Goal: Task Accomplishment & Management: Complete application form

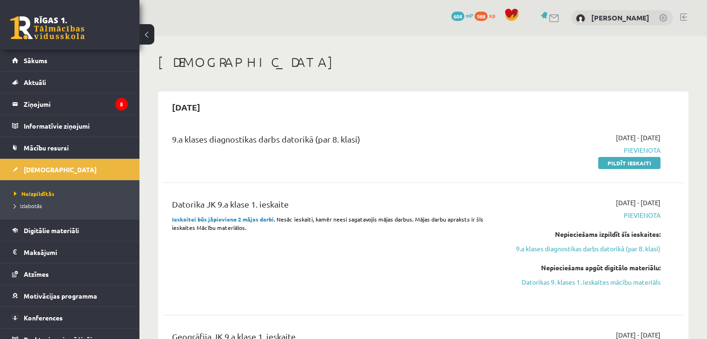
scroll to position [47, 0]
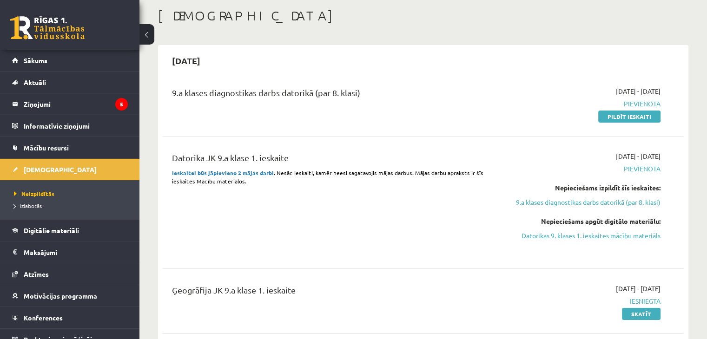
drag, startPoint x: 333, startPoint y: 315, endPoint x: 234, endPoint y: 26, distance: 305.6
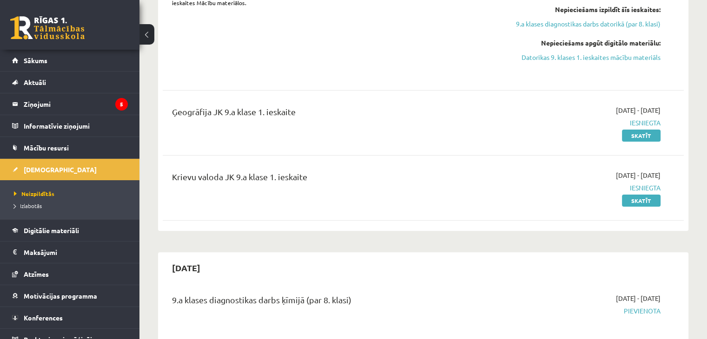
scroll to position [93, 0]
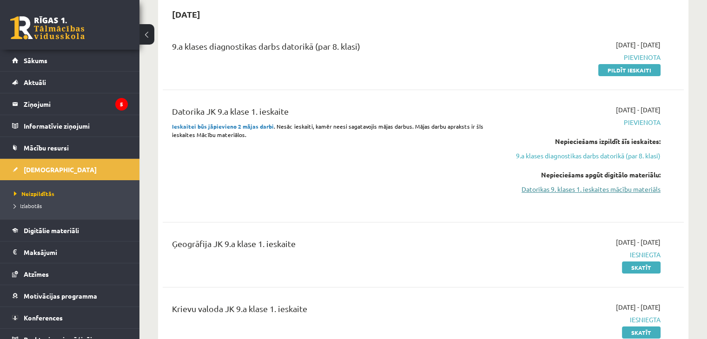
click at [593, 188] on link "Datorikas 9. klases 1. ieskaites mācību materiāls" at bounding box center [583, 190] width 153 height 10
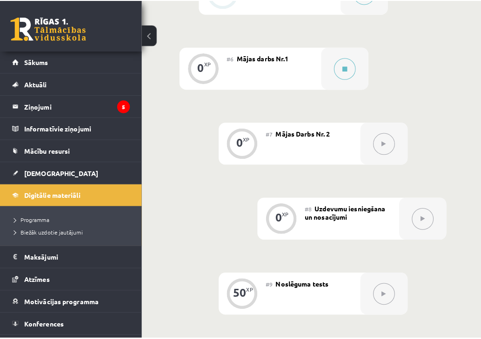
scroll to position [698, 0]
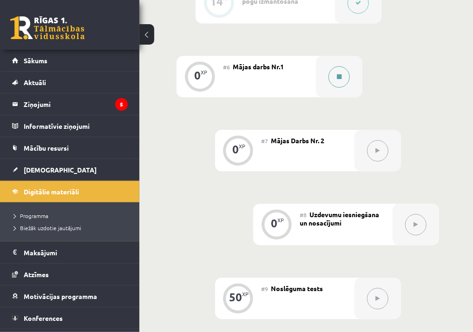
click at [343, 80] on button at bounding box center [339, 76] width 21 height 21
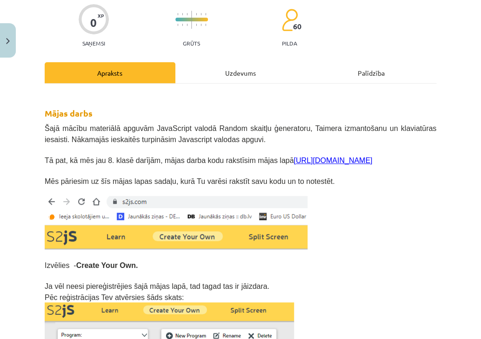
scroll to position [140, 0]
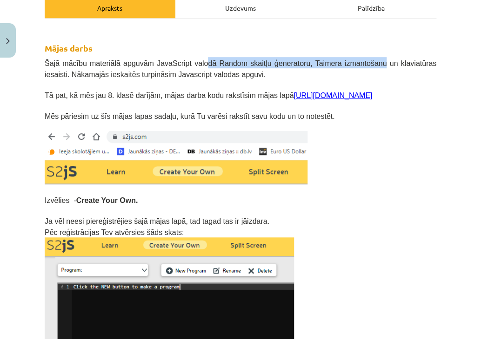
drag, startPoint x: 193, startPoint y: 59, endPoint x: 378, endPoint y: 66, distance: 184.3
click at [370, 66] on span "Šajā mācību materiālā apguvām JavaScript valodā Random skaitļu ģeneratoru, Taim…" at bounding box center [241, 69] width 392 height 19
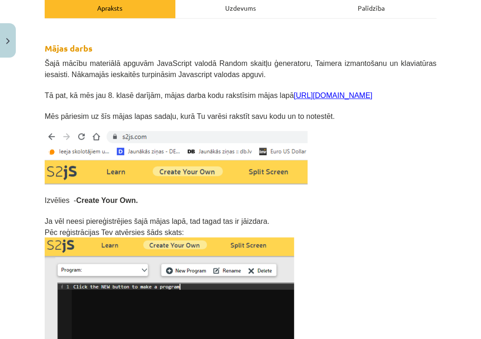
click at [398, 80] on p at bounding box center [241, 85] width 392 height 10
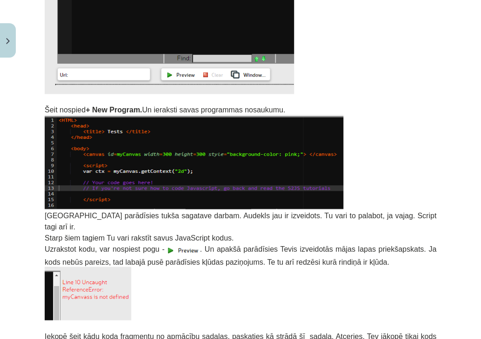
scroll to position [419, 0]
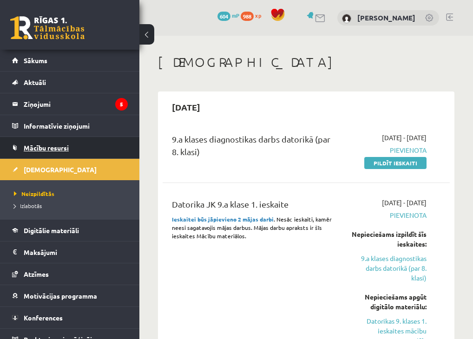
scroll to position [93, 0]
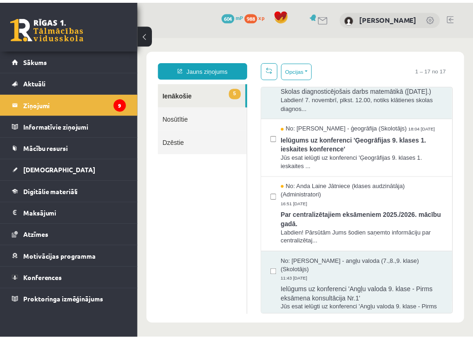
scroll to position [372, 0]
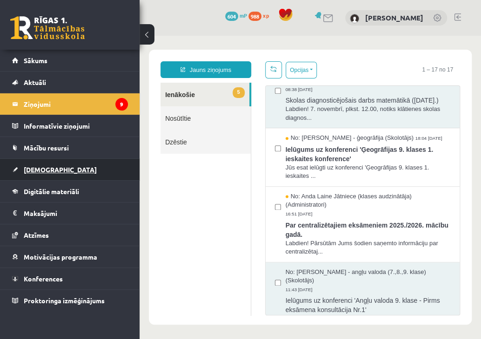
click at [45, 165] on link "[DEMOGRAPHIC_DATA]" at bounding box center [70, 169] width 116 height 21
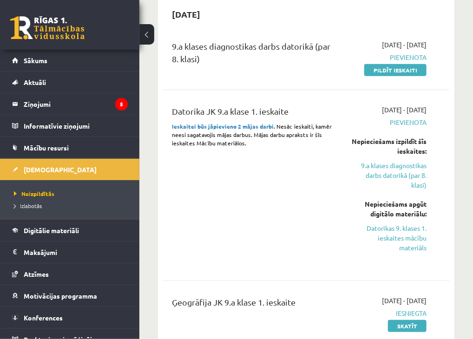
scroll to position [10, 0]
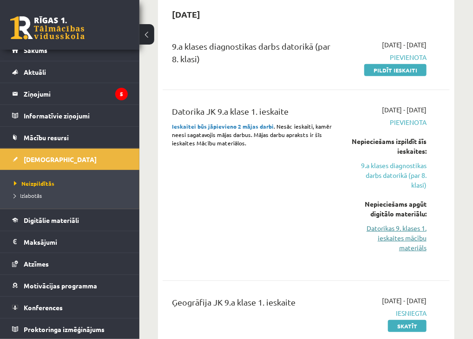
click at [400, 235] on link "Datorikas 9. klases 1. ieskaites mācību materiāls" at bounding box center [389, 238] width 76 height 29
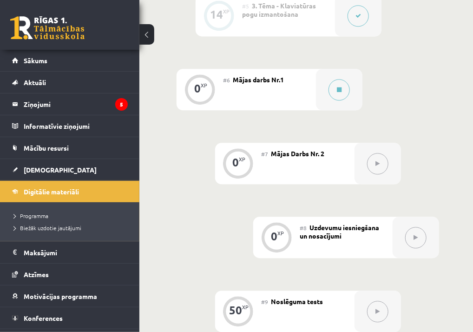
scroll to position [744, 0]
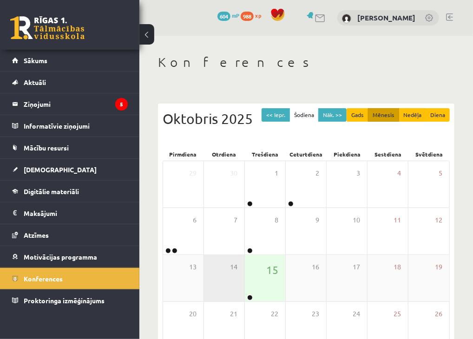
scroll to position [47, 0]
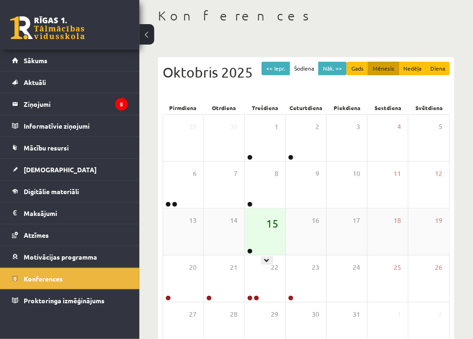
click at [266, 229] on span "15" at bounding box center [272, 224] width 12 height 16
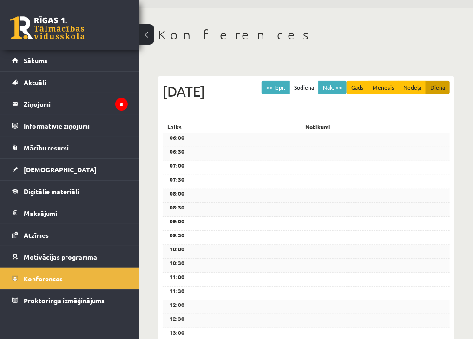
scroll to position [0, 0]
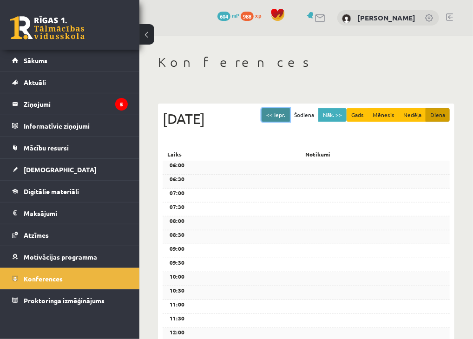
click at [286, 112] on button "<< Iepr." at bounding box center [276, 114] width 28 height 13
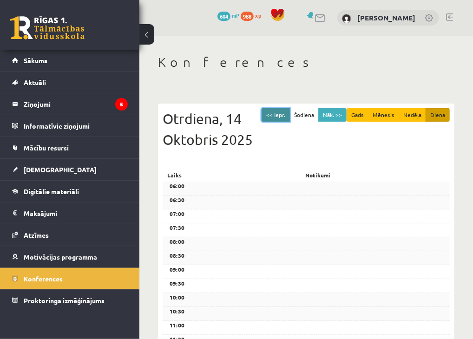
click at [286, 111] on button "<< Iepr." at bounding box center [276, 114] width 28 height 13
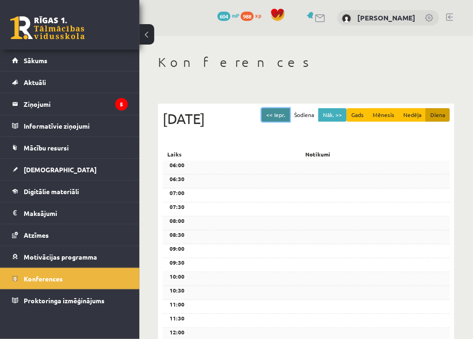
click at [286, 111] on button "<< Iepr." at bounding box center [276, 114] width 28 height 13
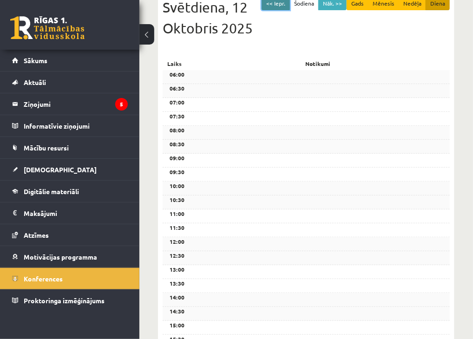
scroll to position [186, 0]
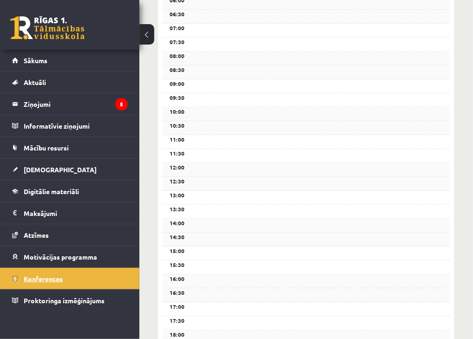
click at [51, 272] on link "Konferences" at bounding box center [70, 278] width 116 height 21
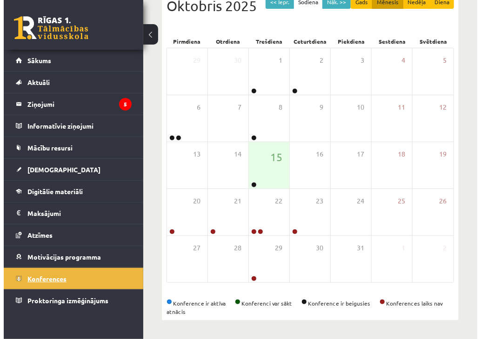
scroll to position [113, 0]
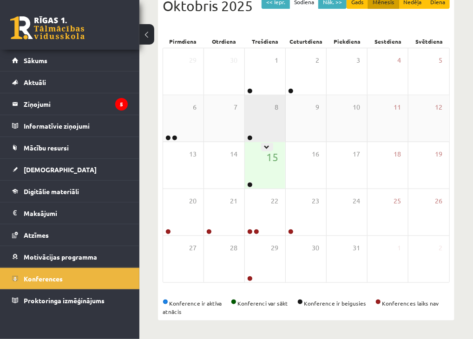
click at [264, 117] on div "8" at bounding box center [265, 118] width 40 height 47
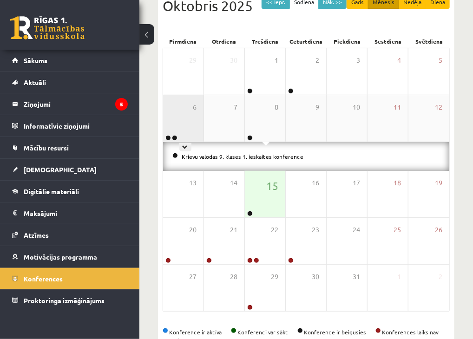
click at [179, 120] on div "6" at bounding box center [183, 118] width 40 height 47
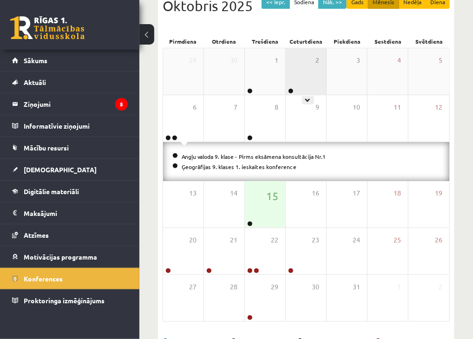
click at [303, 72] on div "2" at bounding box center [306, 71] width 40 height 47
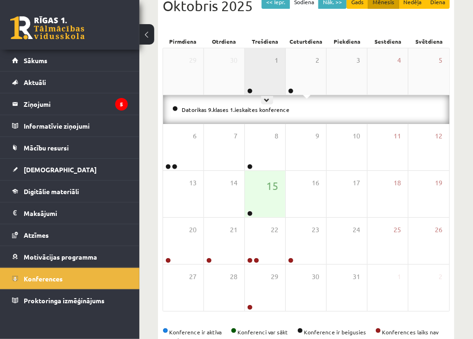
click at [263, 75] on div "1" at bounding box center [265, 71] width 40 height 47
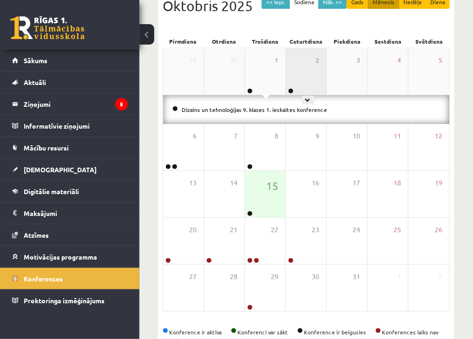
click at [309, 66] on div "2" at bounding box center [306, 71] width 40 height 47
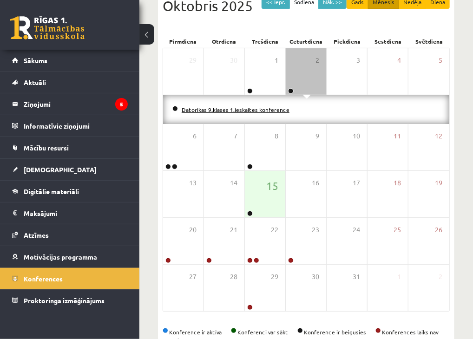
click at [258, 111] on link "Datorikas 9.klases 1.ieskaites konference" at bounding box center [236, 109] width 108 height 7
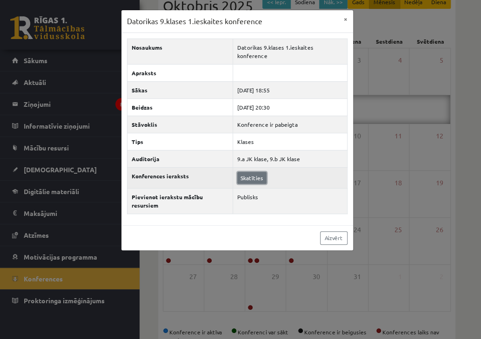
click at [248, 173] on link "Skatīties" at bounding box center [251, 178] width 29 height 12
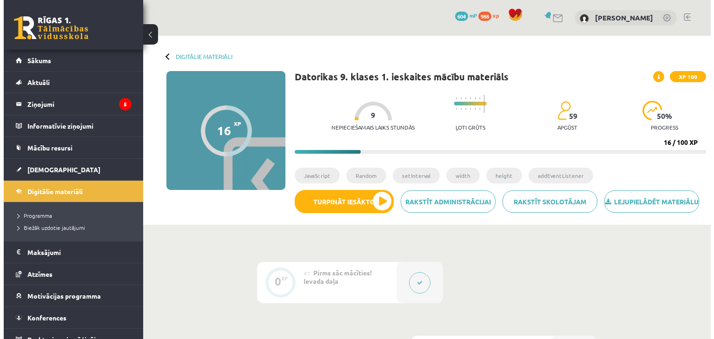
scroll to position [532, 0]
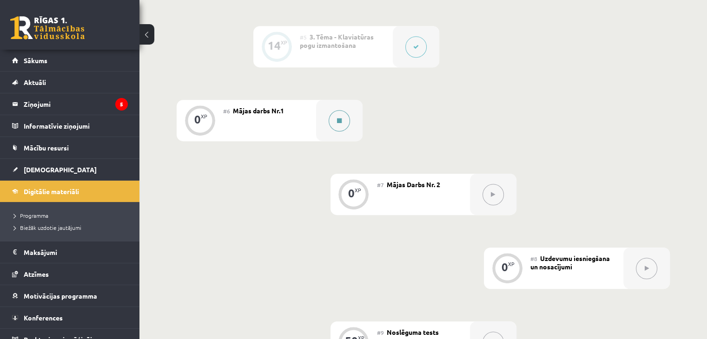
click at [333, 132] on button at bounding box center [339, 120] width 21 height 21
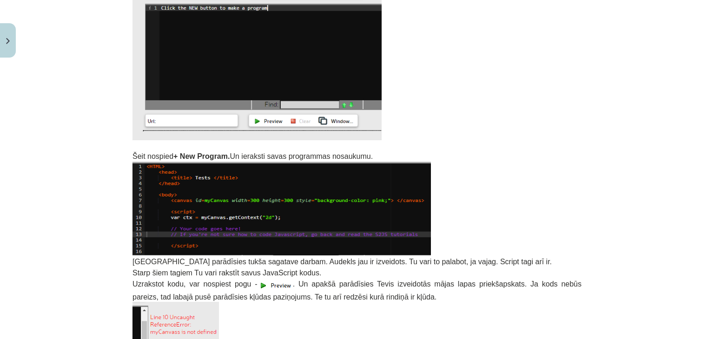
scroll to position [512, 0]
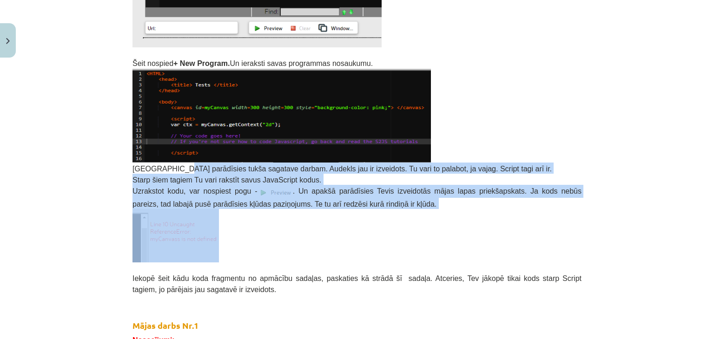
drag, startPoint x: 171, startPoint y: 166, endPoint x: 534, endPoint y: 240, distance: 370.7
click at [534, 240] on p at bounding box center [357, 235] width 449 height 53
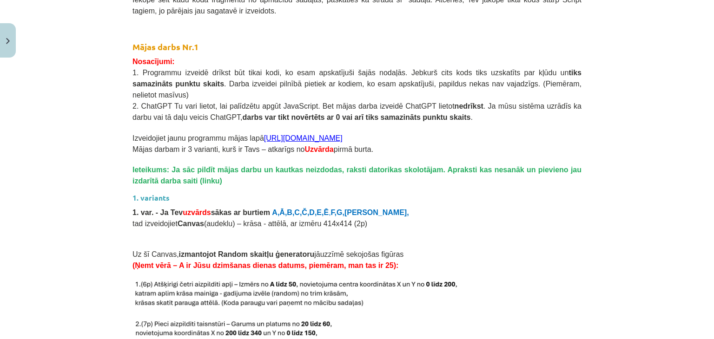
scroll to position [819, 0]
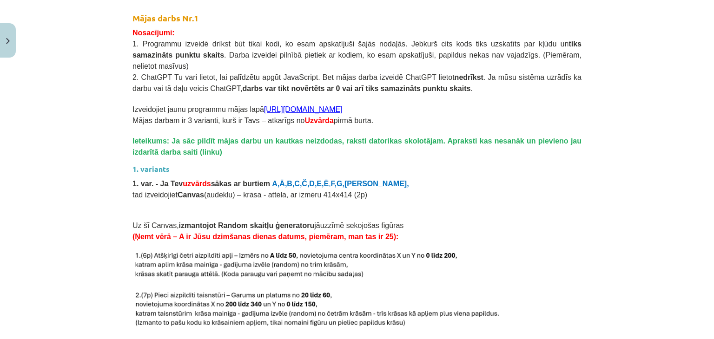
drag, startPoint x: 266, startPoint y: 84, endPoint x: 612, endPoint y: 106, distance: 346.3
click at [612, 106] on div "Mācību tēma: Datorikas 9. klases 1. ieskaites mācību materiāls #6 Mājas darbs N…" at bounding box center [357, 169] width 714 height 339
click at [618, 121] on div "Mācību tēma: Datorikas 9. klases 1. ieskaites mācību materiāls #6 Mājas darbs N…" at bounding box center [357, 169] width 714 height 339
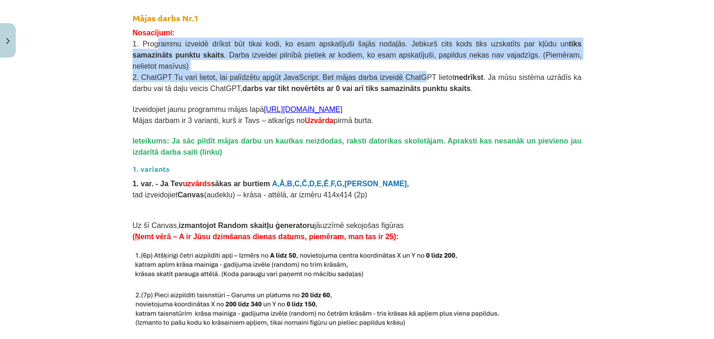
drag, startPoint x: 154, startPoint y: 47, endPoint x: 392, endPoint y: 67, distance: 238.0
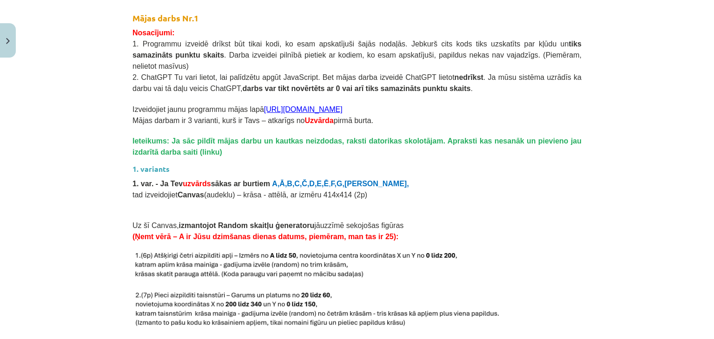
click at [398, 93] on p at bounding box center [357, 98] width 449 height 10
drag, startPoint x: 714, startPoint y: 44, endPoint x: 711, endPoint y: 51, distance: 7.7
click at [707, 43] on div "Mācību tēma: Datorikas 9. klases 1. ieskaites mācību materiāls #6 Mājas darbs N…" at bounding box center [357, 169] width 714 height 339
drag, startPoint x: 702, startPoint y: 76, endPoint x: 683, endPoint y: 93, distance: 25.7
click at [698, 80] on div "Mācību tēma: Datorikas 9. klases 1. ieskaites mācību materiāls #6 Mājas darbs N…" at bounding box center [357, 169] width 714 height 339
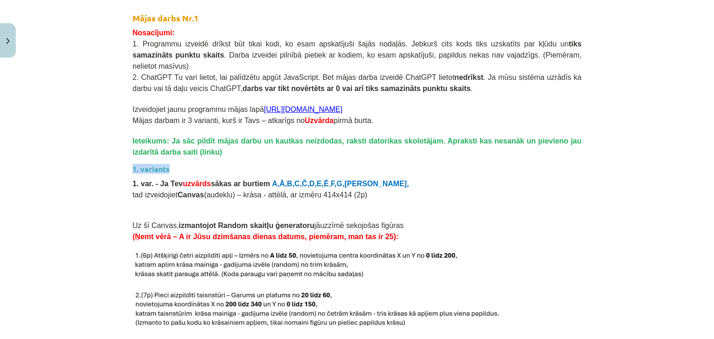
click at [582, 149] on div "Mācību tēma: Datorikas 9. klases 1. ieskaites mācību materiāls #6 Mājas darbs N…" at bounding box center [357, 169] width 714 height 339
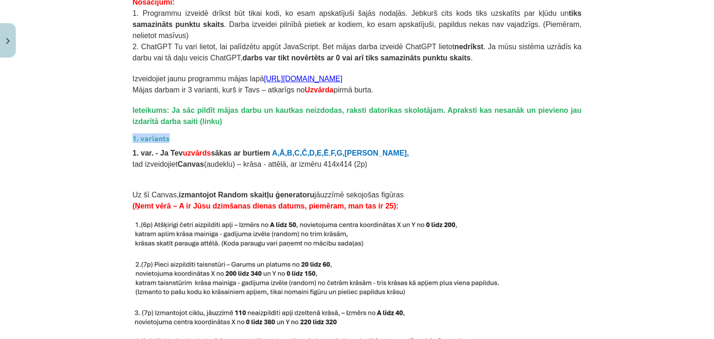
scroll to position [866, 0]
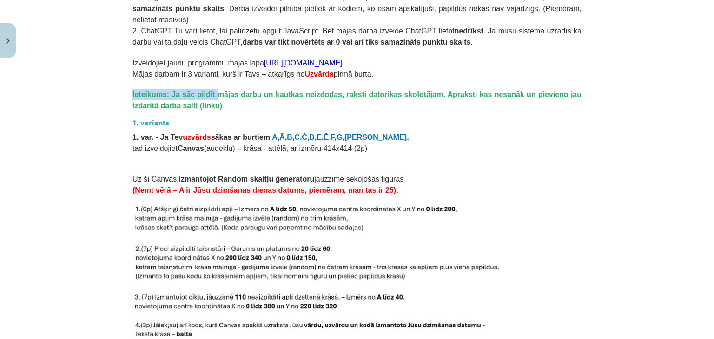
drag, startPoint x: 203, startPoint y: 84, endPoint x: 526, endPoint y: 67, distance: 323.6
click at [526, 67] on div "Mājas darbs Šajā mācību materiālā apguvām JavaScript valodā Random skaitļu ģene…" at bounding box center [357, 334] width 449 height 2066
click at [511, 89] on p "Ieteikums: Ja sāc pildīt mājas darbu un kautkas neizdodas, raksti datorikas sko…" at bounding box center [357, 100] width 449 height 22
drag, startPoint x: 503, startPoint y: 107, endPoint x: 329, endPoint y: 133, distance: 175.9
click at [502, 111] on h3 "1. variants" at bounding box center [357, 119] width 449 height 17
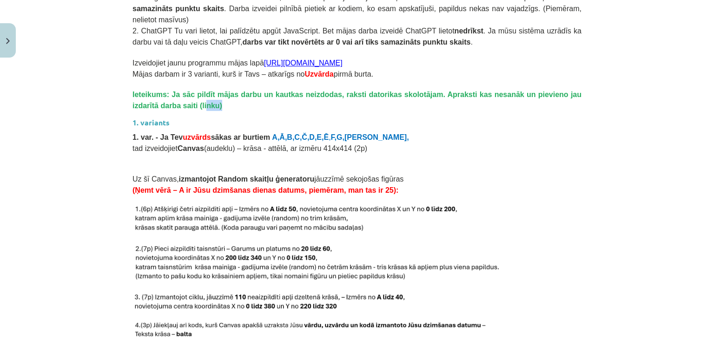
drag, startPoint x: 136, startPoint y: 95, endPoint x: 206, endPoint y: 93, distance: 70.2
click at [192, 94] on p "Ieteikums: Ja sāc pildīt mājas darbu un kautkas neizdodas, raksti datorikas sko…" at bounding box center [357, 100] width 449 height 22
drag, startPoint x: 212, startPoint y: 124, endPoint x: 228, endPoint y: 119, distance: 16.6
click at [228, 131] on p "1. var. - Ja Tev uzvārds sākas ar burtiem A,Ā,B,C,Č,D,E,Ē , F,G,Ģ," at bounding box center [357, 136] width 449 height 11
click at [230, 145] on span "tad izveidojiet Canvas (audeklu) – krāsa - attēlā, ar izmēru 414x414 (2p)" at bounding box center [250, 149] width 235 height 8
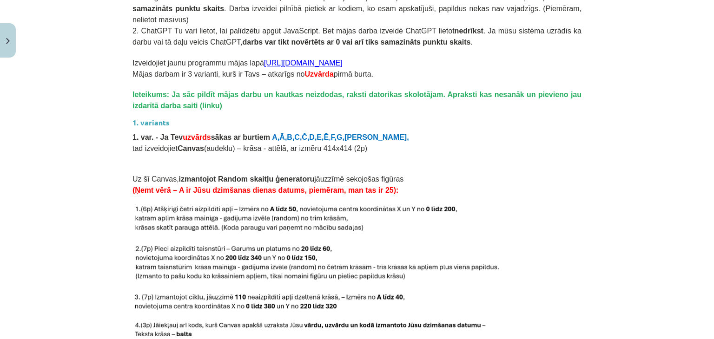
click at [225, 111] on h3 "1. variants" at bounding box center [357, 119] width 449 height 17
drag, startPoint x: 182, startPoint y: 62, endPoint x: 394, endPoint y: 56, distance: 212.6
click at [391, 68] on p "Mājas darbam ir 3 varianti, kurš ir Tavs – atkarīgs no Uzvārda pirmā burta." at bounding box center [357, 73] width 449 height 11
click at [394, 68] on p "Mājas darbam ir 3 varianti, kurš ir Tavs – atkarīgs no Uzvārda pirmā burta." at bounding box center [357, 73] width 449 height 11
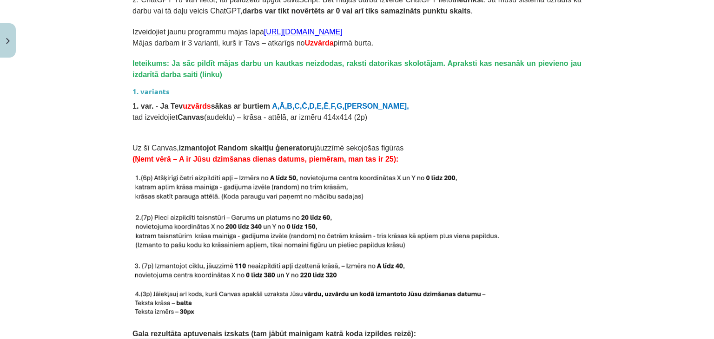
scroll to position [912, 0]
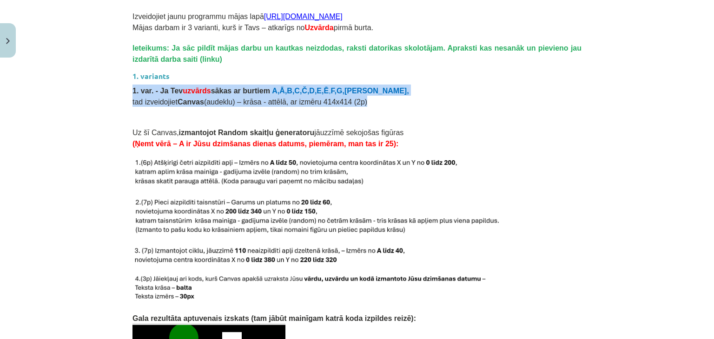
drag, startPoint x: 129, startPoint y: 81, endPoint x: 395, endPoint y: 91, distance: 266.2
click at [391, 91] on div "Mājas darbs Šajā mācību materiālā apguvām JavaScript valodā Random skaitļu ģene…" at bounding box center [357, 287] width 449 height 2066
click at [395, 96] on p "tad izveidojiet Canvas (audeklu) – krāsa - attēlā, ar izmēru 414x414 (2p)" at bounding box center [357, 101] width 449 height 11
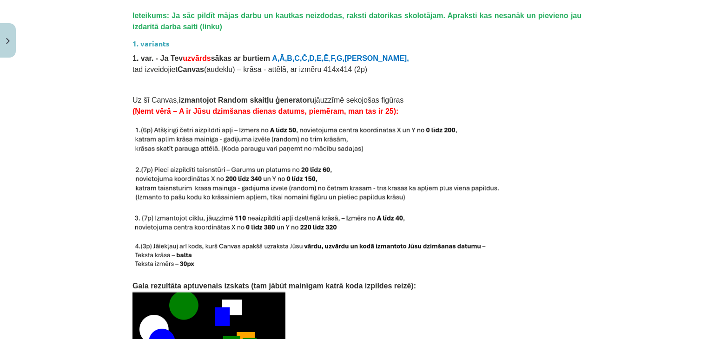
scroll to position [959, 0]
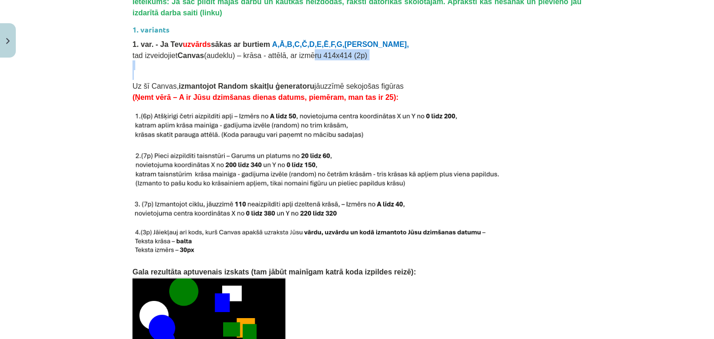
drag, startPoint x: 232, startPoint y: 63, endPoint x: 307, endPoint y: 39, distance: 78.5
click at [313, 39] on div "Mājas darbs Šajā mācību materiālā apguvām JavaScript valodā Random skaitļu ģene…" at bounding box center [357, 241] width 449 height 2066
drag, startPoint x: 190, startPoint y: 72, endPoint x: 198, endPoint y: 61, distance: 14.0
click at [198, 66] on div "Mājas darbs Šajā mācību materiālā apguvām JavaScript valodā Random skaitļu ģene…" at bounding box center [357, 241] width 449 height 2066
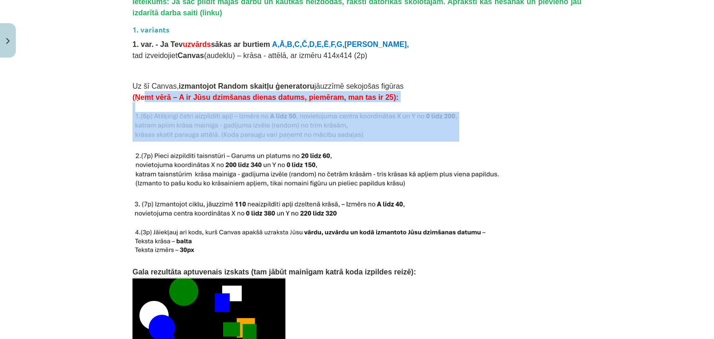
drag, startPoint x: 142, startPoint y: 85, endPoint x: 314, endPoint y: 125, distance: 177.1
click at [314, 125] on div "Mājas darbs Šajā mācību materiālā apguvām JavaScript valodā Random skaitļu ģene…" at bounding box center [357, 241] width 449 height 2066
drag, startPoint x: 314, startPoint y: 126, endPoint x: 288, endPoint y: 146, distance: 33.8
click at [314, 126] on img at bounding box center [296, 127] width 327 height 30
click at [188, 175] on img at bounding box center [316, 171] width 367 height 38
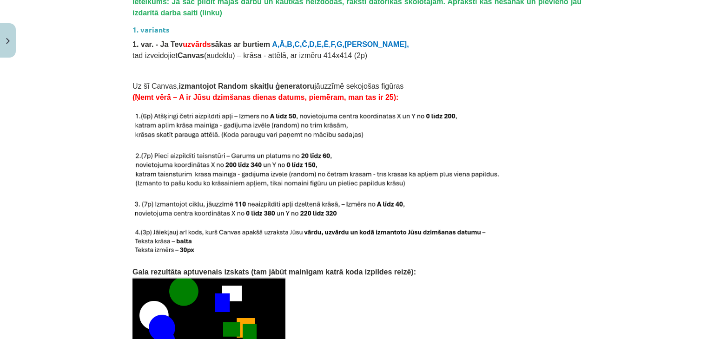
click at [52, 130] on div "Mācību tēma: Datorikas 9. klases 1. ieskaites mācību materiāls #6 Mājas darbs N…" at bounding box center [357, 169] width 714 height 339
click at [502, 164] on p at bounding box center [357, 171] width 449 height 38
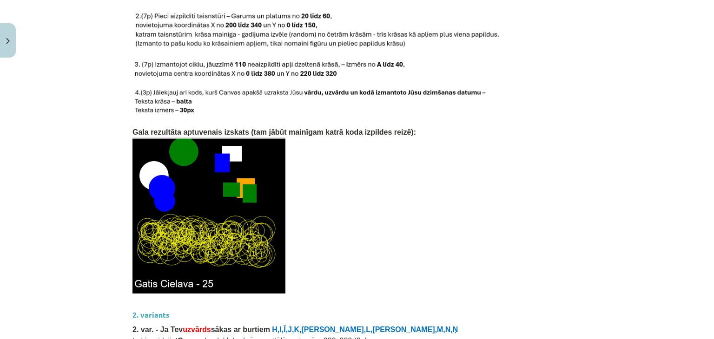
scroll to position [1006, 0]
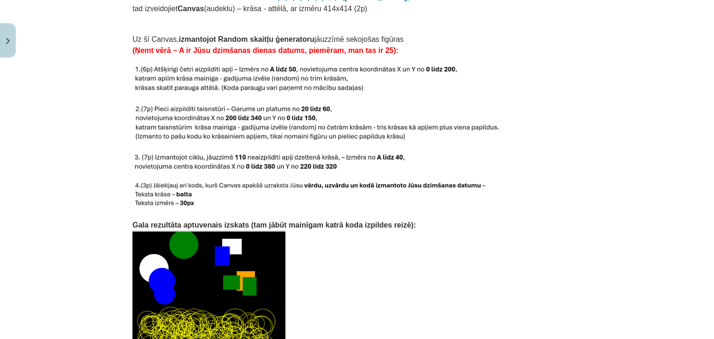
click at [364, 75] on img at bounding box center [296, 80] width 327 height 30
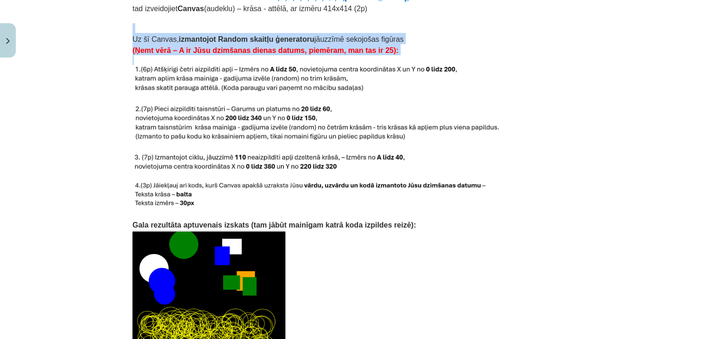
scroll to position [996, 0]
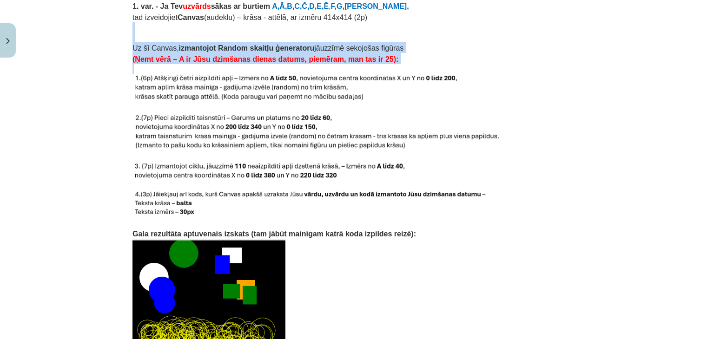
drag, startPoint x: 262, startPoint y: 33, endPoint x: 422, endPoint y: 6, distance: 162.2
click at [422, 6] on div "Mājas darbs Šajā mācību materiālā apguvām JavaScript valodā Random skaitļu ģene…" at bounding box center [357, 202] width 449 height 2066
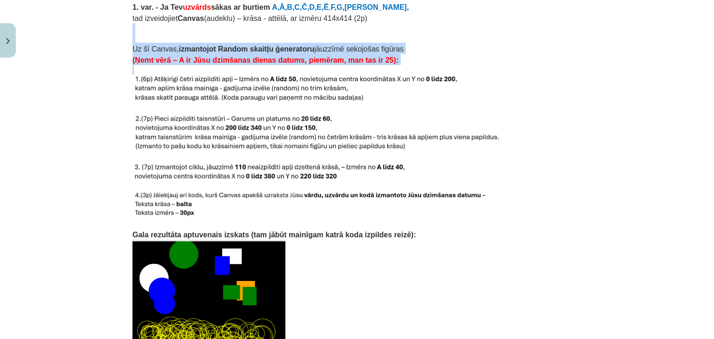
click at [447, 75] on img at bounding box center [296, 90] width 327 height 30
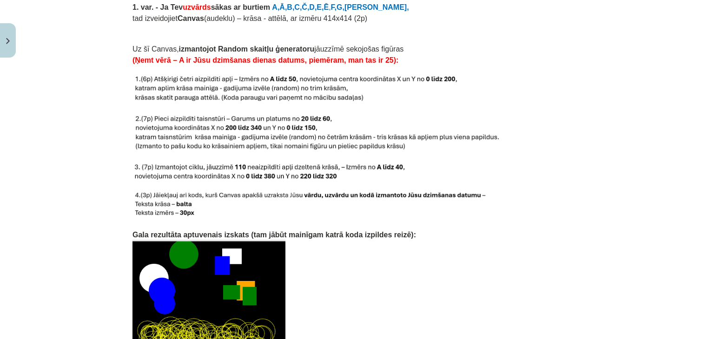
click at [189, 105] on p at bounding box center [357, 110] width 449 height 10
click at [525, 54] on p "(Ņemt vērā – A ir Jūsu dzimšanas dienas datums, piemēram, man tas ir 25):" at bounding box center [357, 59] width 449 height 11
click at [412, 105] on p at bounding box center [357, 110] width 449 height 10
click at [416, 65] on p at bounding box center [357, 70] width 449 height 10
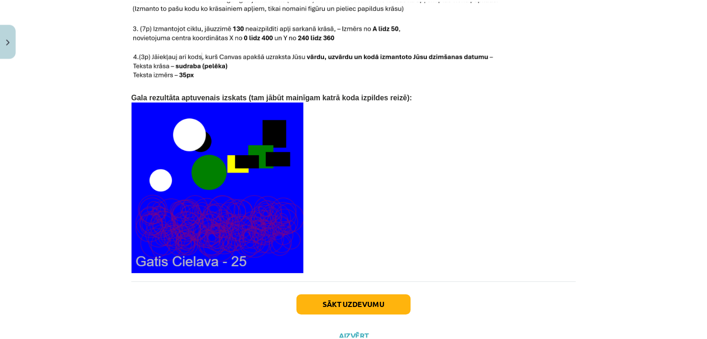
scroll to position [1982, 0]
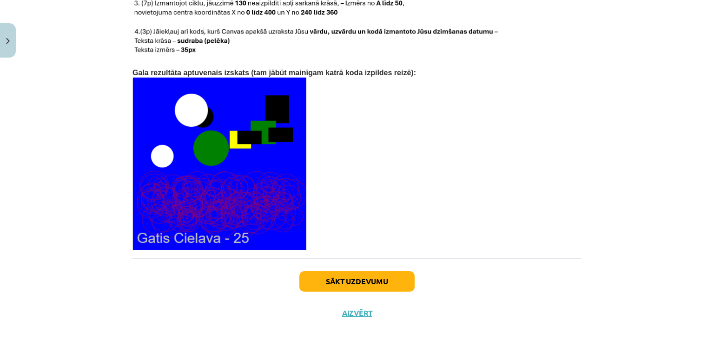
click at [354, 294] on div "Sākt uzdevumu Aizvērt" at bounding box center [357, 291] width 449 height 65
click at [358, 309] on button "Aizvērt" at bounding box center [356, 313] width 35 height 9
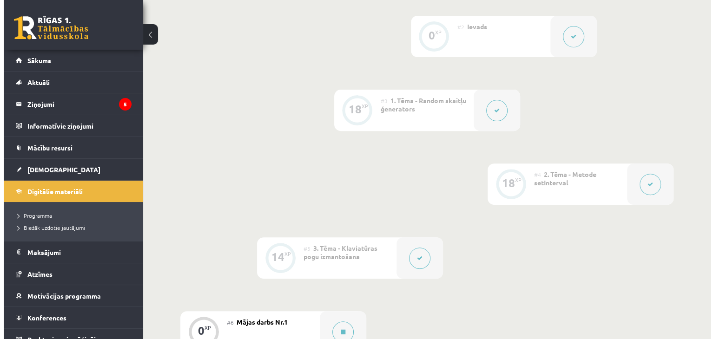
scroll to position [299, 0]
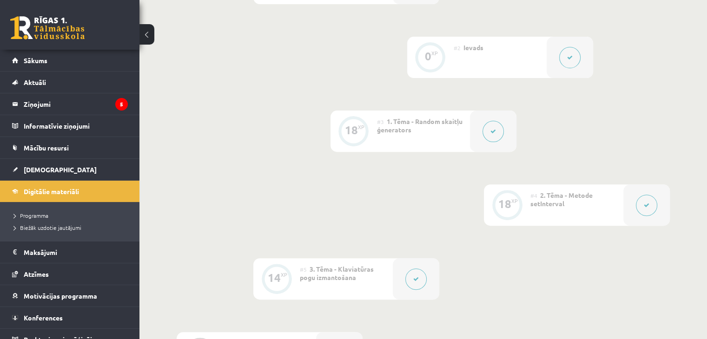
click at [504, 152] on div at bounding box center [493, 131] width 47 height 41
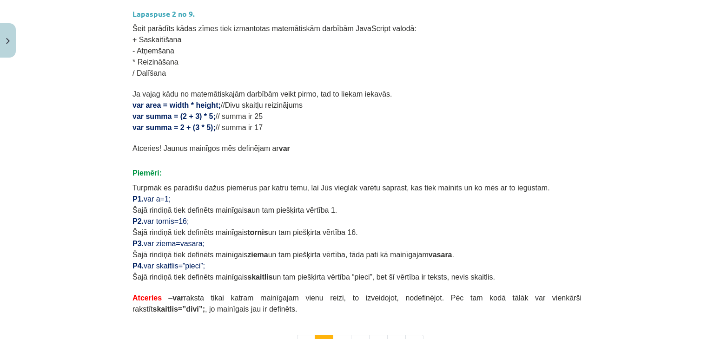
scroll to position [465, 0]
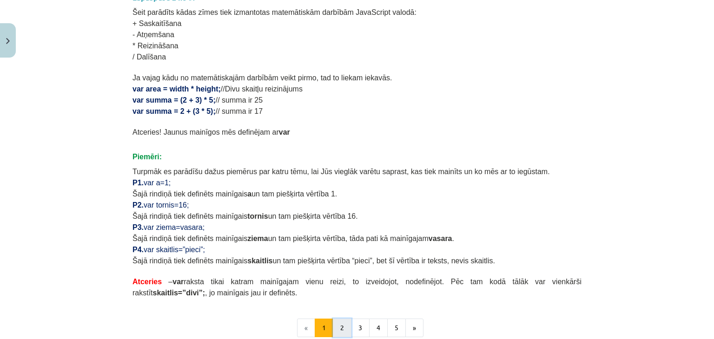
click at [344, 326] on button "2" at bounding box center [342, 328] width 19 height 19
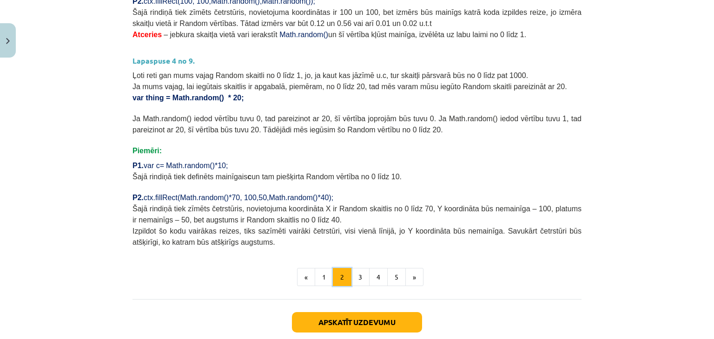
scroll to position [352, 0]
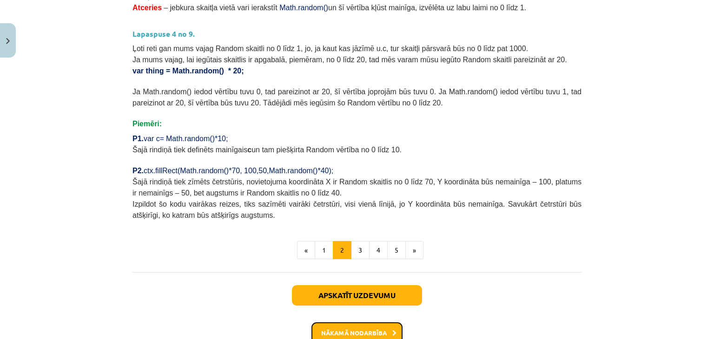
click at [336, 330] on button "Nākamā nodarbība" at bounding box center [357, 333] width 91 height 21
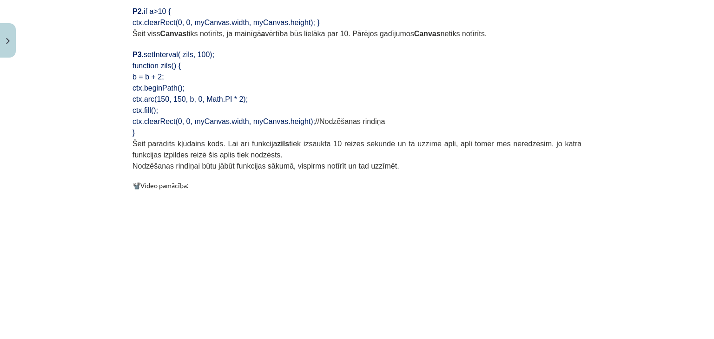
scroll to position [953, 0]
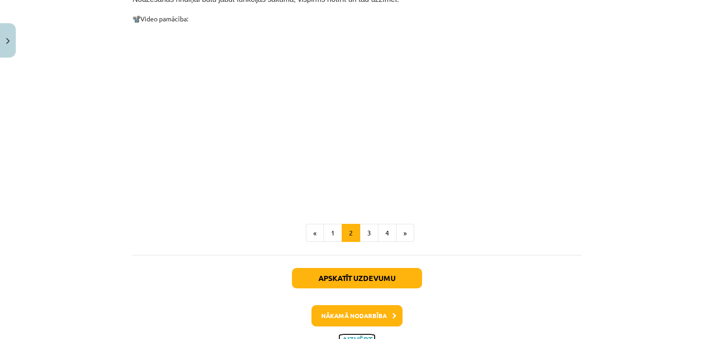
click at [346, 335] on button "Aizvērt" at bounding box center [356, 339] width 35 height 9
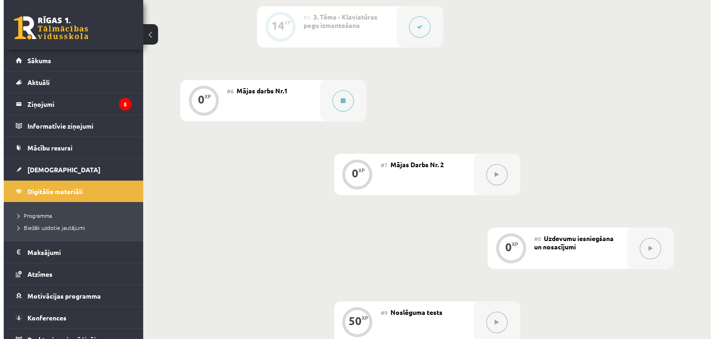
scroll to position [578, 0]
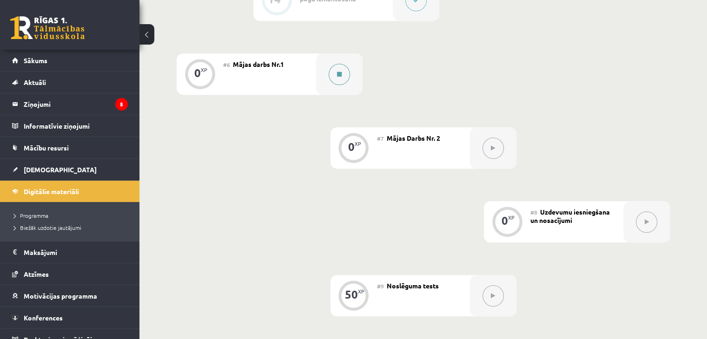
click at [342, 85] on button at bounding box center [339, 74] width 21 height 21
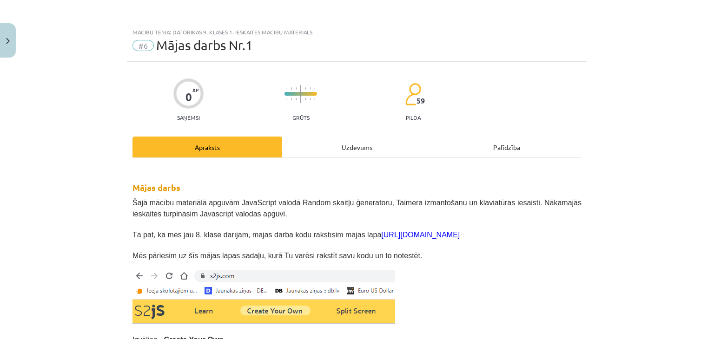
click at [345, 148] on div "Uzdevums" at bounding box center [357, 147] width 150 height 21
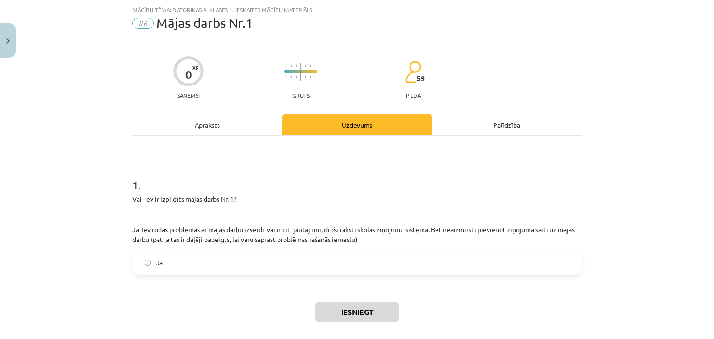
scroll to position [23, 0]
click at [220, 129] on div "Apraksts" at bounding box center [208, 123] width 150 height 21
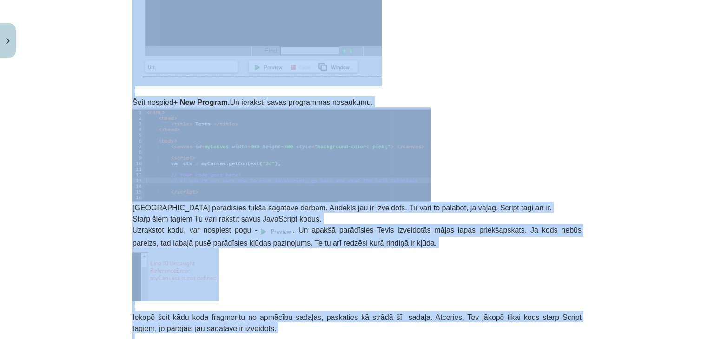
scroll to position [0, 0]
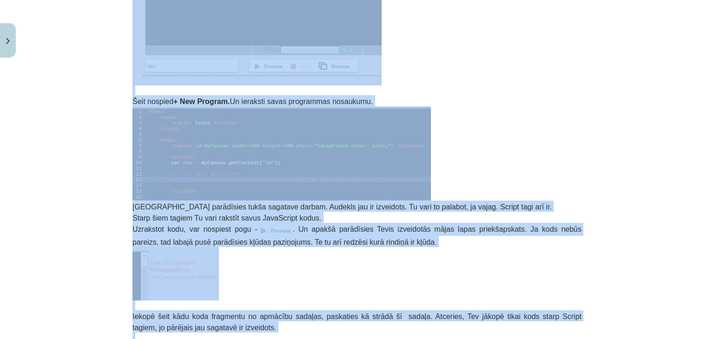
drag, startPoint x: 110, startPoint y: 60, endPoint x: 215, endPoint y: 250, distance: 216.5
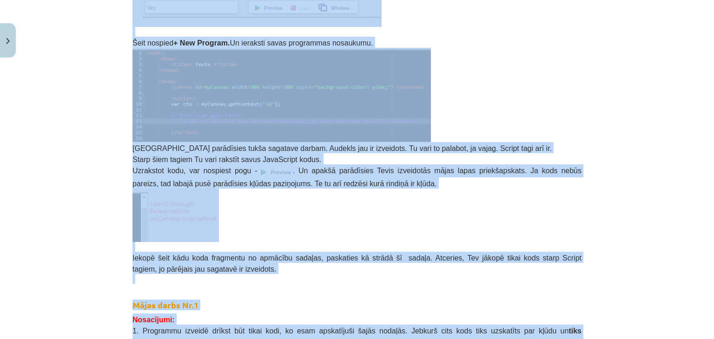
click at [71, 147] on div "Mācību tēma: Datorikas 9. klases 1. ieskaites mācību materiāls #6 Mājas darbs N…" at bounding box center [357, 169] width 714 height 339
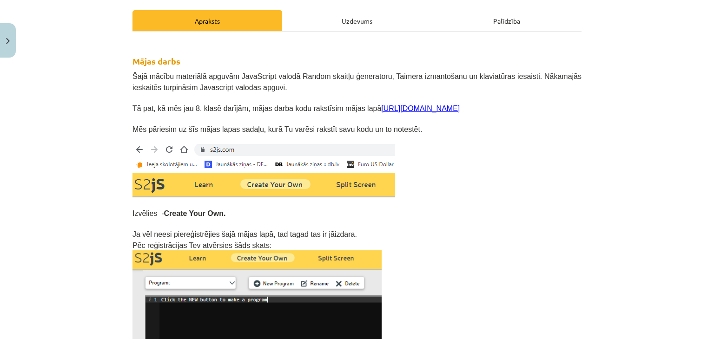
scroll to position [113, 0]
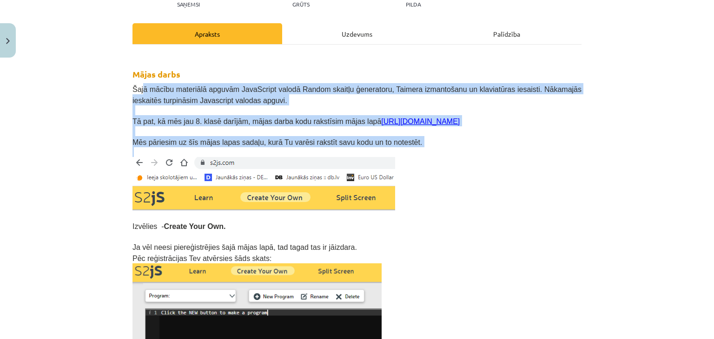
drag, startPoint x: 139, startPoint y: 92, endPoint x: 501, endPoint y: 151, distance: 367.0
click at [501, 151] on p at bounding box center [357, 152] width 449 height 10
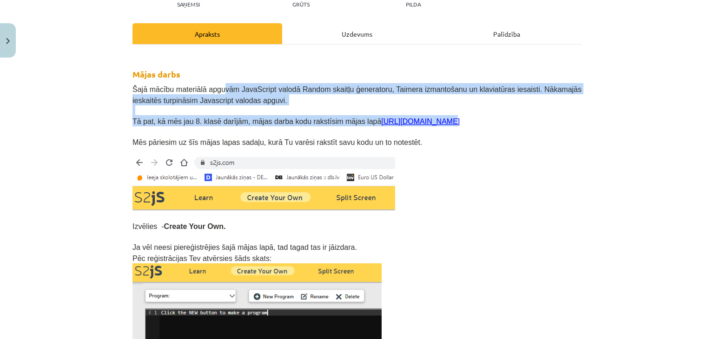
drag, startPoint x: 215, startPoint y: 80, endPoint x: 525, endPoint y: 160, distance: 320.9
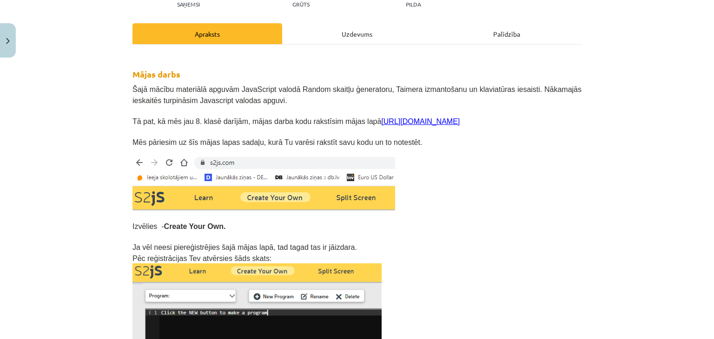
click at [525, 161] on p at bounding box center [357, 183] width 449 height 53
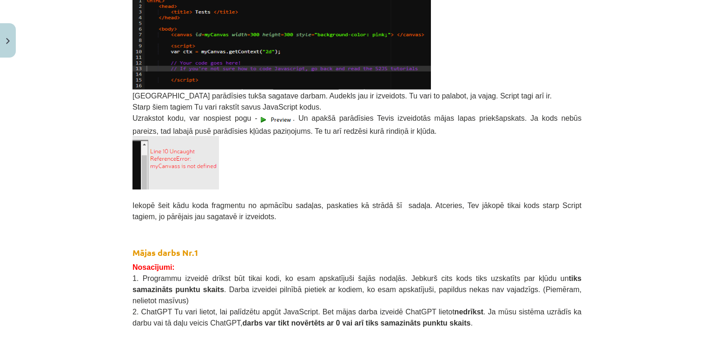
scroll to position [532, 0]
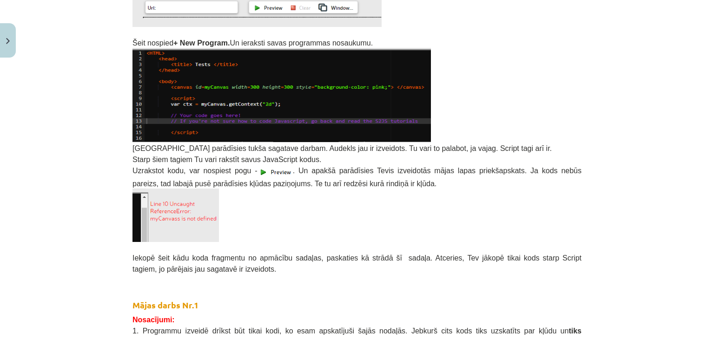
drag, startPoint x: 368, startPoint y: 177, endPoint x: 377, endPoint y: 178, distance: 8.9
click at [435, 186] on p "Uzrakstot kodu, var nospiest pogu - . Un apakšā parādīsies Tevis izveidotās māj…" at bounding box center [357, 177] width 449 height 24
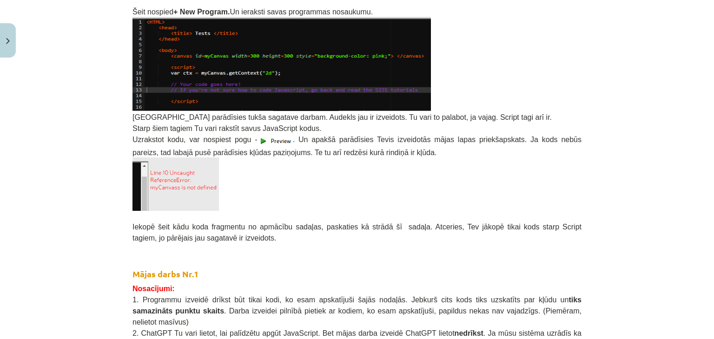
scroll to position [578, 0]
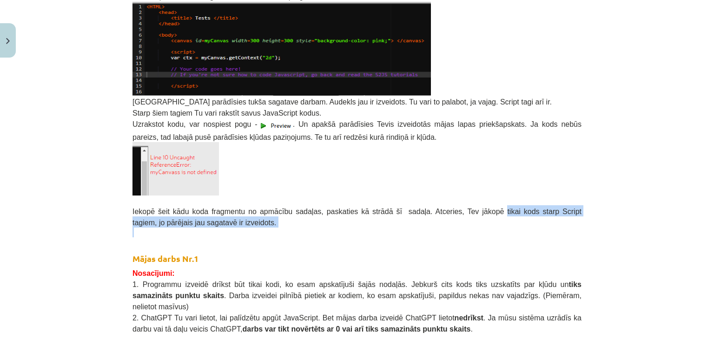
drag, startPoint x: 230, startPoint y: 232, endPoint x: 529, endPoint y: 203, distance: 299.9
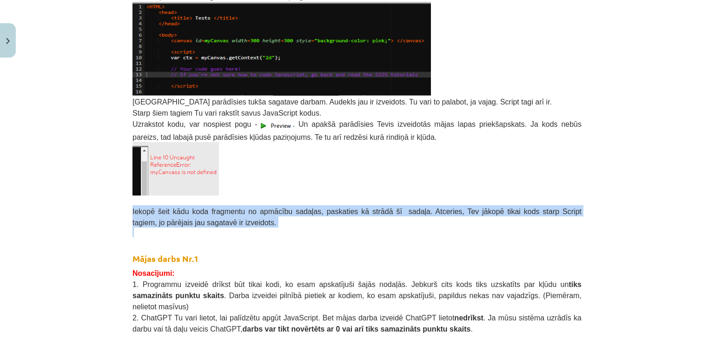
click at [517, 206] on p "Iekopē šeit kādu koda fragmentu no apmācību sadaļas, paskaties kā strādā šī sad…" at bounding box center [357, 217] width 449 height 22
click at [519, 209] on span "Iekopē šeit kādu koda fragmentu no apmācību sadaļas, paskaties kā strādā šī sad…" at bounding box center [357, 217] width 449 height 19
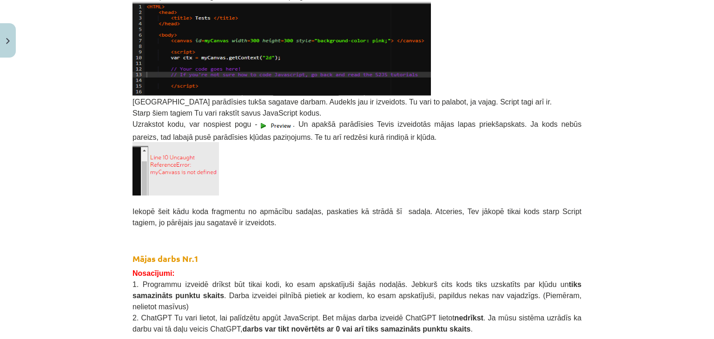
click at [519, 209] on span "Iekopē šeit kādu koda fragmentu no apmācību sadaļas, paskaties kā strādā šī sad…" at bounding box center [357, 217] width 449 height 19
click at [329, 160] on p at bounding box center [357, 168] width 449 height 53
drag, startPoint x: 329, startPoint y: 160, endPoint x: 48, endPoint y: 86, distance: 290.1
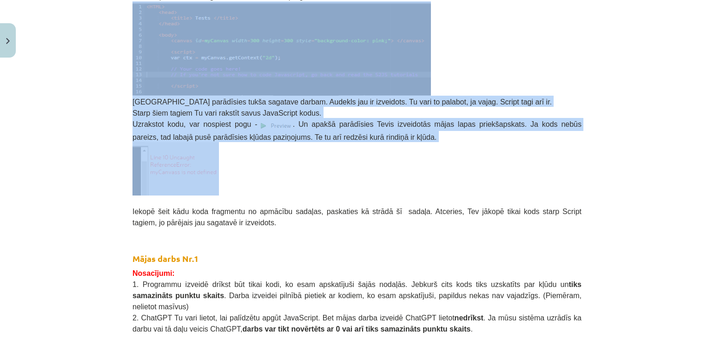
click at [73, 128] on div "Mācību tēma: Datorikas 9. klases 1. ieskaites mācību materiāls #6 Mājas darbs N…" at bounding box center [357, 169] width 714 height 339
drag, startPoint x: 138, startPoint y: 121, endPoint x: 256, endPoint y: 124, distance: 118.1
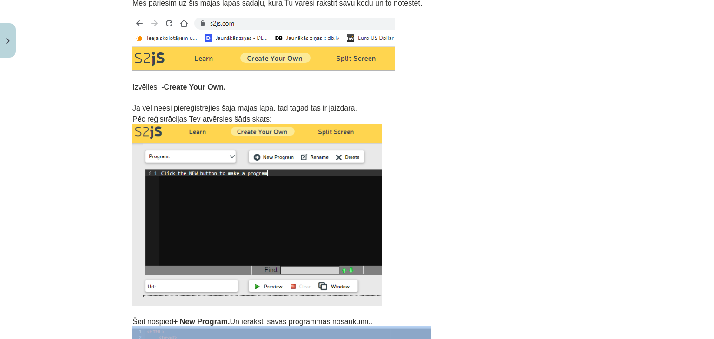
scroll to position [67, 0]
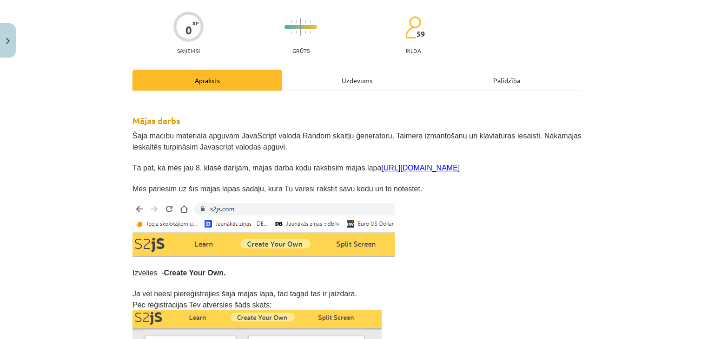
click at [289, 308] on p "Pēc reģistrācijas Tev atvērsies šāds skats:" at bounding box center [357, 304] width 449 height 11
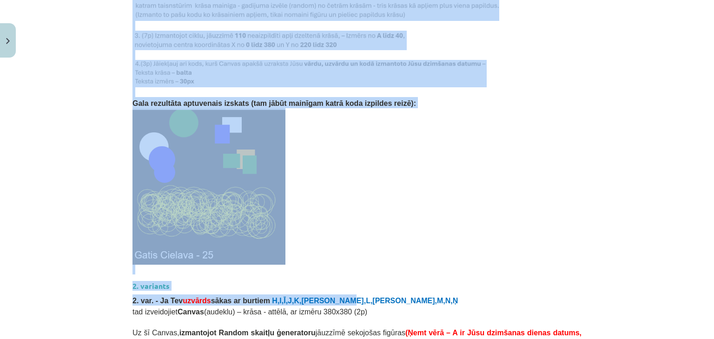
scroll to position [1200, 0]
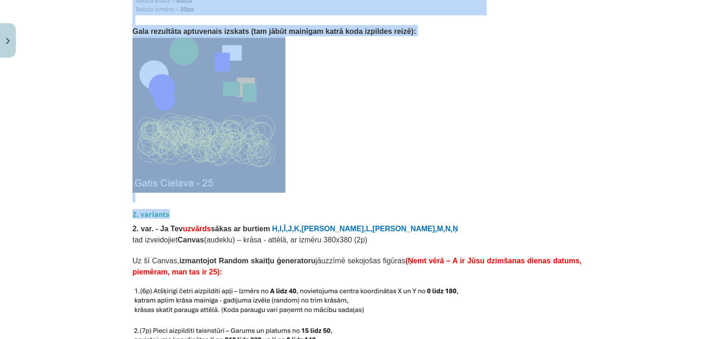
drag, startPoint x: 132, startPoint y: 143, endPoint x: 472, endPoint y: 190, distance: 343.2
click at [472, 190] on div "Mājas darbs Šajā mācību materiālā apguvām JavaScript valodā Random skaitļu ģene…" at bounding box center [357, 0] width 449 height 2066
copy div "Mājas darbs Šajā mācību materiālā apguvām JavaScript valodā Random skaitļu ģene…"
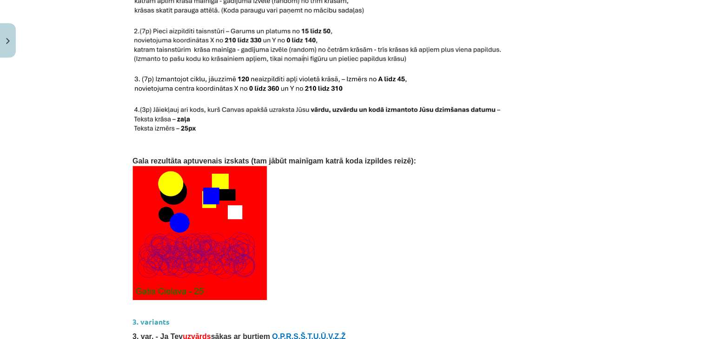
scroll to position [1517, 0]
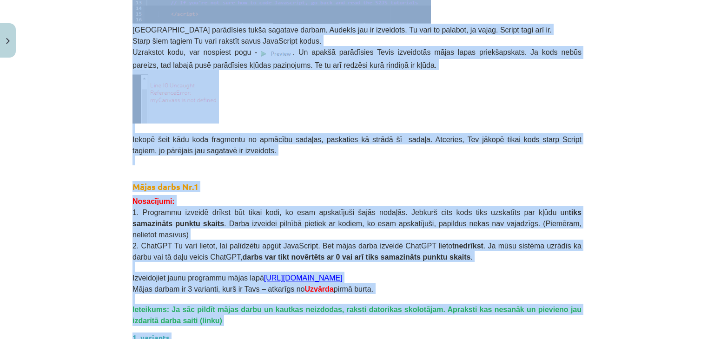
drag, startPoint x: 209, startPoint y: 164, endPoint x: 210, endPoint y: 169, distance: 5.1
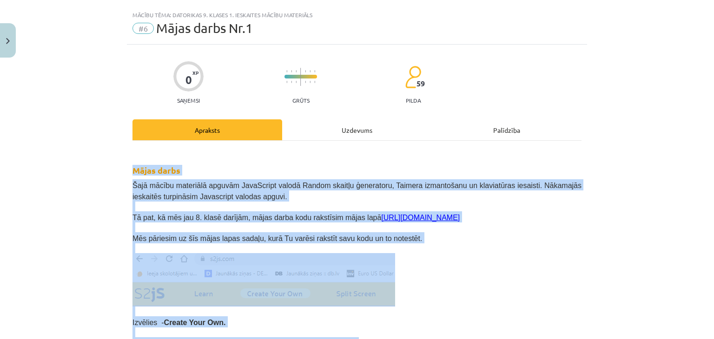
scroll to position [0, 0]
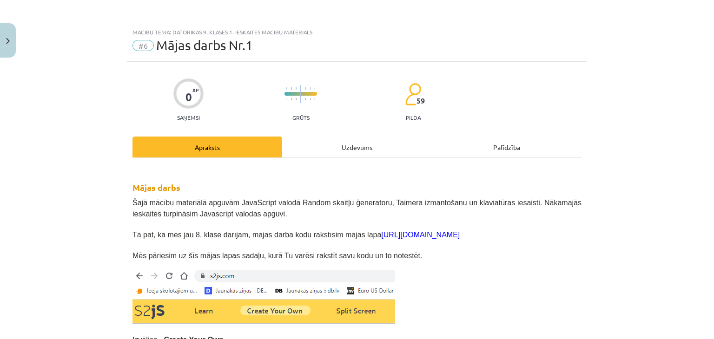
drag, startPoint x: 371, startPoint y: 80, endPoint x: 250, endPoint y: 90, distance: 121.3
click at [250, 90] on div "0 XP Saņemsi Grūts 59 pilda" at bounding box center [357, 97] width 449 height 48
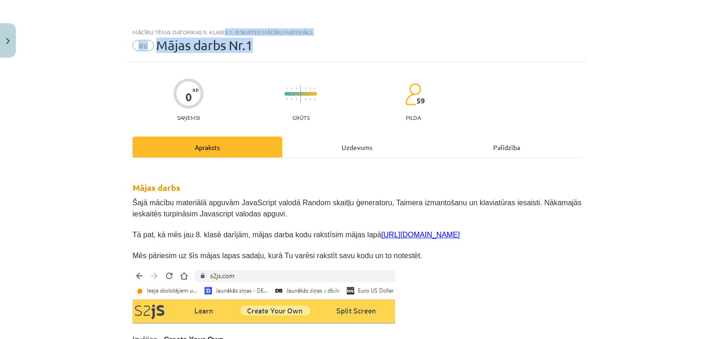
drag, startPoint x: 288, startPoint y: 44, endPoint x: 216, endPoint y: 7, distance: 80.5
click at [221, 7] on div "Mācību tēma: Datorikas 9. klases 1. ieskaites mācību materiāls #6 Mājas darbs N…" at bounding box center [357, 169] width 714 height 339
click at [320, 24] on div "Mācību tēma: Datorikas 9. klases 1. ieskaites mācību materiāls #6 Mājas darbs N…" at bounding box center [357, 42] width 460 height 39
drag, startPoint x: 320, startPoint y: 33, endPoint x: 84, endPoint y: 108, distance: 248.0
click at [84, 108] on div "Mācību tēma: Datorikas 9. klases 1. ieskaites mācību materiāls #6 Mājas darbs N…" at bounding box center [357, 169] width 714 height 339
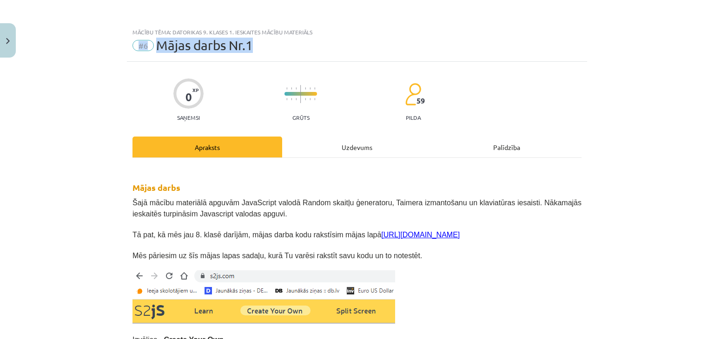
click at [102, 108] on div "Mācību tēma: Datorikas 9. klases 1. ieskaites mācību materiāls #6 Mājas darbs N…" at bounding box center [357, 169] width 714 height 339
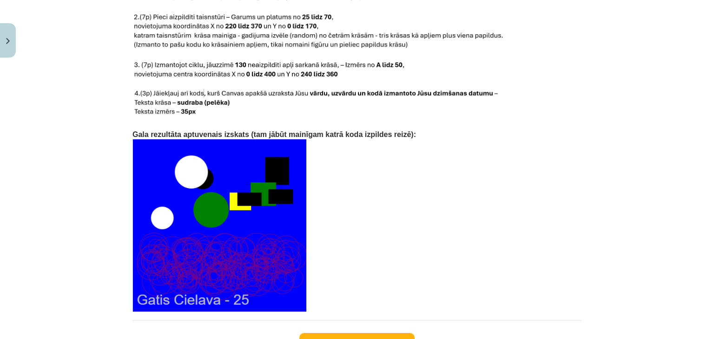
scroll to position [1982, 0]
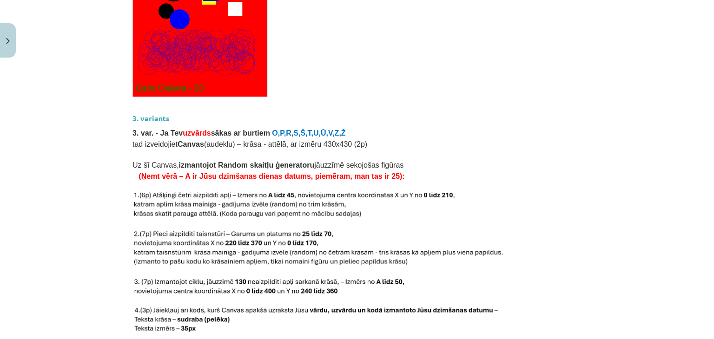
drag, startPoint x: 383, startPoint y: 179, endPoint x: 384, endPoint y: 184, distance: 4.7
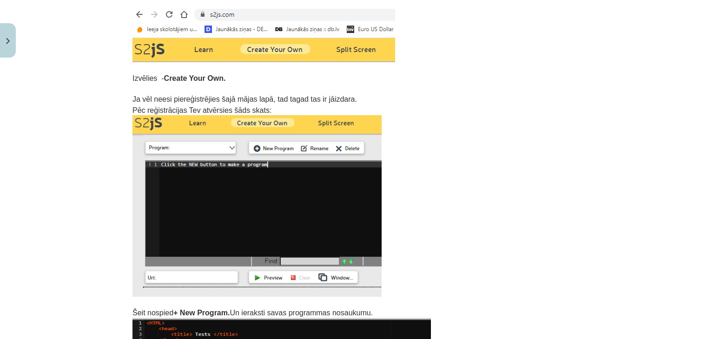
scroll to position [0, 0]
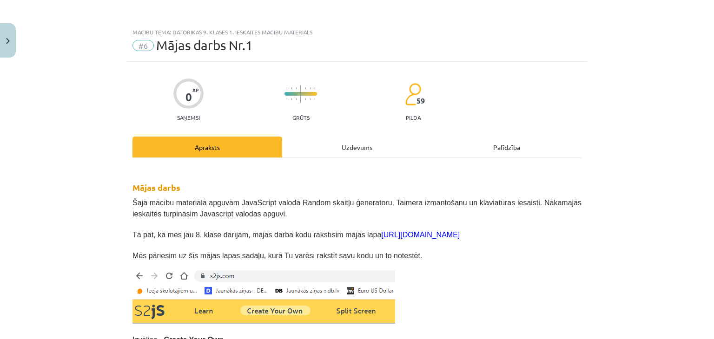
drag, startPoint x: 346, startPoint y: 162, endPoint x: 106, endPoint y: 182, distance: 241.2
click at [106, 182] on div "Mācību tēma: Datorikas 9. klases 1. ieskaites mācību materiāls #6 Mājas darbs N…" at bounding box center [357, 169] width 714 height 339
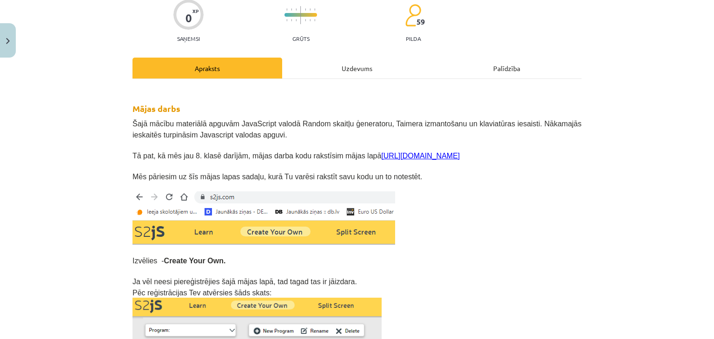
scroll to position [93, 0]
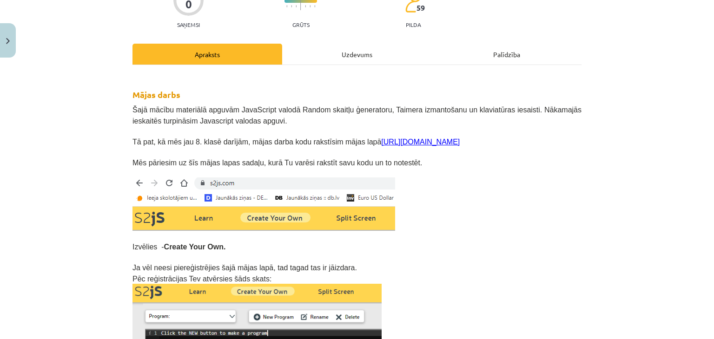
click at [133, 99] on strong "Mājas darbs" at bounding box center [157, 94] width 48 height 11
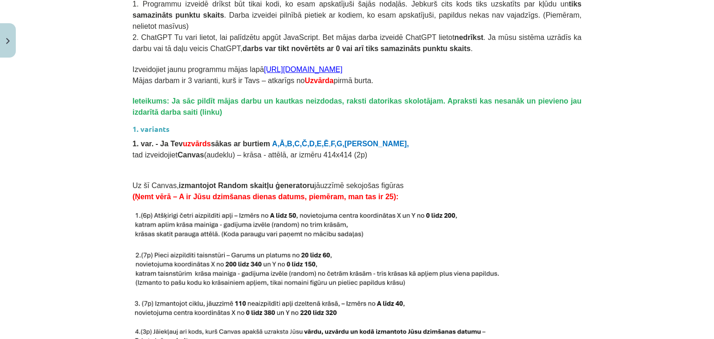
scroll to position [1070, 0]
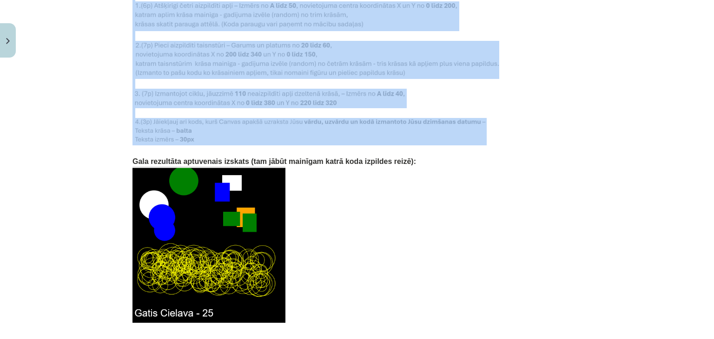
drag, startPoint x: 131, startPoint y: 92, endPoint x: 476, endPoint y: 120, distance: 346.1
click at [476, 120] on div "Mājas darbs Šajā mācību materiālā apguvām JavaScript valodā Random skaitļu ģene…" at bounding box center [357, 130] width 449 height 2066
copy div "Mājas darbs Šajā mācību materiālā apguvām JavaScript valodā Random skaitļu ģene…"
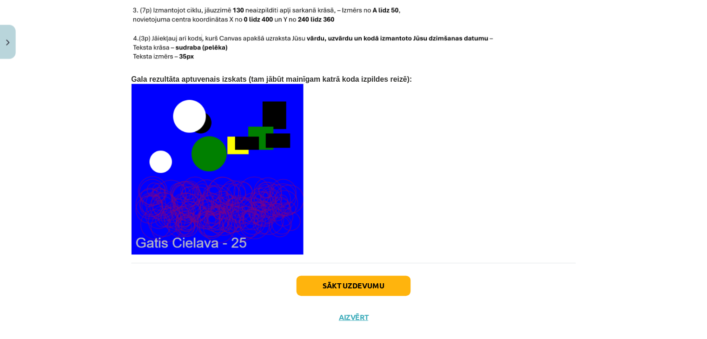
scroll to position [1982, 0]
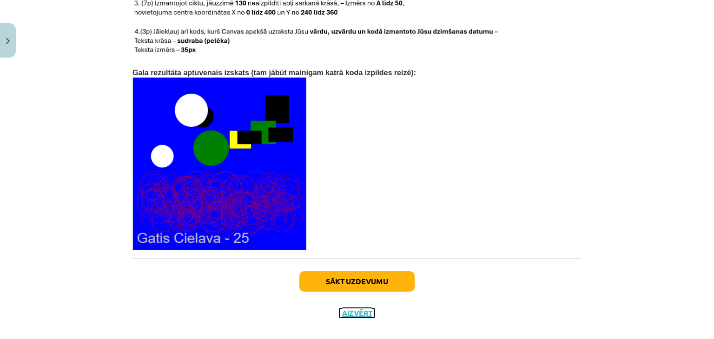
click at [367, 309] on button "Aizvērt" at bounding box center [356, 313] width 35 height 9
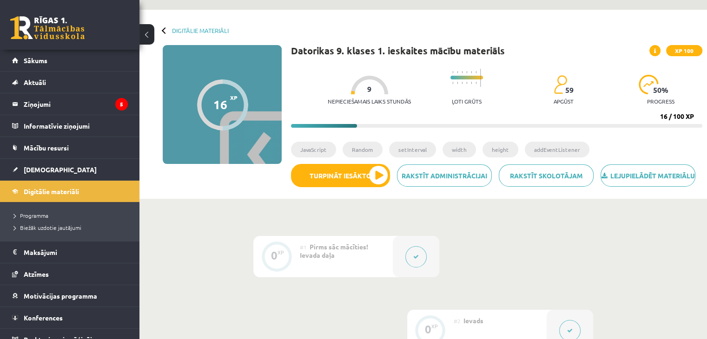
scroll to position [0, 0]
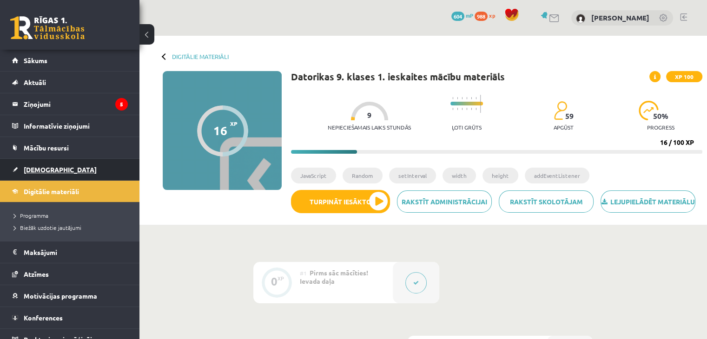
click at [56, 170] on link "[DEMOGRAPHIC_DATA]" at bounding box center [70, 169] width 116 height 21
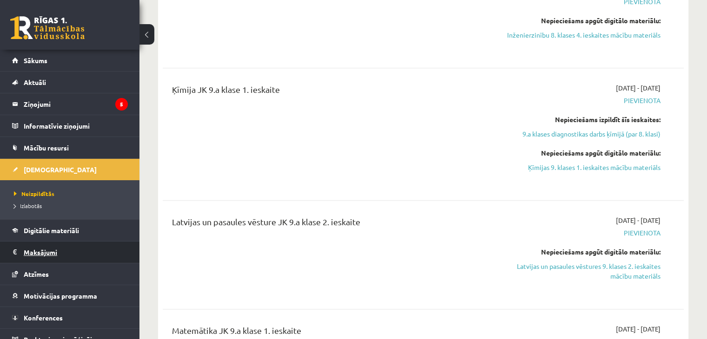
scroll to position [1070, 0]
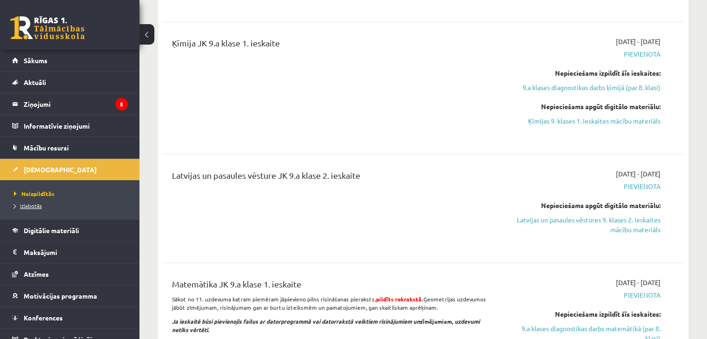
click at [30, 206] on span "Izlabotās" at bounding box center [28, 205] width 28 height 7
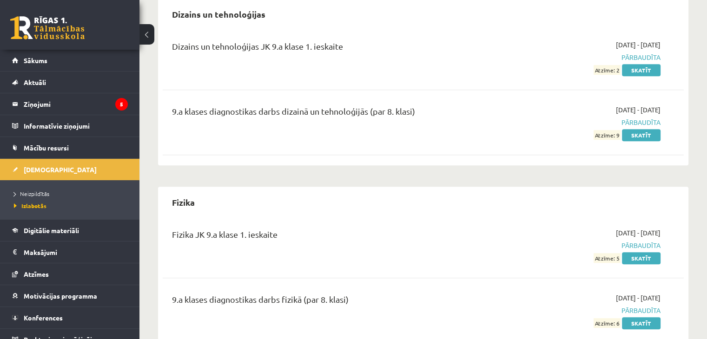
drag, startPoint x: 243, startPoint y: 131, endPoint x: 246, endPoint y: 140, distance: 9.1
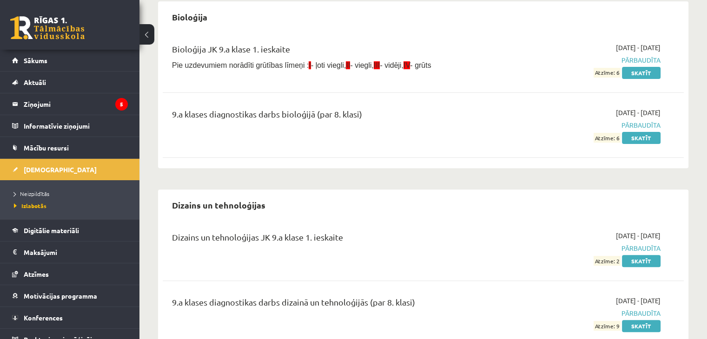
scroll to position [324, 0]
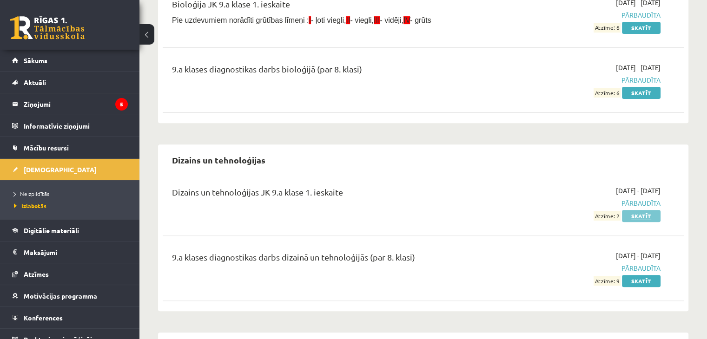
click at [635, 217] on link "Skatīt" at bounding box center [641, 216] width 39 height 12
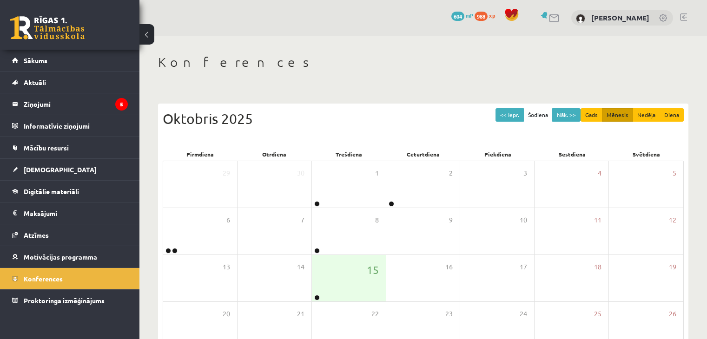
scroll to position [104, 0]
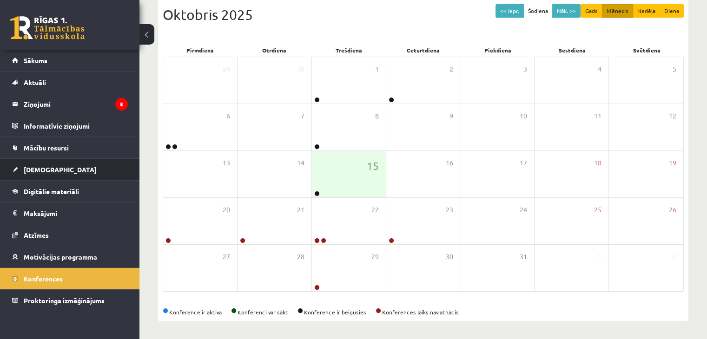
click at [47, 162] on link "[DEMOGRAPHIC_DATA]" at bounding box center [70, 169] width 116 height 21
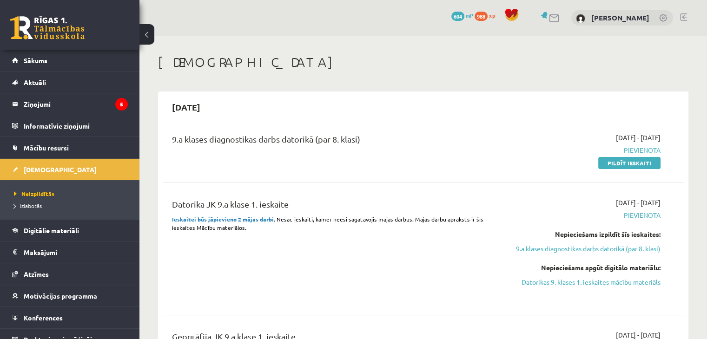
click at [274, 23] on div "0 Dāvanas 604 mP 988 xp Adriana Bukovska" at bounding box center [424, 18] width 568 height 36
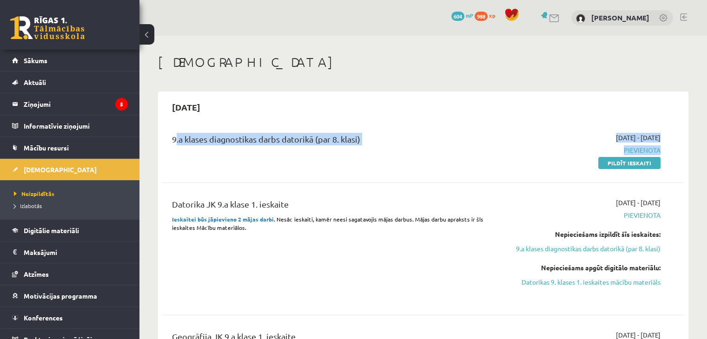
drag, startPoint x: 171, startPoint y: 137, endPoint x: 490, endPoint y: 207, distance: 326.2
click at [492, 192] on div "9.a klases diagnostikas darbs datorikā (par 8. klasi) 2025-10-01 - 2025-10-15 P…" at bounding box center [423, 288] width 521 height 328
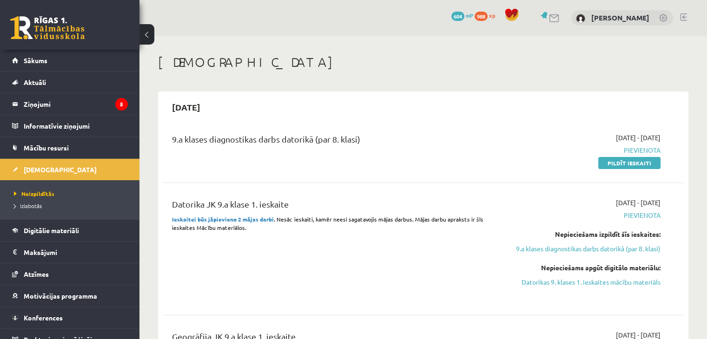
click at [259, 264] on div "Datorika JK 9.a klase 1. ieskaite Ieskaitei būs jāpievieno 2 mājas darbi . Nesā…" at bounding box center [332, 249] width 335 height 102
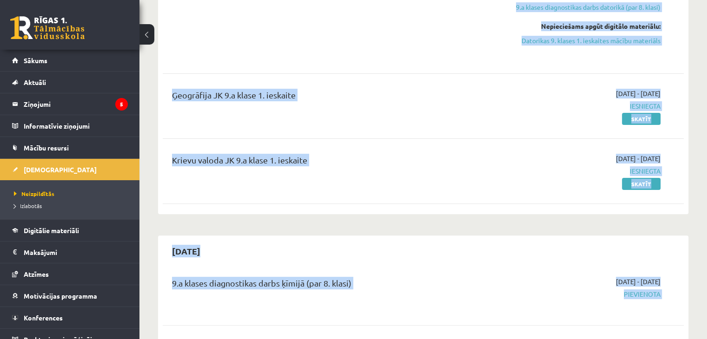
scroll to position [242, 0]
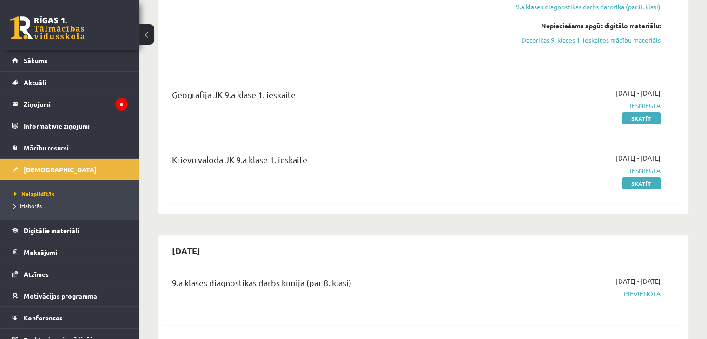
drag, startPoint x: 532, startPoint y: 266, endPoint x: 426, endPoint y: 59, distance: 232.9
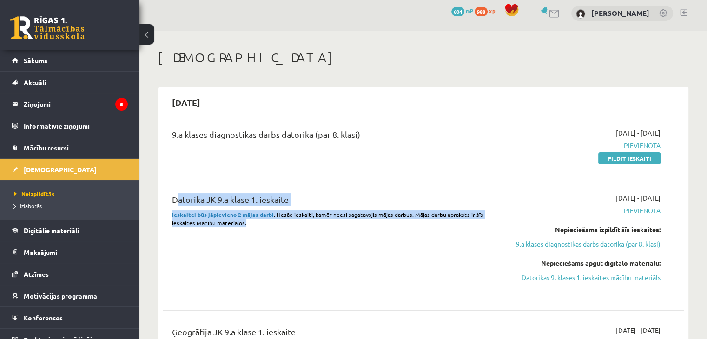
scroll to position [0, 0]
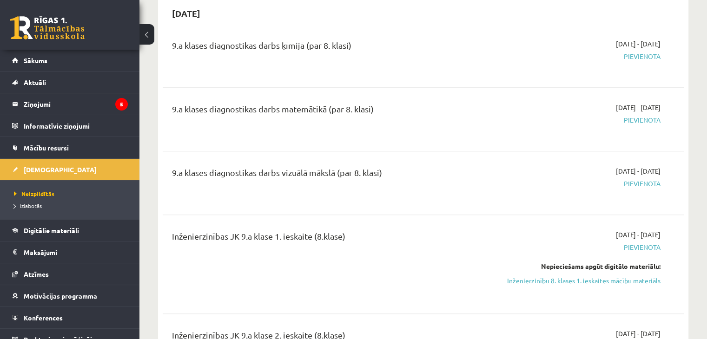
scroll to position [625, 0]
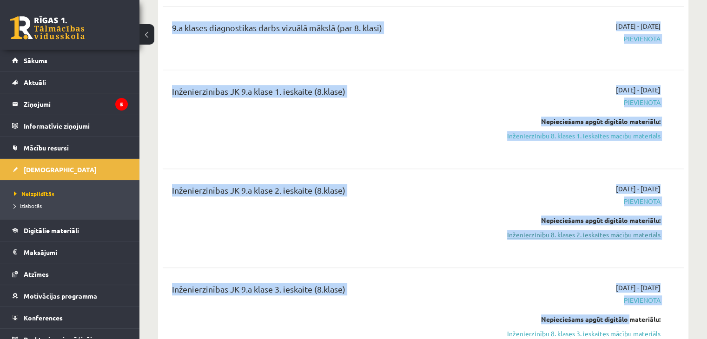
drag, startPoint x: 162, startPoint y: 131, endPoint x: 615, endPoint y: 231, distance: 463.8
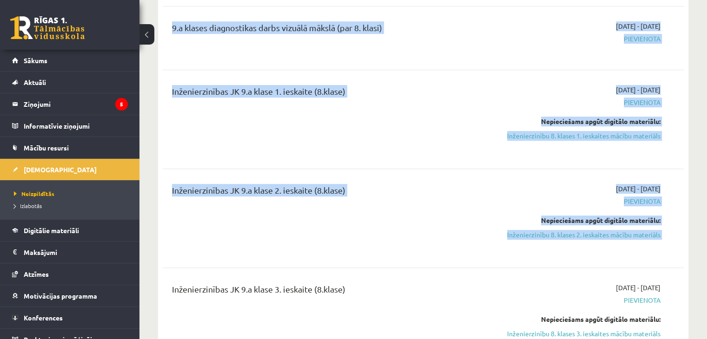
click at [381, 108] on div "Inženierzinības JK 9.a klase 1. ieskaite (8.klase)" at bounding box center [332, 119] width 335 height 69
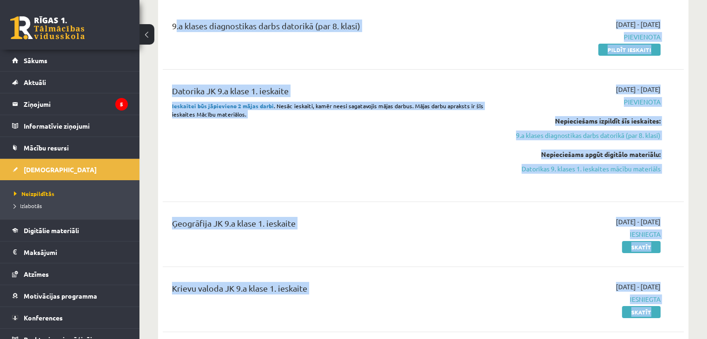
scroll to position [0, 0]
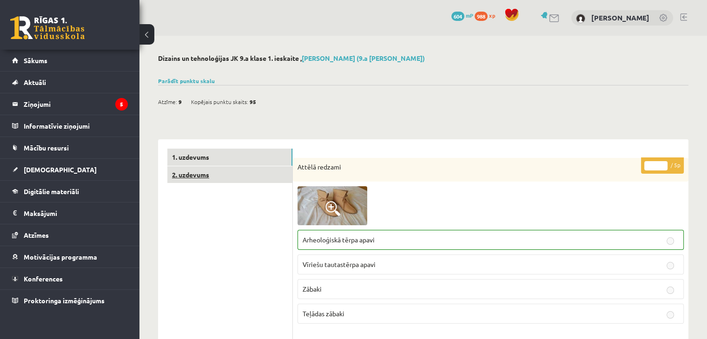
click at [205, 178] on link "2. uzdevums" at bounding box center [229, 174] width 125 height 17
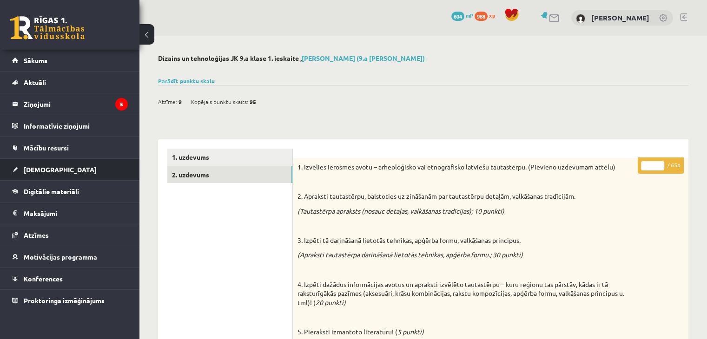
click at [61, 164] on link "[DEMOGRAPHIC_DATA]" at bounding box center [70, 169] width 116 height 21
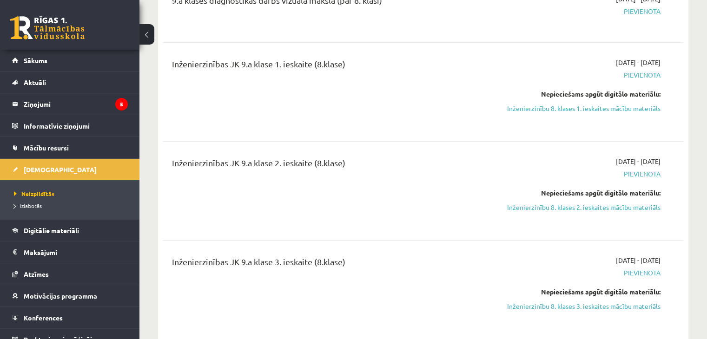
scroll to position [698, 0]
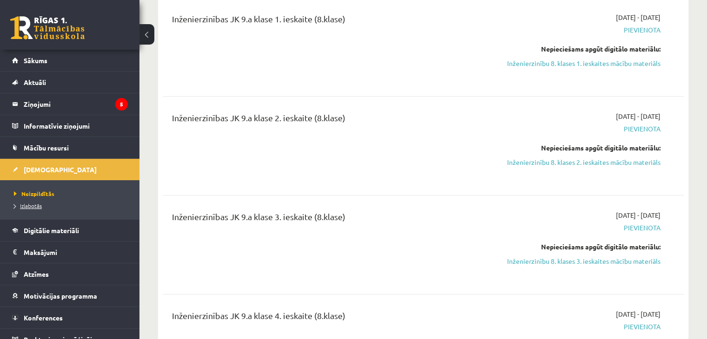
click at [29, 207] on span "Izlabotās" at bounding box center [28, 205] width 28 height 7
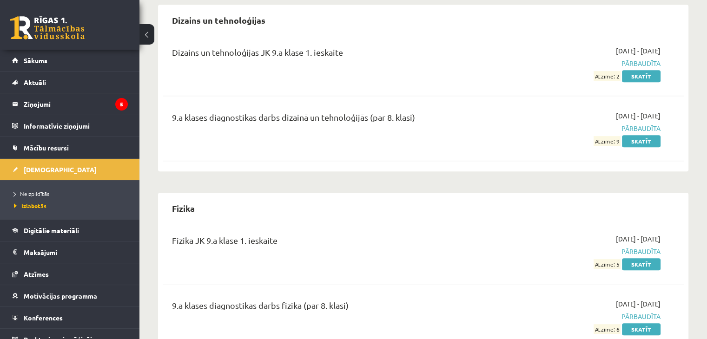
scroll to position [484, 0]
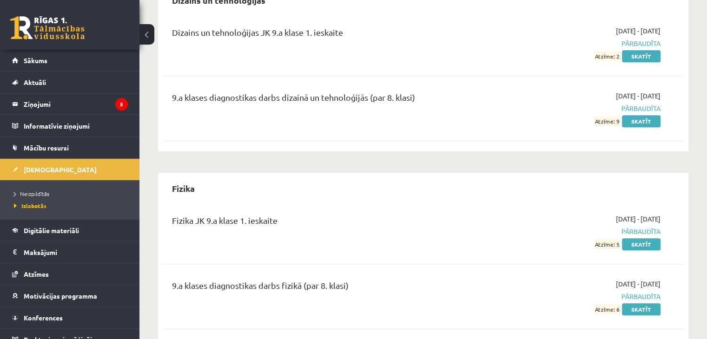
click at [637, 43] on span "Pārbaudīta" at bounding box center [583, 44] width 153 height 10
drag, startPoint x: 208, startPoint y: 37, endPoint x: 365, endPoint y: 40, distance: 156.7
click at [350, 40] on div "Dizains un tehnoloģijas JK 9.a klase 1. ieskaite" at bounding box center [332, 34] width 321 height 17
click at [365, 40] on div "Dizains un tehnoloģijas JK 9.a klase 1. ieskaite" at bounding box center [332, 34] width 321 height 17
drag, startPoint x: 484, startPoint y: 42, endPoint x: 634, endPoint y: 50, distance: 150.4
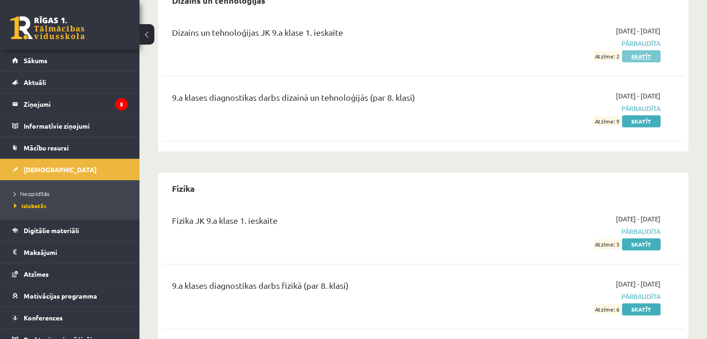
click at [618, 47] on div "Dizains un tehnoloģijas JK 9.a klase 1. ieskaite 2025-10-01 - 2025-10-15 Pārbau…" at bounding box center [416, 43] width 503 height 35
click at [640, 54] on link "Skatīt" at bounding box center [641, 56] width 39 height 12
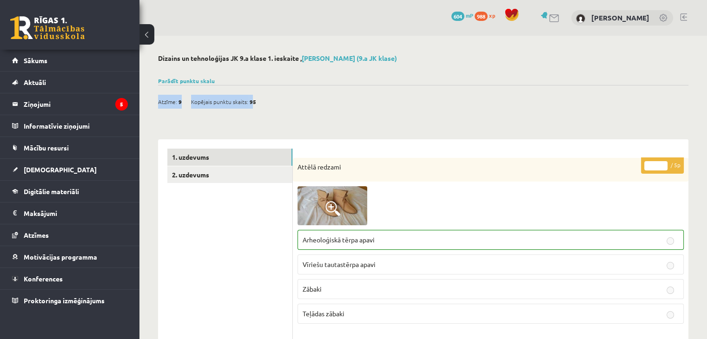
drag, startPoint x: 183, startPoint y: 99, endPoint x: 303, endPoint y: 99, distance: 120.4
click at [299, 99] on div "Atzīme: 9 Kopējais punktu skaits: 95" at bounding box center [423, 97] width 531 height 24
click at [323, 97] on div "Atzīme: 9 Kopējais punktu skaits: 95" at bounding box center [423, 97] width 531 height 24
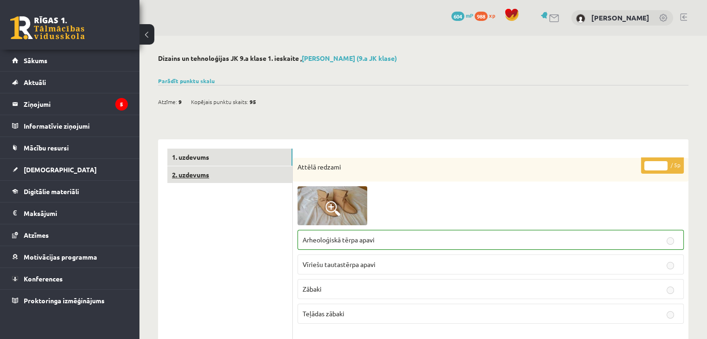
click at [217, 169] on link "2. uzdevums" at bounding box center [229, 174] width 125 height 17
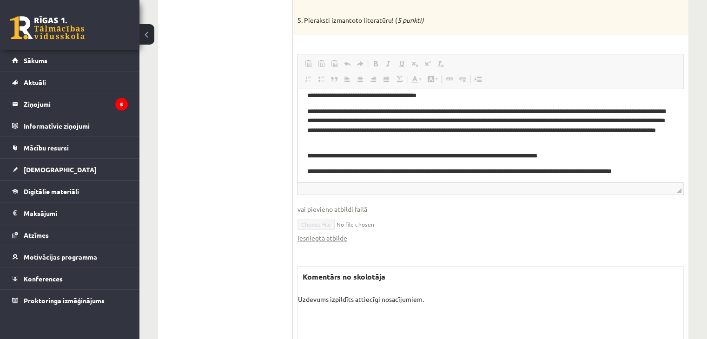
scroll to position [43, 0]
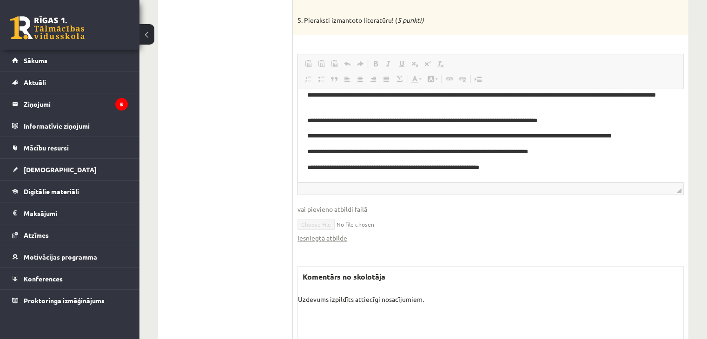
drag, startPoint x: 679, startPoint y: 109, endPoint x: 983, endPoint y: 350, distance: 387.3
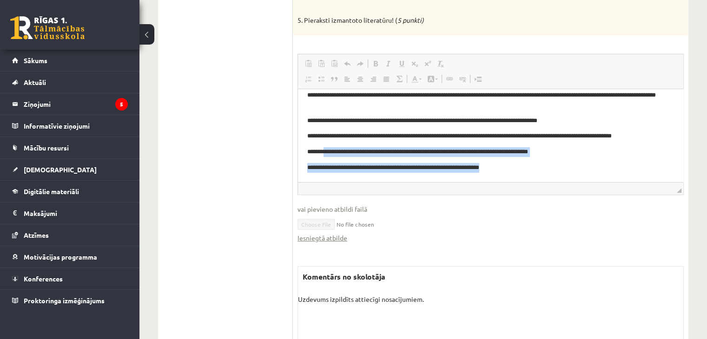
drag, startPoint x: 326, startPoint y: 156, endPoint x: 577, endPoint y: 155, distance: 250.7
click at [568, 156] on p "**********" at bounding box center [487, 152] width 360 height 10
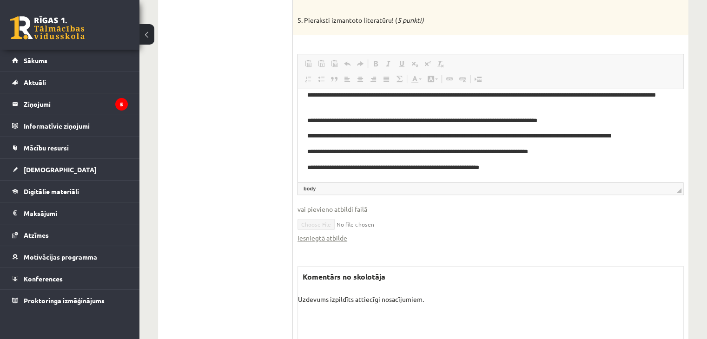
click at [612, 159] on body "**********" at bounding box center [490, 113] width 367 height 117
drag, startPoint x: 479, startPoint y: 166, endPoint x: 425, endPoint y: 163, distance: 54.0
click at [425, 163] on p "**********" at bounding box center [487, 168] width 360 height 10
click at [435, 263] on div "** / 65p 1. Izvēlies ierosmes avotu – arheoloģisko vai etnogrāfisko latviešu ta…" at bounding box center [491, 105] width 396 height 518
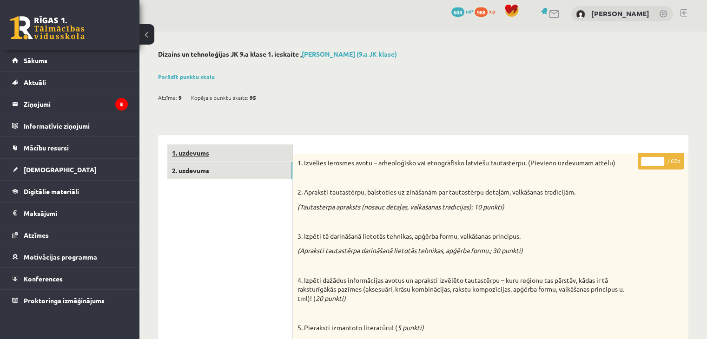
scroll to position [0, 0]
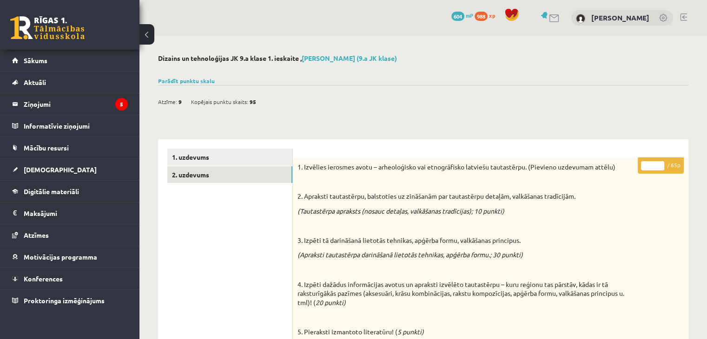
drag, startPoint x: 158, startPoint y: 97, endPoint x: 371, endPoint y: 99, distance: 213.0
click at [371, 99] on div "Atzīme: 9 Kopējais punktu skaits: 95" at bounding box center [423, 97] width 531 height 24
drag, startPoint x: 358, startPoint y: 106, endPoint x: 344, endPoint y: 108, distance: 14.1
click at [358, 106] on div "Atzīme: 9 Kopējais punktu skaits: 95" at bounding box center [423, 97] width 531 height 24
drag, startPoint x: 268, startPoint y: 105, endPoint x: 199, endPoint y: 92, distance: 70.5
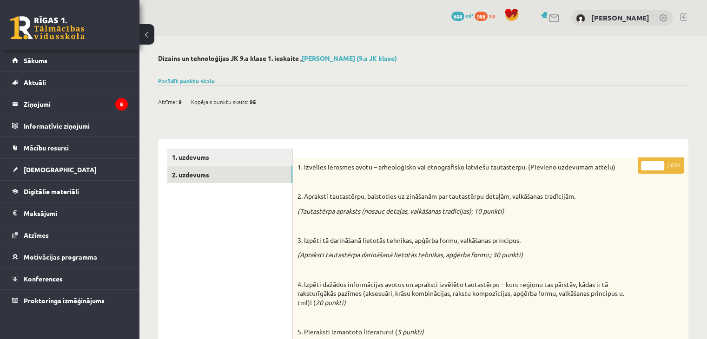
click at [199, 92] on div "Atzīme: 9 Kopējais punktu skaits: 95" at bounding box center [423, 97] width 531 height 24
drag, startPoint x: 184, startPoint y: 97, endPoint x: 296, endPoint y: 106, distance: 112.9
click at [293, 106] on div "Atzīme: 9 Kopējais punktu skaits: 95" at bounding box center [423, 97] width 531 height 24
click at [305, 106] on div "Atzīme: 9 Kopējais punktu skaits: 95" at bounding box center [423, 97] width 531 height 24
drag, startPoint x: 156, startPoint y: 101, endPoint x: 206, endPoint y: 100, distance: 50.2
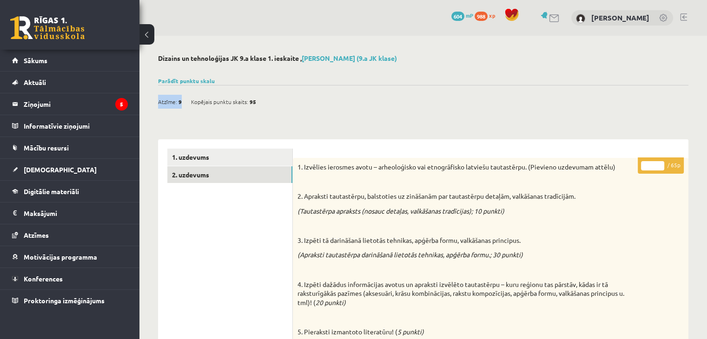
click at [201, 156] on link "1. uzdevums" at bounding box center [229, 157] width 125 height 17
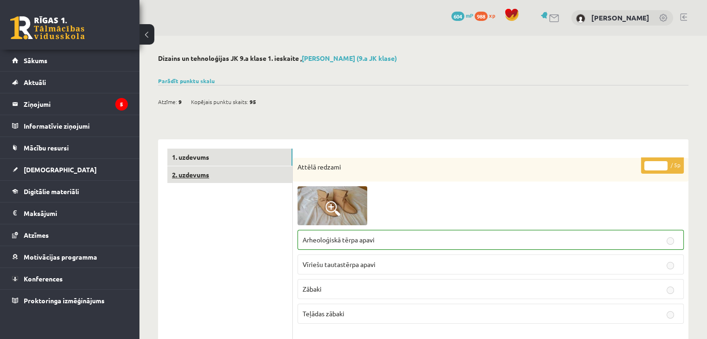
click at [183, 170] on link "2. uzdevums" at bounding box center [229, 174] width 125 height 17
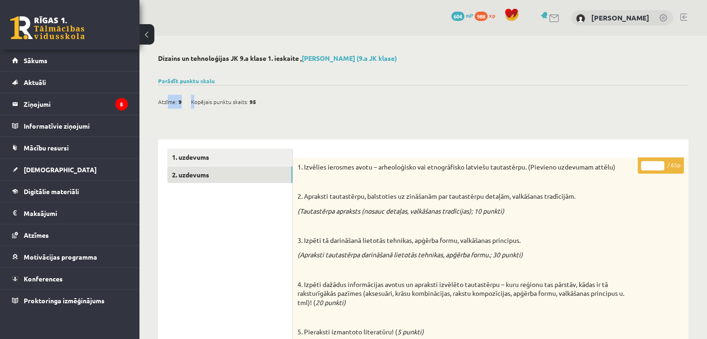
drag, startPoint x: 167, startPoint y: 95, endPoint x: 195, endPoint y: 98, distance: 27.5
click at [194, 98] on div "Atzīme: 9 Kopējais punktu skaits: 95" at bounding box center [211, 102] width 107 height 14
click at [55, 168] on link "[DEMOGRAPHIC_DATA]" at bounding box center [70, 169] width 116 height 21
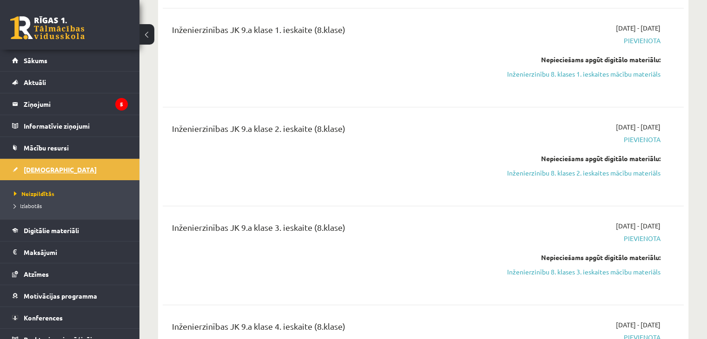
scroll to position [651, 0]
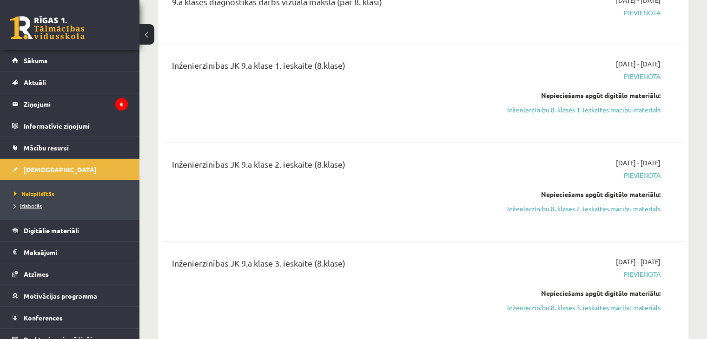
click at [25, 203] on span "Izlabotās" at bounding box center [28, 205] width 28 height 7
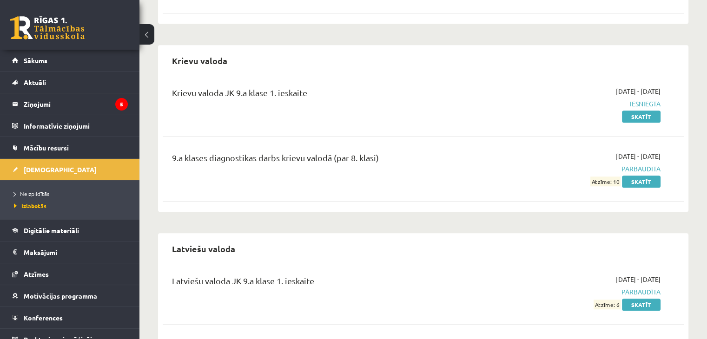
scroll to position [1070, 0]
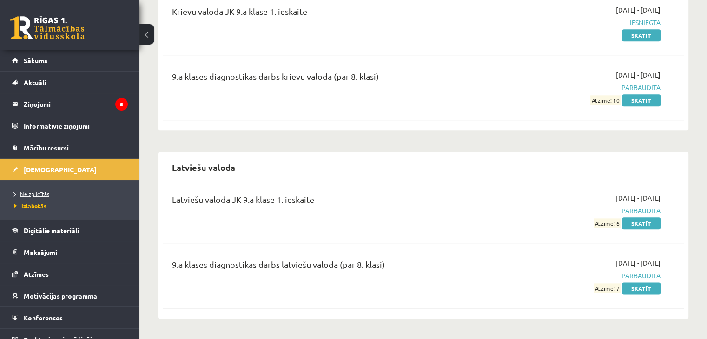
click at [37, 196] on link "Neizpildītās" at bounding box center [72, 194] width 116 height 8
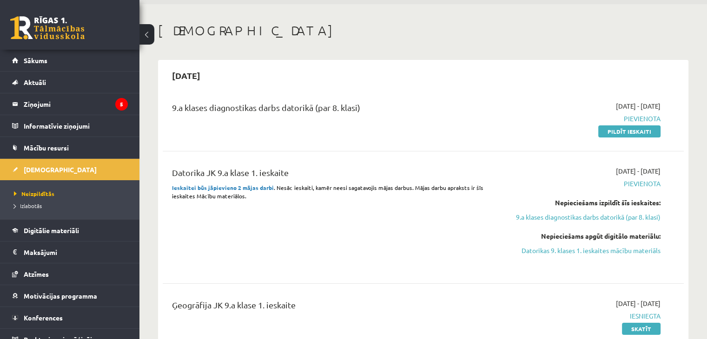
scroll to position [47, 0]
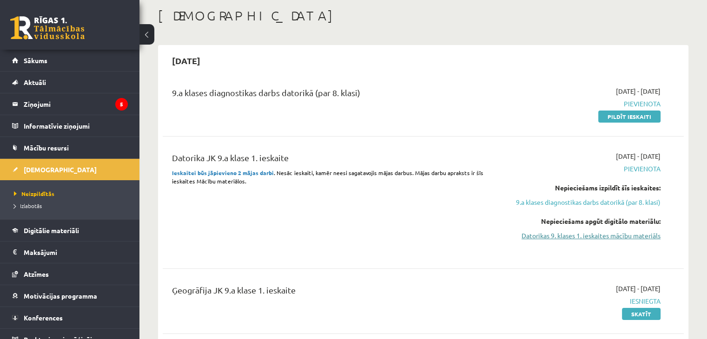
click at [571, 239] on link "Datorikas 9. klases 1. ieskaites mācību materiāls" at bounding box center [583, 236] width 153 height 10
click at [536, 231] on link "Datorikas 9. klases 1. ieskaites mācību materiāls" at bounding box center [583, 236] width 153 height 10
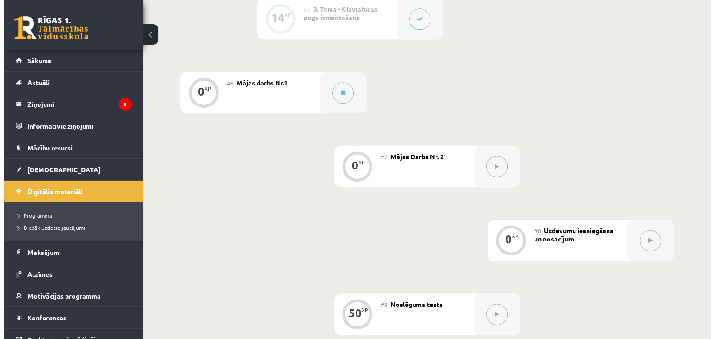
scroll to position [558, 0]
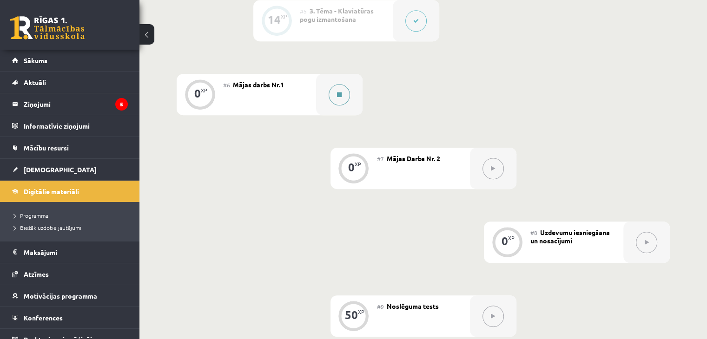
click at [348, 106] on button at bounding box center [339, 94] width 21 height 21
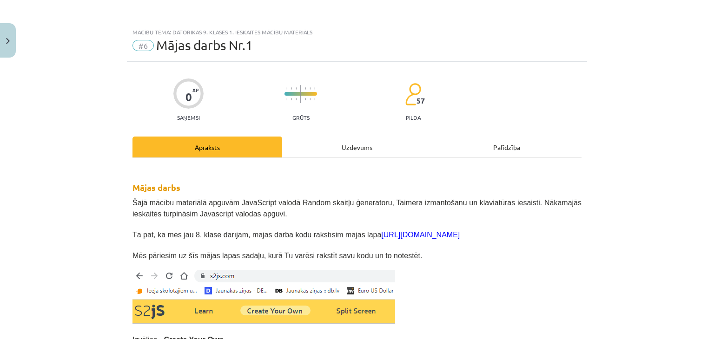
click at [324, 149] on div "Uzdevums" at bounding box center [357, 147] width 150 height 21
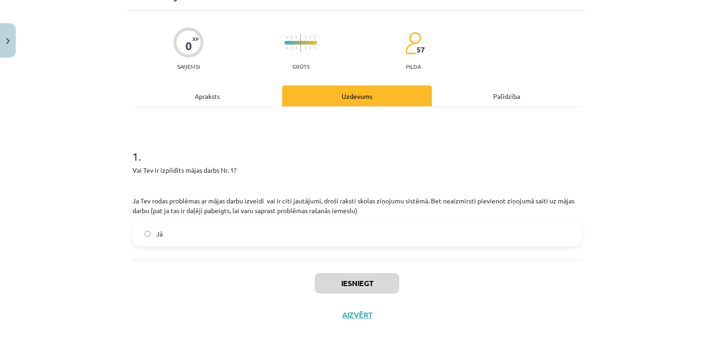
scroll to position [66, 0]
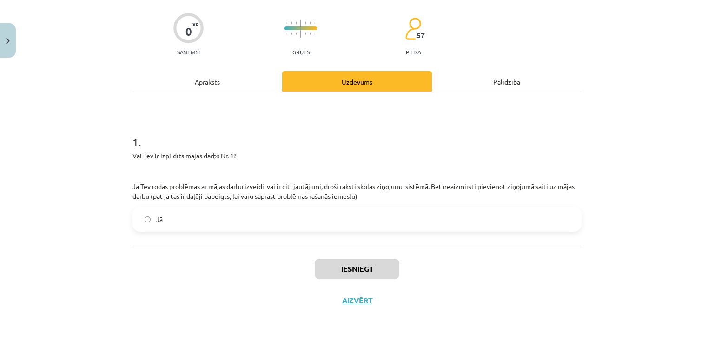
click at [231, 88] on div "Apraksts" at bounding box center [208, 81] width 150 height 21
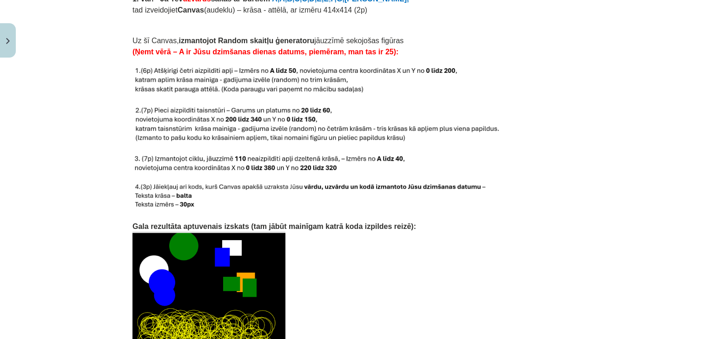
scroll to position [1005, 0]
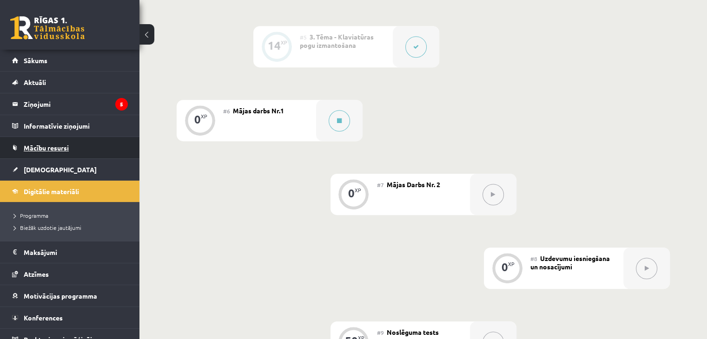
scroll to position [10, 0]
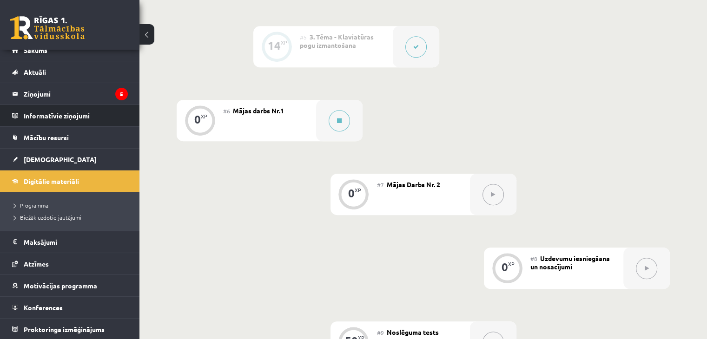
drag, startPoint x: 140, startPoint y: 103, endPoint x: 122, endPoint y: 117, distance: 23.2
click at [122, 117] on div "0 Dāvanas 604 mP 988 xp [PERSON_NAME] Sākums Aktuāli Kā mācīties eSKOLĀ Kontakt…" at bounding box center [353, 34] width 707 height 1132
click at [160, 156] on div "0 XP #1 Pirms sāc mācīties! Ievada daļa 0 XP #2 Ievads 18 XP #3 1. Tēma - Rando…" at bounding box center [424, 100] width 568 height 814
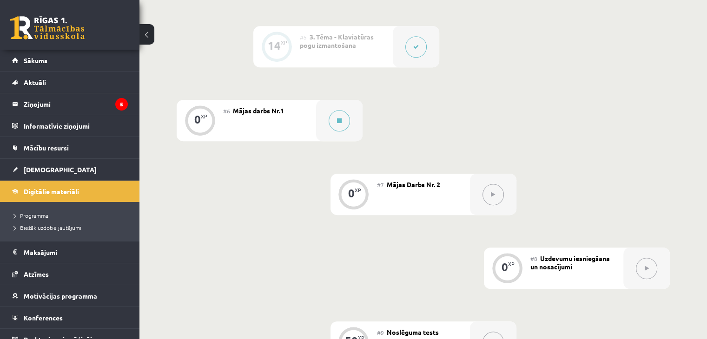
scroll to position [0, 0]
click at [153, 32] on button at bounding box center [147, 34] width 15 height 20
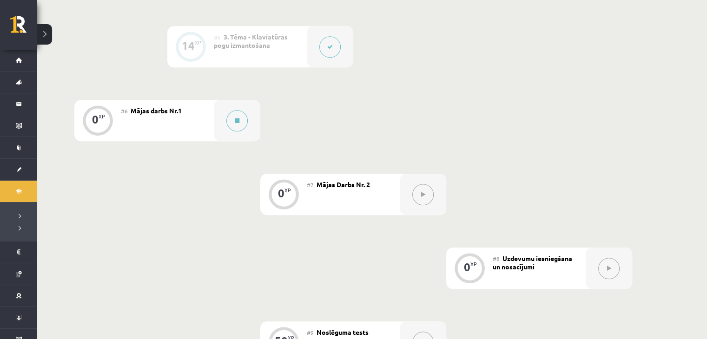
click at [40, 34] on button at bounding box center [44, 34] width 15 height 20
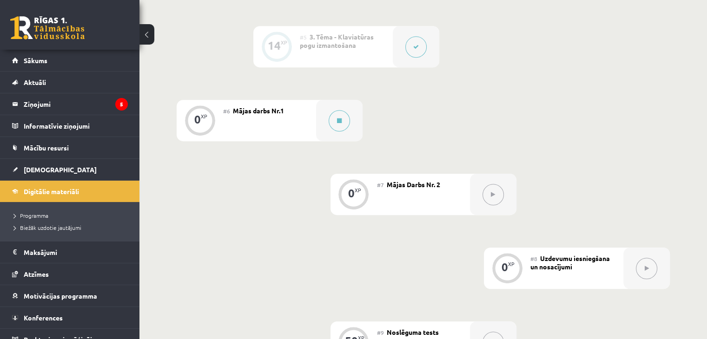
click at [155, 32] on div "0 XP #1 Pirms sāc mācīties! Ievada daļa 0 XP #2 Ievads 18 XP #3 1. Tēma - Rando…" at bounding box center [424, 100] width 568 height 814
click at [151, 34] on button at bounding box center [147, 34] width 15 height 20
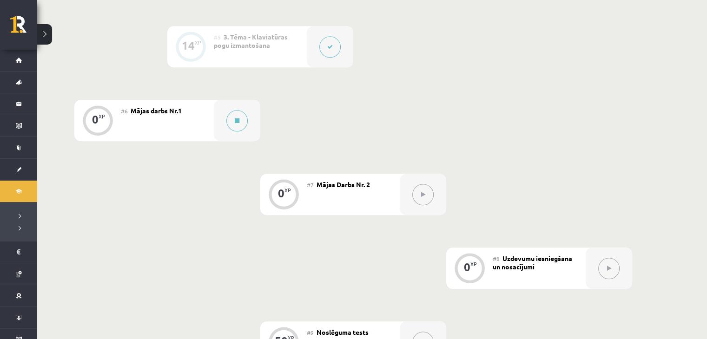
click at [48, 38] on button at bounding box center [44, 34] width 15 height 20
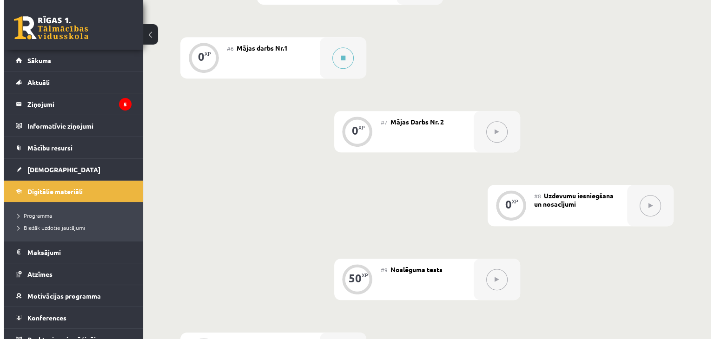
scroll to position [578, 0]
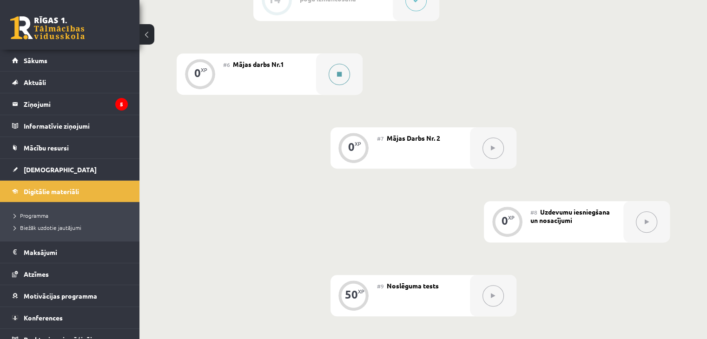
click at [340, 85] on button at bounding box center [339, 74] width 21 height 21
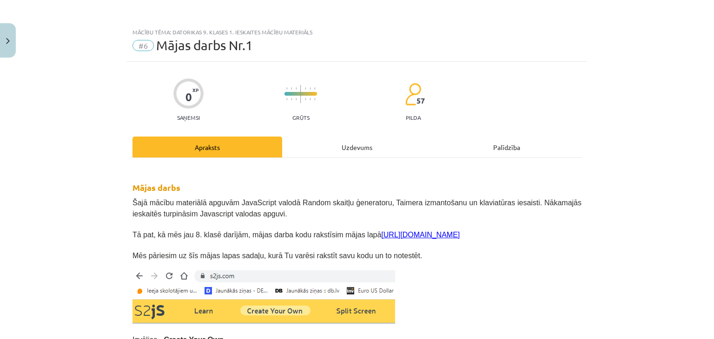
click at [336, 147] on div "Uzdevums" at bounding box center [357, 147] width 150 height 21
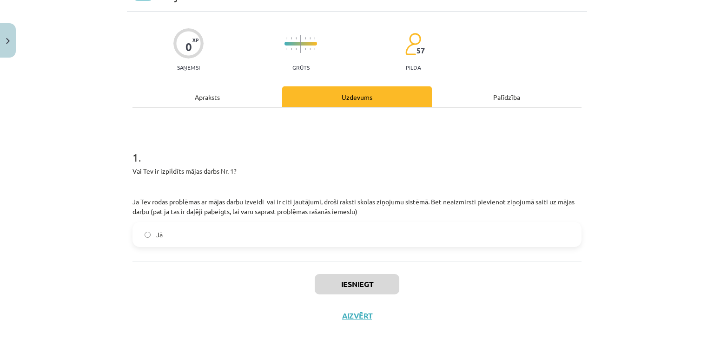
scroll to position [66, 0]
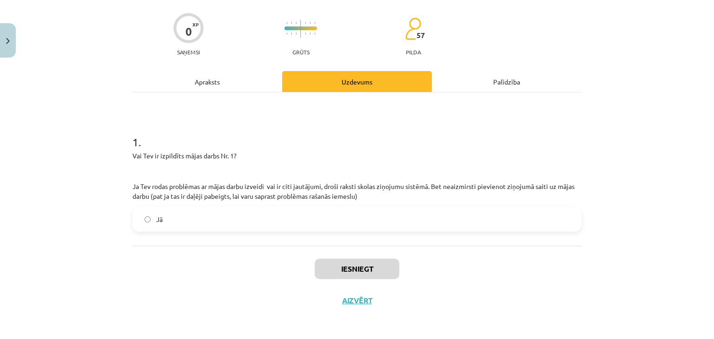
click at [142, 213] on label "Jā" at bounding box center [356, 219] width 447 height 23
click at [388, 272] on button "Iesniegt" at bounding box center [357, 269] width 85 height 20
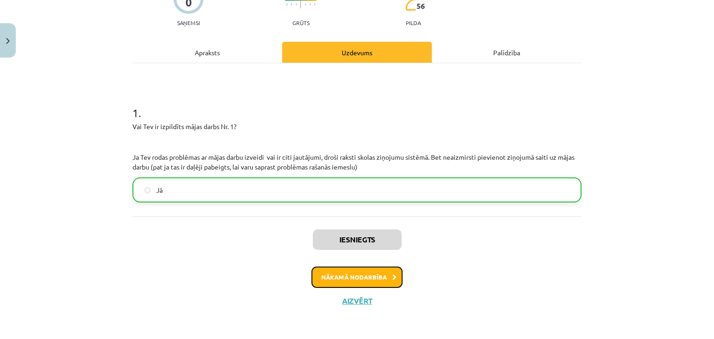
click at [363, 270] on button "Nākamā nodarbība" at bounding box center [357, 277] width 91 height 21
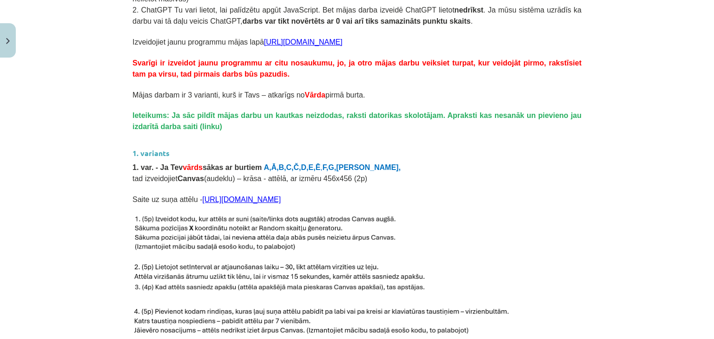
scroll to position [302, 0]
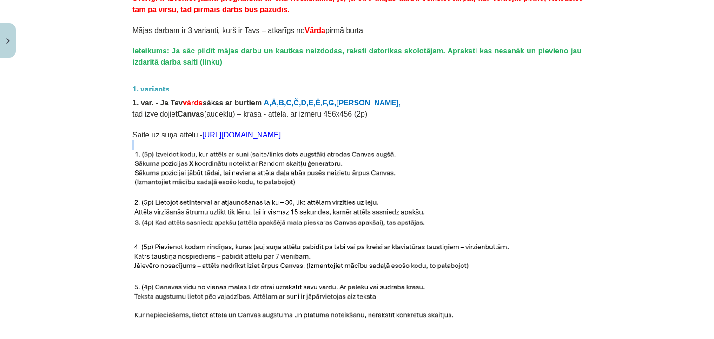
drag, startPoint x: 97, startPoint y: 128, endPoint x: 331, endPoint y: 137, distance: 234.1
click at [331, 137] on div "Mācību tēma: Datorikas 9. klases 1. ieskaites mācību materiāls #7 Mājas Darbs N…" at bounding box center [357, 169] width 714 height 339
drag, startPoint x: 100, startPoint y: 143, endPoint x: 265, endPoint y: 162, distance: 165.3
click at [265, 162] on div "Mācību tēma: Datorikas 9. klases 1. ieskaites mācību materiāls #7 Mājas Darbs N…" at bounding box center [357, 169] width 714 height 339
click at [446, 172] on p at bounding box center [357, 169] width 449 height 39
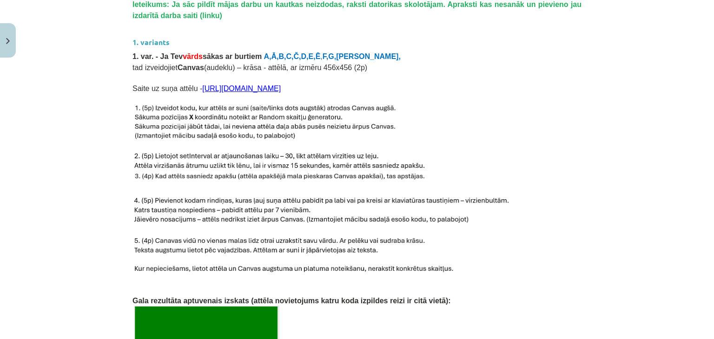
scroll to position [23, 0]
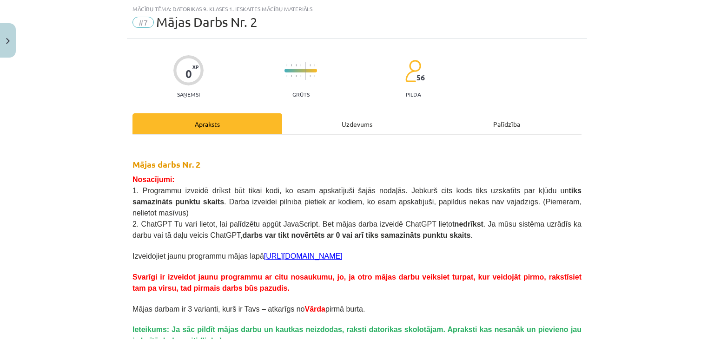
click at [331, 123] on div "Uzdevums" at bounding box center [357, 123] width 150 height 21
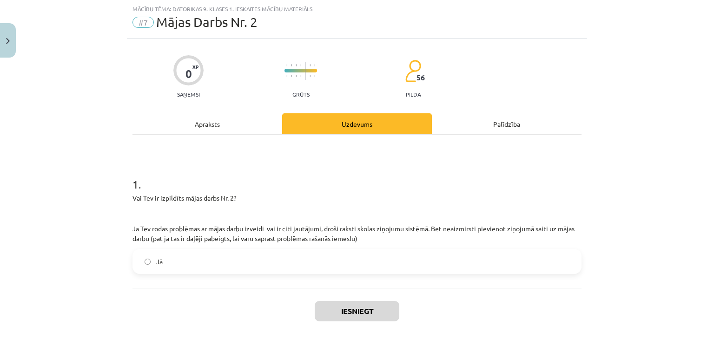
click at [208, 254] on label "Jā" at bounding box center [356, 261] width 447 height 23
click at [192, 122] on div "Apraksts" at bounding box center [208, 123] width 150 height 21
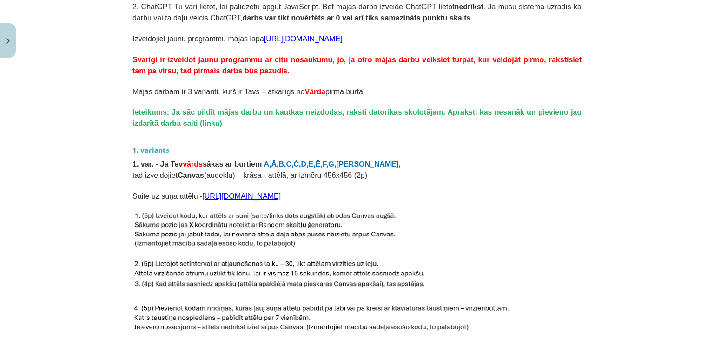
scroll to position [349, 0]
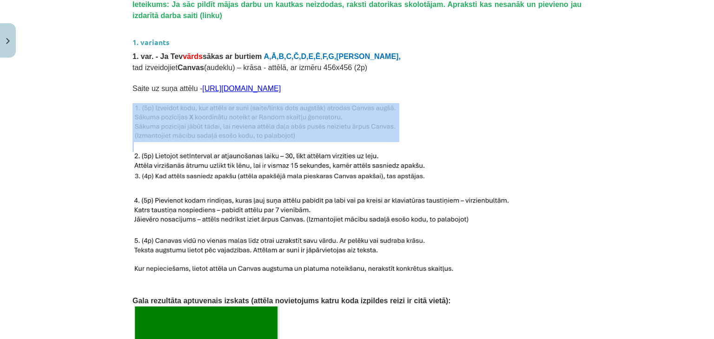
drag, startPoint x: 415, startPoint y: 128, endPoint x: 262, endPoint y: 134, distance: 153.1
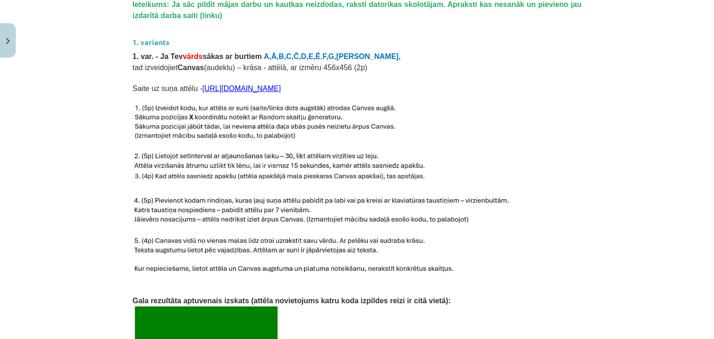
drag, startPoint x: 60, startPoint y: 122, endPoint x: 412, endPoint y: 122, distance: 352.0
click at [416, 127] on div "Mācību tēma: Datorikas 9. klases 1. ieskaites mācību materiāls #7 Mājas Darbs N…" at bounding box center [357, 169] width 714 height 339
click at [411, 121] on p at bounding box center [357, 122] width 449 height 39
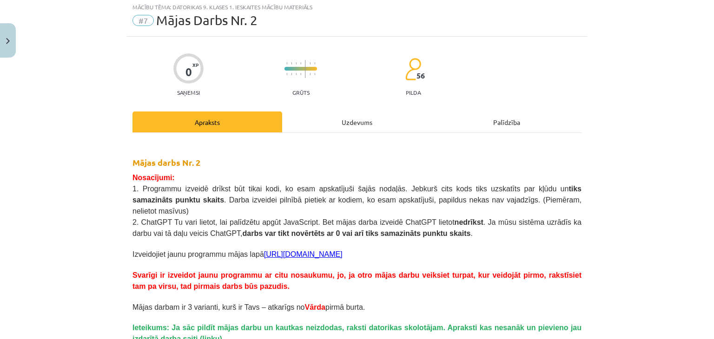
scroll to position [0, 0]
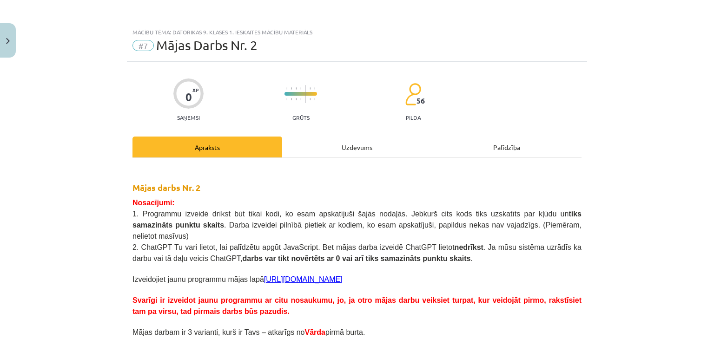
click at [368, 138] on div "Uzdevums" at bounding box center [357, 147] width 150 height 21
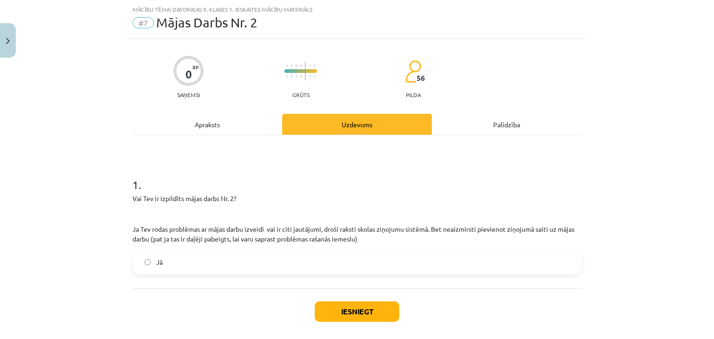
scroll to position [23, 0]
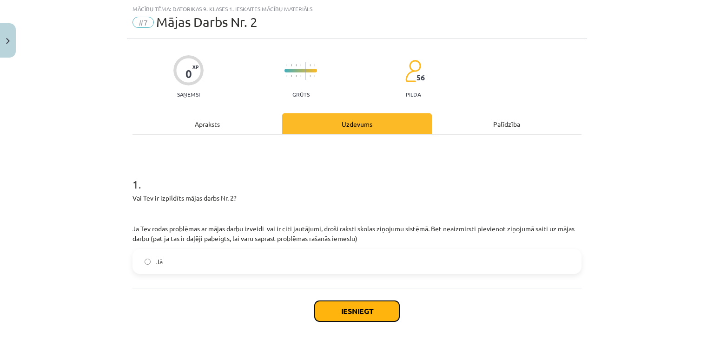
click at [341, 307] on button "Iesniegt" at bounding box center [357, 311] width 85 height 20
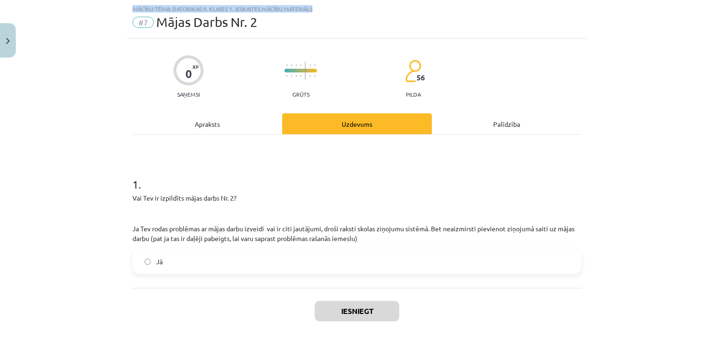
drag, startPoint x: 110, startPoint y: 10, endPoint x: 479, endPoint y: 10, distance: 369.7
click at [479, 10] on div "Mācību tēma: Datorikas 9. klases 1. ieskaites mācību materiāls #7 Mājas Darbs N…" at bounding box center [357, 169] width 714 height 339
click at [452, 9] on div "Mācību tēma: Datorikas 9. klases 1. ieskaites mācību materiāls" at bounding box center [357, 9] width 449 height 7
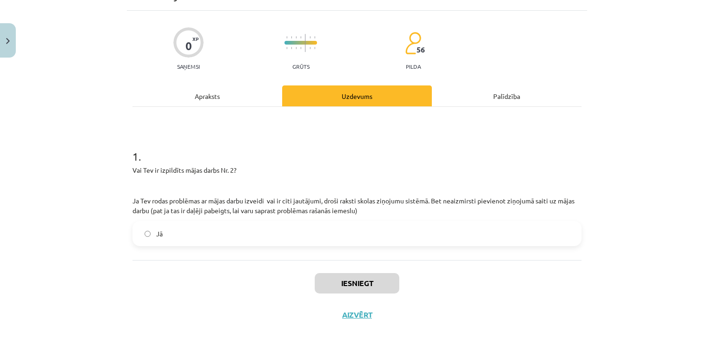
scroll to position [66, 0]
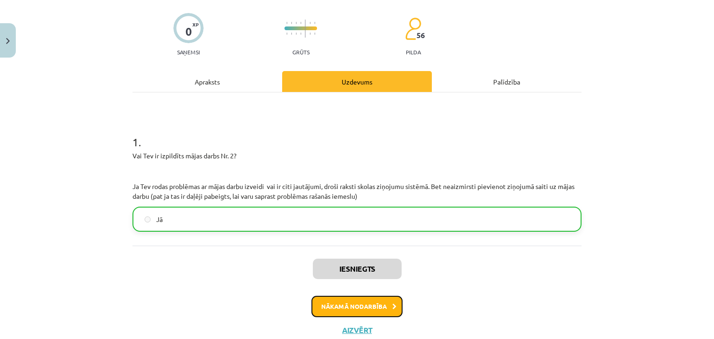
click at [358, 315] on button "Nākamā nodarbība" at bounding box center [357, 306] width 91 height 21
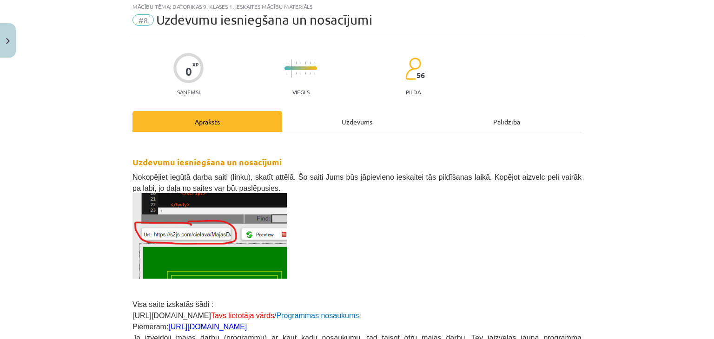
scroll to position [23, 0]
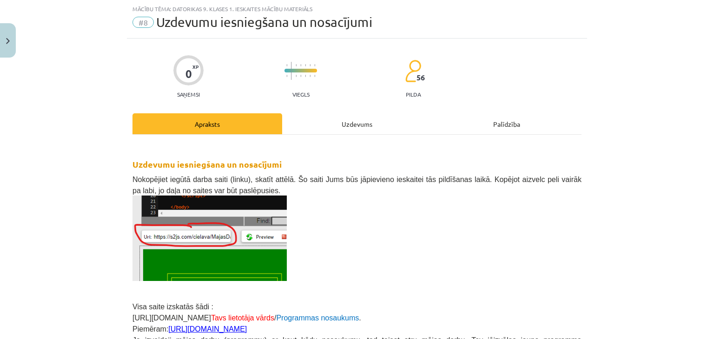
click at [332, 126] on div "Uzdevums" at bounding box center [357, 123] width 150 height 21
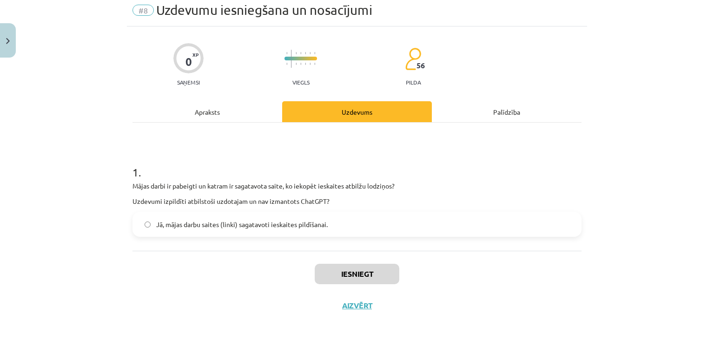
scroll to position [41, 0]
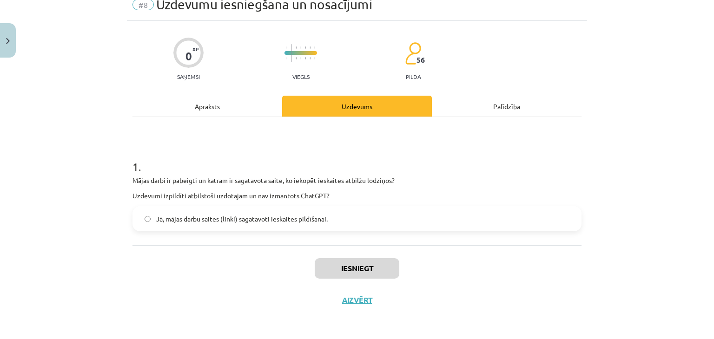
click at [344, 221] on label "Jā, mājas darbu saites (linki) sagatavoti ieskaites pildīšanai." at bounding box center [356, 218] width 447 height 23
click at [212, 100] on div "Apraksts" at bounding box center [208, 106] width 150 height 21
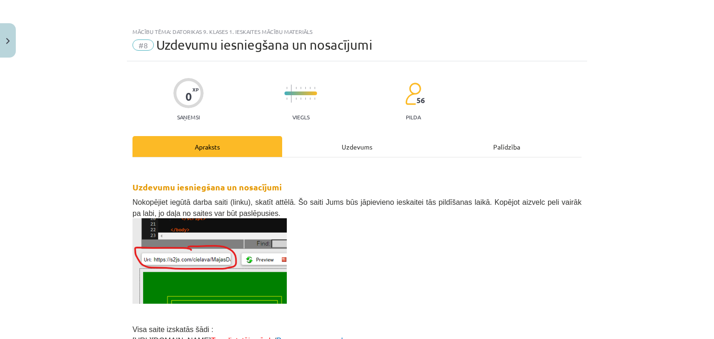
scroll to position [0, 0]
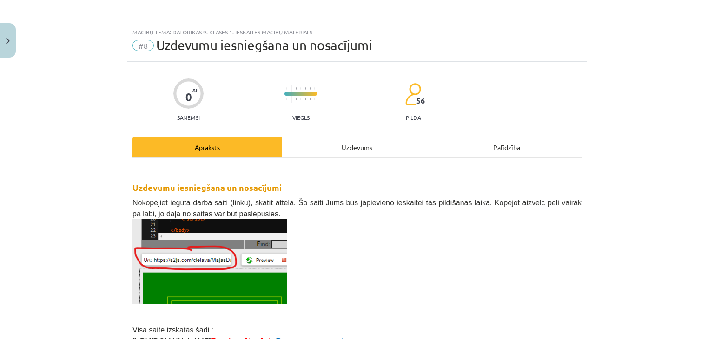
drag, startPoint x: 321, startPoint y: 138, endPoint x: 316, endPoint y: 138, distance: 5.1
click at [318, 138] on div "Uzdevums" at bounding box center [357, 147] width 150 height 21
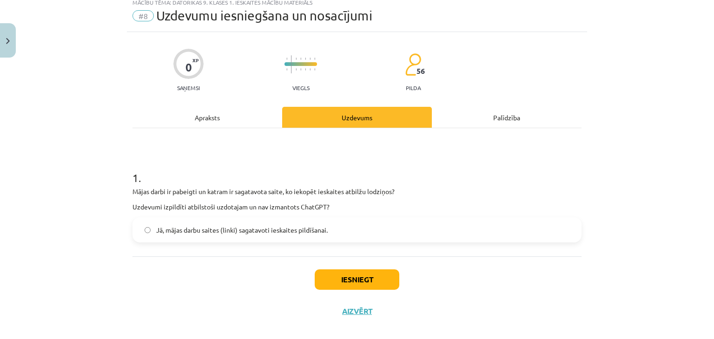
scroll to position [41, 0]
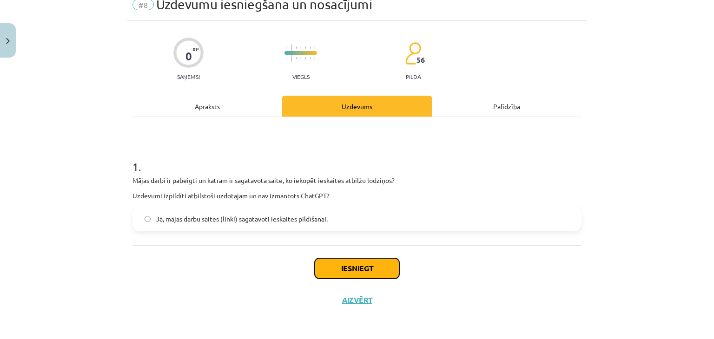
click at [372, 265] on button "Iesniegt" at bounding box center [357, 269] width 85 height 20
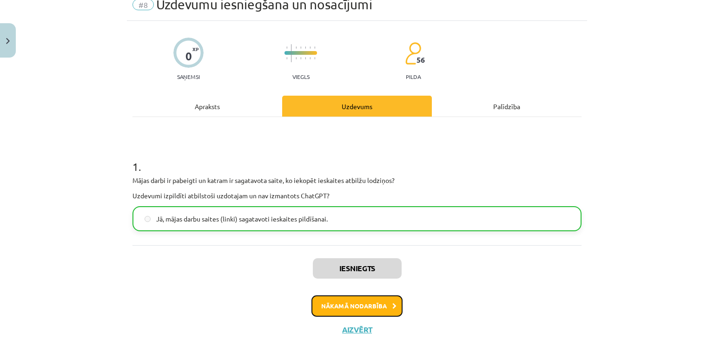
click at [369, 311] on button "Nākamā nodarbība" at bounding box center [357, 306] width 91 height 21
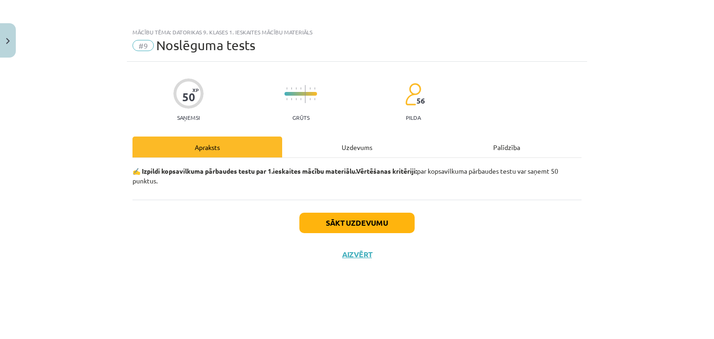
click at [326, 153] on div "Uzdevums" at bounding box center [357, 147] width 150 height 21
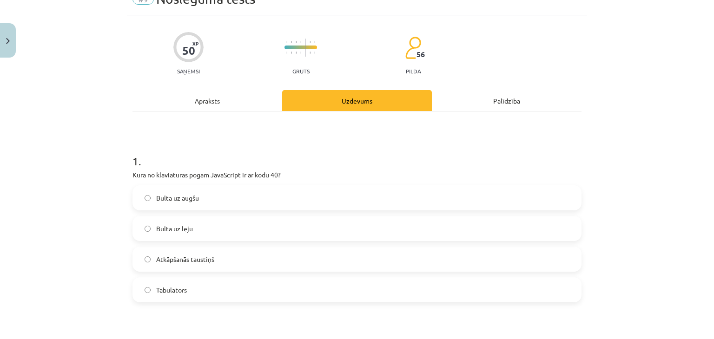
scroll to position [140, 0]
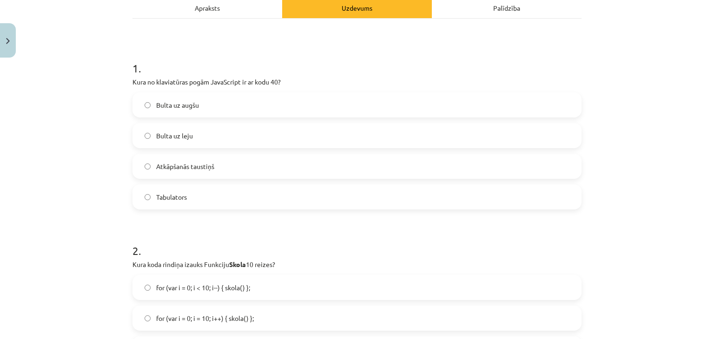
drag, startPoint x: 208, startPoint y: 98, endPoint x: 210, endPoint y: 93, distance: 4.8
click at [208, 97] on label "Bulta uz augšu" at bounding box center [356, 104] width 447 height 23
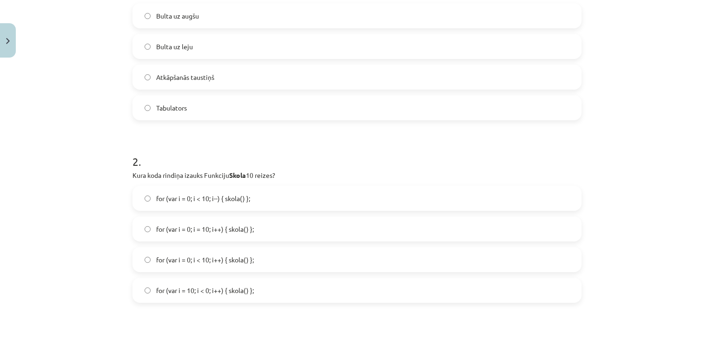
scroll to position [233, 0]
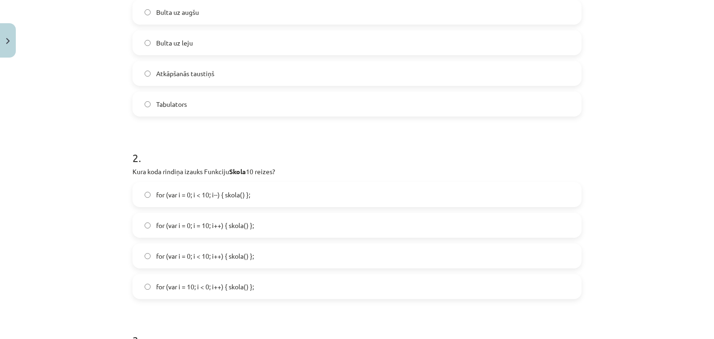
click at [236, 211] on div "for (var i = 0; i < 10; i--) { skola() }; for (var i = 0; i = 10; i++) { skola(…" at bounding box center [357, 240] width 449 height 117
click at [250, 227] on span "for (var i = 0; i = 10; i++) { skola() };" at bounding box center [205, 226] width 98 height 10
click at [226, 195] on span "for (var i = 0; i < 10; i--) { skola() };" at bounding box center [203, 195] width 94 height 10
click at [249, 225] on span "for (var i = 0; i = 10; i++) { skola() };" at bounding box center [205, 226] width 98 height 10
click at [258, 264] on label "for (var i = 0; i < 10; i++) { skola() };" at bounding box center [356, 256] width 447 height 23
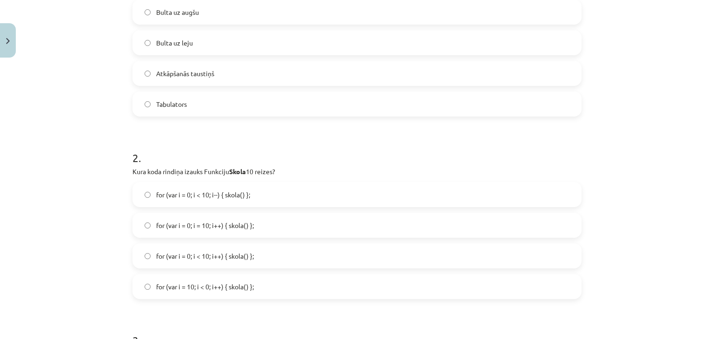
click at [271, 186] on label "for (var i = 0; i < 10; i--) { skola() };" at bounding box center [356, 194] width 447 height 23
click at [270, 246] on label "for (var i = 0; i < 10; i++) { skola() };" at bounding box center [356, 256] width 447 height 23
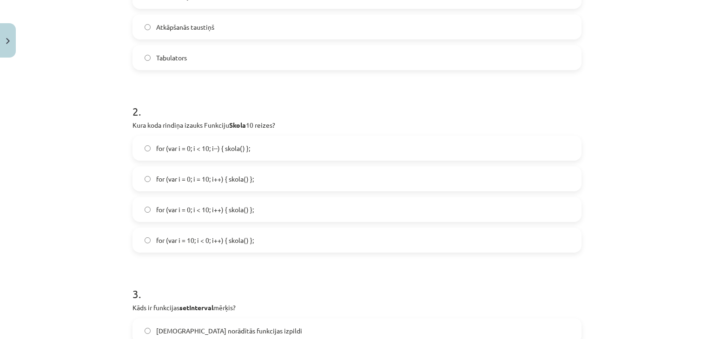
scroll to position [186, 0]
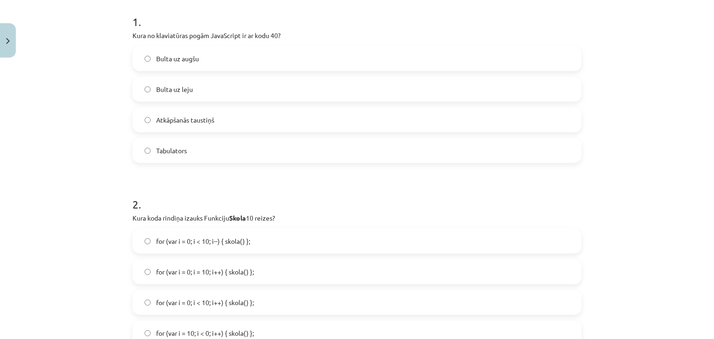
click at [275, 112] on label "Atkāpšanās taustiņš" at bounding box center [356, 119] width 447 height 23
click at [304, 77] on div "Bulta uz leju" at bounding box center [357, 89] width 449 height 25
click at [313, 56] on label "Bulta uz augšu" at bounding box center [356, 58] width 447 height 23
drag, startPoint x: 258, startPoint y: 128, endPoint x: 260, endPoint y: 141, distance: 13.3
click at [257, 131] on label "Atkāpšanās taustiņš" at bounding box center [356, 119] width 447 height 23
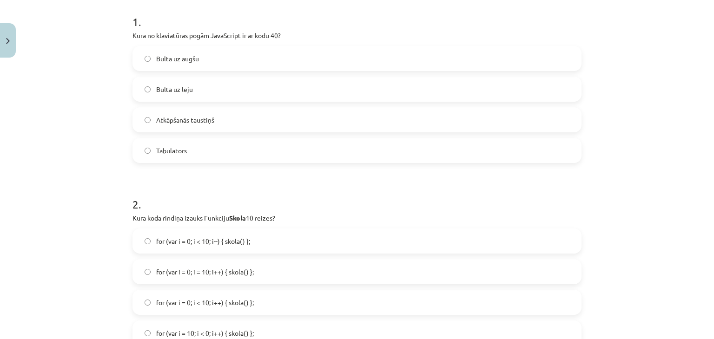
click at [270, 160] on label "Tabulators" at bounding box center [356, 150] width 447 height 23
click at [289, 130] on label "Atkāpšanās taustiņš" at bounding box center [356, 119] width 447 height 23
click at [343, 80] on label "Bulta uz leju" at bounding box center [356, 89] width 447 height 23
click at [311, 162] on label "Tabulators" at bounding box center [356, 150] width 447 height 23
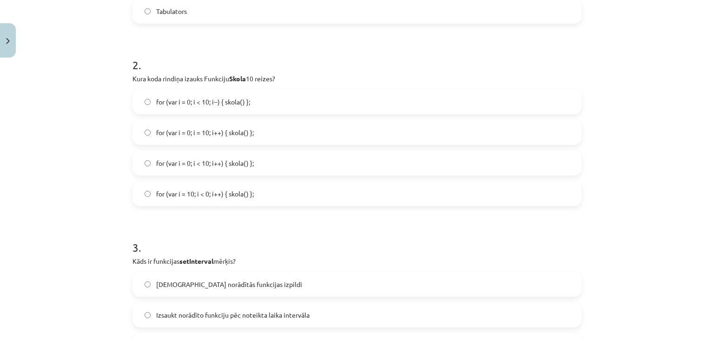
scroll to position [93, 0]
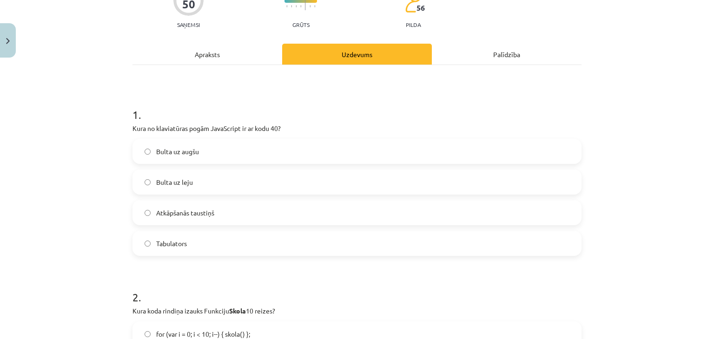
click at [314, 159] on label "Bulta uz augšu" at bounding box center [356, 151] width 447 height 23
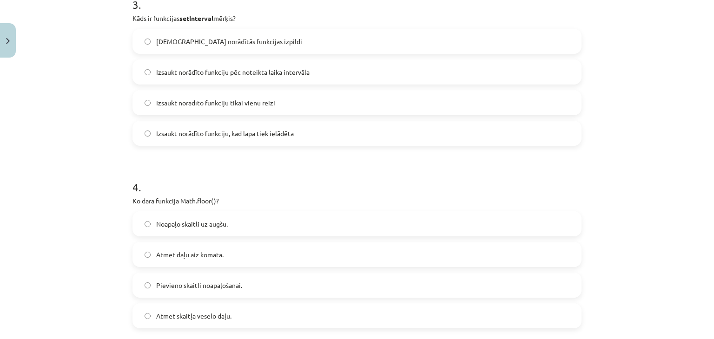
scroll to position [571, 0]
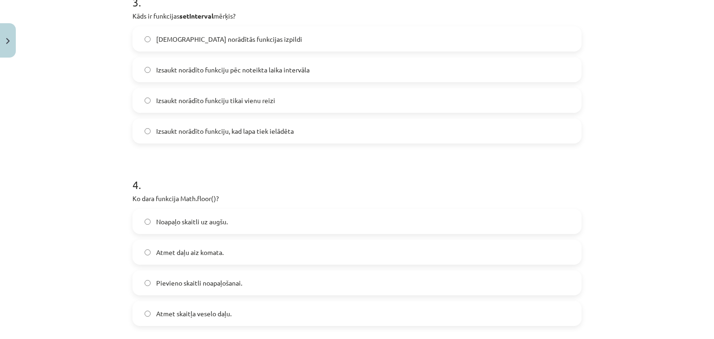
click at [288, 66] on span "Izsaukt norādīto funkciju pēc noteikta laika intervāla" at bounding box center [232, 70] width 153 height 10
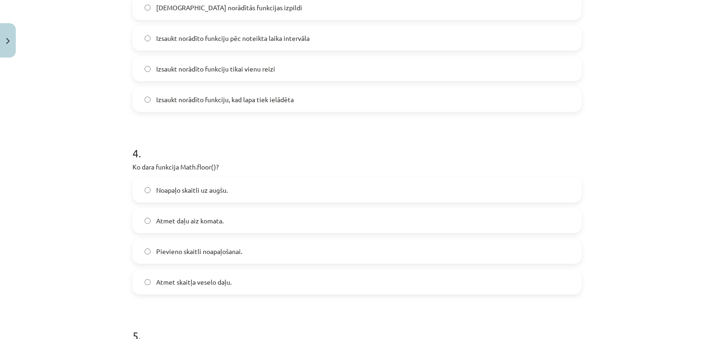
scroll to position [618, 0]
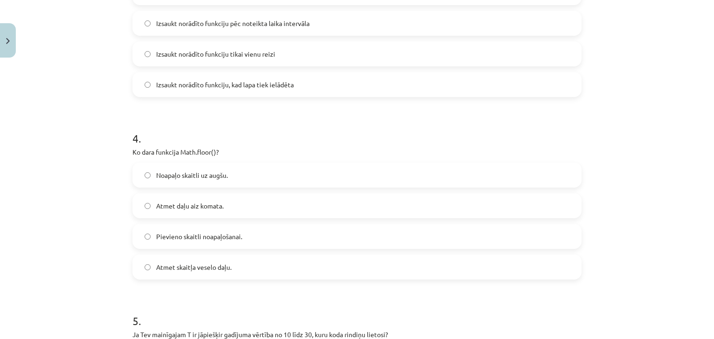
click at [162, 208] on span "Atmet daļu aiz komata." at bounding box center [189, 206] width 67 height 10
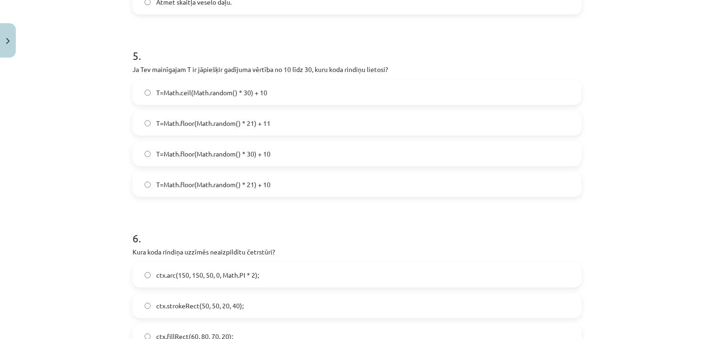
scroll to position [897, 0]
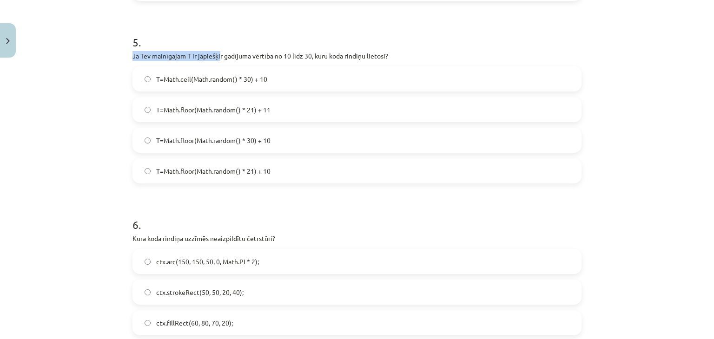
drag, startPoint x: 217, startPoint y: 51, endPoint x: 320, endPoint y: 37, distance: 104.2
click at [320, 37] on div "5 . Ja Tev mainīgajam T ir jāpiešķir gadījuma vērtība no 10 līdz 30, kuru koda …" at bounding box center [357, 102] width 449 height 164
click at [322, 36] on h1 "5 ." at bounding box center [357, 34] width 449 height 29
click at [212, 73] on label "T=Math.ceil(Math.random() * 30) + 10" at bounding box center [356, 78] width 447 height 23
click at [254, 109] on span "T=Math.floor(Math.random() * 21) + 11" at bounding box center [213, 110] width 114 height 10
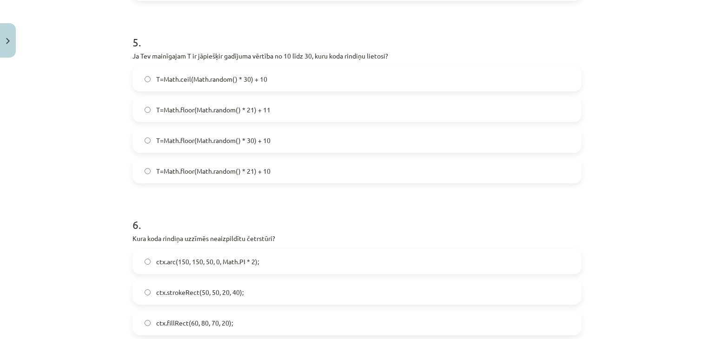
click at [309, 160] on label "T=Math.floor(Math.random() * 21) + 10" at bounding box center [356, 171] width 447 height 23
drag, startPoint x: 309, startPoint y: 160, endPoint x: 299, endPoint y: 84, distance: 76.4
click at [308, 154] on div "T=Math.ceil(Math.random() * 30) + 10 T=Math.floor(Math.random() * 21) + 11 T=Ma…" at bounding box center [357, 124] width 449 height 117
click at [299, 83] on label "T=Math.ceil(Math.random() * 30) + 10" at bounding box center [356, 78] width 447 height 23
click at [299, 74] on label "T=Math.ceil(Math.random() * 30) + 10" at bounding box center [356, 78] width 447 height 23
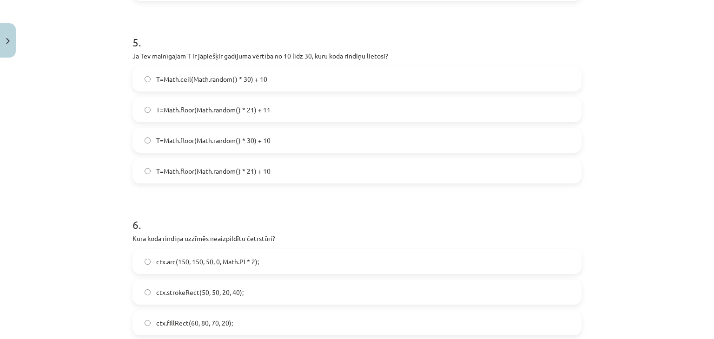
click at [299, 73] on label "T=Math.ceil(Math.random() * 30) + 10" at bounding box center [356, 78] width 447 height 23
click at [299, 71] on label "T=Math.ceil(Math.random() * 30) + 10" at bounding box center [356, 78] width 447 height 23
click at [303, 75] on label "T=Math.ceil(Math.random() * 30) + 10" at bounding box center [356, 78] width 447 height 23
click at [303, 73] on label "T=Math.ceil(Math.random() * 30) + 10" at bounding box center [356, 78] width 447 height 23
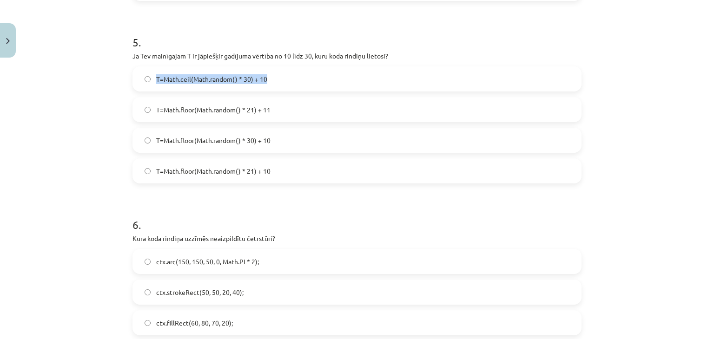
click at [303, 73] on label "T=Math.ceil(Math.random() * 30) + 10" at bounding box center [356, 78] width 447 height 23
click at [321, 116] on label "T=Math.floor(Math.random() * 21) + 11" at bounding box center [356, 109] width 447 height 23
drag, startPoint x: 330, startPoint y: 160, endPoint x: 329, endPoint y: 149, distance: 10.3
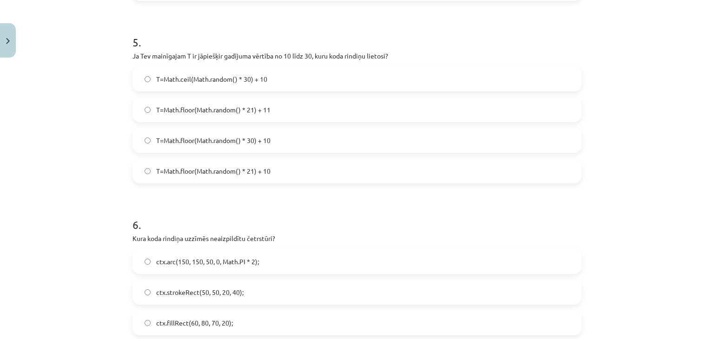
click at [330, 159] on div "T=Math.floor(Math.random() * 21) + 10" at bounding box center [357, 171] width 449 height 25
click at [329, 148] on label "T=Math.floor(Math.random() * 30) + 10" at bounding box center [356, 140] width 447 height 23
click at [328, 146] on label "T=Math.floor(Math.random() * 30) + 10" at bounding box center [356, 140] width 447 height 23
click at [328, 131] on label "T=Math.floor(Math.random() * 30) + 10" at bounding box center [356, 140] width 447 height 23
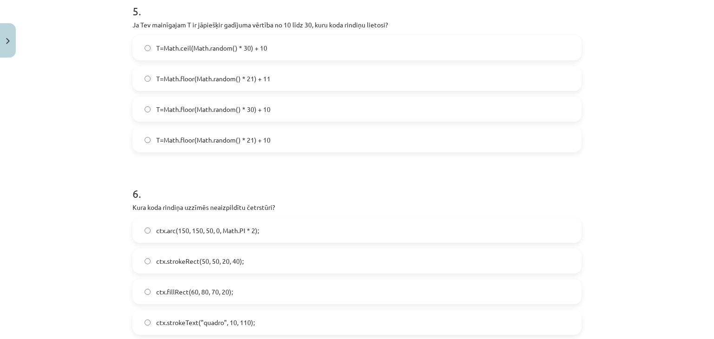
scroll to position [943, 0]
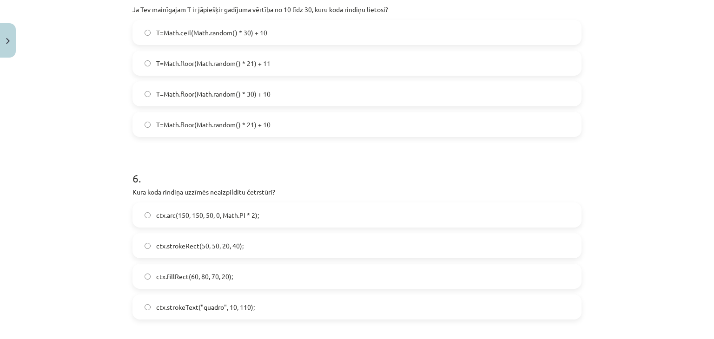
click at [365, 58] on label "T=Math.floor(Math.random() * 21) + 11" at bounding box center [356, 63] width 447 height 23
click at [279, 244] on label "ctx.strokeRect(50, 50, 20, 40);" at bounding box center [356, 245] width 447 height 23
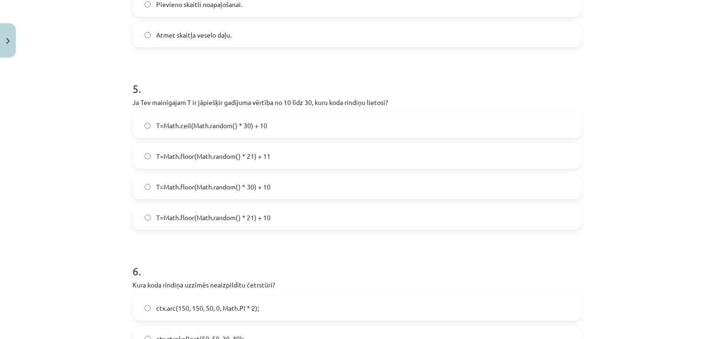
click at [287, 177] on label "T=Math.floor(Math.random() * 30) + 10" at bounding box center [356, 186] width 447 height 23
click at [290, 123] on label "T=Math.ceil(Math.random() * 30) + 10" at bounding box center [356, 125] width 447 height 23
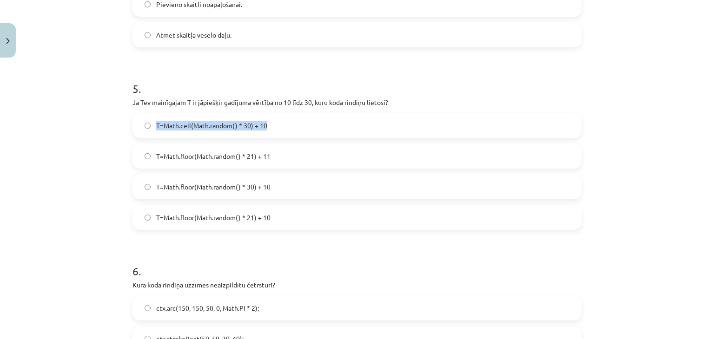
click at [292, 119] on label "T=Math.ceil(Math.random() * 30) + 10" at bounding box center [356, 125] width 447 height 23
click at [311, 255] on h1 "6 ." at bounding box center [357, 263] width 449 height 29
click at [284, 188] on label "T=Math.floor(Math.random() * 30) + 10" at bounding box center [356, 186] width 447 height 23
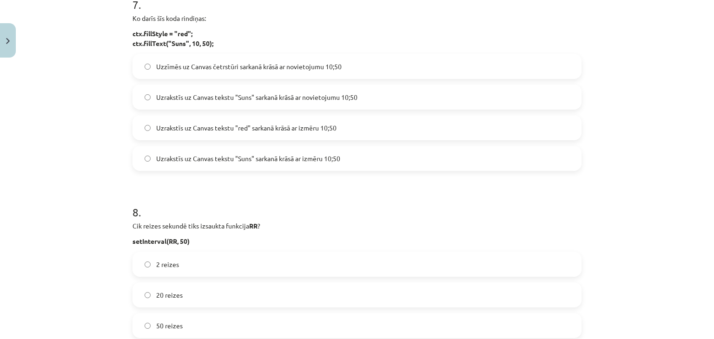
scroll to position [1315, 0]
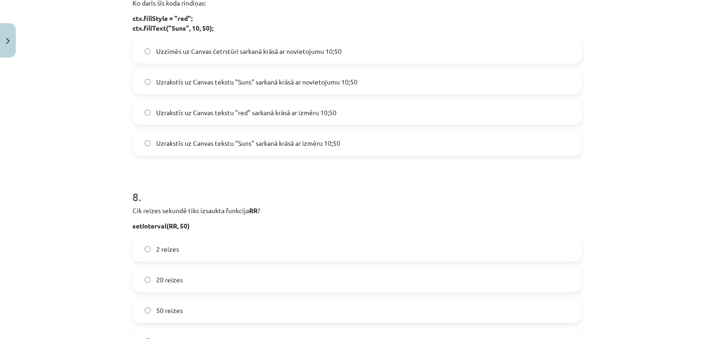
click at [376, 54] on label "Uzzīmēs uz Canvas četrstūri sarkanā krāsā ar novietojumu 10;50" at bounding box center [356, 51] width 447 height 23
click at [380, 67] on div "Uzzīmēs uz Canvas četrstūri sarkanā krāsā ar novietojumu 10;50 Uzrakstīs uz Can…" at bounding box center [357, 97] width 449 height 117
click at [386, 77] on label "Uzrakstīs uz Canvas tekstu "Suns" sarkanā krāsā ar novietojumu 10;50" at bounding box center [356, 81] width 447 height 23
drag, startPoint x: 116, startPoint y: 21, endPoint x: 261, endPoint y: 16, distance: 145.2
click at [261, 16] on div "Mācību tēma: Datorikas 9. klases 1. ieskaites mācību materiāls #9 Noslēguma tes…" at bounding box center [357, 169] width 714 height 339
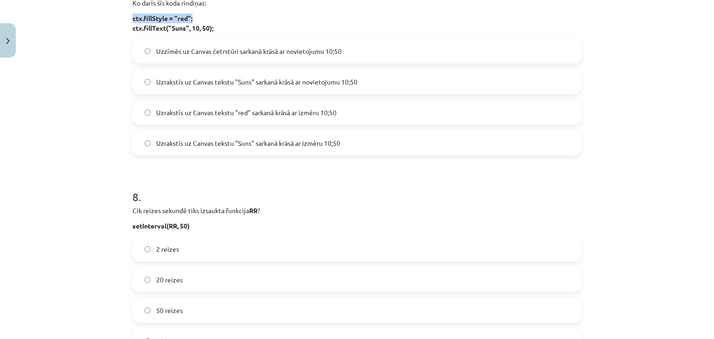
click at [261, 16] on p "ctx.fillStyle = "red"; ctx.fillText("Suns", 10, 50);" at bounding box center [357, 23] width 449 height 20
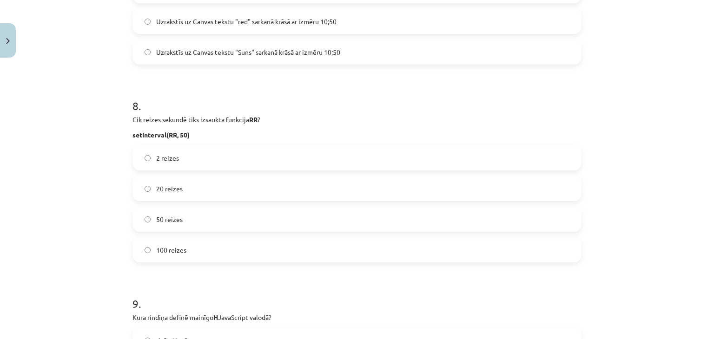
scroll to position [1408, 0]
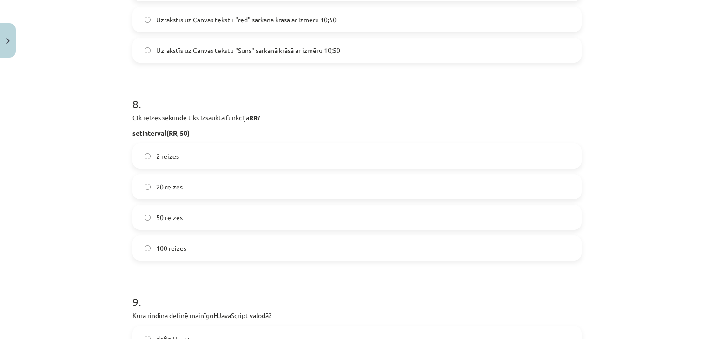
click at [160, 191] on span "20 reizes" at bounding box center [169, 187] width 27 height 10
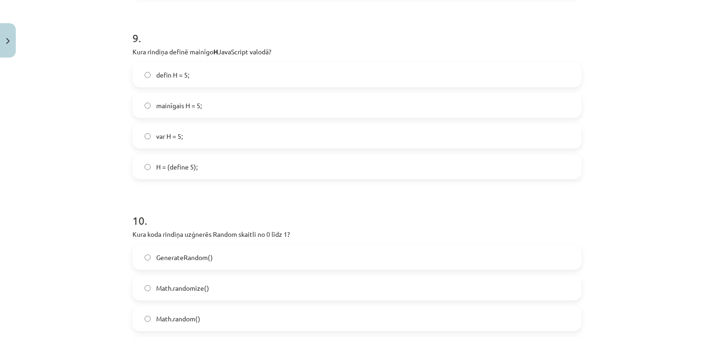
scroll to position [1687, 0]
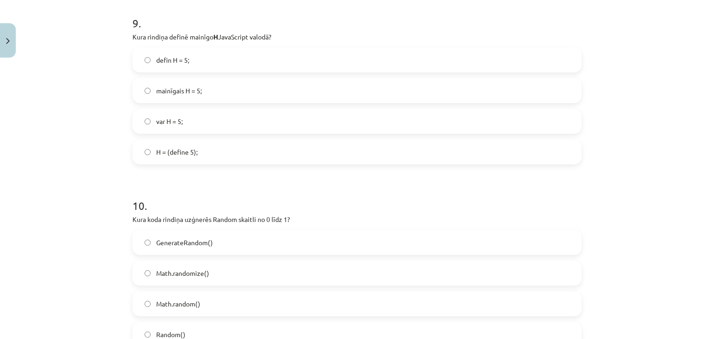
click at [205, 53] on label "defin H = 5;" at bounding box center [356, 59] width 447 height 23
click at [185, 110] on label "var H = 5;" at bounding box center [356, 121] width 447 height 23
click at [200, 89] on label "mainīgais H = 5;" at bounding box center [356, 90] width 447 height 23
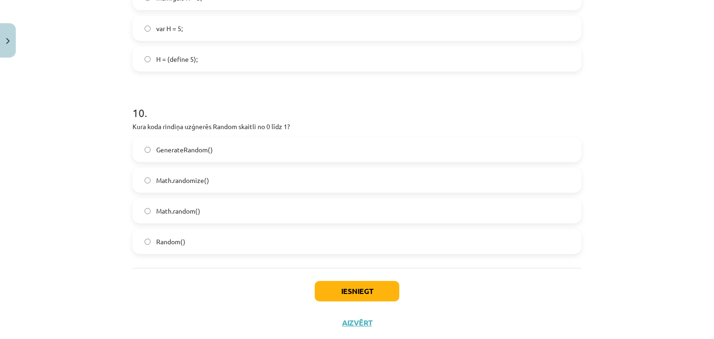
scroll to position [1802, 0]
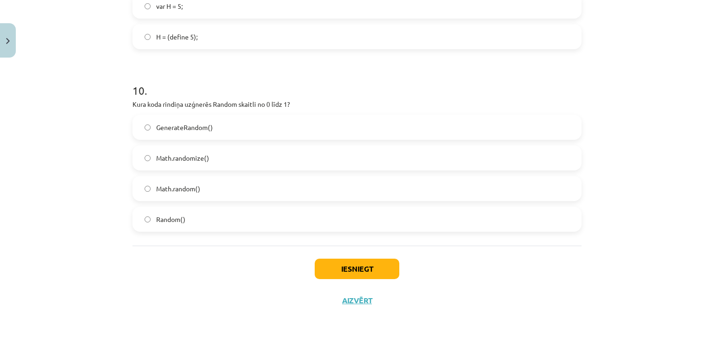
click at [221, 125] on label "GenerateRandom()" at bounding box center [356, 127] width 447 height 23
click at [199, 157] on span "Math.randomize()" at bounding box center [182, 158] width 53 height 10
click at [219, 117] on label "GenerateRandom()" at bounding box center [356, 127] width 447 height 23
click at [206, 149] on label "Math.randomize()" at bounding box center [356, 157] width 447 height 23
click at [279, 181] on label "Math.random()" at bounding box center [356, 188] width 447 height 23
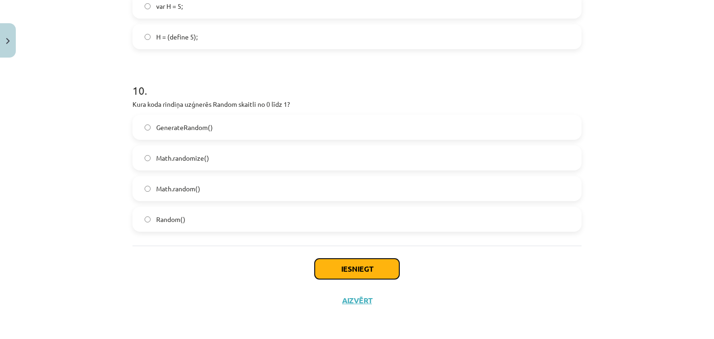
click at [366, 270] on button "Iesniegt" at bounding box center [357, 269] width 85 height 20
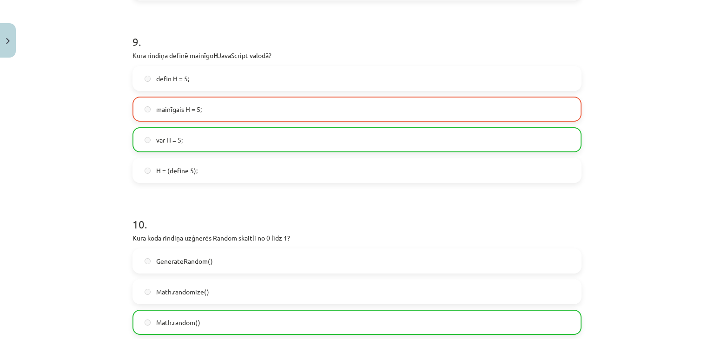
scroll to position [1786, 0]
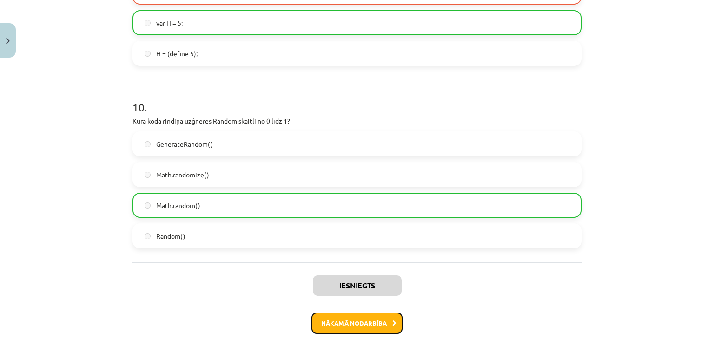
click at [346, 322] on button "Nākamā nodarbība" at bounding box center [357, 323] width 91 height 21
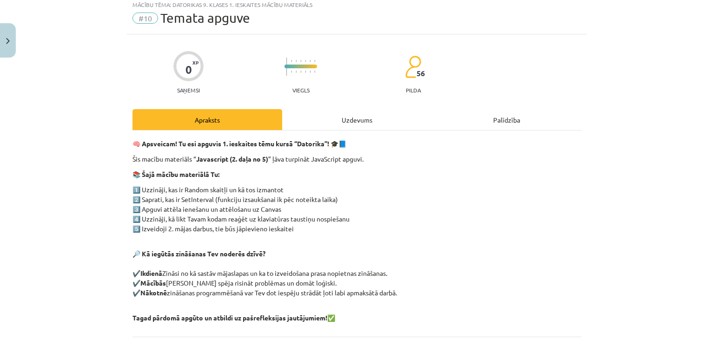
scroll to position [23, 0]
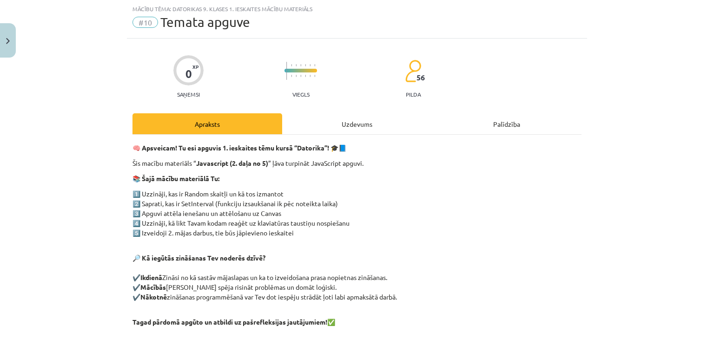
click at [342, 125] on div "Uzdevums" at bounding box center [357, 123] width 150 height 21
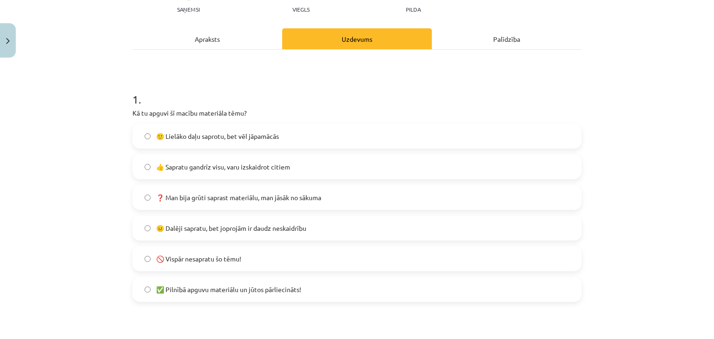
scroll to position [163, 0]
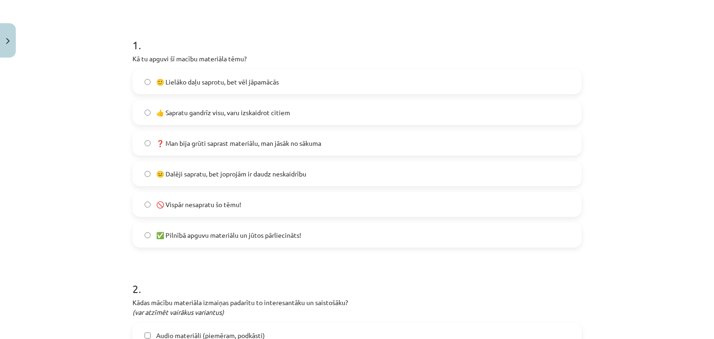
click at [279, 147] on span "❓ Man bija grūti saprast materiālu, man jāsāk no sākuma" at bounding box center [238, 144] width 165 height 10
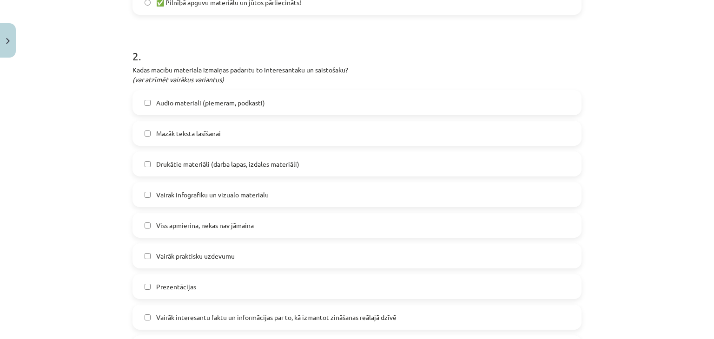
scroll to position [395, 0]
drag, startPoint x: 141, startPoint y: 75, endPoint x: 272, endPoint y: 73, distance: 130.2
click at [259, 76] on p "Kādas mācību materiāla izmaiņas padarītu to interesantāku un saistošāku? (var a…" at bounding box center [357, 76] width 449 height 20
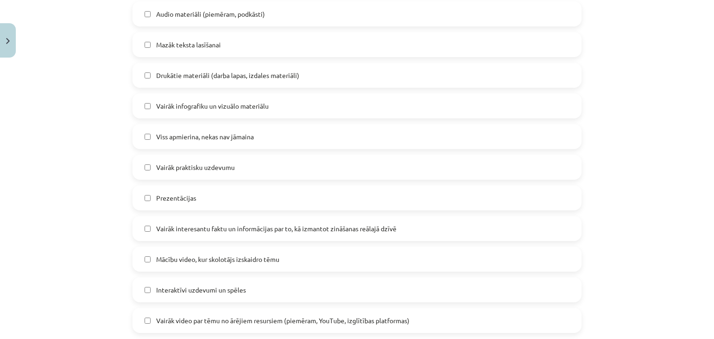
scroll to position [535, 0]
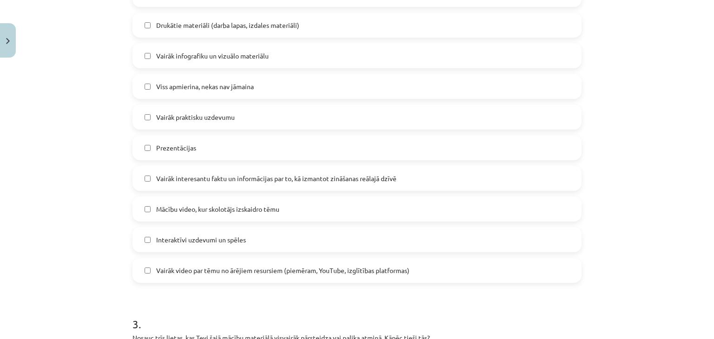
click at [305, 52] on label "Vairāk infografiku un vizuālo materiālu" at bounding box center [356, 55] width 447 height 23
click at [241, 144] on label "Prezentācijas" at bounding box center [356, 147] width 447 height 23
click at [325, 178] on span "Vairāk interesantu faktu un informācijas par to, kā izmantot zināšanas reālajā …" at bounding box center [276, 179] width 240 height 10
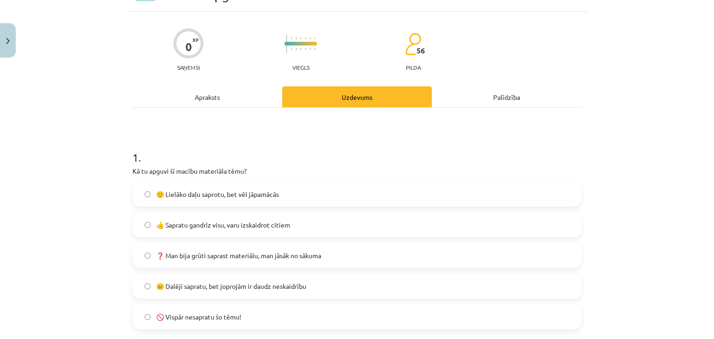
scroll to position [0, 0]
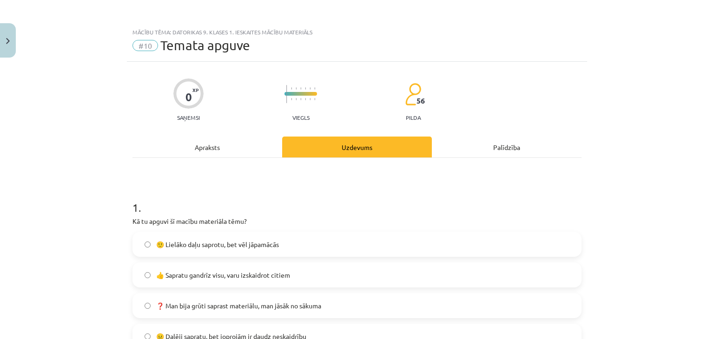
click at [251, 146] on div "Apraksts" at bounding box center [208, 147] width 150 height 21
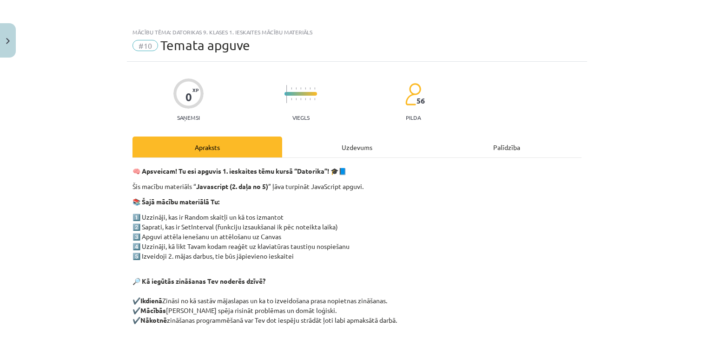
click at [341, 141] on div "Uzdevums" at bounding box center [357, 147] width 150 height 21
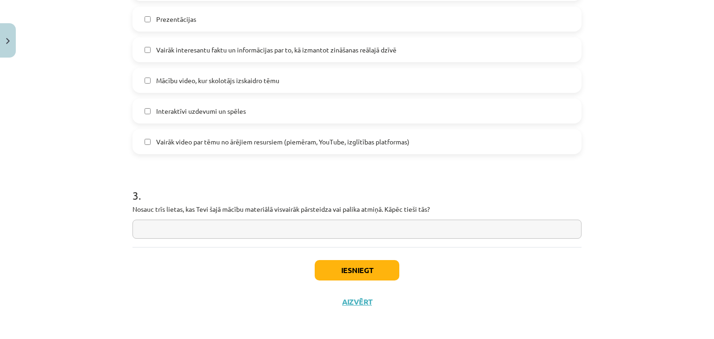
scroll to position [665, 0]
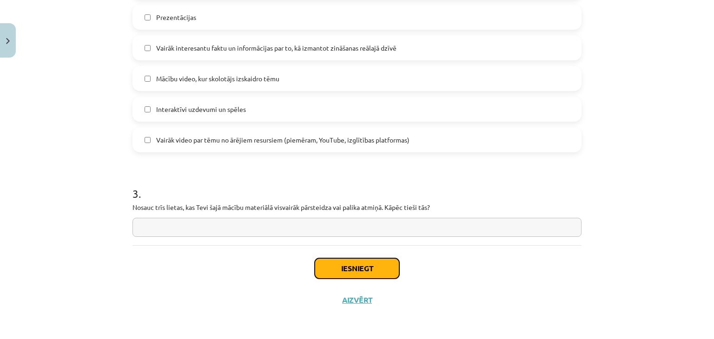
click at [363, 264] on button "Iesniegt" at bounding box center [357, 269] width 85 height 20
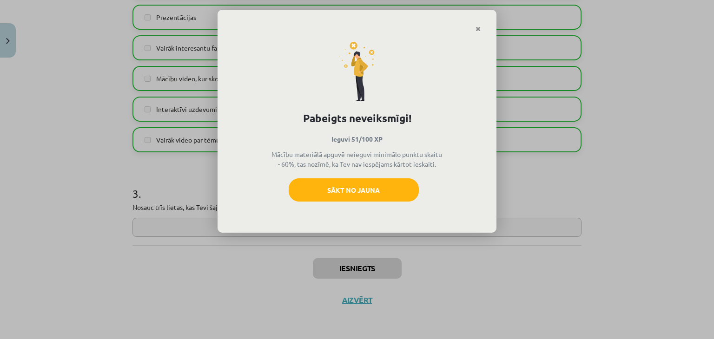
click at [479, 34] on div "Pabeigts neveiksmīgi! Ieguvi 51/100 XP Mācību materiālā apguvē neieguvi minimāl…" at bounding box center [357, 133] width 279 height 201
click at [479, 27] on icon "Close" at bounding box center [478, 29] width 5 height 7
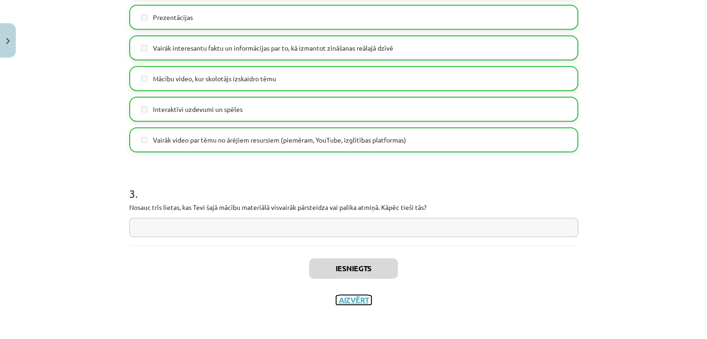
click at [362, 302] on button "Aizvērt" at bounding box center [353, 300] width 35 height 9
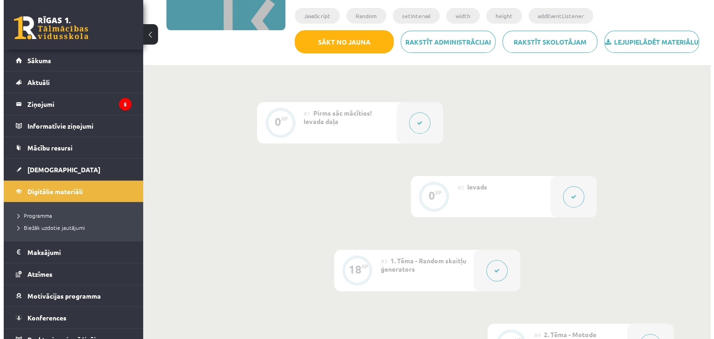
scroll to position [206, 0]
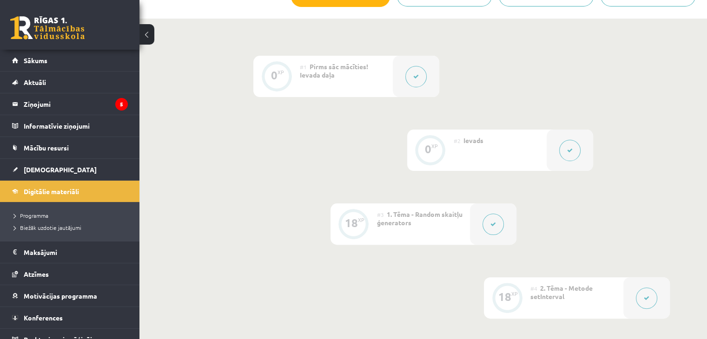
click at [423, 87] on button at bounding box center [416, 76] width 21 height 21
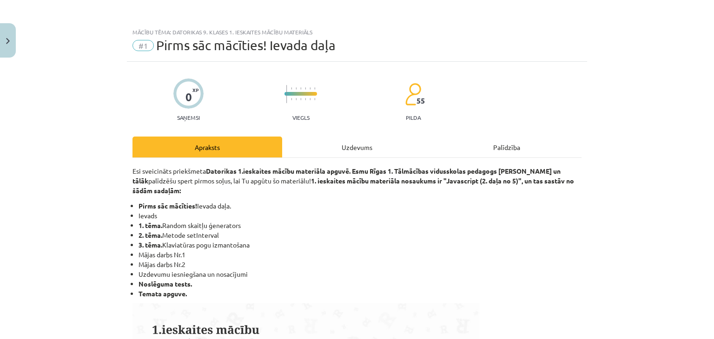
click at [346, 147] on div "Uzdevums" at bounding box center [357, 147] width 150 height 21
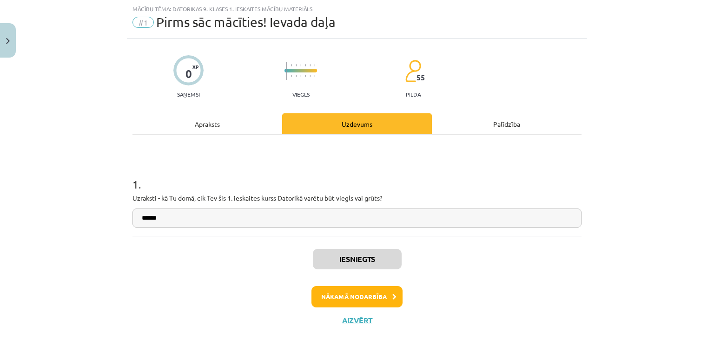
scroll to position [43, 0]
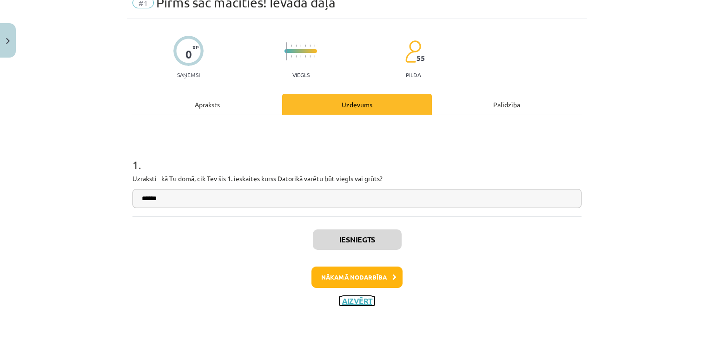
click at [368, 305] on button "Aizvērt" at bounding box center [356, 301] width 35 height 9
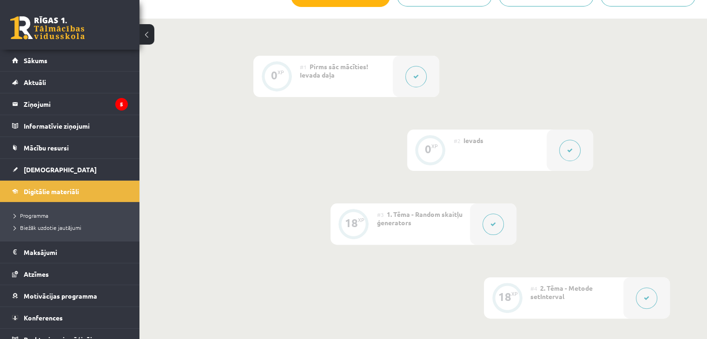
click at [567, 161] on button at bounding box center [569, 150] width 21 height 21
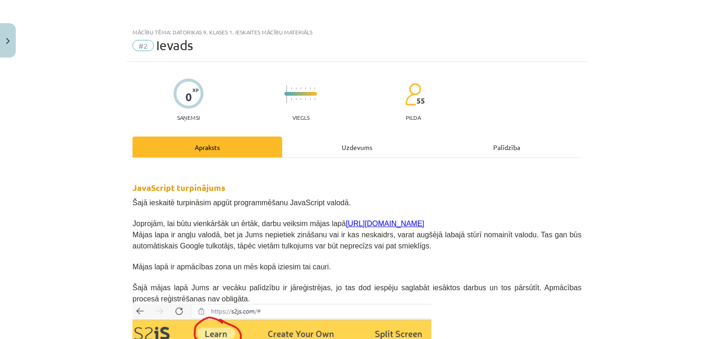
click at [313, 147] on div "Uzdevums" at bounding box center [357, 147] width 150 height 21
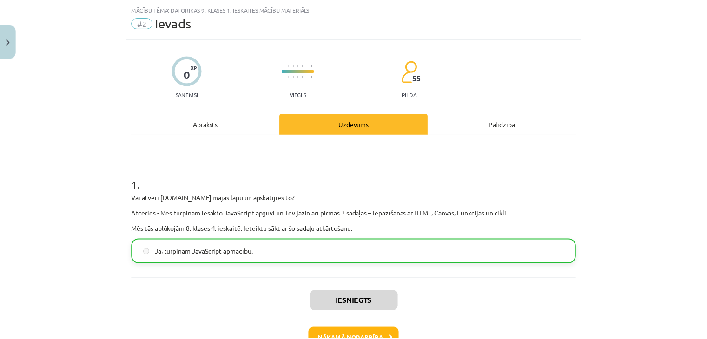
scroll to position [86, 0]
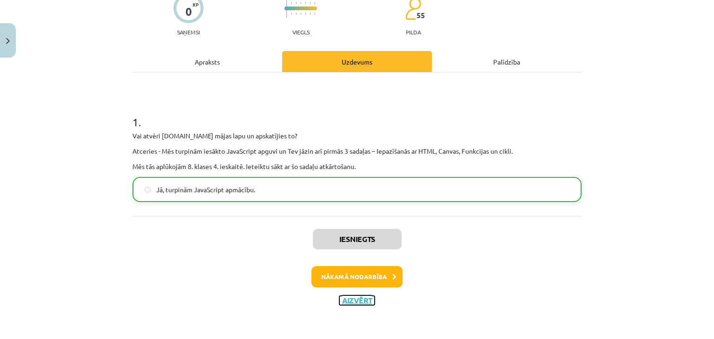
click at [348, 297] on button "Aizvērt" at bounding box center [356, 300] width 35 height 9
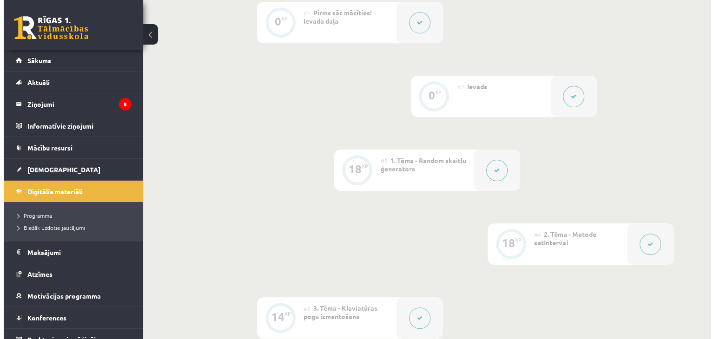
scroll to position [299, 0]
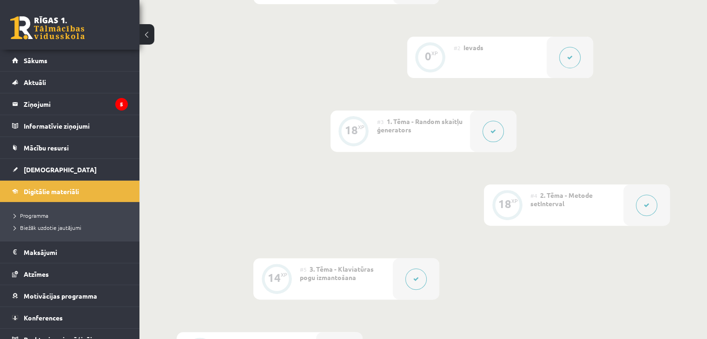
click at [478, 149] on div at bounding box center [493, 131] width 47 height 41
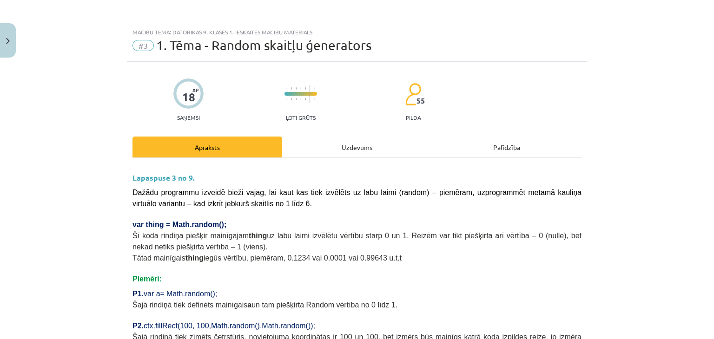
click at [345, 142] on div "Uzdevums" at bounding box center [357, 147] width 150 height 21
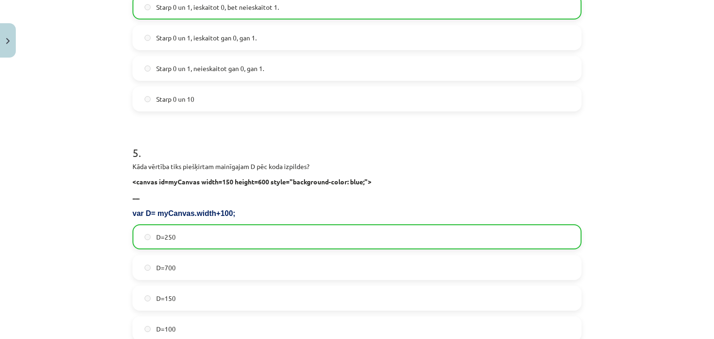
scroll to position [851, 0]
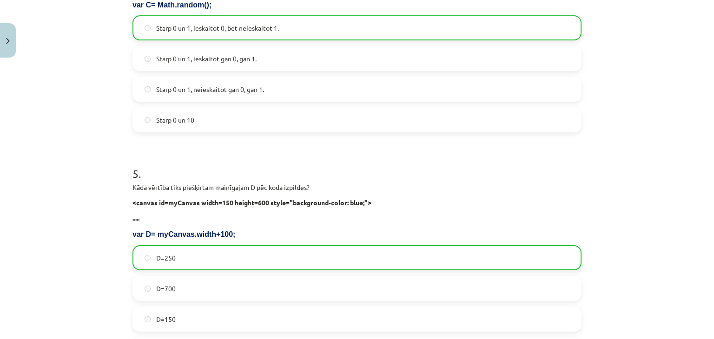
drag, startPoint x: 703, startPoint y: 272, endPoint x: 708, endPoint y: 272, distance: 5.1
click at [702, 272] on div "Mācību tēma: Datorikas 9. klases 1. ieskaites mācību materiāls #3 1. Tēma - Ran…" at bounding box center [357, 169] width 714 height 339
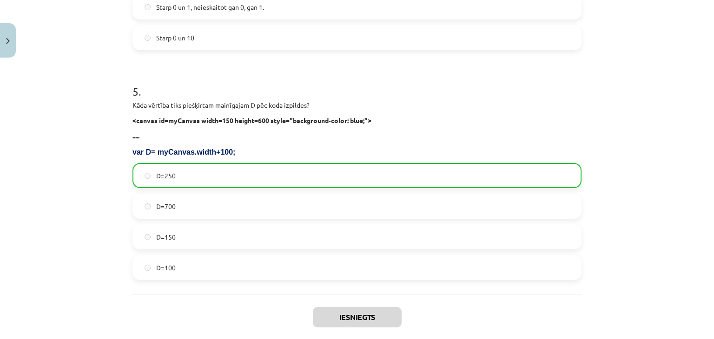
scroll to position [1012, 0]
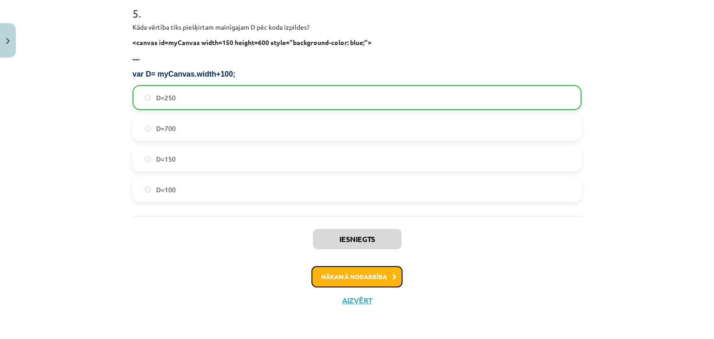
click at [363, 281] on button "Nākamā nodarbība" at bounding box center [357, 276] width 91 height 21
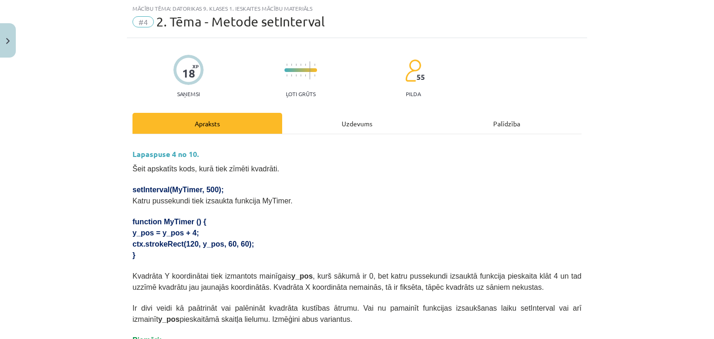
scroll to position [23, 0]
click at [346, 120] on div "Uzdevums" at bounding box center [357, 123] width 150 height 21
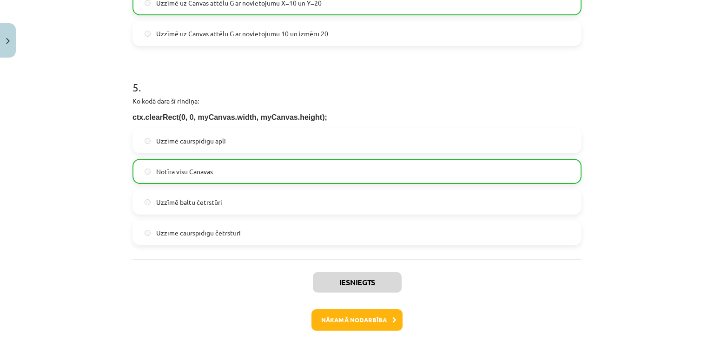
scroll to position [926, 0]
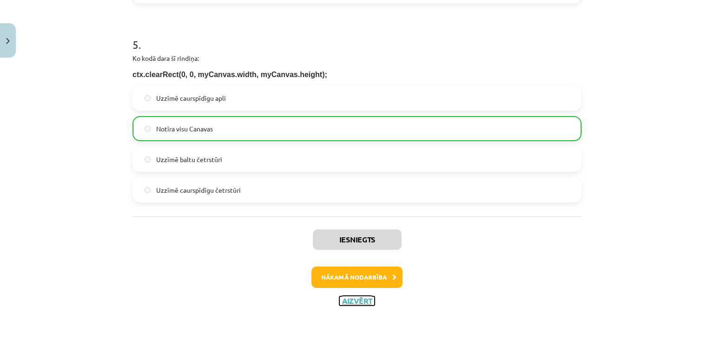
click at [351, 300] on button "Aizvērt" at bounding box center [356, 301] width 35 height 9
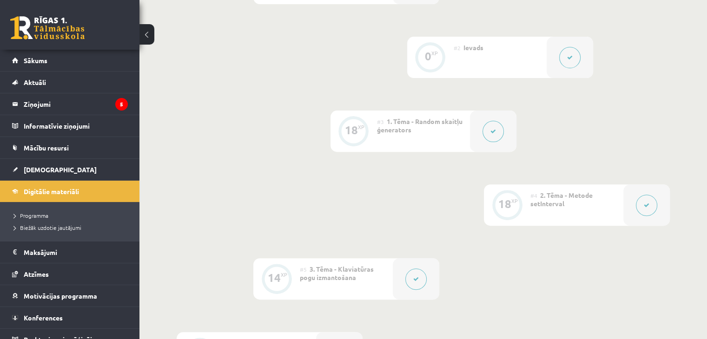
click at [491, 134] on icon at bounding box center [494, 132] width 6 height 6
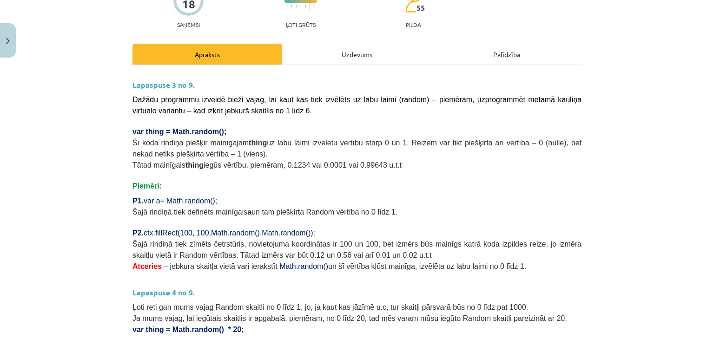
click at [368, 62] on div "Uzdevums" at bounding box center [357, 54] width 150 height 21
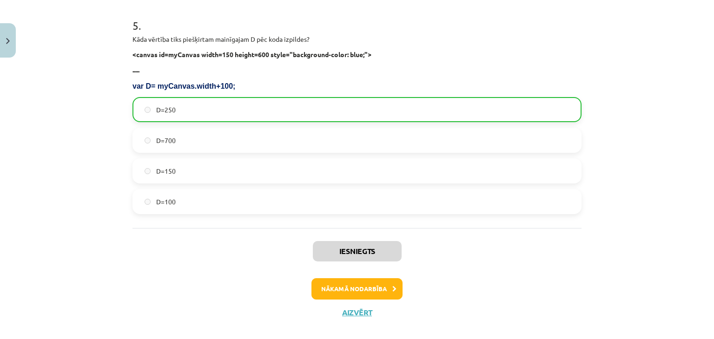
scroll to position [1012, 0]
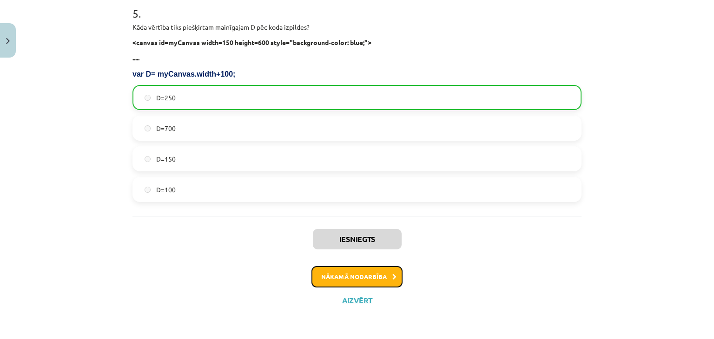
click at [385, 273] on button "Nākamā nodarbība" at bounding box center [357, 276] width 91 height 21
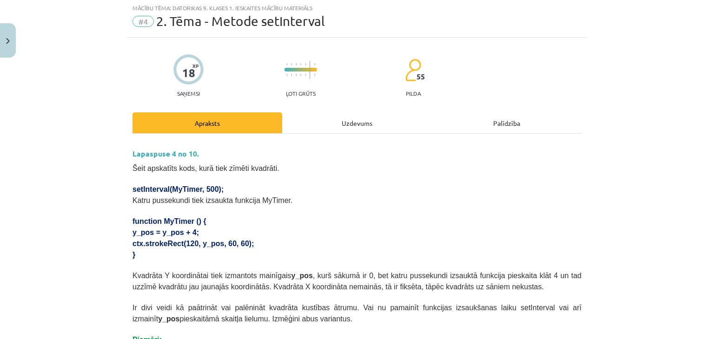
scroll to position [23, 0]
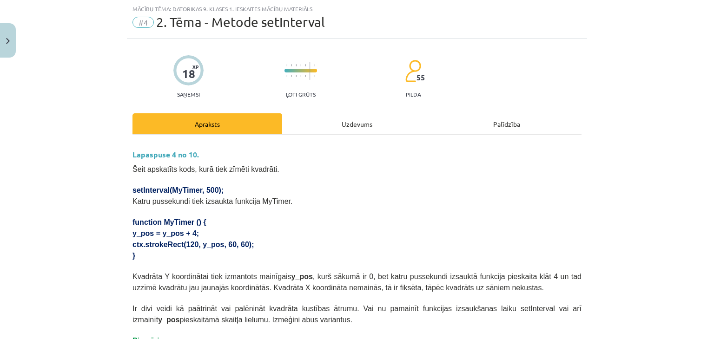
click at [363, 118] on div "Uzdevums" at bounding box center [357, 123] width 150 height 21
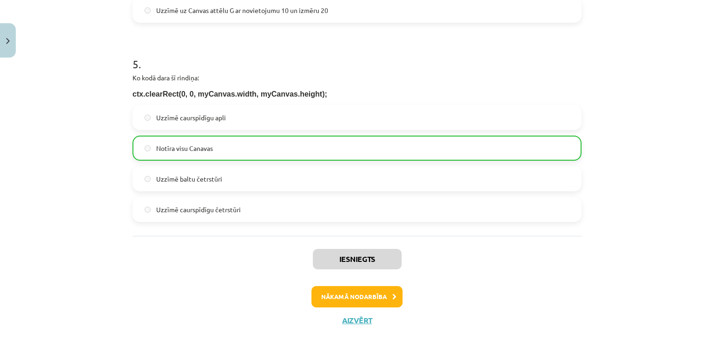
scroll to position [926, 0]
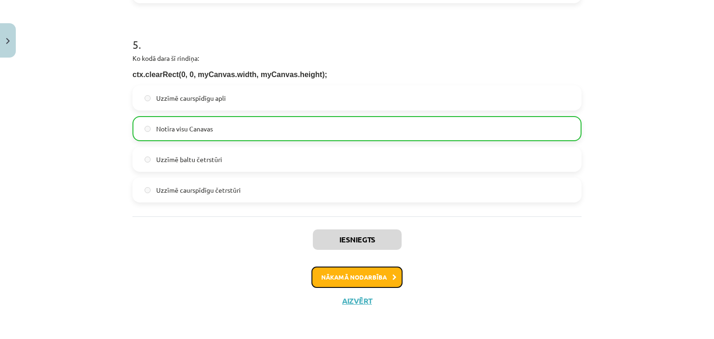
click at [359, 282] on button "Nākamā nodarbība" at bounding box center [357, 277] width 91 height 21
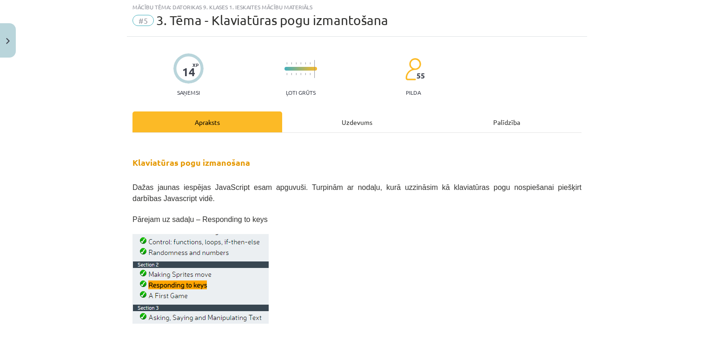
scroll to position [23, 0]
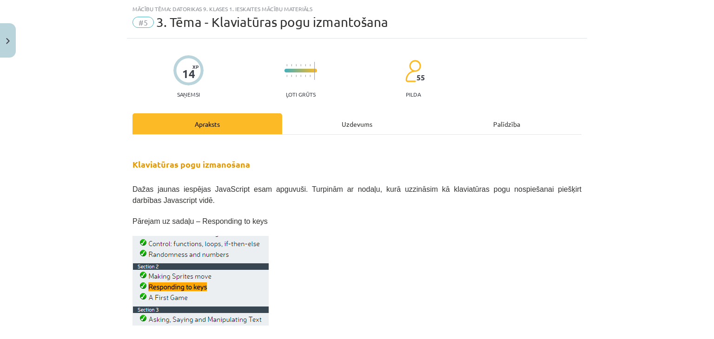
click at [366, 114] on div "Uzdevums" at bounding box center [357, 123] width 150 height 21
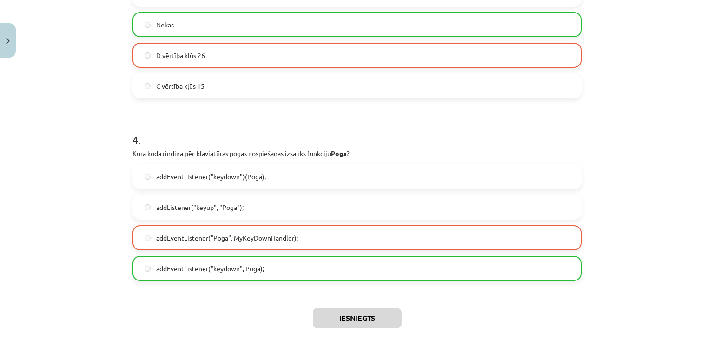
scroll to position [797, 0]
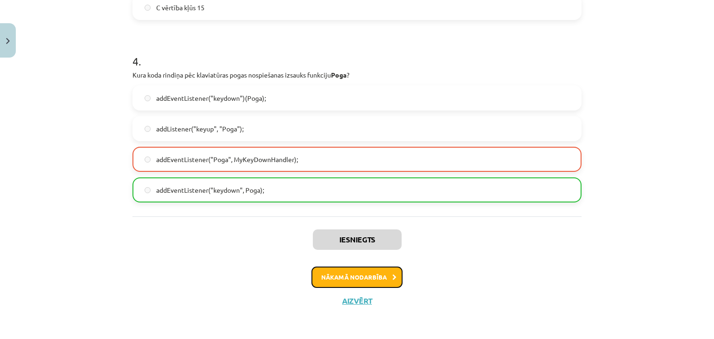
click at [327, 283] on button "Nākamā nodarbība" at bounding box center [357, 277] width 91 height 21
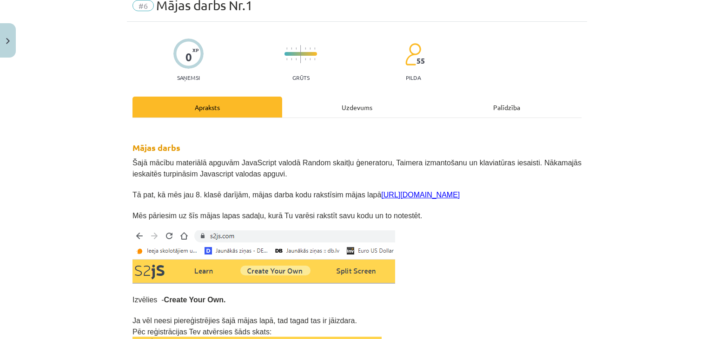
scroll to position [23, 0]
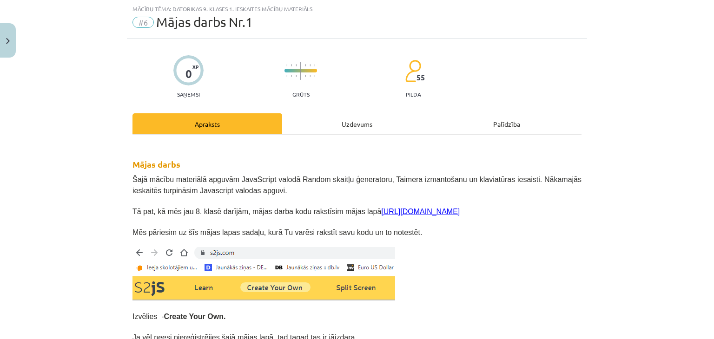
click at [339, 126] on div "Uzdevums" at bounding box center [357, 123] width 150 height 21
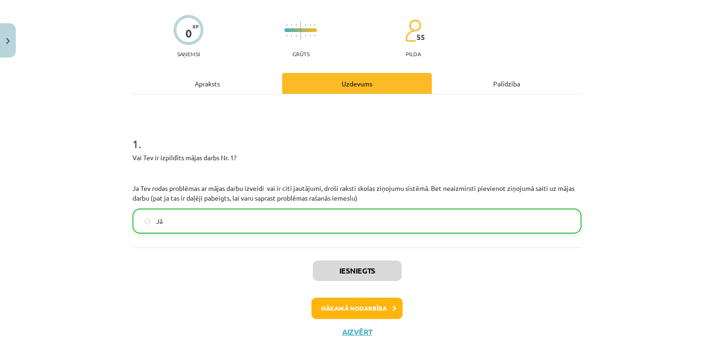
scroll to position [95, 0]
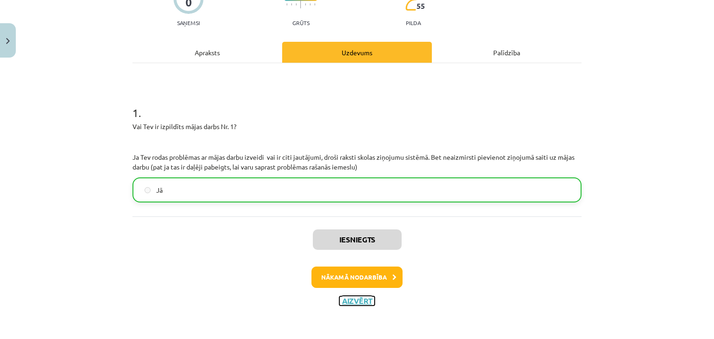
click at [347, 303] on button "Aizvērt" at bounding box center [356, 301] width 35 height 9
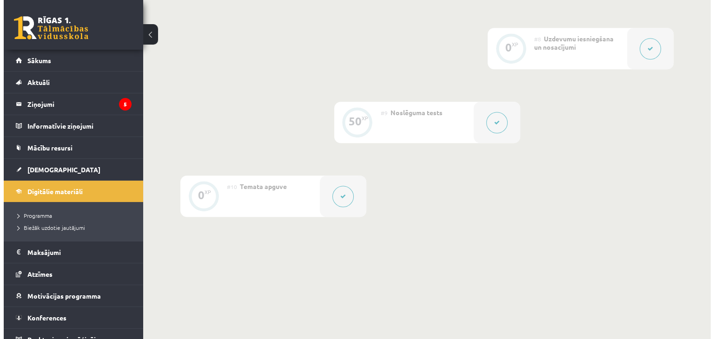
scroll to position [765, 0]
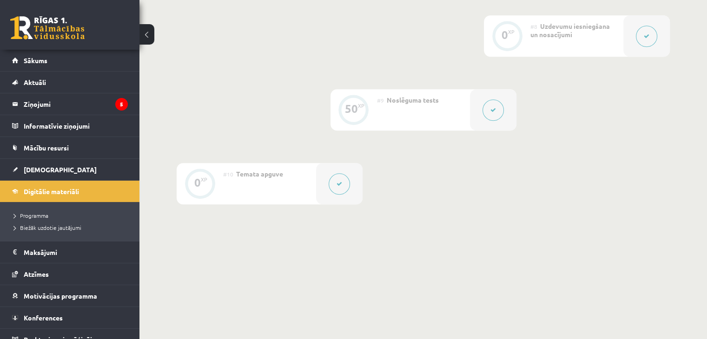
click at [498, 121] on button at bounding box center [493, 110] width 21 height 21
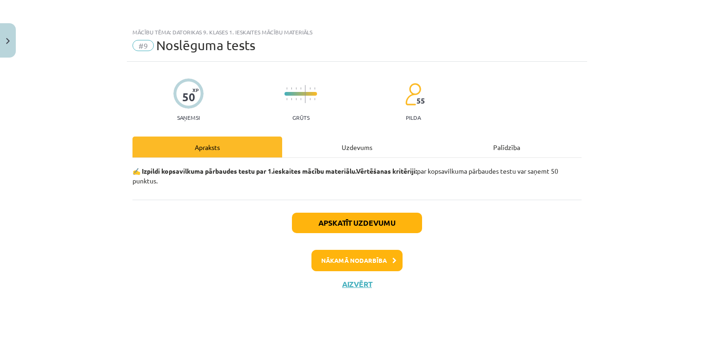
click at [378, 146] on div "Uzdevums" at bounding box center [357, 147] width 150 height 21
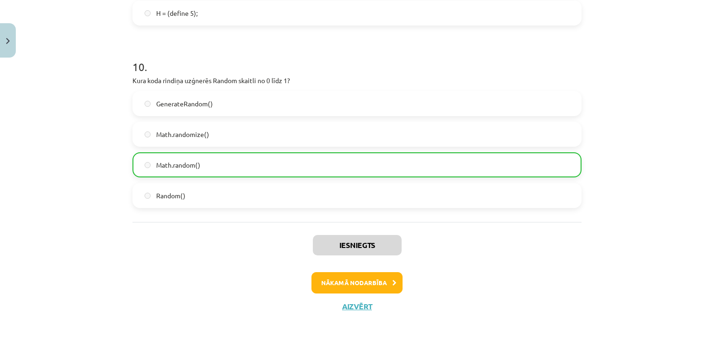
scroll to position [1832, 0]
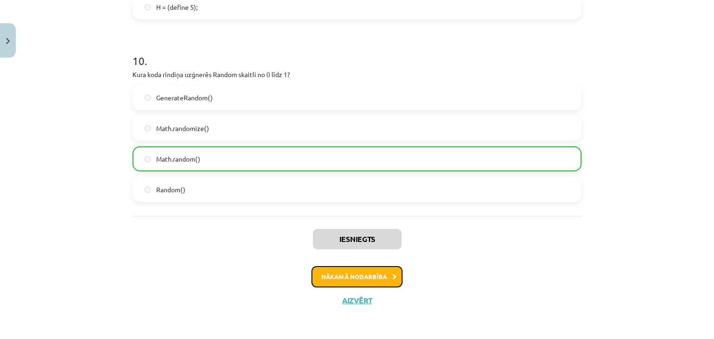
click at [369, 274] on button "Nākamā nodarbība" at bounding box center [357, 276] width 91 height 21
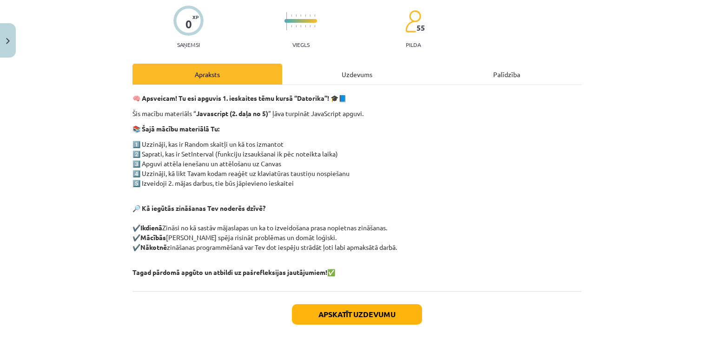
scroll to position [119, 0]
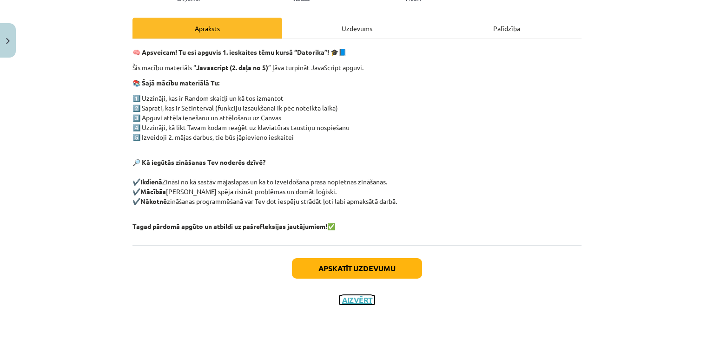
click at [354, 301] on button "Aizvērt" at bounding box center [356, 300] width 35 height 9
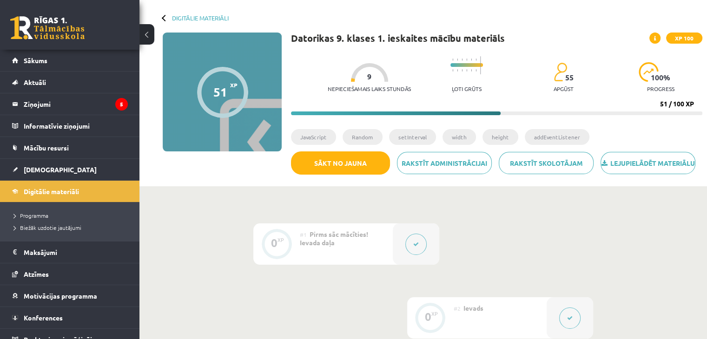
scroll to position [0, 0]
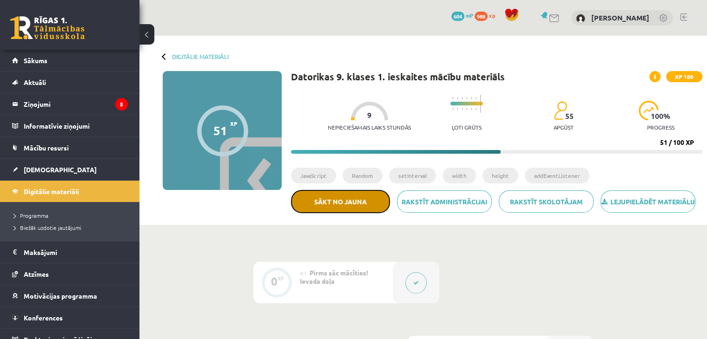
click at [368, 209] on button "Sākt no jauna" at bounding box center [340, 201] width 99 height 23
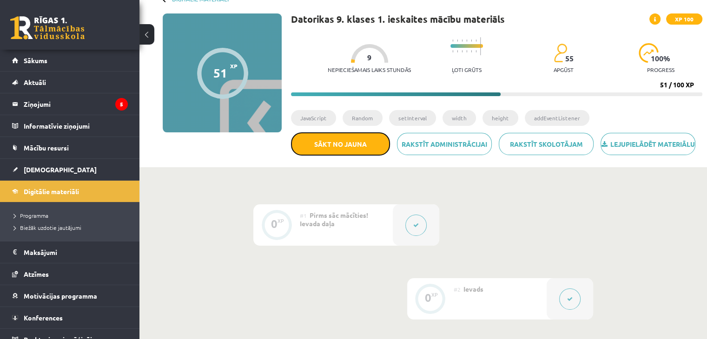
scroll to position [61, 0]
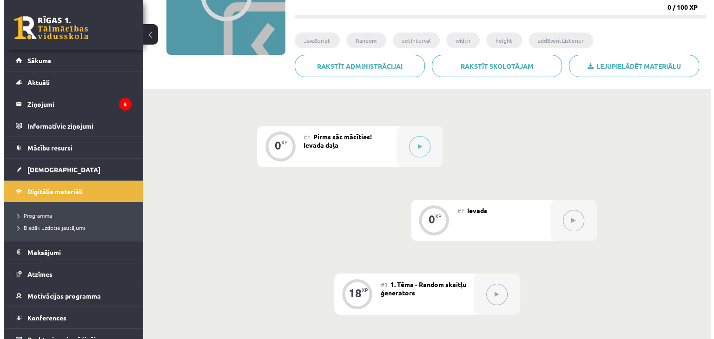
scroll to position [142, 0]
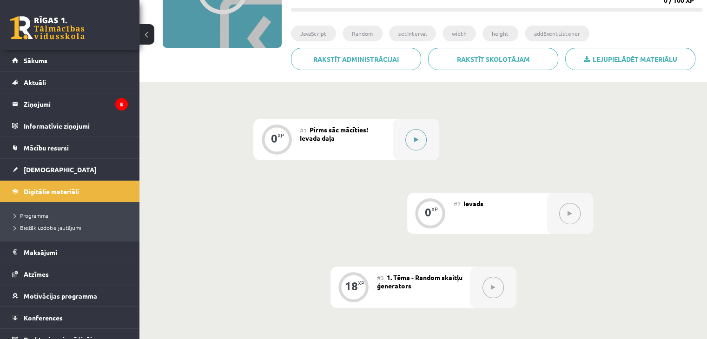
click at [417, 133] on button at bounding box center [416, 139] width 21 height 21
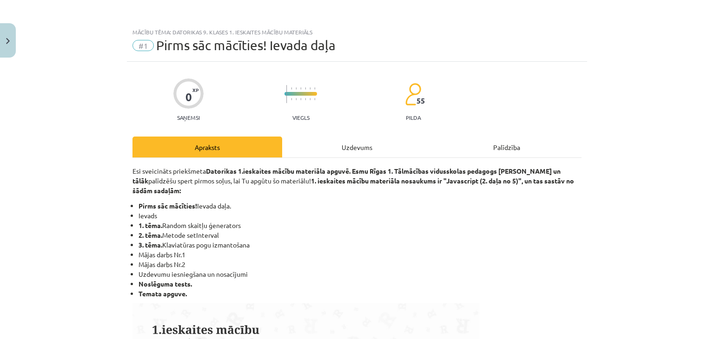
drag, startPoint x: 383, startPoint y: 139, endPoint x: 365, endPoint y: 146, distance: 19.9
click at [365, 146] on div "Uzdevums" at bounding box center [357, 147] width 150 height 21
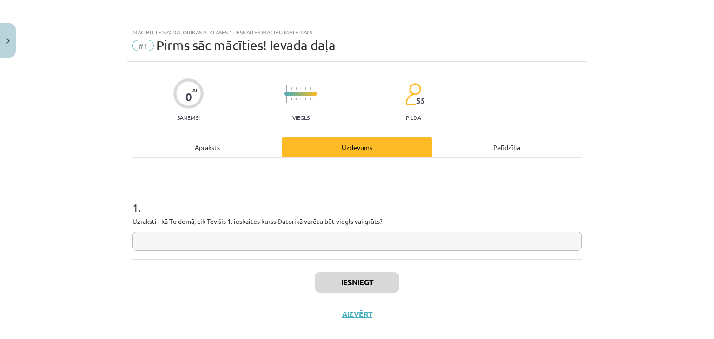
scroll to position [13, 0]
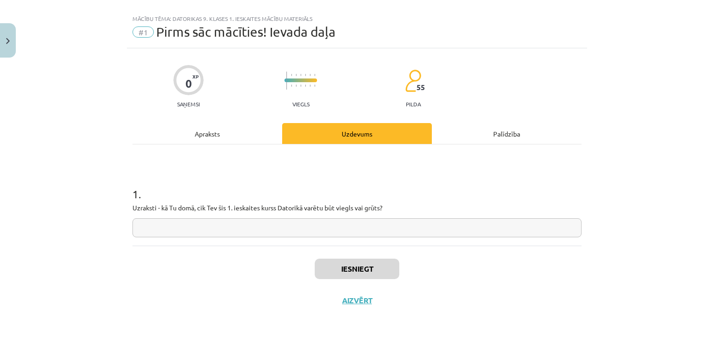
click at [262, 228] on input "text" at bounding box center [357, 228] width 449 height 19
type input "*"
type input "*****"
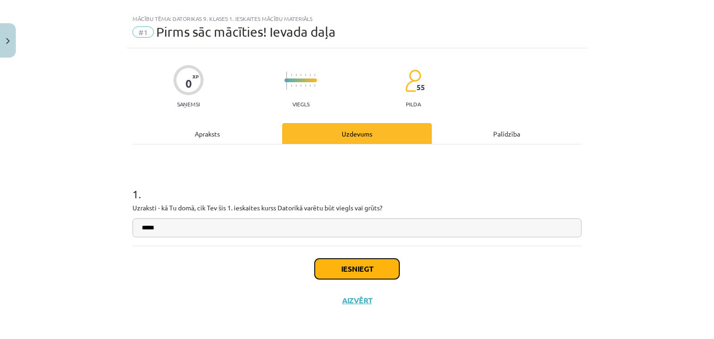
click at [368, 270] on button "Iesniegt" at bounding box center [357, 269] width 85 height 20
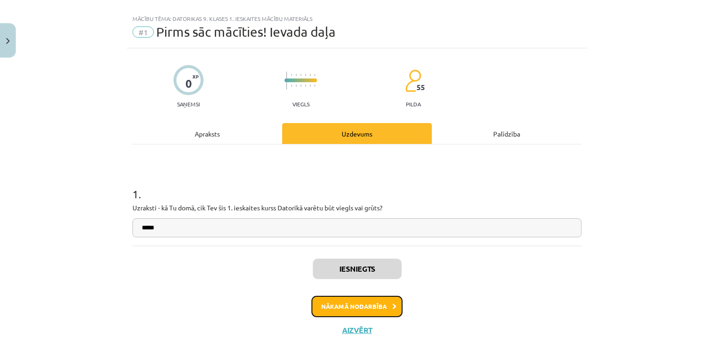
click at [370, 296] on button "Nākamā nodarbība" at bounding box center [357, 306] width 91 height 21
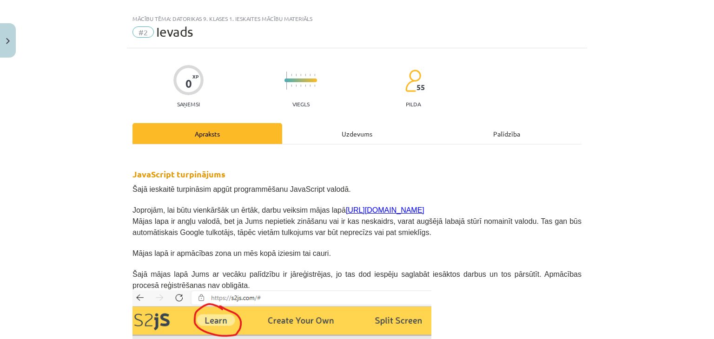
scroll to position [23, 0]
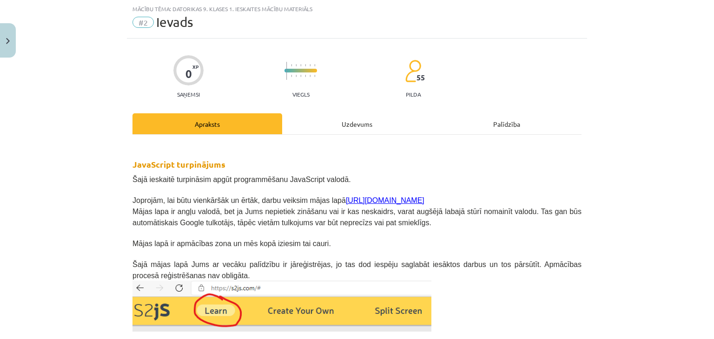
click at [363, 116] on div "Uzdevums" at bounding box center [357, 123] width 150 height 21
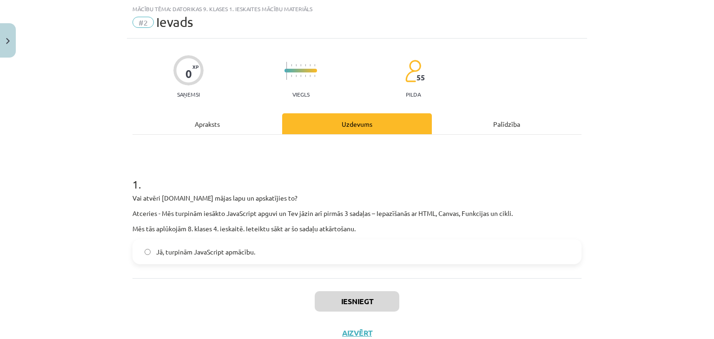
click at [285, 249] on label "Jā, turpinām JavaScript apmācību." at bounding box center [356, 251] width 447 height 23
click at [370, 301] on button "Iesniegt" at bounding box center [357, 302] width 85 height 20
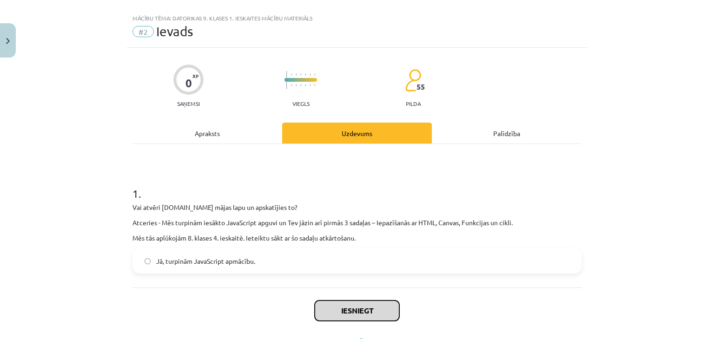
scroll to position [56, 0]
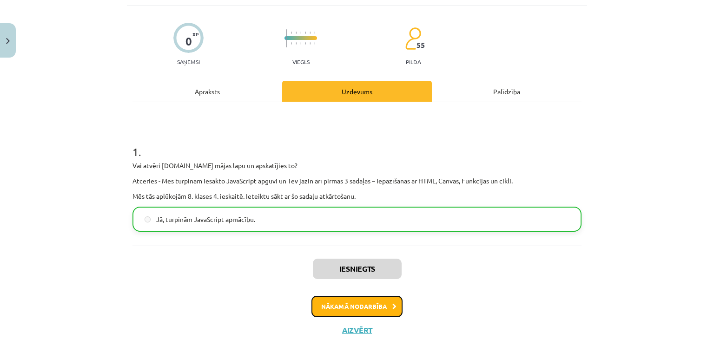
click at [370, 301] on button "Nākamā nodarbība" at bounding box center [357, 306] width 91 height 21
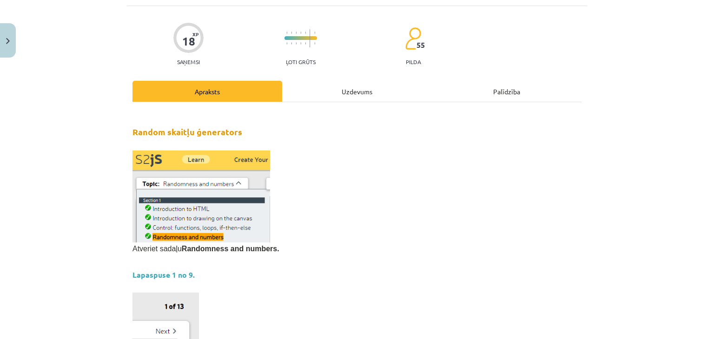
scroll to position [23, 0]
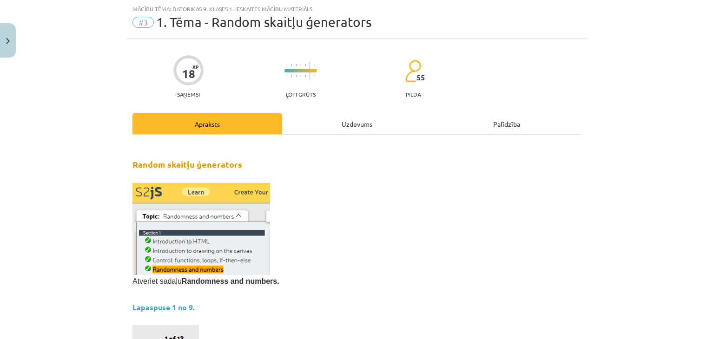
click at [359, 128] on div "Uzdevums" at bounding box center [357, 123] width 150 height 21
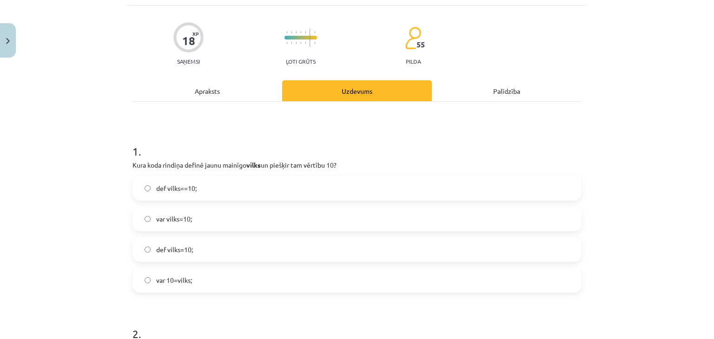
scroll to position [57, 0]
click at [205, 223] on label "var vilks=10;" at bounding box center [356, 218] width 447 height 23
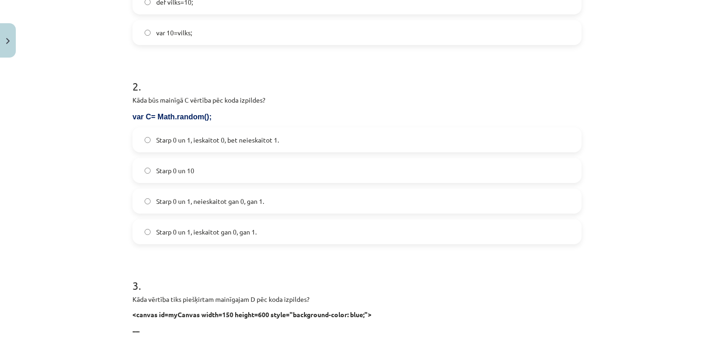
scroll to position [305, 0]
click at [226, 140] on span "Starp 0 un 1, ieskaitot 0, bet neieskaitot 1." at bounding box center [217, 140] width 123 height 10
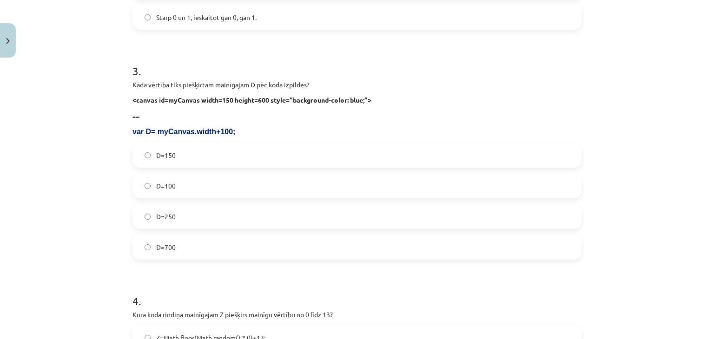
scroll to position [519, 0]
click at [181, 211] on label "D=250" at bounding box center [356, 217] width 447 height 23
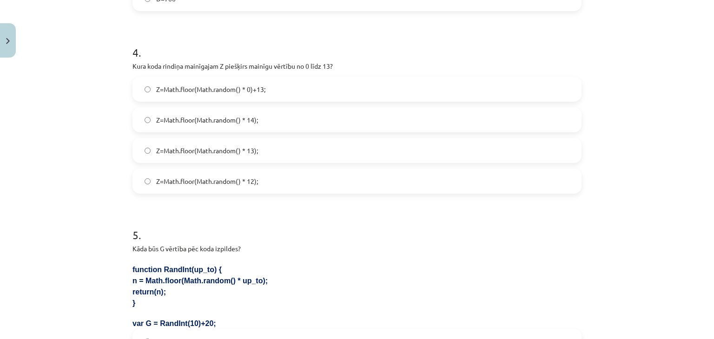
scroll to position [768, 0]
click at [270, 121] on label "Z=Math.floor(Math.random() * 14);" at bounding box center [356, 119] width 447 height 23
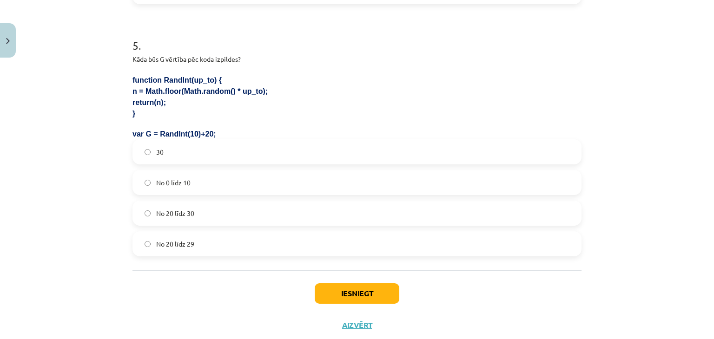
scroll to position [961, 0]
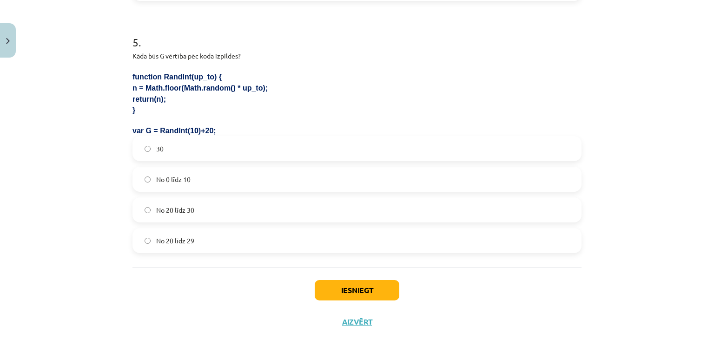
click at [219, 214] on label "No 20 līdz 30" at bounding box center [356, 210] width 447 height 23
click at [207, 237] on label "No 20 līdz 29" at bounding box center [356, 240] width 447 height 23
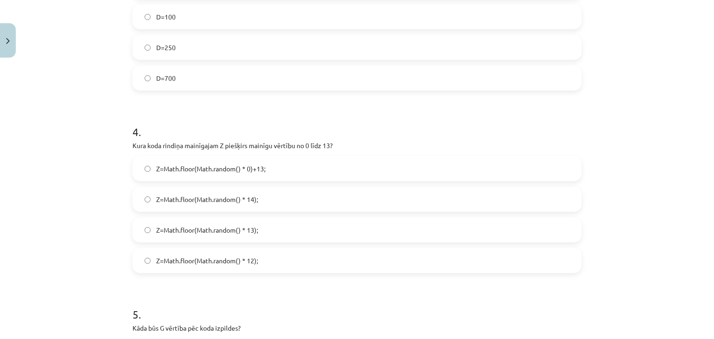
scroll to position [982, 0]
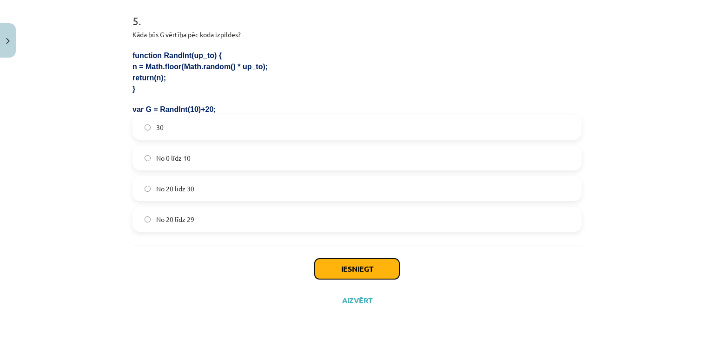
click at [347, 260] on button "Iesniegt" at bounding box center [357, 269] width 85 height 20
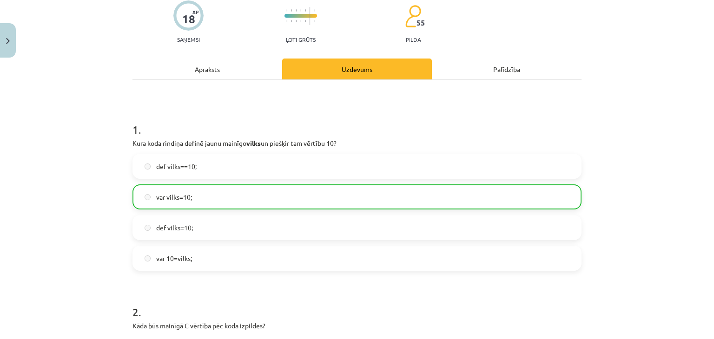
scroll to position [0, 0]
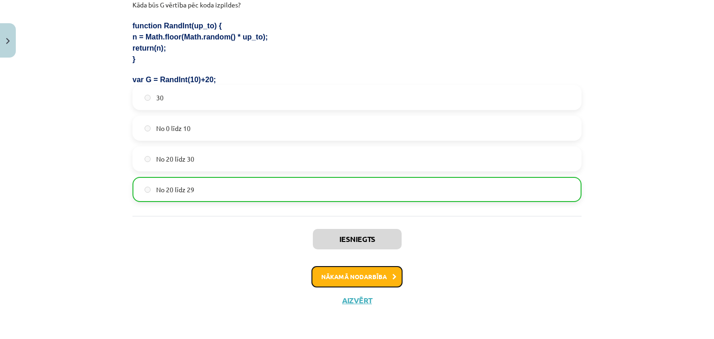
click at [381, 272] on button "Nākamā nodarbība" at bounding box center [357, 276] width 91 height 21
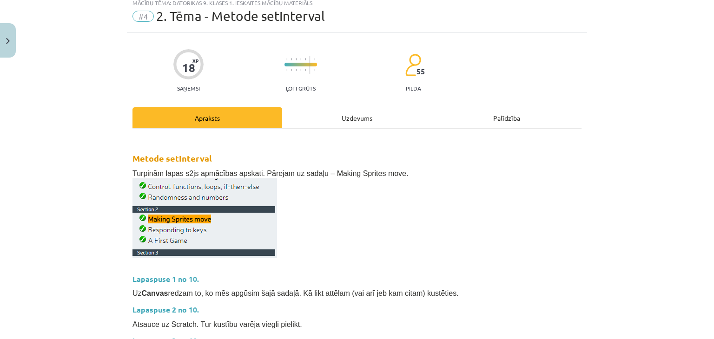
scroll to position [23, 0]
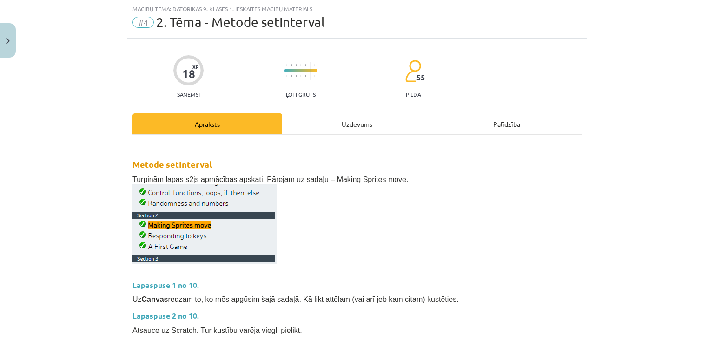
click at [344, 118] on div "Uzdevums" at bounding box center [357, 123] width 150 height 21
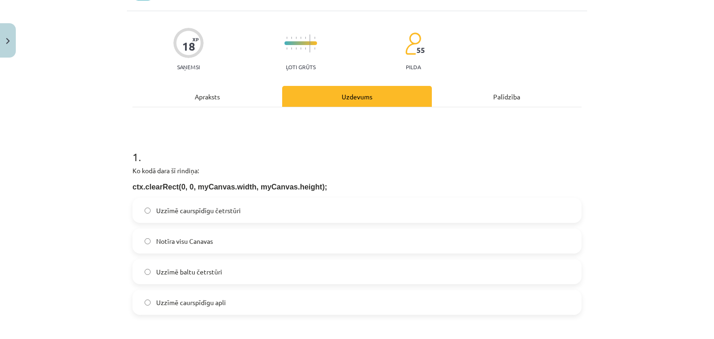
scroll to position [51, 0]
click at [198, 243] on span "Notīra visu Canavas" at bounding box center [184, 241] width 57 height 10
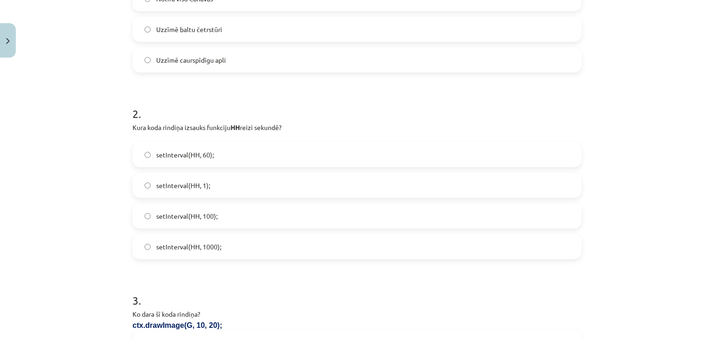
scroll to position [293, 0]
click at [227, 249] on label "setInterval(HH, 1000);" at bounding box center [356, 246] width 447 height 23
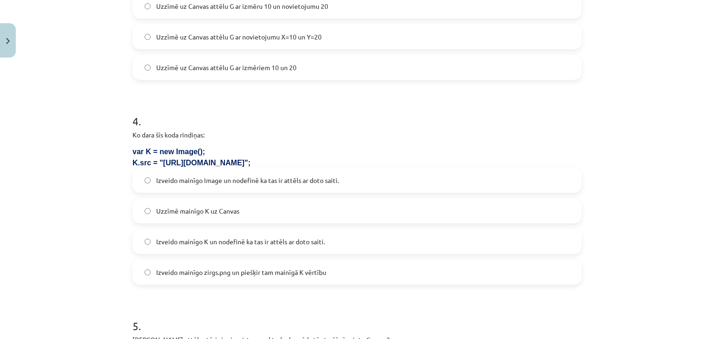
scroll to position [661, 0]
click at [262, 247] on label "Izveido mainīgo K un nodefinē ka tas ir attēls ar doto saiti." at bounding box center [356, 242] width 447 height 23
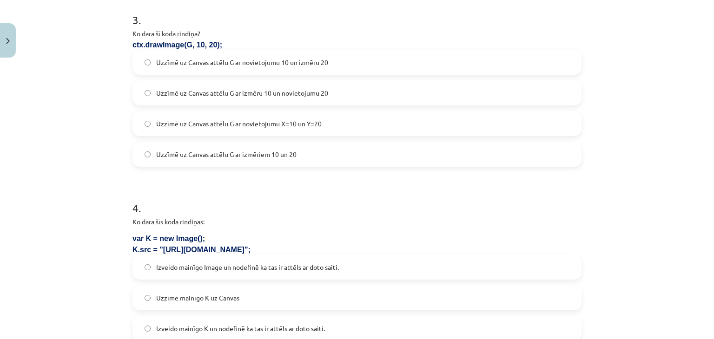
scroll to position [576, 0]
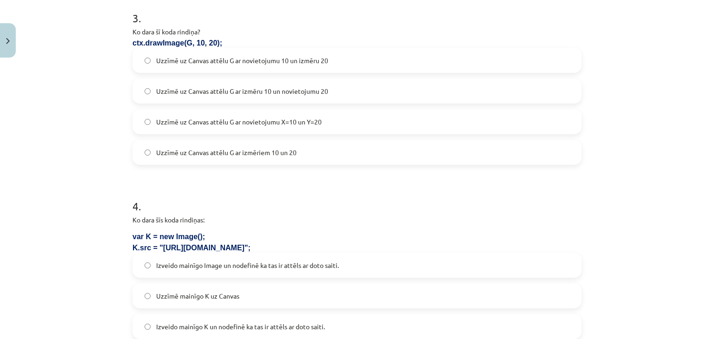
click at [311, 114] on label "Uzzīmē uz Canvas attēlu G ar novietojumu X=10 un Y=20" at bounding box center [356, 121] width 447 height 23
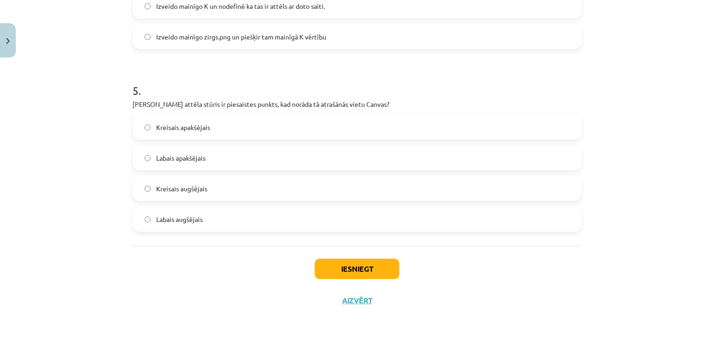
scroll to position [897, 0]
click at [240, 226] on label "Labais augšējais" at bounding box center [356, 219] width 447 height 23
click at [236, 186] on label "Kreisais augšējais" at bounding box center [356, 189] width 447 height 23
click at [350, 257] on div "Iesniegt Aizvērt" at bounding box center [357, 278] width 449 height 65
click at [359, 273] on button "Iesniegt" at bounding box center [357, 269] width 85 height 20
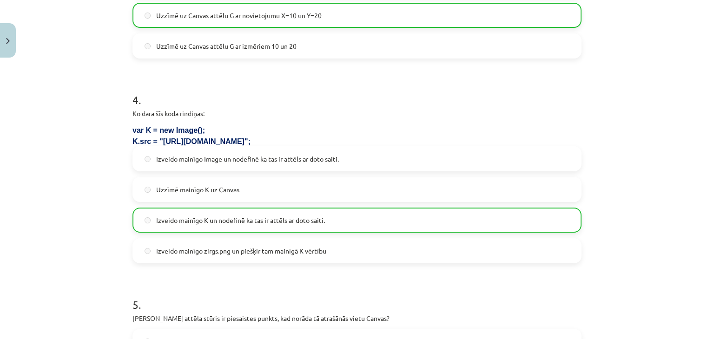
scroll to position [926, 0]
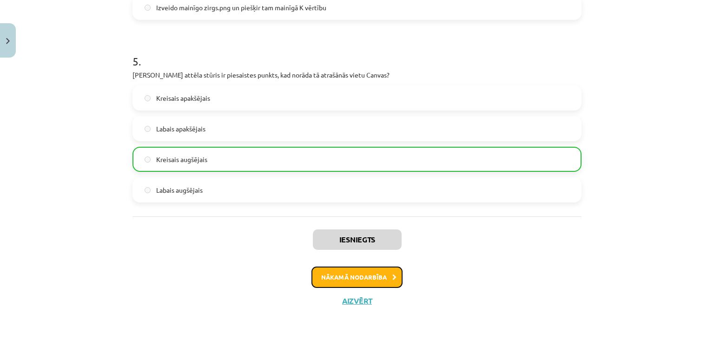
click at [378, 274] on button "Nākamā nodarbība" at bounding box center [357, 277] width 91 height 21
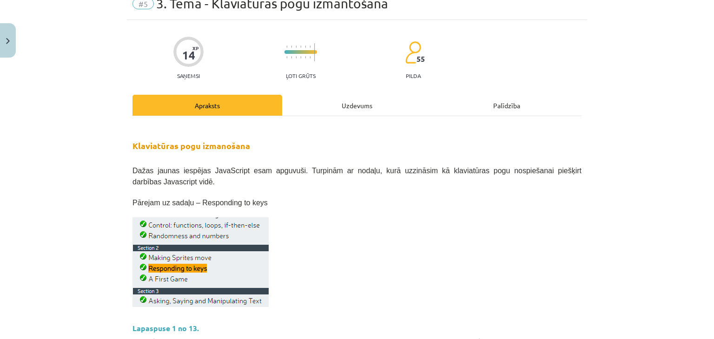
scroll to position [23, 0]
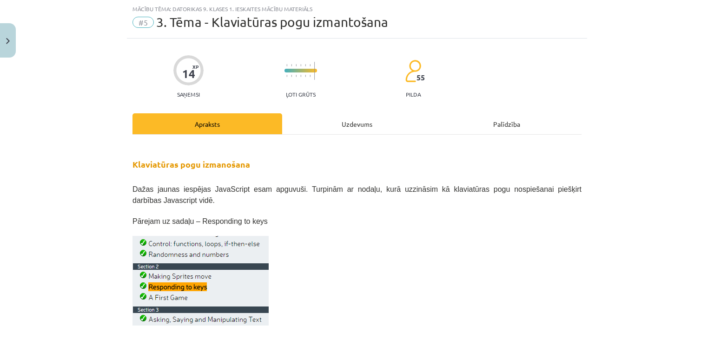
click at [331, 121] on div "Uzdevums" at bounding box center [357, 123] width 150 height 21
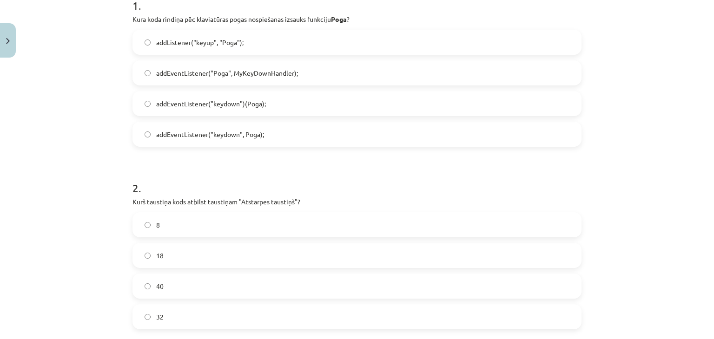
scroll to position [208, 0]
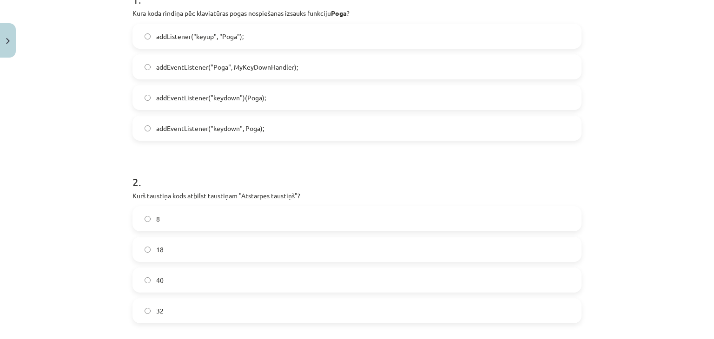
click at [174, 310] on label "32" at bounding box center [356, 310] width 447 height 23
click at [294, 122] on label "addEventListener("keydown", Poga);" at bounding box center [356, 128] width 447 height 23
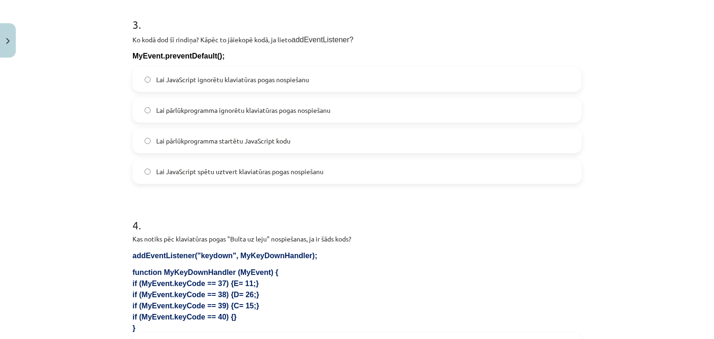
scroll to position [549, 0]
click at [298, 108] on span "Lai pārlūkprogramma ignorētu klaviatūras pogas nospiešanu" at bounding box center [243, 111] width 174 height 10
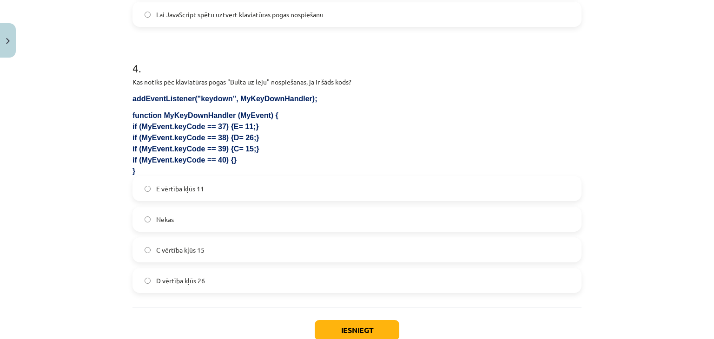
scroll to position [711, 0]
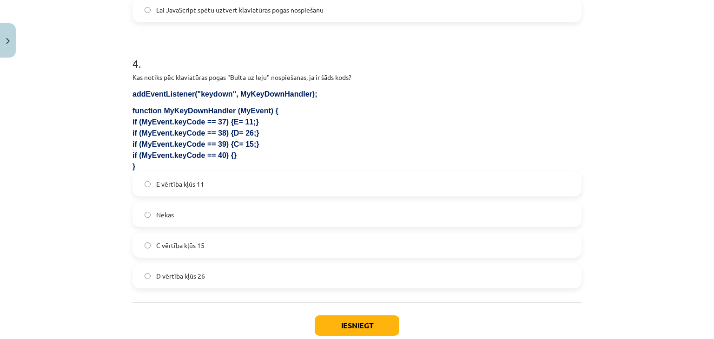
click at [206, 211] on label "Nekas" at bounding box center [356, 214] width 447 height 23
click at [356, 320] on button "Iesniegt" at bounding box center [357, 326] width 85 height 20
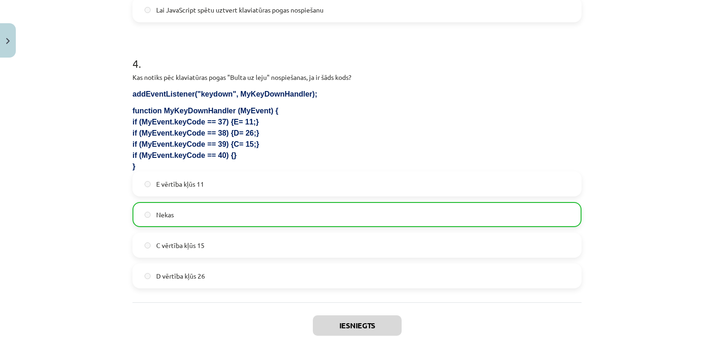
scroll to position [797, 0]
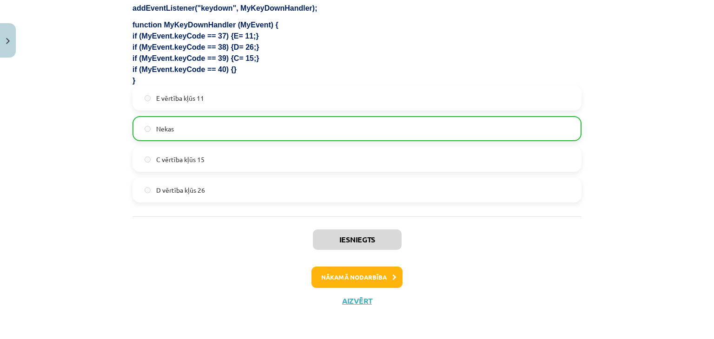
click at [389, 304] on div "Iesniegts Nākamā nodarbība Aizvērt" at bounding box center [357, 264] width 449 height 95
drag, startPoint x: 0, startPoint y: 266, endPoint x: 45, endPoint y: 263, distance: 45.3
click at [45, 263] on div "Mācību tēma: Datorikas 9. klases 1. ieskaites mācību materiāls #5 3. Tēma - Kla…" at bounding box center [357, 169] width 714 height 339
click at [378, 273] on button "Nākamā nodarbība" at bounding box center [357, 277] width 91 height 21
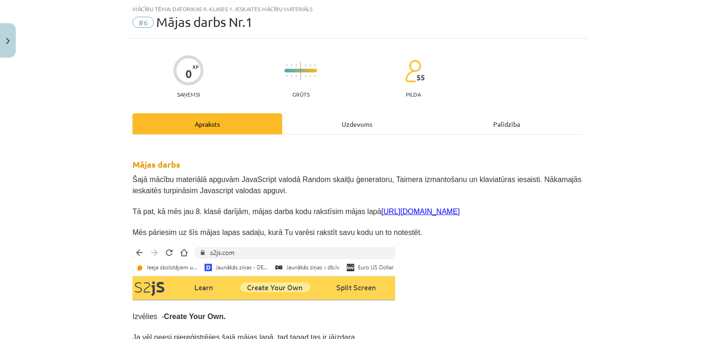
click at [348, 114] on div "Uzdevums" at bounding box center [357, 123] width 150 height 21
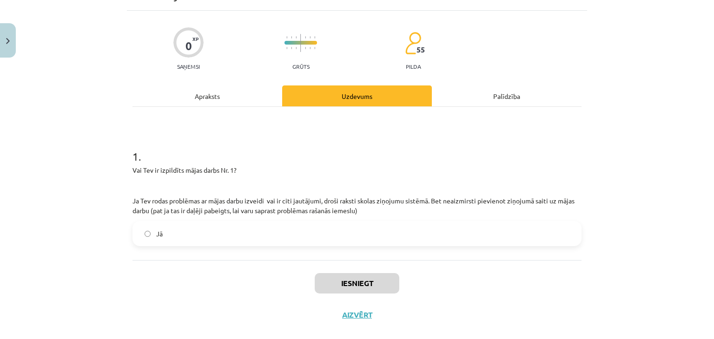
scroll to position [66, 0]
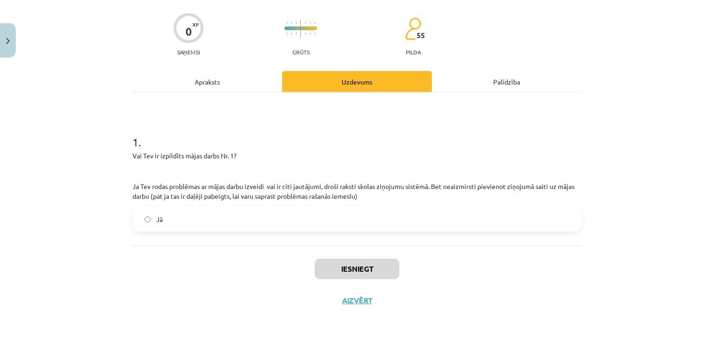
click at [193, 234] on div "1 . Vai Tev ir izpildīts mājas darbs Nr. 1? Ja Tev rodas problēmas ar mājas dar…" at bounding box center [357, 169] width 449 height 153
click at [192, 213] on label "Jā" at bounding box center [356, 219] width 447 height 23
click at [355, 274] on button "Iesniegt" at bounding box center [357, 269] width 85 height 20
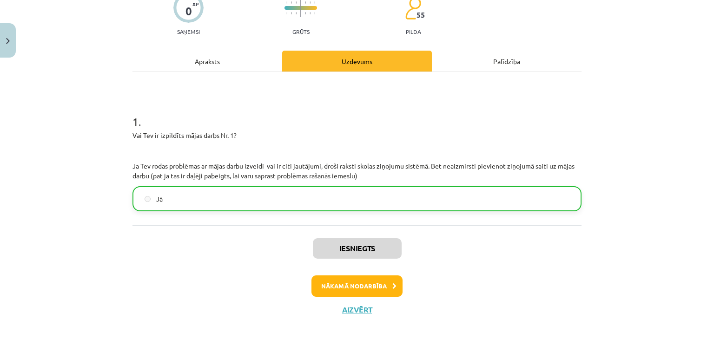
scroll to position [95, 0]
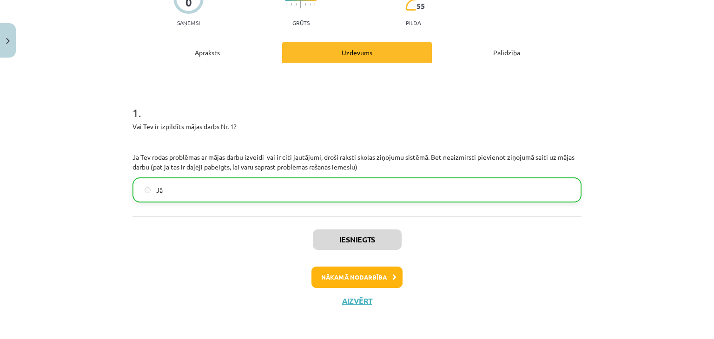
drag, startPoint x: 167, startPoint y: 361, endPoint x: 175, endPoint y: 344, distance: 18.3
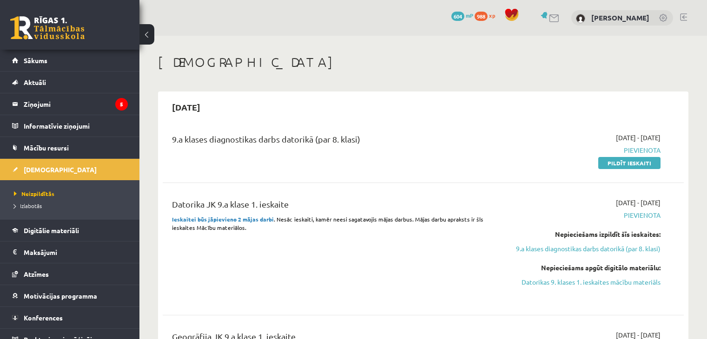
scroll to position [47, 0]
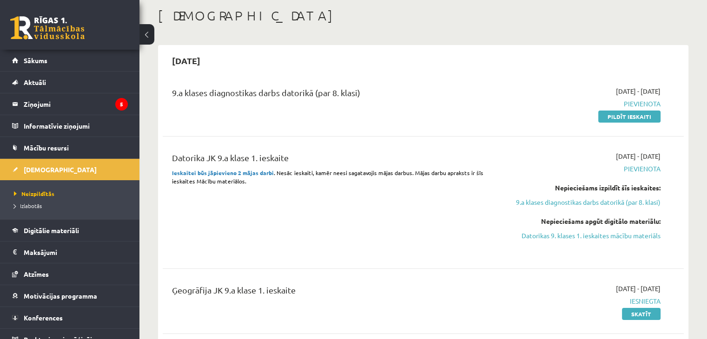
drag, startPoint x: 0, startPoint y: 0, endPoint x: 328, endPoint y: 19, distance: 328.4
click at [328, 19] on h1 "[DEMOGRAPHIC_DATA]" at bounding box center [423, 16] width 531 height 16
drag, startPoint x: 640, startPoint y: 120, endPoint x: 432, endPoint y: 45, distance: 221.2
click at [640, 120] on link "Pildīt ieskaiti" at bounding box center [629, 117] width 62 height 12
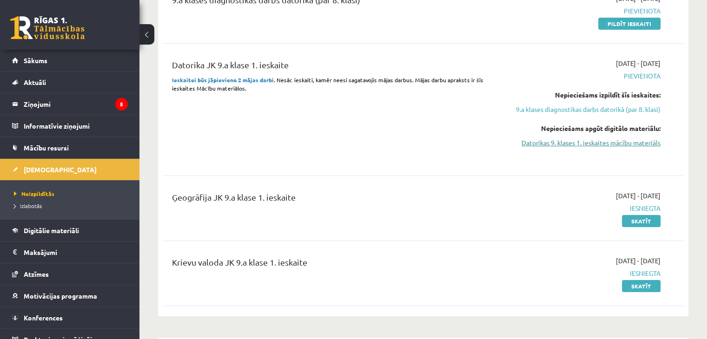
click at [620, 140] on link "Datorikas 9. klases 1. ieskaites mācību materiāls" at bounding box center [583, 143] width 153 height 10
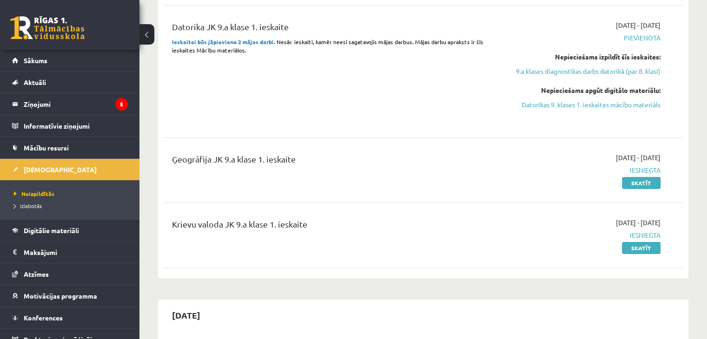
scroll to position [233, 0]
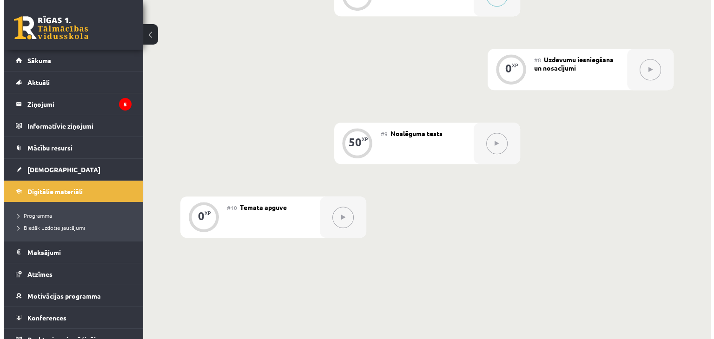
scroll to position [698, 0]
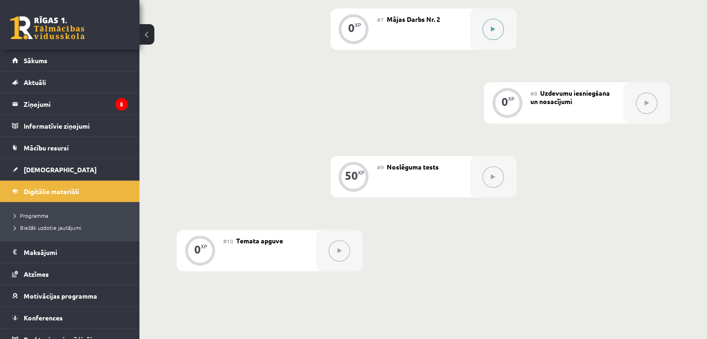
click at [491, 32] on icon at bounding box center [493, 30] width 4 height 6
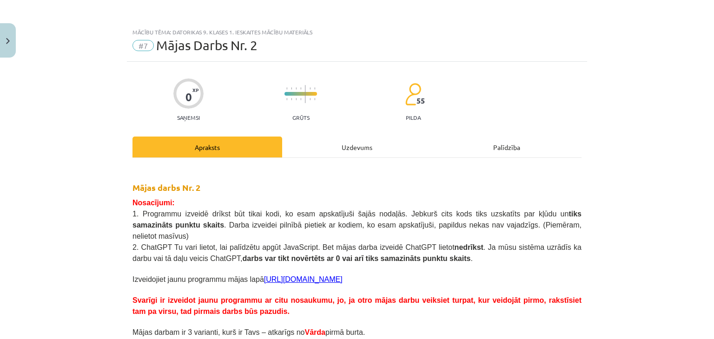
click at [364, 153] on div "Uzdevums" at bounding box center [357, 147] width 150 height 21
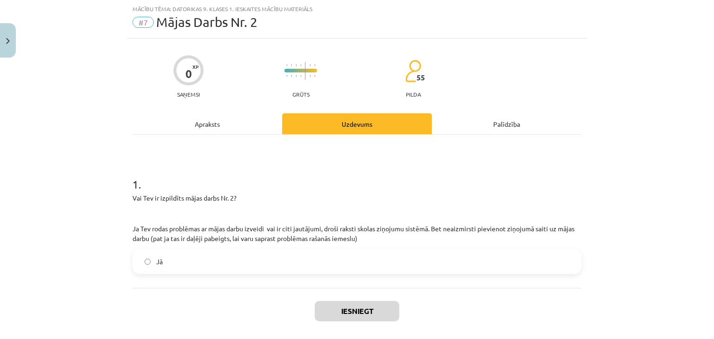
scroll to position [66, 0]
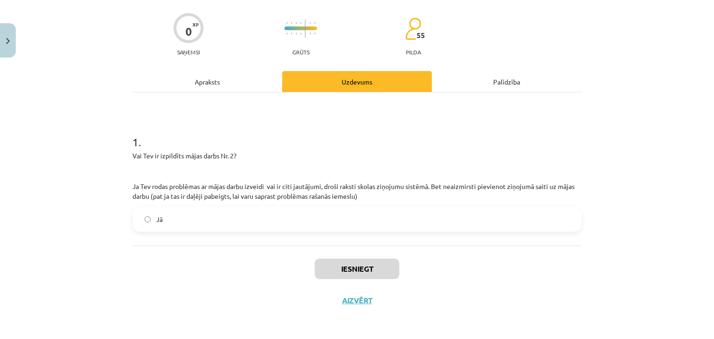
click at [233, 219] on label "Jā" at bounding box center [356, 219] width 447 height 23
click at [363, 277] on button "Iesniegt" at bounding box center [357, 269] width 85 height 20
drag, startPoint x: 100, startPoint y: 41, endPoint x: 541, endPoint y: 90, distance: 443.5
click at [541, 90] on div "Mācību tēma: Datorikas 9. klases 1. ieskaites mācību materiāls #7 Mājas Darbs N…" at bounding box center [357, 169] width 714 height 339
click at [532, 129] on h1 "1 ." at bounding box center [357, 134] width 449 height 29
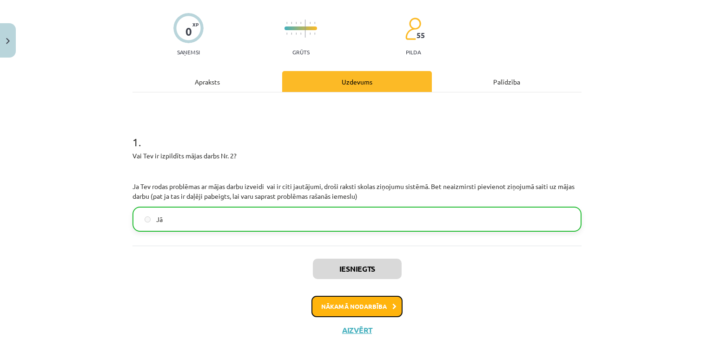
click at [353, 307] on button "Nākamā nodarbība" at bounding box center [357, 306] width 91 height 21
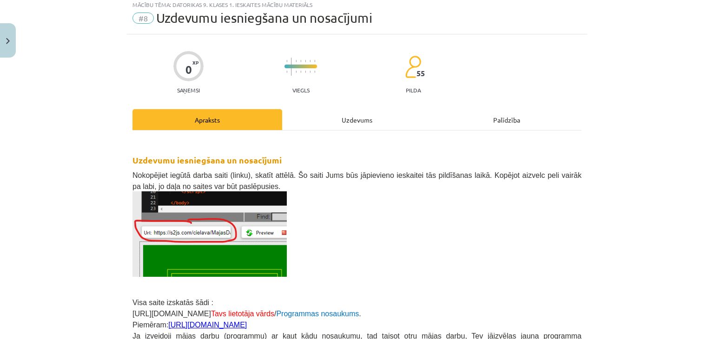
scroll to position [23, 0]
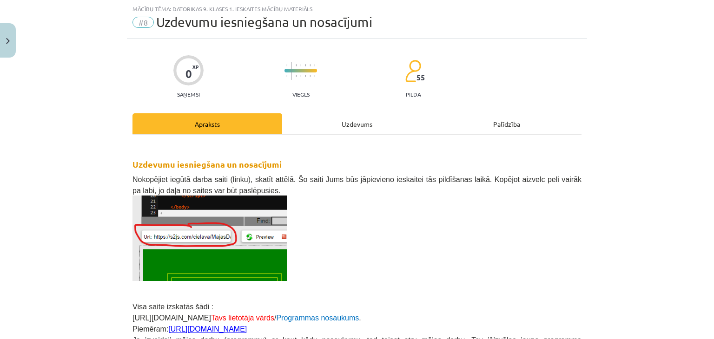
click at [368, 134] on div "Uzdevums" at bounding box center [357, 123] width 150 height 21
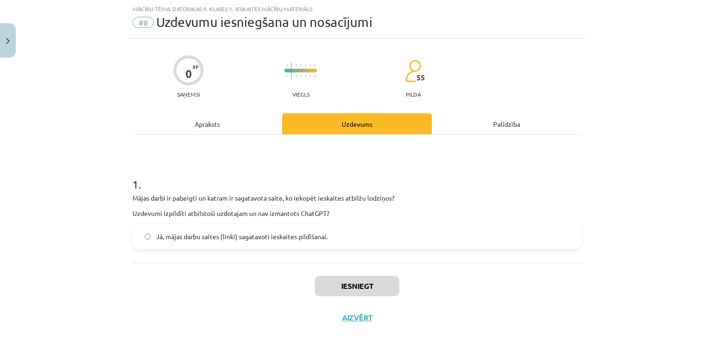
click at [252, 236] on span "Jā, mājas darbu saites (linki) sagatavoti ieskaites pildīšanai." at bounding box center [242, 237] width 172 height 10
click at [381, 289] on button "Iesniegt" at bounding box center [357, 286] width 85 height 20
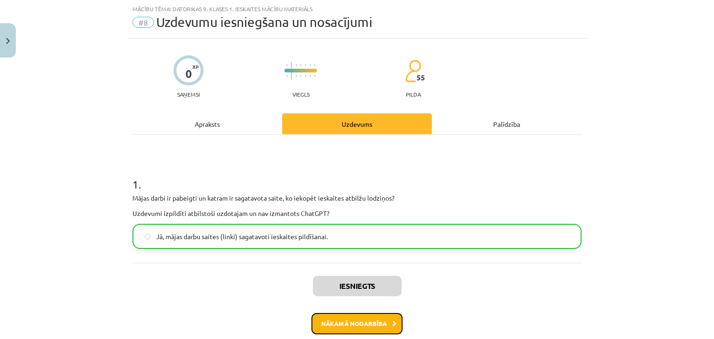
click at [348, 320] on button "Nākamā nodarbība" at bounding box center [357, 323] width 91 height 21
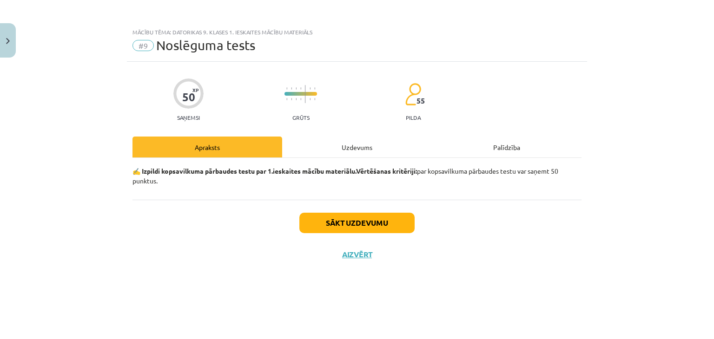
scroll to position [0, 0]
click at [371, 214] on button "Sākt uzdevumu" at bounding box center [356, 223] width 115 height 20
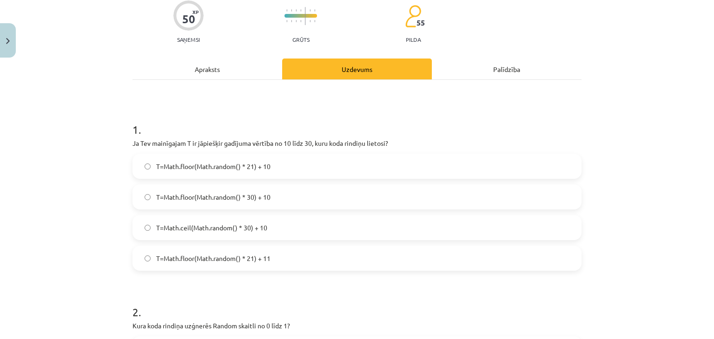
scroll to position [93, 0]
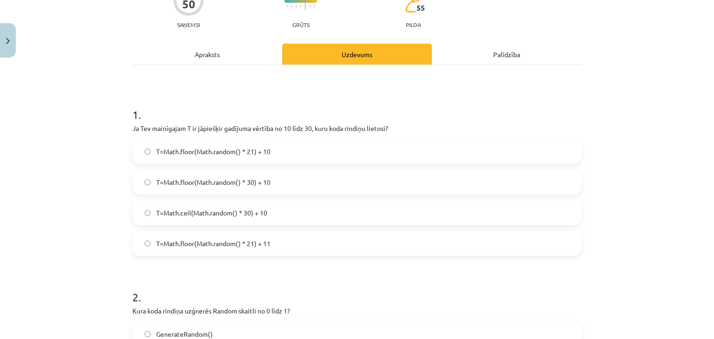
click at [199, 243] on span "T=Math.floor(Math.random() * 21) + 11" at bounding box center [213, 244] width 114 height 10
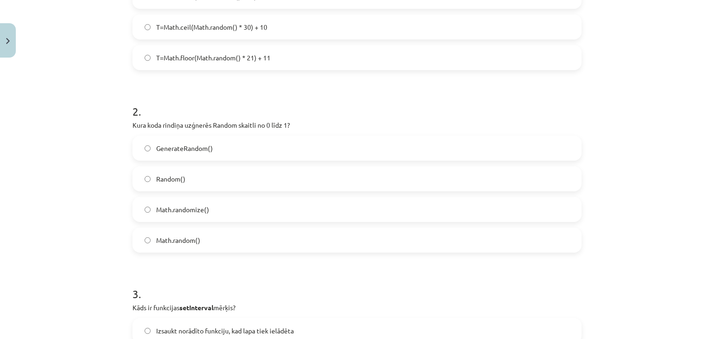
scroll to position [372, 0]
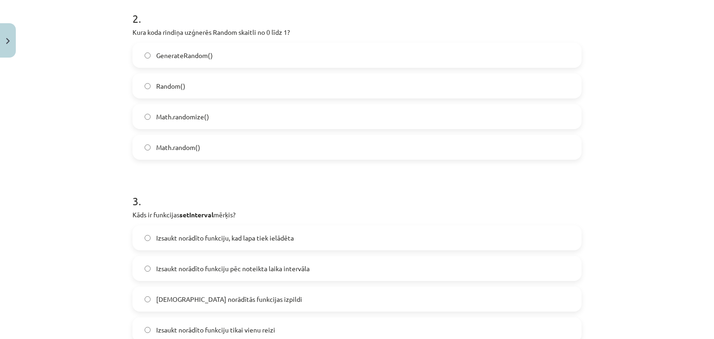
click at [192, 150] on span "Math.random()" at bounding box center [178, 148] width 44 height 10
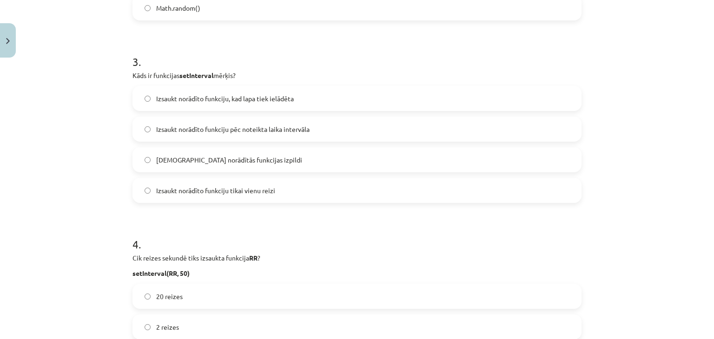
click at [238, 123] on label "Izsaukt norādīto funkciju pēc noteikta laika intervāla" at bounding box center [356, 129] width 447 height 23
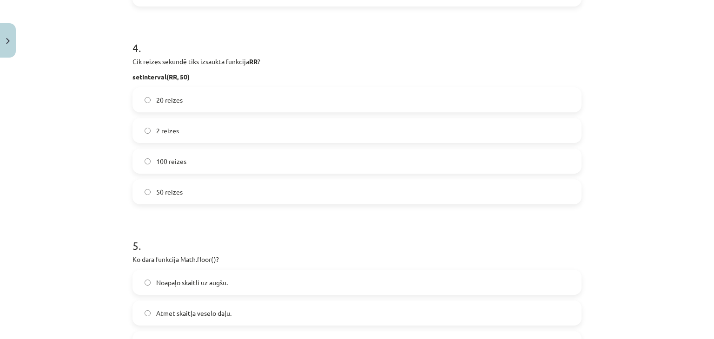
scroll to position [744, 0]
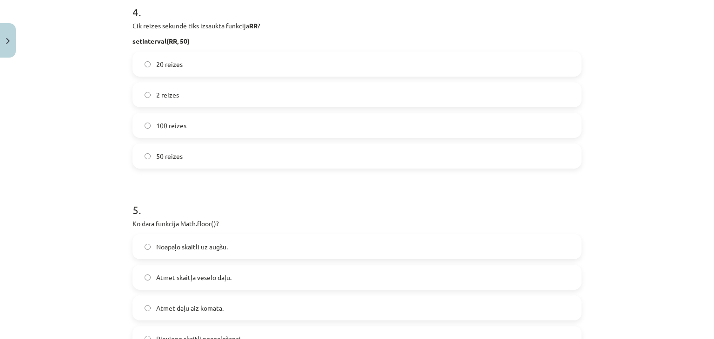
click at [222, 73] on label "20 reizes" at bounding box center [356, 64] width 447 height 23
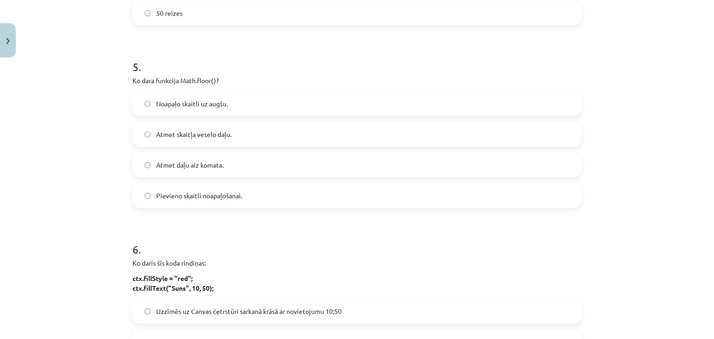
scroll to position [930, 0]
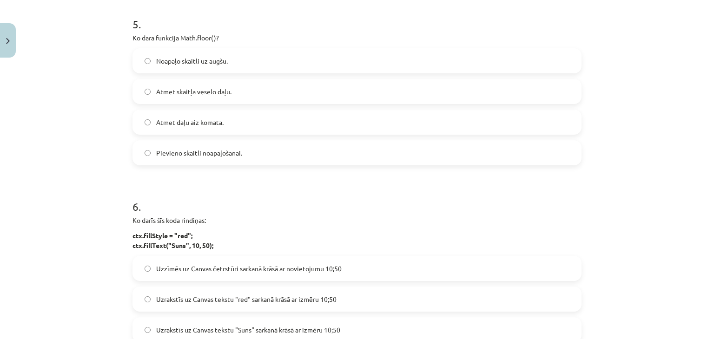
click at [215, 86] on label "Atmet skaitļa veselo daļu." at bounding box center [356, 91] width 447 height 23
click at [247, 108] on div "Noapaļo skaitli uz augšu. Atmet skaitļa veselo daļu. Atmet daļu aiz komata. Pie…" at bounding box center [357, 106] width 449 height 117
click at [247, 117] on label "Atmet daļu aiz komata." at bounding box center [356, 122] width 447 height 23
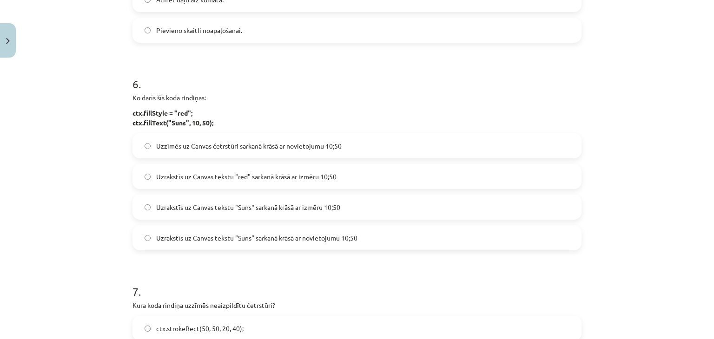
scroll to position [1070, 0]
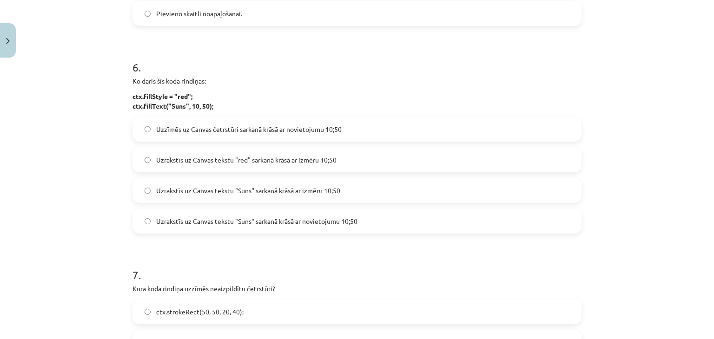
drag, startPoint x: 327, startPoint y: 212, endPoint x: 282, endPoint y: 119, distance: 103.2
click at [320, 202] on div "Uzzīmēs uz Canvas četrstūri sarkanā krāsā ar novietojumu 10;50 Uzrakstīs uz Can…" at bounding box center [357, 175] width 449 height 117
click at [250, 172] on div "Uzzīmēs uz Canvas četrstūri sarkanā krāsā ar novietojumu 10;50 Uzrakstīs uz Can…" at bounding box center [357, 175] width 449 height 117
click at [260, 146] on div "Uzzīmēs uz Canvas četrstūri sarkanā krāsā ar novietojumu 10;50 Uzrakstīs uz Can…" at bounding box center [357, 175] width 449 height 117
click at [261, 154] on label "Uzrakstīs uz Canvas tekstu "red" sarkanā krāsā ar izmēru 10;50" at bounding box center [356, 159] width 447 height 23
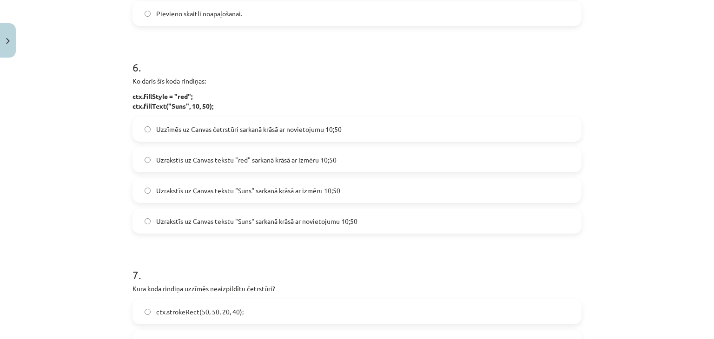
click at [283, 189] on span "Uzrakstīs uz Canvas tekstu "Suns" sarkanā krāsā ar izmēru 10;50" at bounding box center [248, 191] width 184 height 10
click at [284, 218] on span "Uzrakstīs uz Canvas tekstu "Suns" sarkanā krāsā ar novietojumu 10;50" at bounding box center [256, 222] width 201 height 10
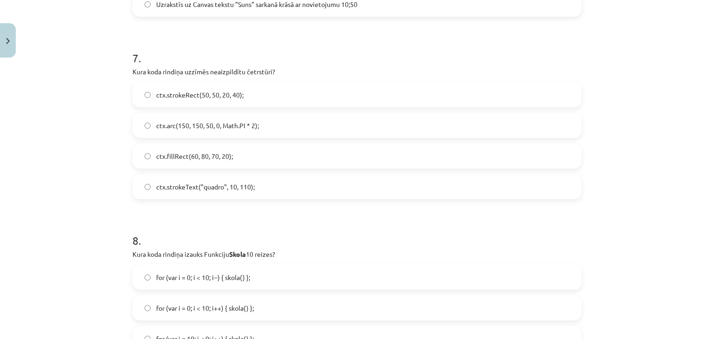
scroll to position [1302, 0]
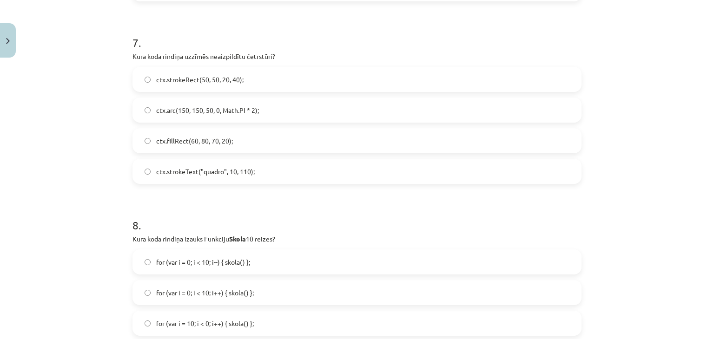
click at [238, 63] on div "7 . Kura koda rindiņa uzzīmēs neaizpildītu četrstūri? ctx.strokeRect(50, 50, 20…" at bounding box center [357, 102] width 449 height 164
click at [237, 79] on span "ctx.strokeRect(50, 50, 20, 40);" at bounding box center [199, 80] width 87 height 10
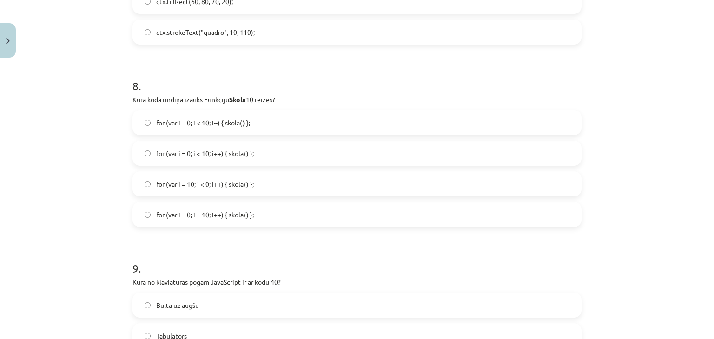
scroll to position [1488, 0]
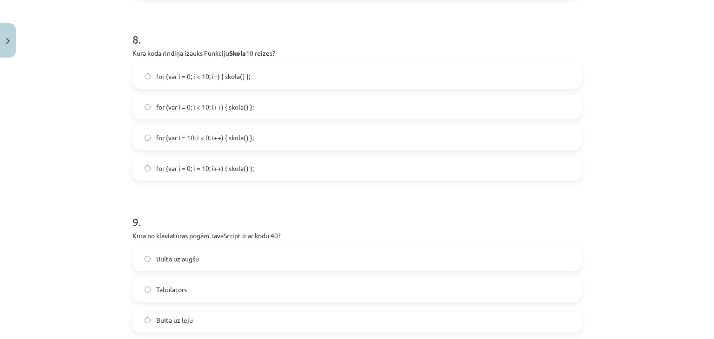
click at [224, 137] on span "for (var i = 10; i < 0; i++) { skola() };" at bounding box center [205, 138] width 98 height 10
click at [226, 108] on span "for (var i = 0; i < 10; i++) { skola() };" at bounding box center [205, 107] width 98 height 10
click at [215, 111] on span "for (var i = 0; i < 10; i++) { skola() };" at bounding box center [205, 107] width 98 height 10
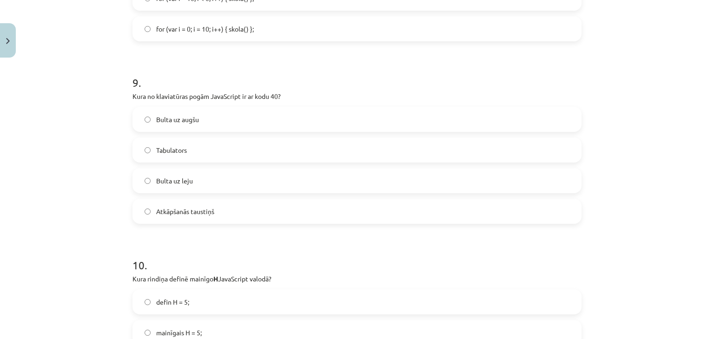
scroll to position [1674, 0]
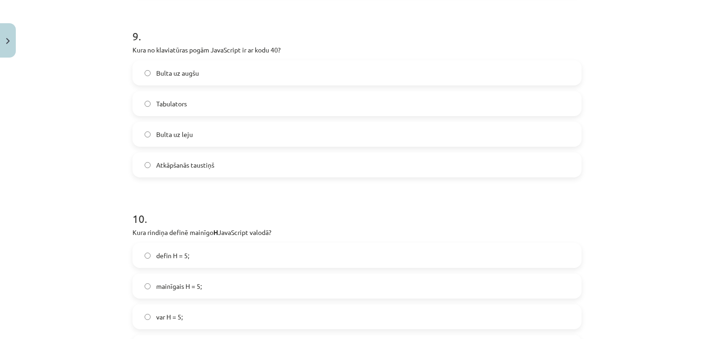
click at [233, 113] on label "Tabulators" at bounding box center [356, 103] width 447 height 23
click at [224, 127] on label "Bulta uz leju" at bounding box center [356, 134] width 447 height 23
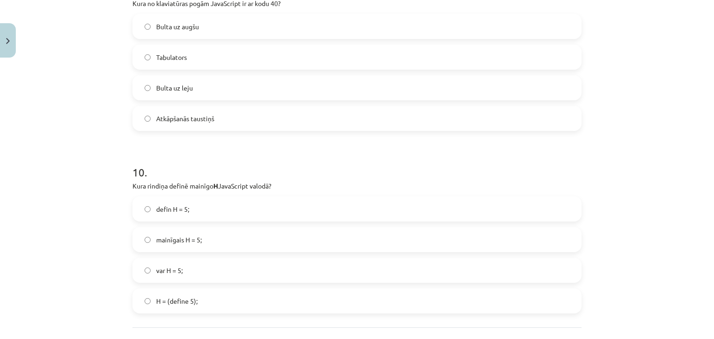
scroll to position [1802, 0]
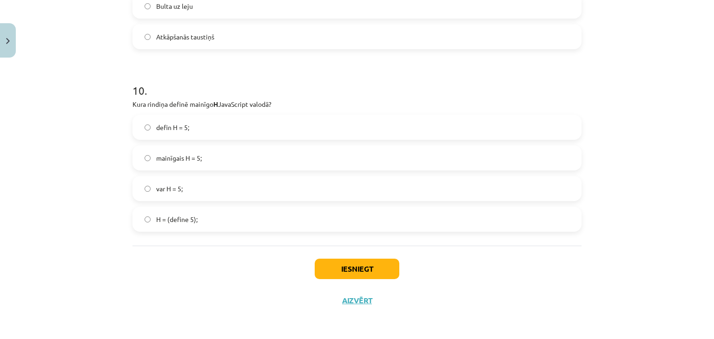
click at [179, 188] on span "var H = 5;" at bounding box center [169, 189] width 27 height 10
click at [374, 266] on button "Iesniegt" at bounding box center [357, 269] width 85 height 20
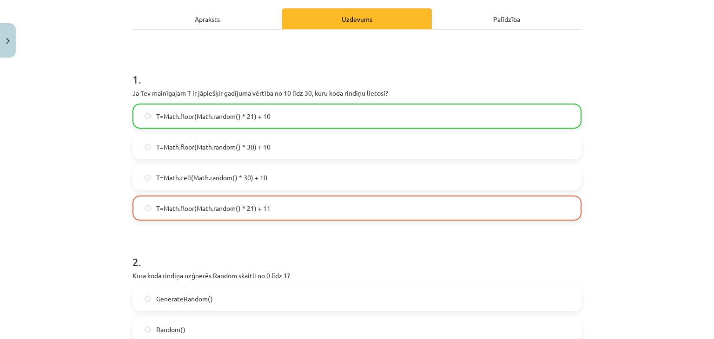
scroll to position [1832, 0]
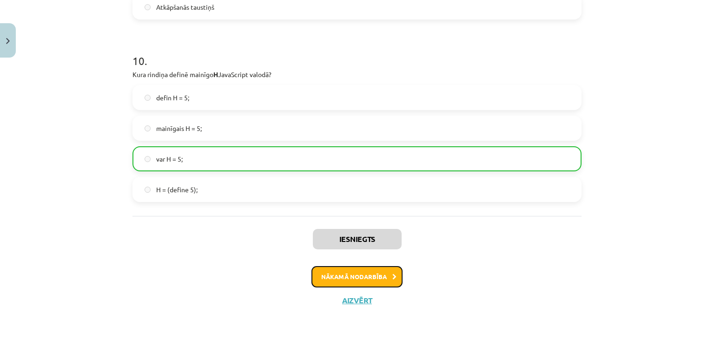
click at [371, 276] on button "Nākamā nodarbība" at bounding box center [357, 276] width 91 height 21
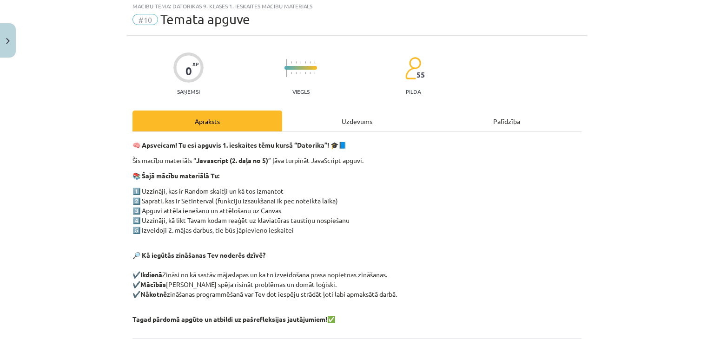
scroll to position [23, 0]
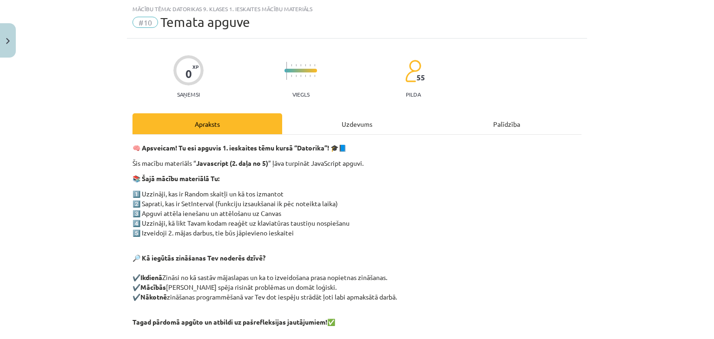
click at [359, 131] on div "Uzdevums" at bounding box center [357, 123] width 150 height 21
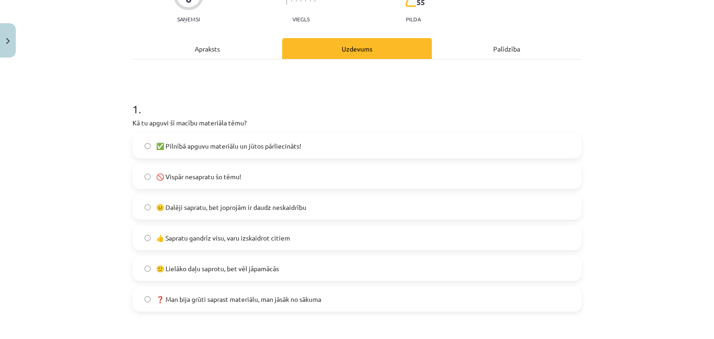
scroll to position [163, 0]
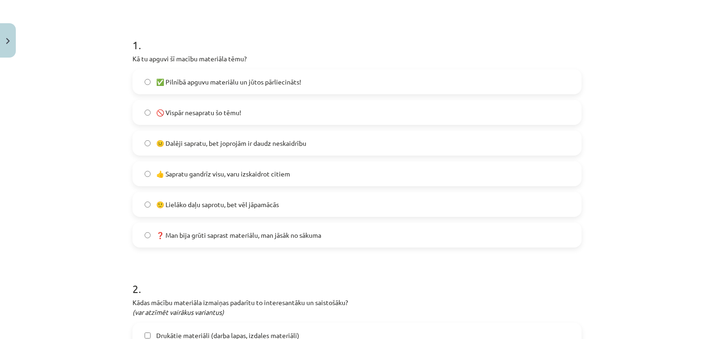
click at [230, 150] on label "😐 Dalēji sapratu, bet joprojām ir daudz neskaidrību" at bounding box center [356, 143] width 447 height 23
click at [246, 162] on label "👍 Sapratu gandrīz visu, varu izskaidrot citiem" at bounding box center [356, 173] width 447 height 23
click at [244, 139] on span "😐 Dalēji sapratu, bet joprojām ir daudz neskaidrību" at bounding box center [231, 144] width 150 height 10
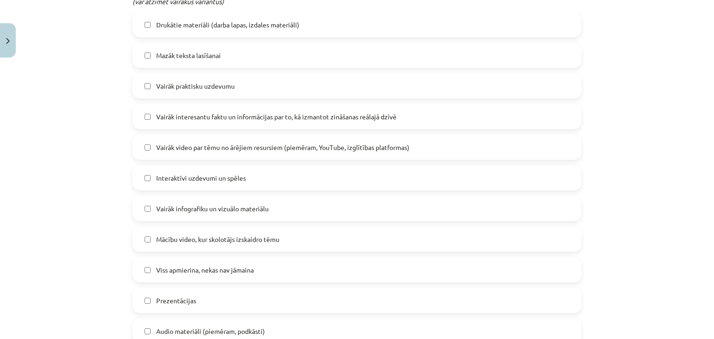
scroll to position [488, 0]
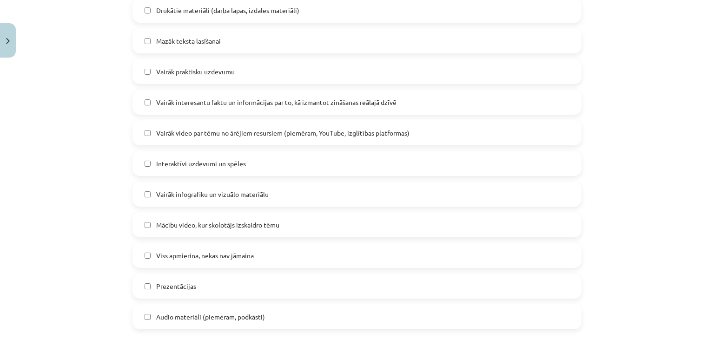
click at [248, 100] on span "Vairāk interesantu faktu un informācijas par to, kā izmantot zināšanas reālajā …" at bounding box center [276, 103] width 240 height 10
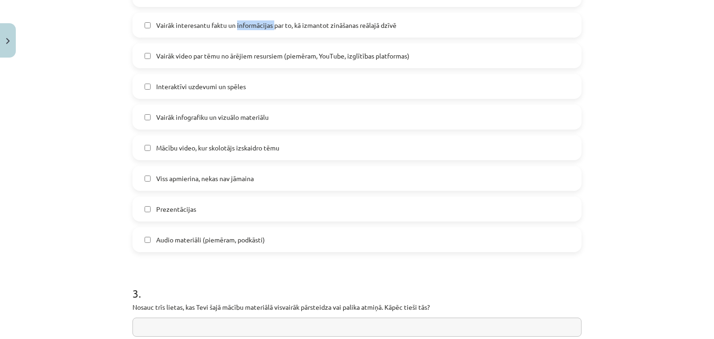
scroll to position [581, 0]
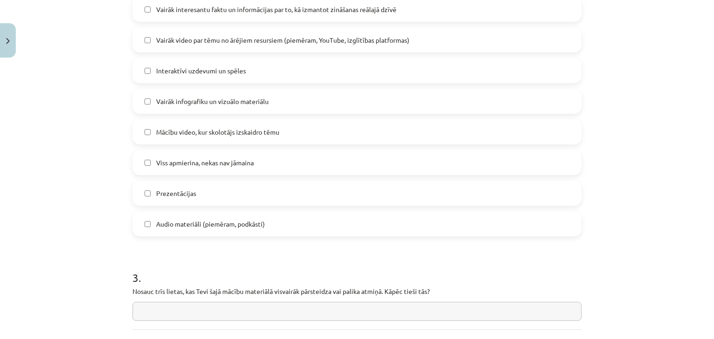
click at [248, 105] on span "Vairāk infografiku un vizuālo materiālu" at bounding box center [212, 102] width 113 height 10
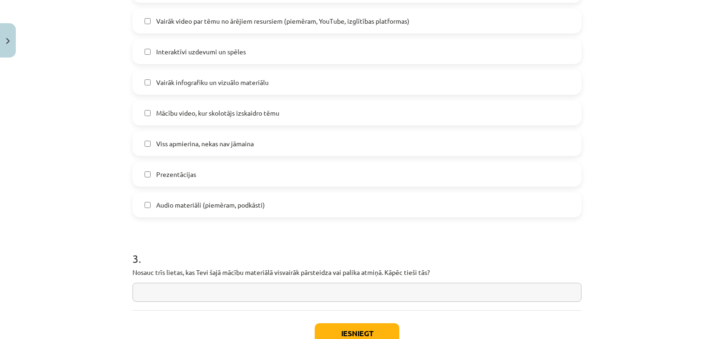
scroll to position [628, 0]
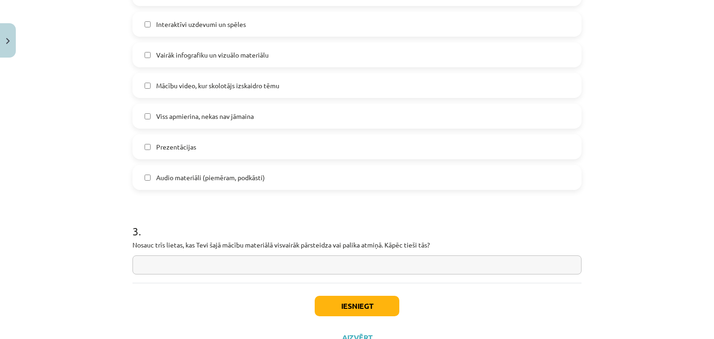
click at [259, 147] on label "Prezentācijas" at bounding box center [356, 146] width 447 height 23
click at [339, 307] on button "Iesniegt" at bounding box center [357, 306] width 85 height 20
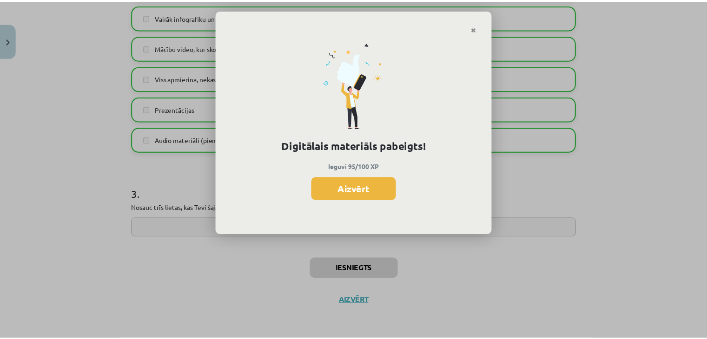
scroll to position [697, 0]
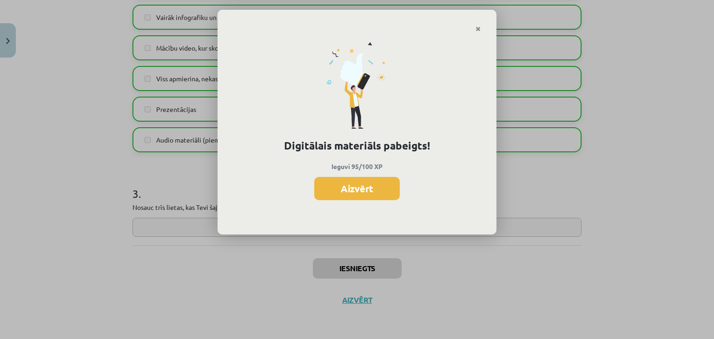
click at [370, 183] on button "Aizvērt" at bounding box center [357, 188] width 86 height 23
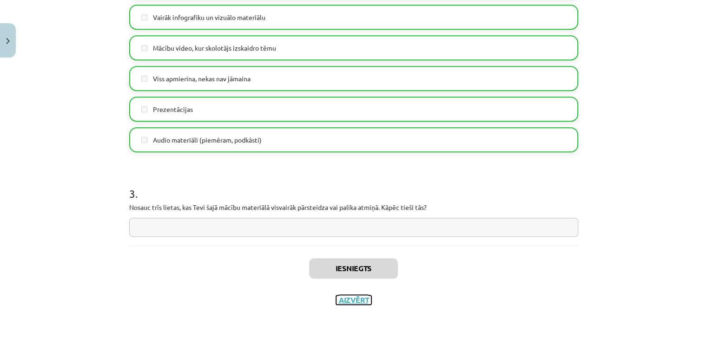
click at [348, 299] on button "Aizvērt" at bounding box center [353, 300] width 35 height 9
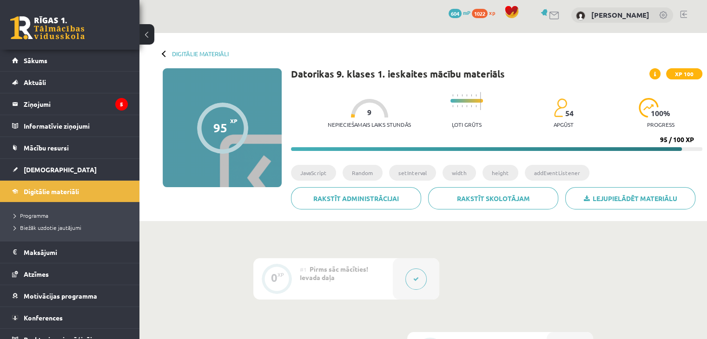
scroll to position [0, 0]
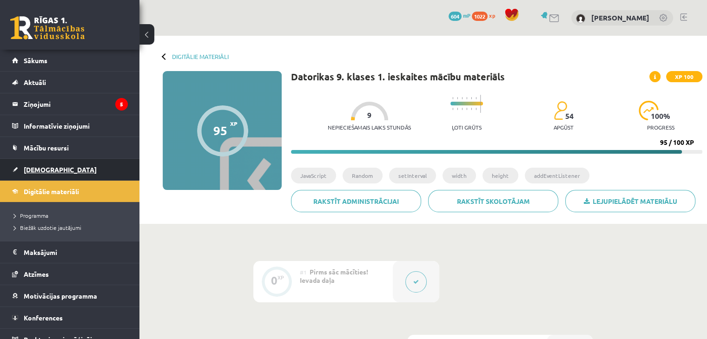
click at [62, 166] on link "[DEMOGRAPHIC_DATA]" at bounding box center [70, 169] width 116 height 21
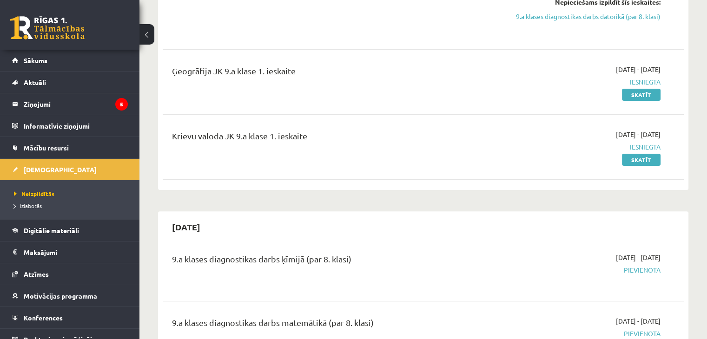
scroll to position [93, 0]
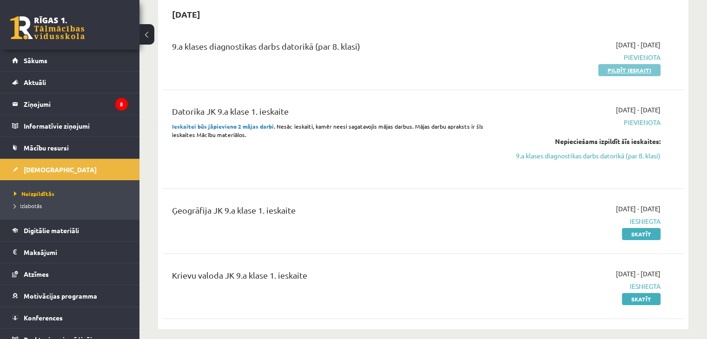
click at [621, 66] on link "Pildīt ieskaiti" at bounding box center [629, 70] width 62 height 12
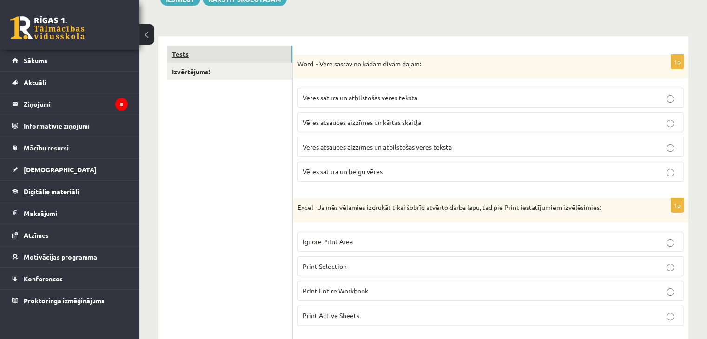
scroll to position [140, 0]
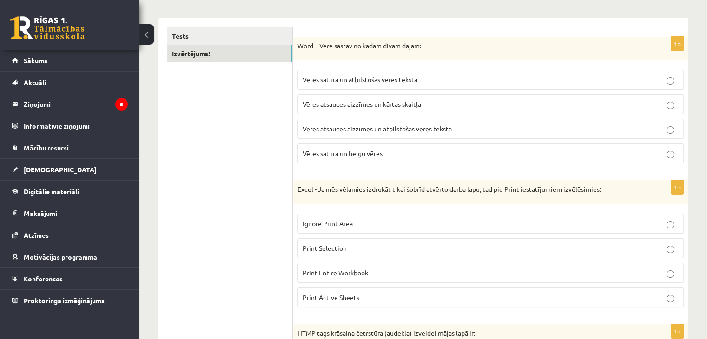
click at [222, 58] on link "Izvērtējums!" at bounding box center [229, 53] width 125 height 17
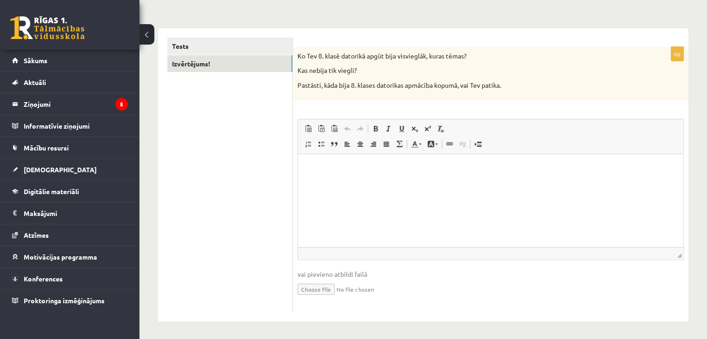
scroll to position [0, 0]
click at [193, 42] on link "Tests" at bounding box center [229, 46] width 125 height 17
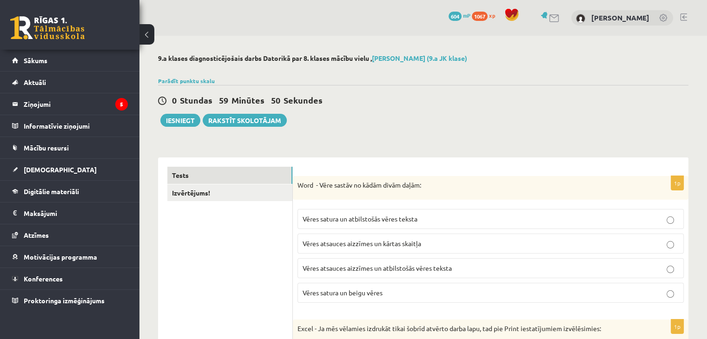
scroll to position [233, 0]
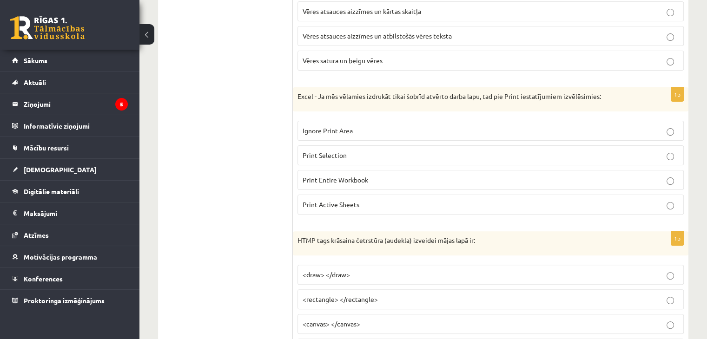
drag, startPoint x: 373, startPoint y: 264, endPoint x: 266, endPoint y: 175, distance: 138.7
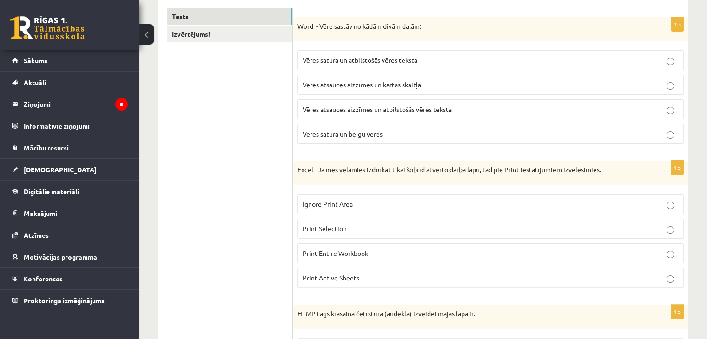
scroll to position [158, 0]
click at [374, 65] on p "Vēres satura un atbilstošās vēres teksta" at bounding box center [491, 61] width 376 height 10
click at [372, 92] on label "Vēres atsauces aizzīmes un kārtas skaitļa" at bounding box center [491, 86] width 386 height 20
click at [406, 105] on label "Vēres atsauces aizzīmes un atbilstošās vēres teksta" at bounding box center [491, 110] width 386 height 20
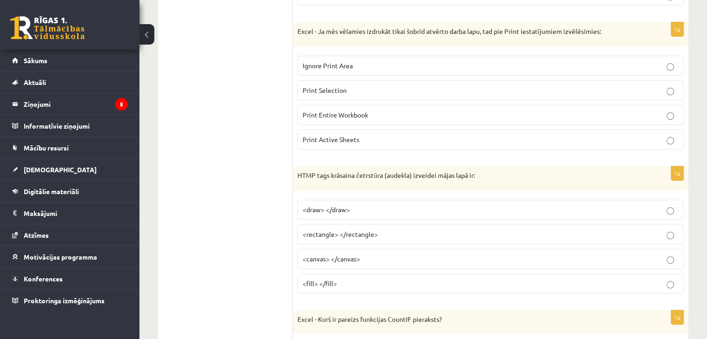
scroll to position [298, 0]
click at [369, 116] on p "Print Entire Workbook" at bounding box center [491, 115] width 376 height 10
drag, startPoint x: 364, startPoint y: 34, endPoint x: 565, endPoint y: 27, distance: 202.0
click at [565, 27] on p "Excel - Ja mēs vēlamies izdrukāt tikai šobrīd atvērto darba lapu, tad pie Print…" at bounding box center [468, 31] width 340 height 9
click at [595, 28] on p "Excel - Ja mēs vēlamies izdrukāt tikai šobrīd atvērto darba lapu, tad pie Print…" at bounding box center [468, 31] width 340 height 9
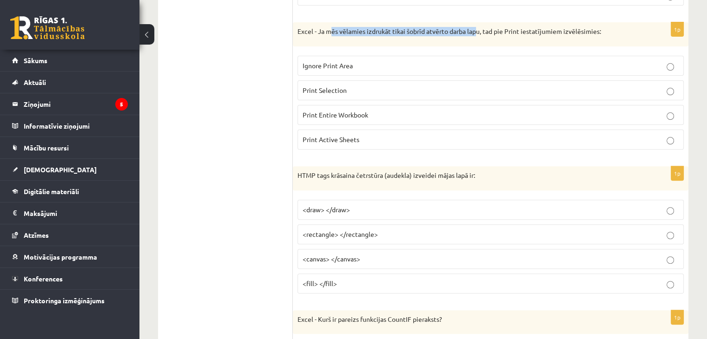
drag, startPoint x: 329, startPoint y: 42, endPoint x: 478, endPoint y: 42, distance: 148.8
click at [478, 42] on div "Excel - Ja mēs vēlamies izdrukāt tikai šobrīd atvērto darba lapu, tad pie Print…" at bounding box center [491, 34] width 396 height 24
click at [450, 59] on label "Ignore Print Area" at bounding box center [491, 66] width 386 height 20
drag, startPoint x: 376, startPoint y: 32, endPoint x: 463, endPoint y: 25, distance: 86.8
click at [463, 25] on div "Excel - Ja mēs vēlamies izdrukāt tikai šobrīd atvērto darba lapu, tad pie Print…" at bounding box center [491, 34] width 396 height 24
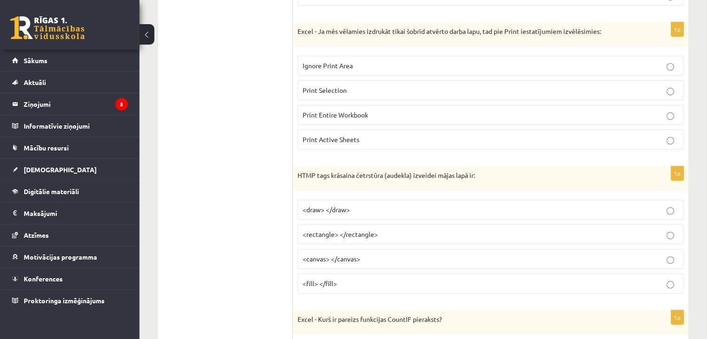
click at [493, 25] on div "Excel - Ja mēs vēlamies izdrukāt tikai šobrīd atvērto darba lapu, tad pie Print…" at bounding box center [491, 34] width 396 height 24
drag, startPoint x: 357, startPoint y: 29, endPoint x: 403, endPoint y: 29, distance: 46.5
click at [403, 29] on p "Excel - Ja mēs vēlamies izdrukāt tikai šobrīd atvērto darba lapu, tad pie Print…" at bounding box center [468, 31] width 340 height 9
click at [399, 43] on div "Excel - Ja mēs vēlamies izdrukāt tikai šobrīd atvērto darba lapu, tad pie Print…" at bounding box center [491, 34] width 396 height 24
click at [335, 47] on div "1p Excel - Ja mēs vēlamies izdrukāt tikai šobrīd atvērto darba lapu, tad pie Pr…" at bounding box center [491, 89] width 396 height 135
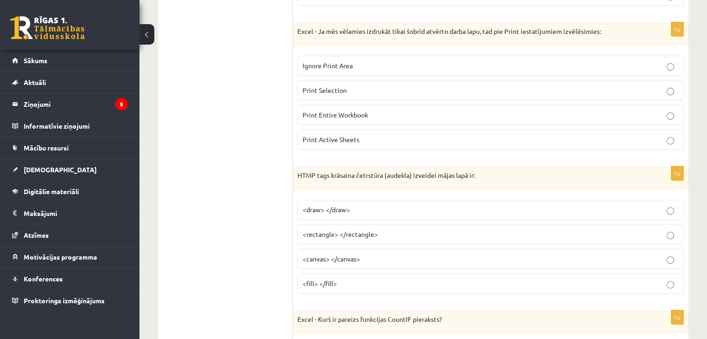
click at [350, 106] on label "Print Entire Workbook" at bounding box center [491, 115] width 386 height 20
click at [349, 91] on p "Print Selection" at bounding box center [491, 91] width 376 height 10
click at [351, 51] on fieldset "Ignore Print Area Print Selection Print Entire Workbook Print Active Sheets" at bounding box center [491, 101] width 386 height 101
click at [376, 131] on label "Print Active Sheets" at bounding box center [491, 140] width 386 height 20
click at [362, 111] on span "Print Entire Workbook" at bounding box center [336, 115] width 66 height 8
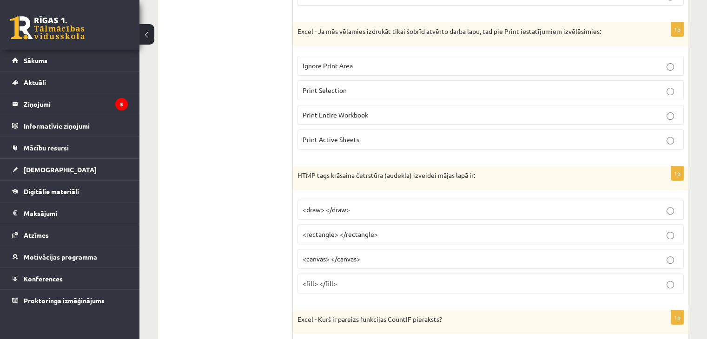
click at [368, 130] on label "Print Active Sheets" at bounding box center [491, 140] width 386 height 20
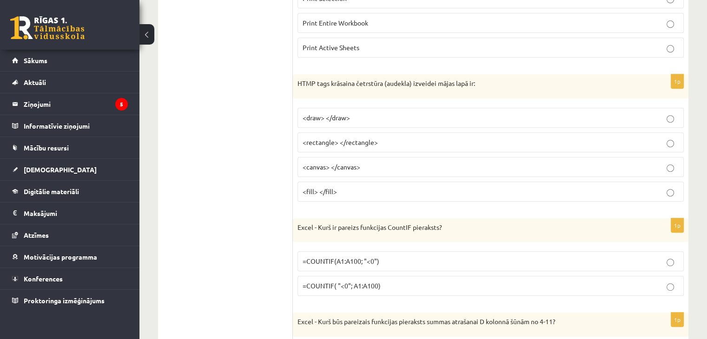
scroll to position [437, 0]
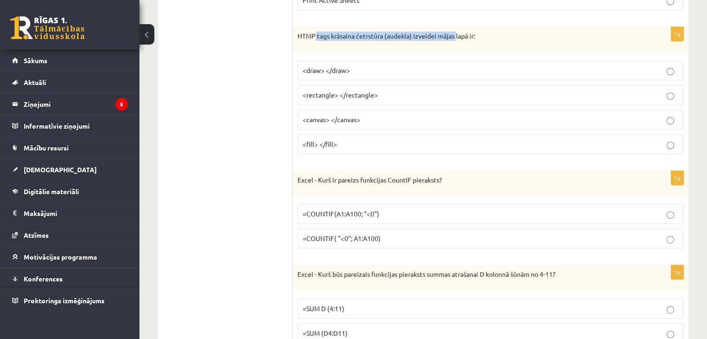
drag, startPoint x: 314, startPoint y: 30, endPoint x: 497, endPoint y: 36, distance: 182.8
click at [487, 34] on p "HTMP tags krāsaina četrstūra (audekla) izveidei mājas lapā ir:" at bounding box center [468, 36] width 340 height 9
click at [527, 41] on div "HTMP tags krāsaina četrstūra (audekla) izveidei mājas lapā ir:" at bounding box center [491, 39] width 396 height 24
drag, startPoint x: 309, startPoint y: 36, endPoint x: 334, endPoint y: 34, distance: 25.2
click at [326, 36] on div "HTMP tags krāsaina četrstūra (audekla) izveidei mājas lapā ir:" at bounding box center [491, 39] width 396 height 24
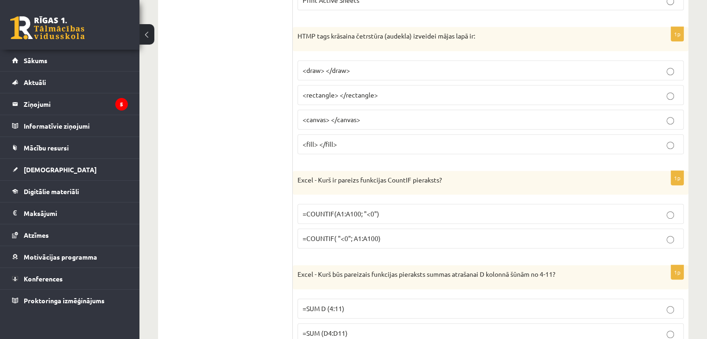
click at [372, 46] on div "HTMP tags krāsaina četrstūra (audekla) izveidei mājas lapā ir:" at bounding box center [491, 39] width 396 height 24
click at [339, 90] on p "<rectangle> </rectangle>" at bounding box center [491, 95] width 376 height 10
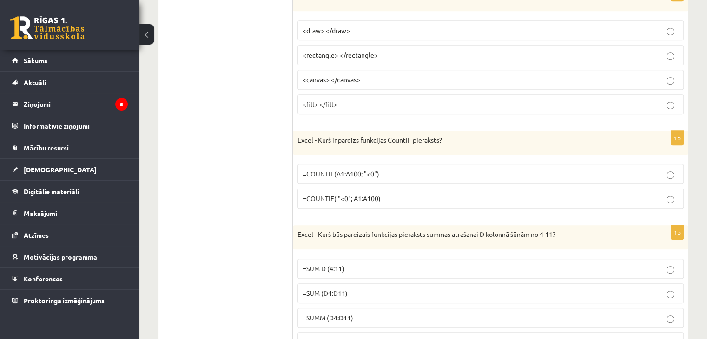
scroll to position [467, 0]
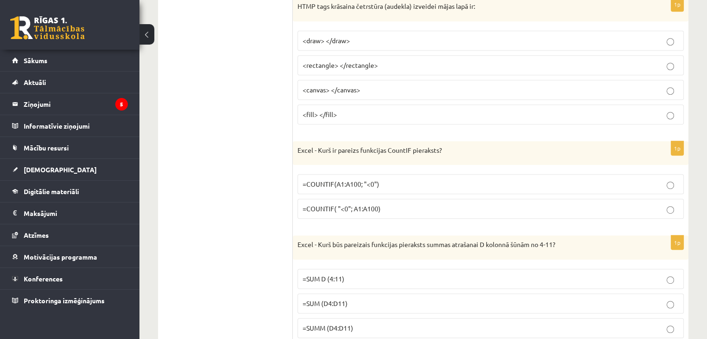
click at [354, 89] on span "<canvas> </canvas>" at bounding box center [332, 90] width 58 height 8
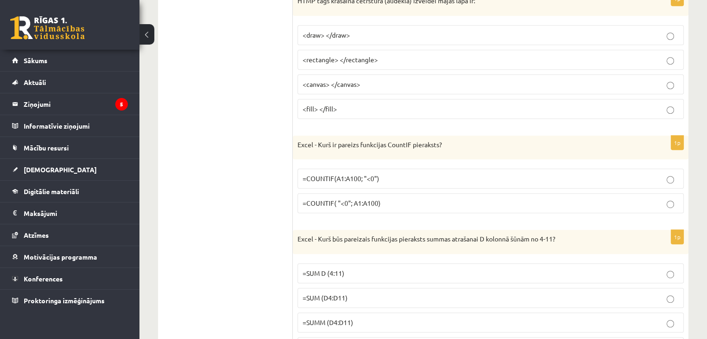
scroll to position [560, 0]
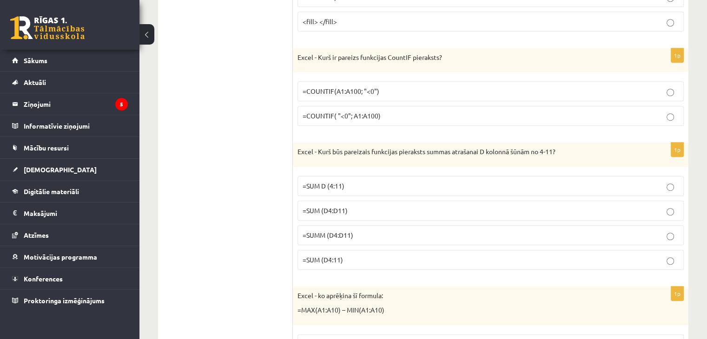
click at [405, 89] on p "=COUNTIF(A1:A100; "<0")" at bounding box center [491, 91] width 376 height 10
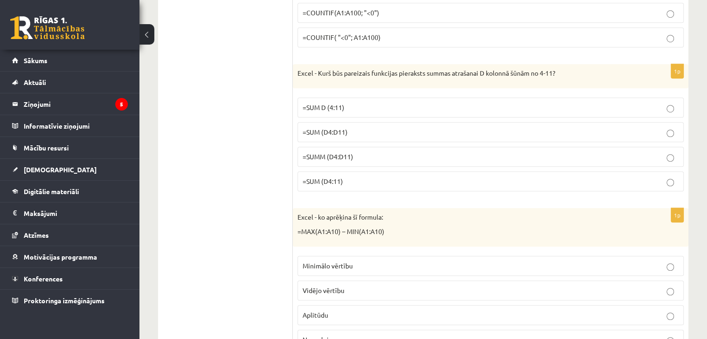
scroll to position [653, 0]
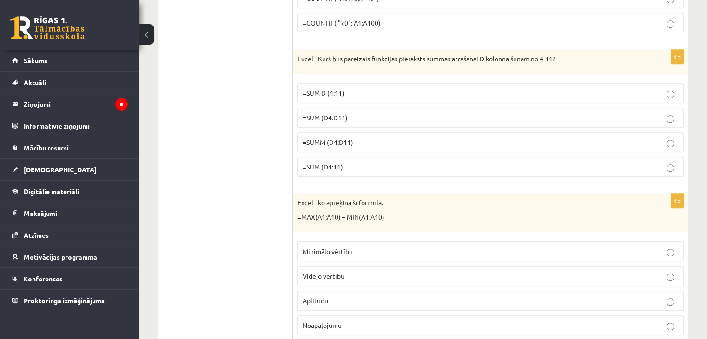
click at [353, 247] on p "Minimālo vērtību" at bounding box center [491, 252] width 376 height 10
click at [339, 275] on span "Vidējo vērtību" at bounding box center [324, 276] width 42 height 8
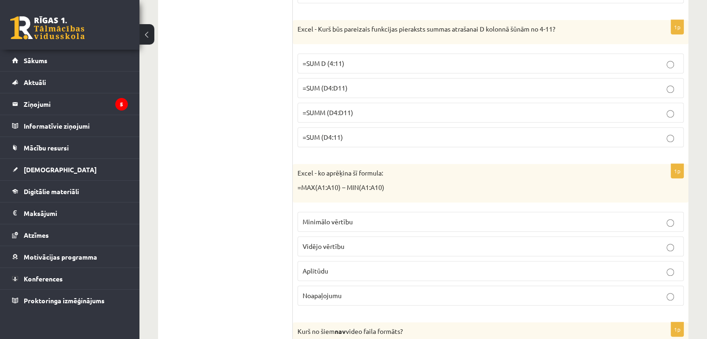
scroll to position [699, 0]
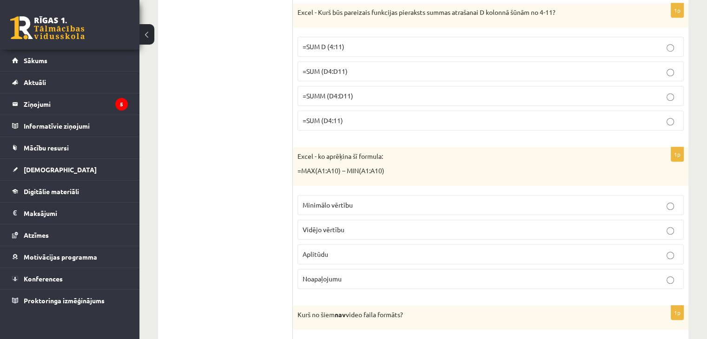
click at [358, 67] on p "=SUM (D4:D11)" at bounding box center [491, 71] width 376 height 10
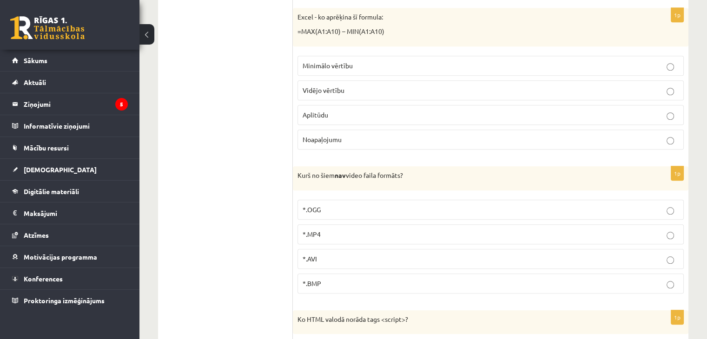
scroll to position [885, 0]
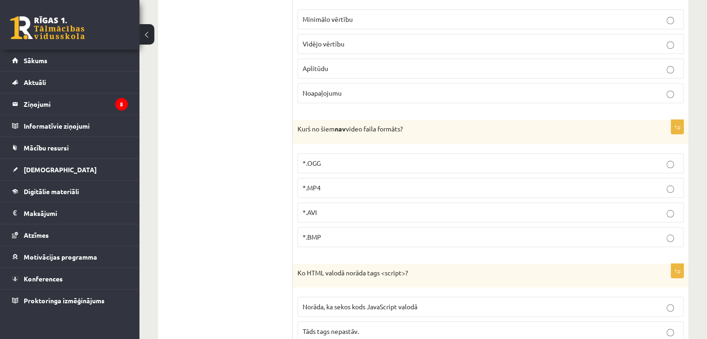
click at [358, 159] on p "*.OGG" at bounding box center [491, 164] width 376 height 10
click at [353, 203] on label "*.AVI" at bounding box center [491, 213] width 386 height 20
click at [393, 153] on label "*.OGG" at bounding box center [491, 163] width 386 height 20
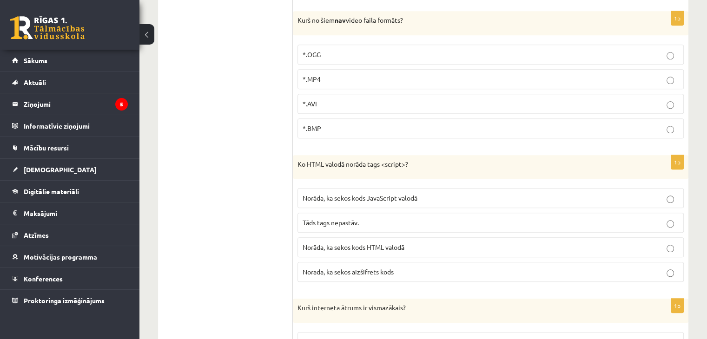
scroll to position [978, 0]
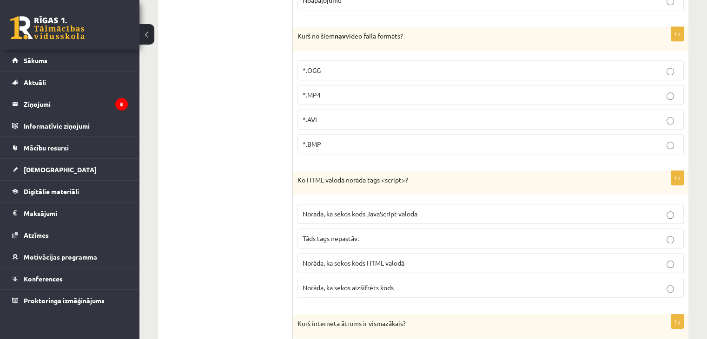
click at [339, 110] on label "*.AVI" at bounding box center [491, 120] width 386 height 20
click at [362, 69] on p "*.OGG" at bounding box center [491, 71] width 376 height 10
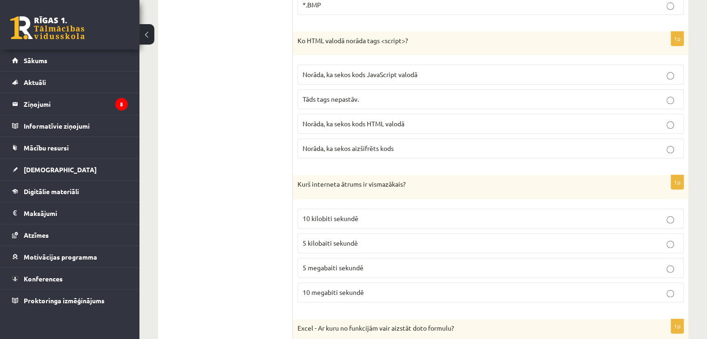
click at [382, 78] on label "Norāda, ka sekos kods JavaScript valodā" at bounding box center [491, 75] width 386 height 20
click at [384, 71] on span "Norāda, ka sekos kods JavaScript valodā" at bounding box center [360, 74] width 115 height 8
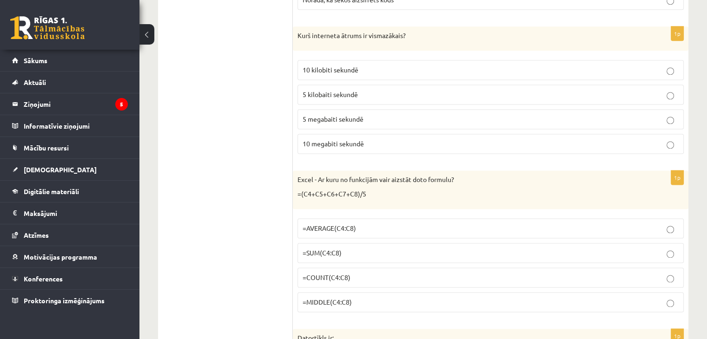
scroll to position [1304, 0]
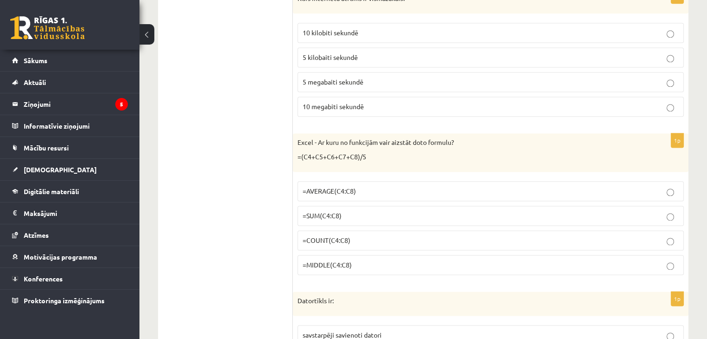
click at [355, 32] on label "10 kilobiti sekundē" at bounding box center [491, 33] width 386 height 20
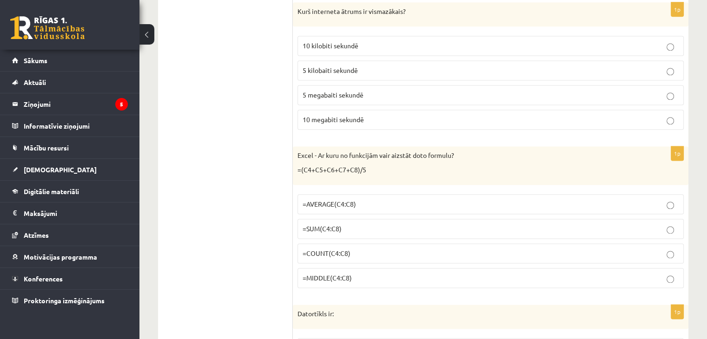
scroll to position [1397, 0]
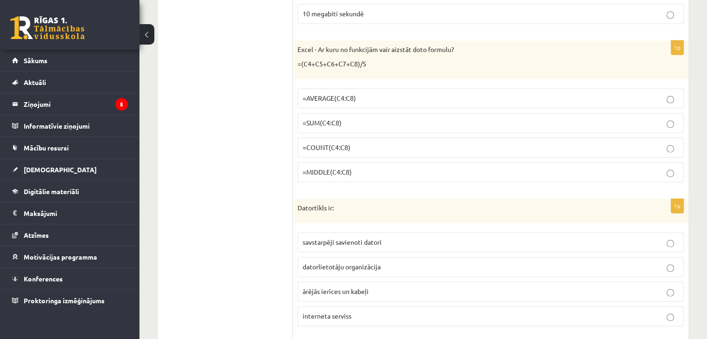
drag, startPoint x: 339, startPoint y: 41, endPoint x: 443, endPoint y: 42, distance: 103.7
click at [442, 72] on div "Excel - Ar kuru no funkcijām vair aizstāt doto formulu? =(C4+C5+C6+C7+C8)/5" at bounding box center [491, 59] width 396 height 39
drag, startPoint x: 350, startPoint y: 66, endPoint x: 195, endPoint y: 65, distance: 154.9
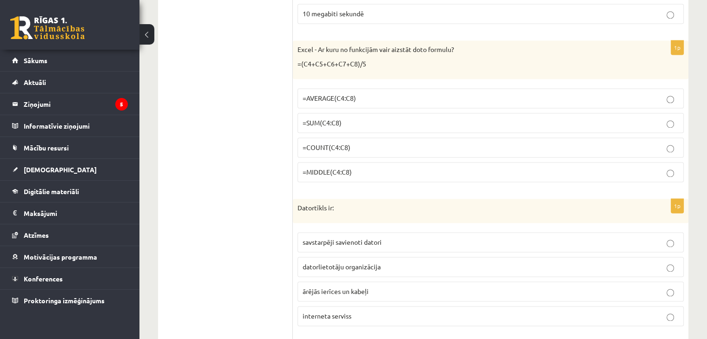
drag, startPoint x: 377, startPoint y: 66, endPoint x: 383, endPoint y: 62, distance: 7.1
click at [409, 60] on p "=(C4+C5+C6+C7+C8)/5" at bounding box center [468, 64] width 340 height 9
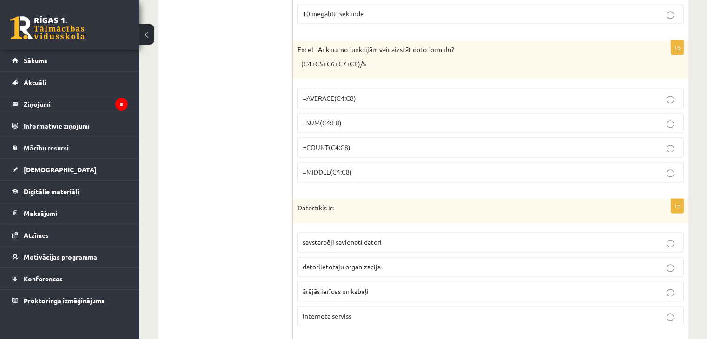
click at [321, 119] on span "=SUM(C4:C8)" at bounding box center [322, 123] width 39 height 8
drag, startPoint x: 313, startPoint y: 56, endPoint x: 368, endPoint y: 63, distance: 55.7
click at [368, 63] on div "Excel - Ar kuru no funkcijām vair aizstāt doto formulu? =(C4+C5+C6+C7+C8)/5" at bounding box center [491, 59] width 396 height 39
click at [348, 146] on label "=COUNT(C4:C8)" at bounding box center [491, 148] width 386 height 20
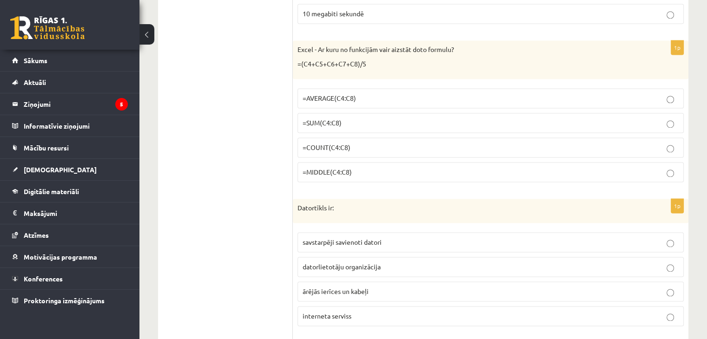
click at [361, 121] on label "=SUM(C4:C8)" at bounding box center [491, 123] width 386 height 20
click at [366, 95] on p "=AVERAGE(C4:C8)" at bounding box center [491, 98] width 376 height 10
click at [371, 162] on label "=MIDDLE(C4:C8)" at bounding box center [491, 172] width 386 height 20
click at [371, 145] on p "=COUNT(C4:C8)" at bounding box center [491, 148] width 376 height 10
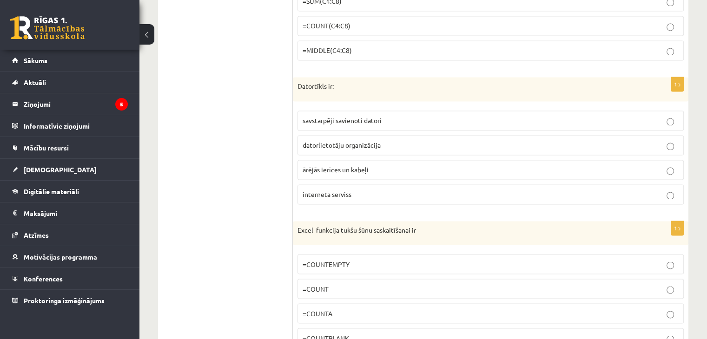
scroll to position [1443, 0]
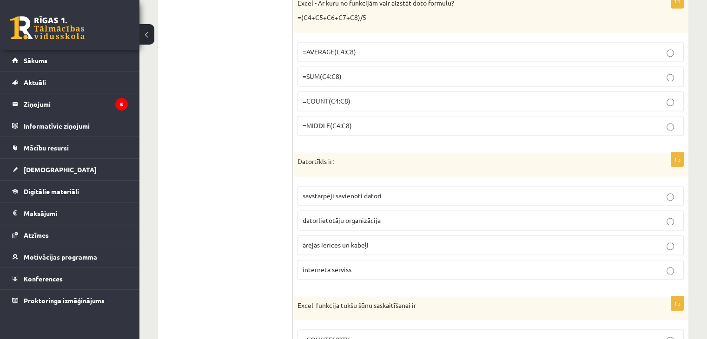
click at [367, 72] on p "=SUM(C4:C8)" at bounding box center [491, 77] width 376 height 10
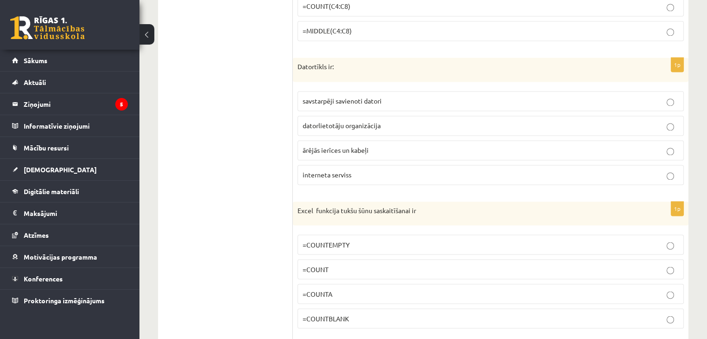
scroll to position [1536, 0]
click at [352, 126] on label "datorlietotāju organizācija" at bounding box center [491, 128] width 386 height 20
click at [336, 155] on fieldset "savstarpēji savienoti datori datorlietotāju organizācija ārējās ierīces un kabe…" at bounding box center [491, 138] width 386 height 101
click at [336, 149] on p "ārējās ierīces un kabeļi" at bounding box center [491, 152] width 376 height 10
drag, startPoint x: 220, startPoint y: 150, endPoint x: 208, endPoint y: 175, distance: 27.7
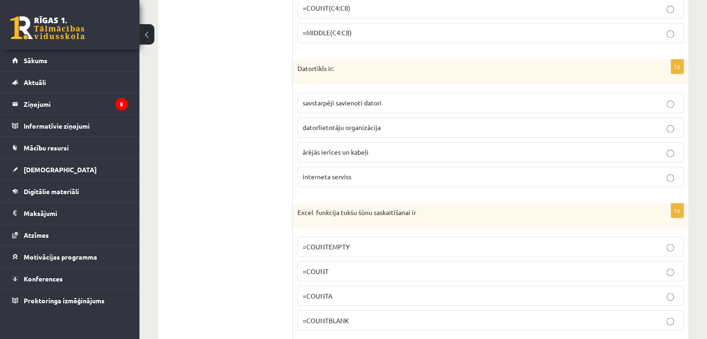
drag, startPoint x: 208, startPoint y: 175, endPoint x: 246, endPoint y: 210, distance: 51.7
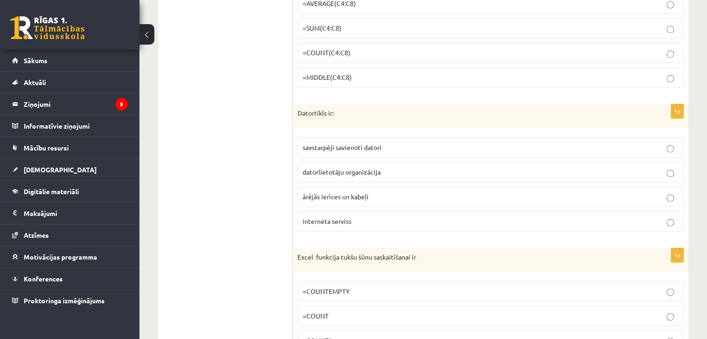
scroll to position [1449, 0]
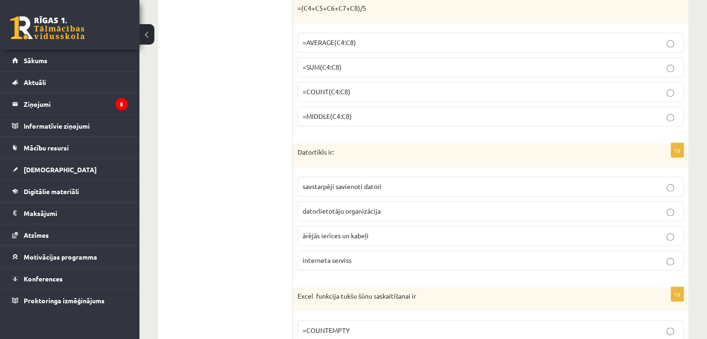
drag, startPoint x: 281, startPoint y: 7, endPoint x: 355, endPoint y: 54, distance: 87.7
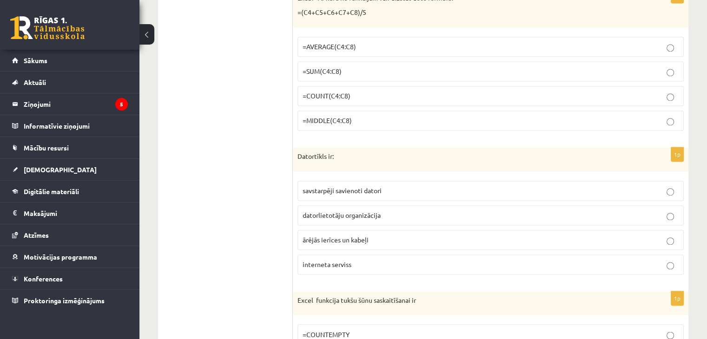
drag, startPoint x: 360, startPoint y: 137, endPoint x: 308, endPoint y: 184, distance: 70.1
drag, startPoint x: 308, startPoint y: 184, endPoint x: 286, endPoint y: 231, distance: 51.8
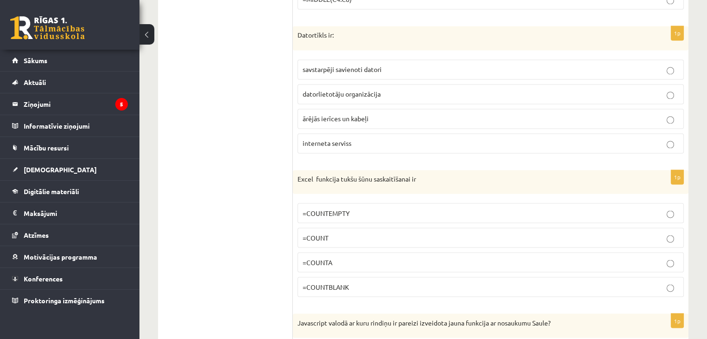
scroll to position [1588, 0]
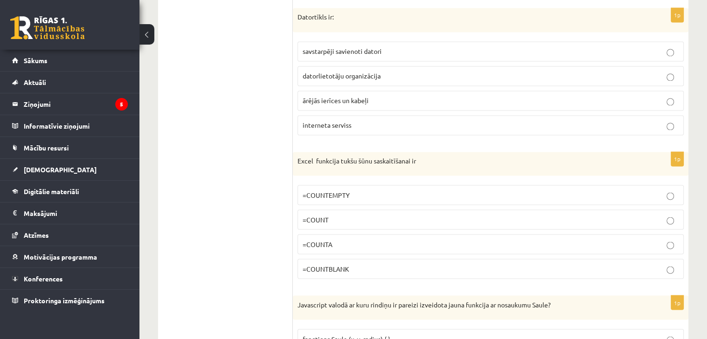
click at [352, 115] on label "interneta serviss" at bounding box center [491, 125] width 386 height 20
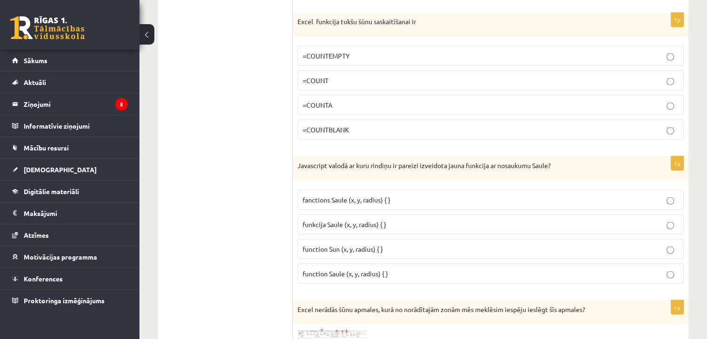
click at [320, 81] on label "=COUNT" at bounding box center [491, 80] width 386 height 20
click at [332, 70] on label "=COUNT" at bounding box center [491, 80] width 386 height 20
click at [323, 46] on label "=COUNTEMPTY" at bounding box center [491, 56] width 386 height 20
click at [321, 120] on label "=COUNTBLANK" at bounding box center [491, 130] width 386 height 20
click at [320, 53] on label "=COUNTEMPTY" at bounding box center [491, 56] width 386 height 20
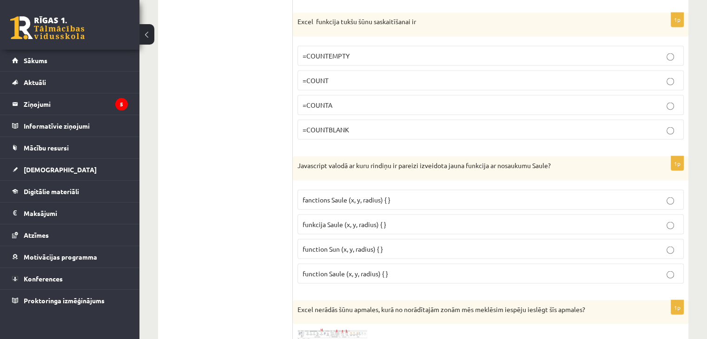
click at [324, 125] on span "=COUNTBLANK" at bounding box center [326, 129] width 47 height 8
click at [316, 57] on label "=COUNTEMPTY" at bounding box center [491, 56] width 386 height 20
click at [329, 125] on span "=COUNTBLANK" at bounding box center [326, 129] width 47 height 8
click at [313, 51] on p "=COUNTEMPTY" at bounding box center [491, 56] width 376 height 10
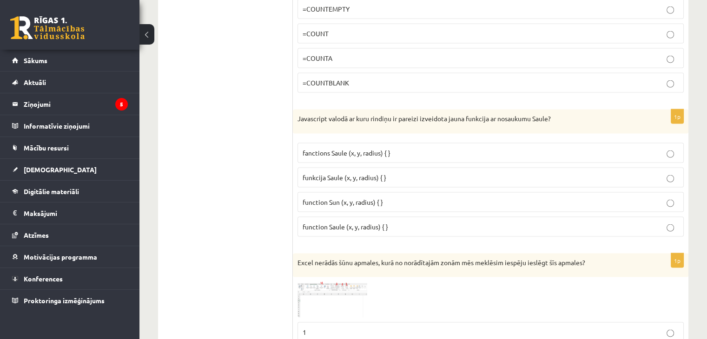
click at [313, 73] on label "=COUNTBLANK" at bounding box center [491, 83] width 386 height 20
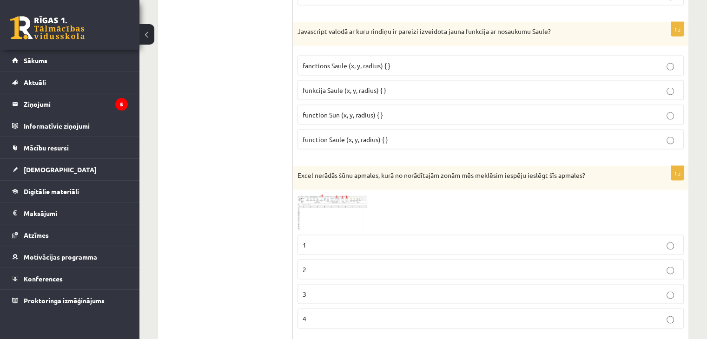
scroll to position [1867, 0]
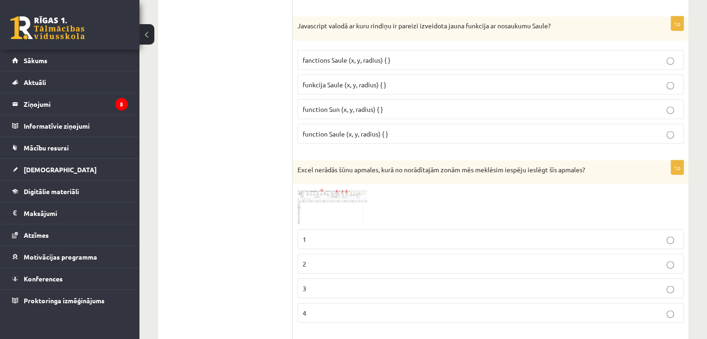
click at [420, 60] on label "fanctions Saule (x, y, radius) { }" at bounding box center [491, 60] width 386 height 20
click at [381, 105] on span "function Sun (x, y, radius) { }" at bounding box center [343, 109] width 80 height 8
click at [403, 129] on p "function Saule (x, y, radius) { }" at bounding box center [491, 134] width 376 height 10
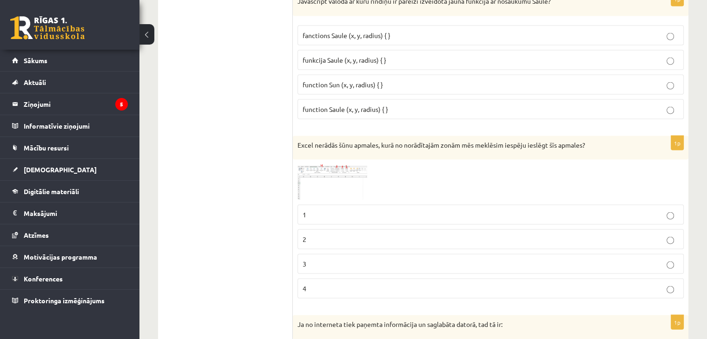
scroll to position [1960, 0]
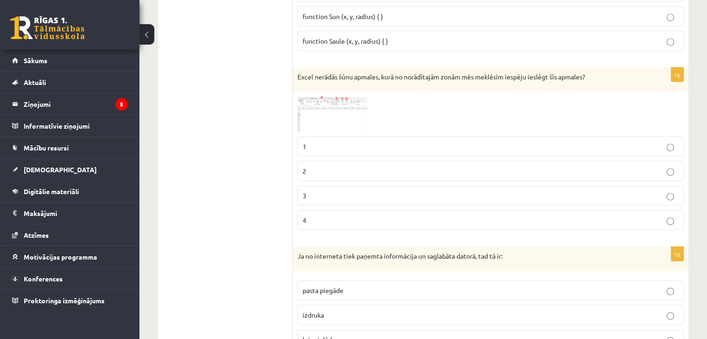
click at [347, 100] on img at bounding box center [333, 114] width 70 height 36
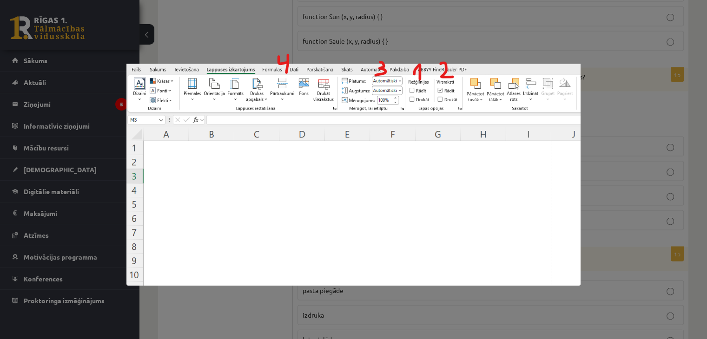
click at [382, 37] on div at bounding box center [353, 169] width 707 height 339
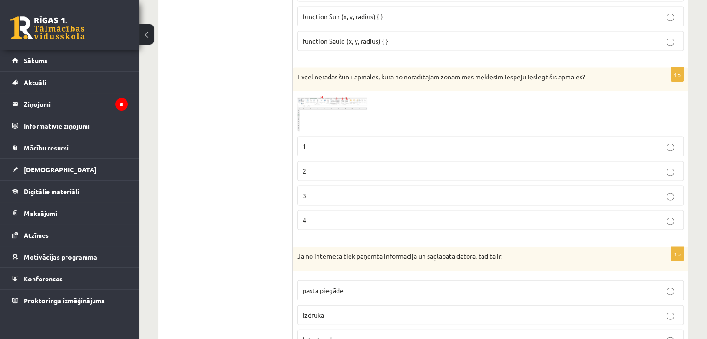
drag, startPoint x: 357, startPoint y: 137, endPoint x: 352, endPoint y: 130, distance: 8.5
click at [354, 142] on p "1" at bounding box center [491, 147] width 376 height 10
click at [339, 111] on span at bounding box center [333, 118] width 15 height 15
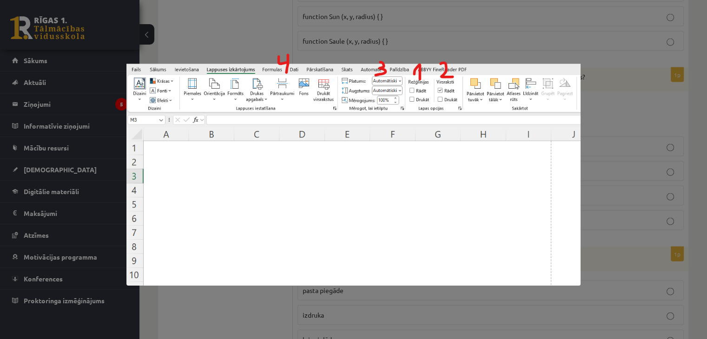
click at [342, 31] on div at bounding box center [353, 169] width 707 height 339
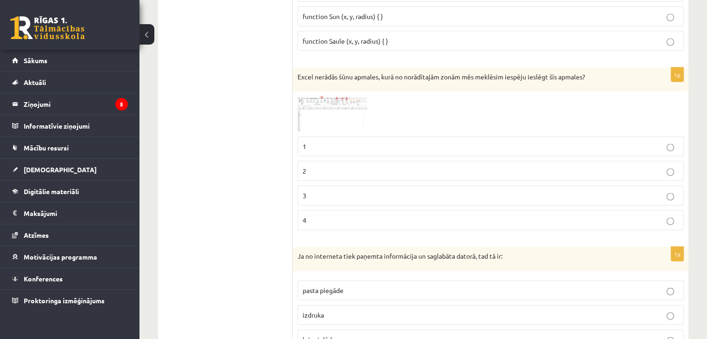
click at [300, 96] on img at bounding box center [333, 114] width 70 height 36
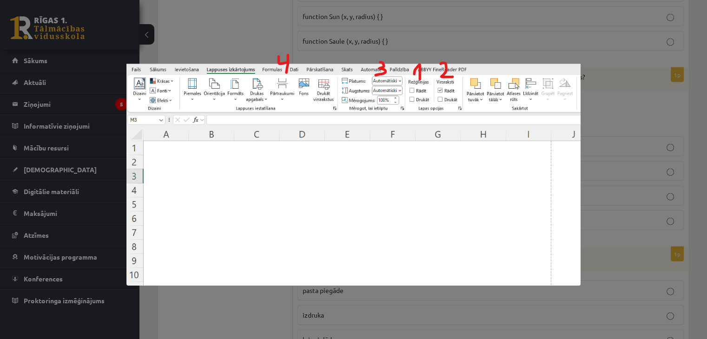
click at [326, 31] on div at bounding box center [353, 169] width 707 height 339
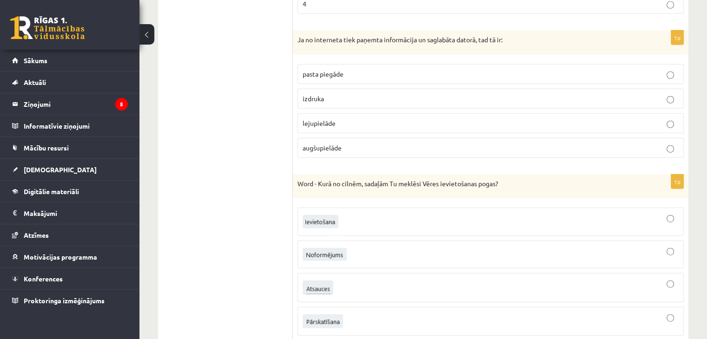
scroll to position [2193, 0]
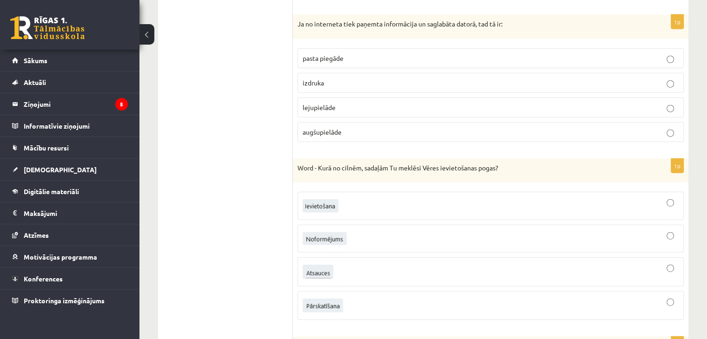
click at [342, 103] on p "lejupielāde" at bounding box center [491, 108] width 376 height 10
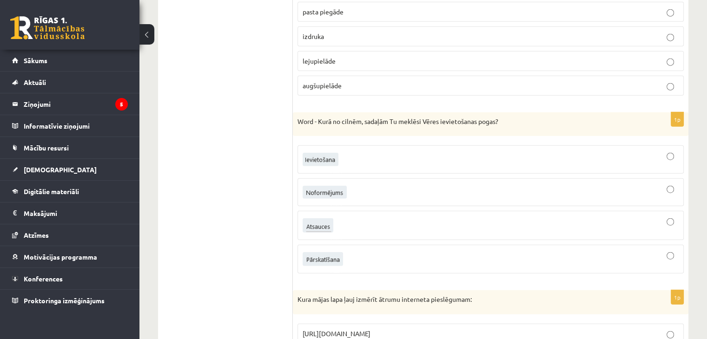
scroll to position [2286, 0]
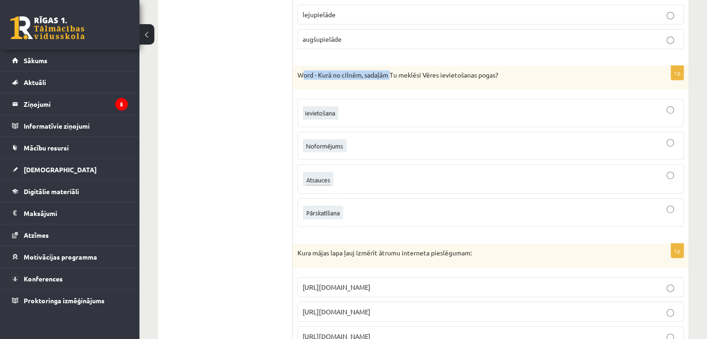
drag, startPoint x: 303, startPoint y: 62, endPoint x: 392, endPoint y: 49, distance: 90.3
click at [392, 49] on form "1p Word - Vēre sastāv no kādām divām daļām: Vēres satura un atbilstošās vēres t…" at bounding box center [490, 99] width 377 height 4437
click at [381, 66] on div "Word - Kurā no cilnēm, sadaļām Tu meklēsi Vēres ievietošanas pogas?" at bounding box center [491, 78] width 396 height 24
click at [339, 104] on div at bounding box center [491, 113] width 376 height 18
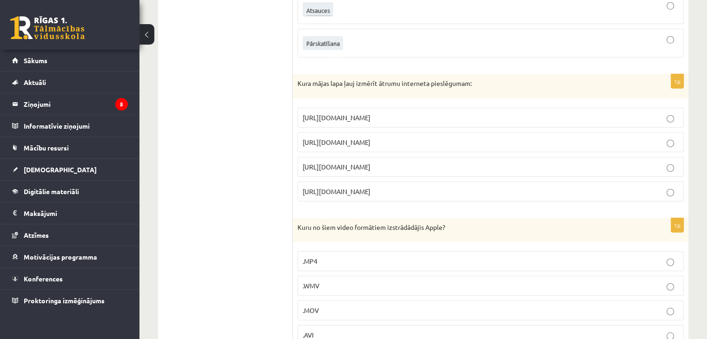
scroll to position [2472, 0]
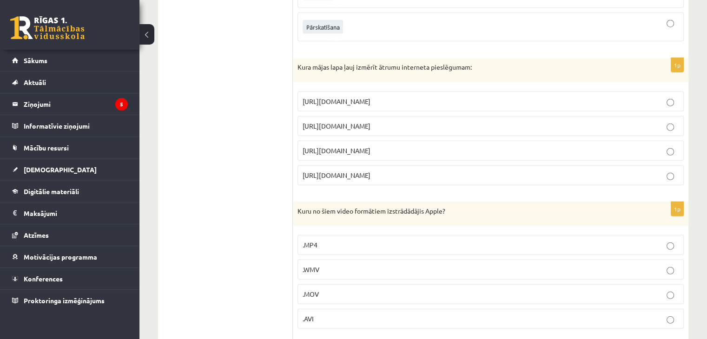
click at [348, 122] on span "https://www.speedtest.net" at bounding box center [337, 126] width 68 height 8
click at [398, 146] on label "http://www.internetaatrums.lv" at bounding box center [491, 151] width 386 height 20
drag, startPoint x: 341, startPoint y: 53, endPoint x: 391, endPoint y: 76, distance: 54.1
click at [393, 63] on p "Kura mājas lapa ļauj izmērīt ātrumu interneta pieslēgumam:" at bounding box center [468, 67] width 340 height 9
click at [391, 87] on fieldset "https://www.apollo.lv/ https://www.speedtest.net http://www.internetaatrums.lv …" at bounding box center [491, 137] width 386 height 101
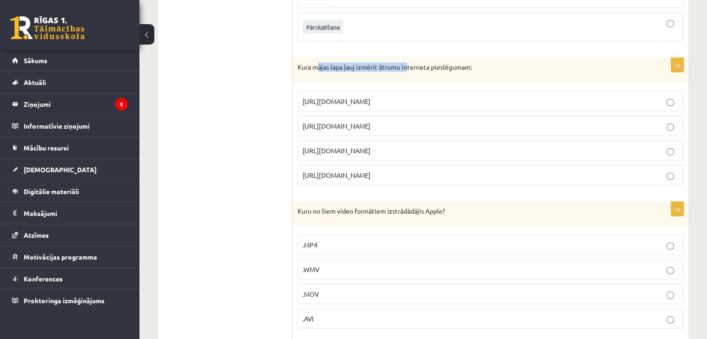
drag, startPoint x: 332, startPoint y: 47, endPoint x: 411, endPoint y: 40, distance: 78.9
click at [345, 122] on span "https://www.speedtest.net" at bounding box center [337, 126] width 68 height 8
click at [346, 146] on span "http://www.internetaatrums.lv" at bounding box center [337, 150] width 68 height 8
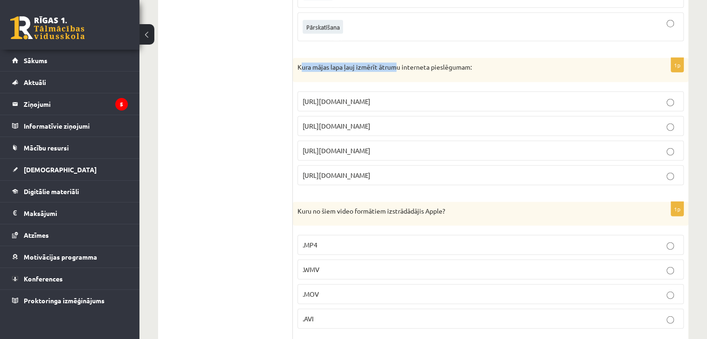
drag, startPoint x: 303, startPoint y: 45, endPoint x: 398, endPoint y: 46, distance: 95.3
drag, startPoint x: 266, startPoint y: 27, endPoint x: 348, endPoint y: 41, distance: 83.2
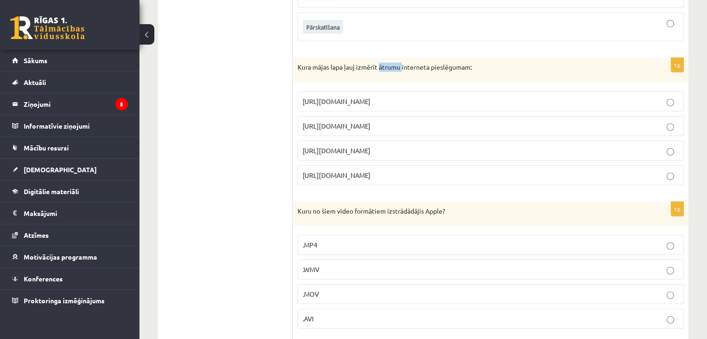
drag, startPoint x: 303, startPoint y: 53, endPoint x: 441, endPoint y: 26, distance: 140.8
drag, startPoint x: 397, startPoint y: 63, endPoint x: 385, endPoint y: 62, distance: 11.6
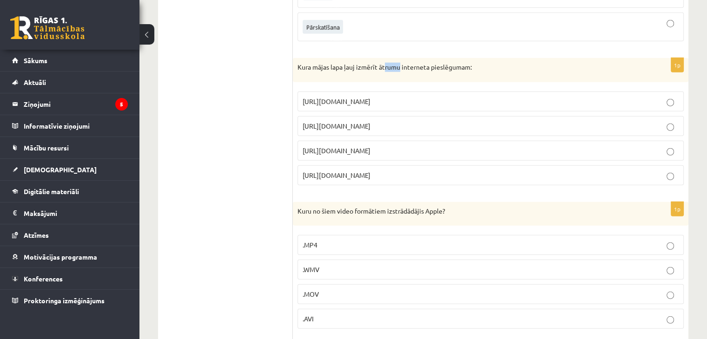
click at [385, 62] on div "Kura mājas lapa ļauj izmērīt ātrumu interneta pieslēgumam:" at bounding box center [491, 70] width 396 height 24
drag, startPoint x: 366, startPoint y: 60, endPoint x: 454, endPoint y: 56, distance: 87.5
click at [454, 63] on p "Kura mājas lapa ļauj izmērīt ātrumu interneta pieslēgumam:" at bounding box center [468, 67] width 340 height 9
click at [361, 120] on label "https://www.speedtest.net" at bounding box center [491, 126] width 386 height 20
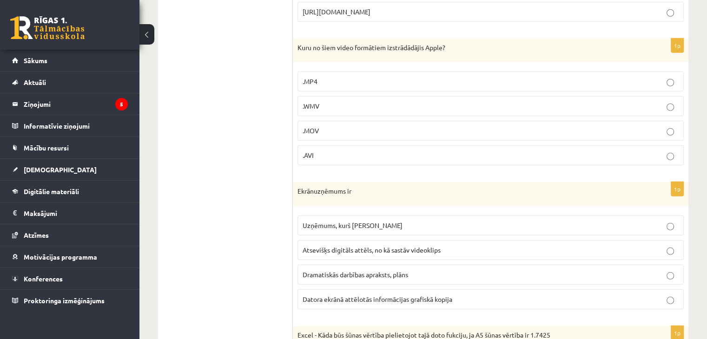
scroll to position [2658, 0]
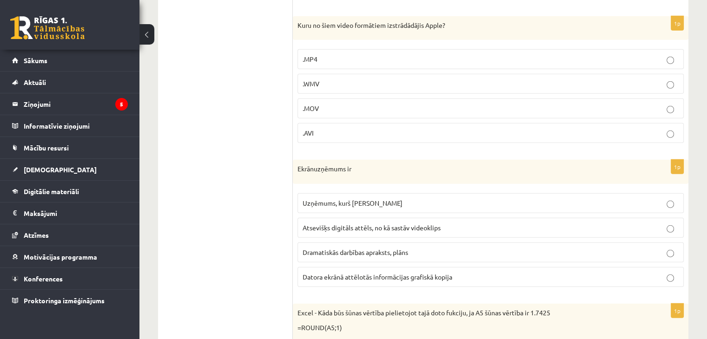
click at [368, 54] on p ".MP4" at bounding box center [491, 59] width 376 height 10
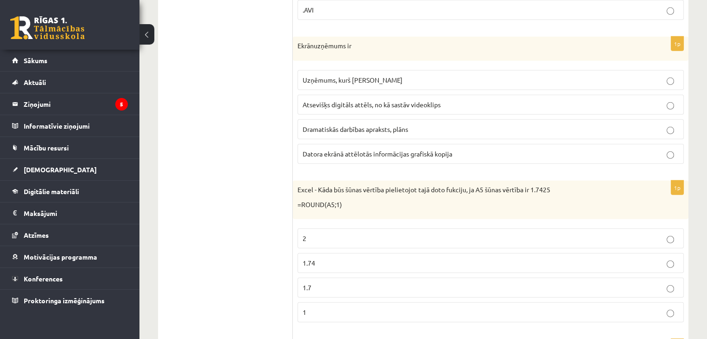
scroll to position [2797, 0]
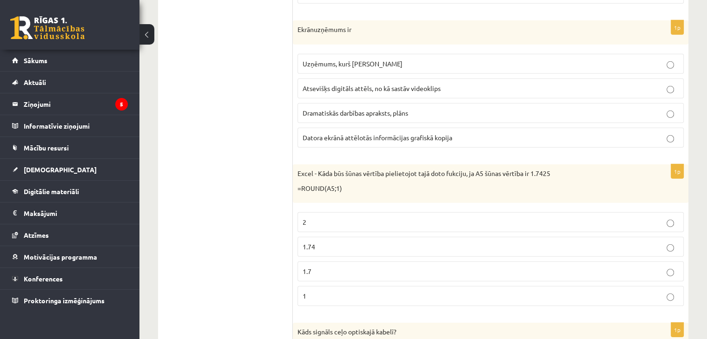
click at [359, 84] on span "Atsevišķs digitāls attēls, no kā sastāv videoklips" at bounding box center [372, 88] width 138 height 8
click at [357, 133] on span "Datora ekrānā attēlotās informācijas grafiskā kopija" at bounding box center [378, 137] width 150 height 8
click at [337, 84] on span "Atsevišķs digitāls attēls, no kā sastāv videoklips" at bounding box center [372, 88] width 138 height 8
click at [329, 128] on label "Datora ekrānā attēlotās informācijas grafiskā kopija" at bounding box center [491, 138] width 386 height 20
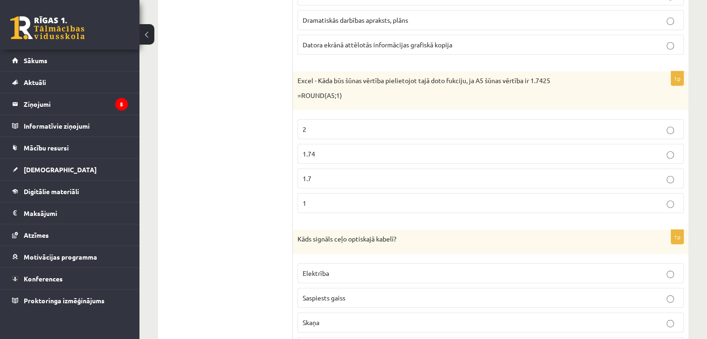
scroll to position [2937, 0]
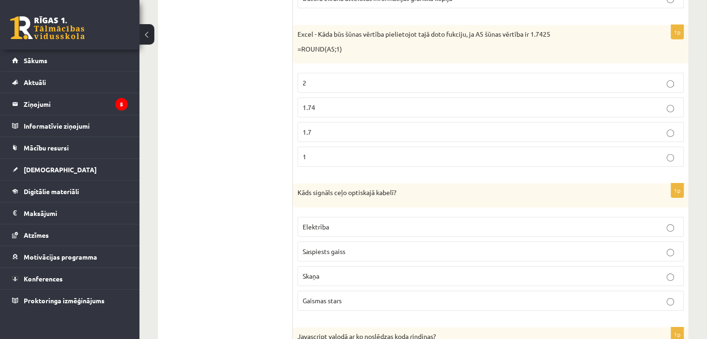
click at [327, 98] on label "1.74" at bounding box center [491, 108] width 386 height 20
click at [329, 78] on p "2" at bounding box center [491, 83] width 376 height 10
click at [355, 103] on p "1.74" at bounding box center [491, 108] width 376 height 10
click at [350, 102] on label "1.74" at bounding box center [491, 108] width 386 height 20
click at [336, 123] on label "1.7" at bounding box center [491, 132] width 386 height 20
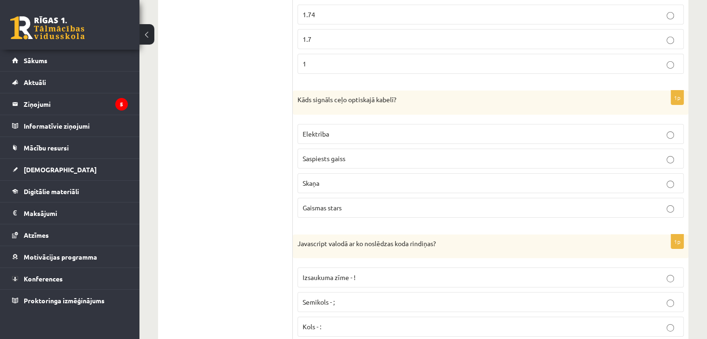
scroll to position [3076, 0]
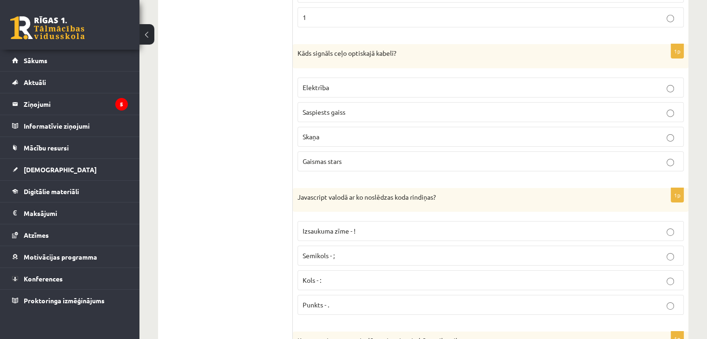
click at [332, 78] on label "Elektrība" at bounding box center [491, 88] width 386 height 20
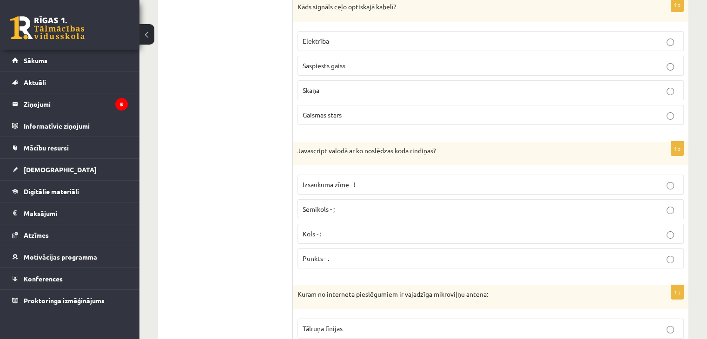
click at [326, 80] on label "Skaņa" at bounding box center [491, 90] width 386 height 20
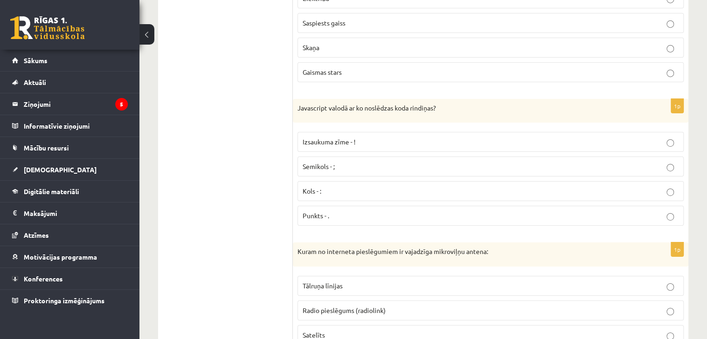
scroll to position [3216, 0]
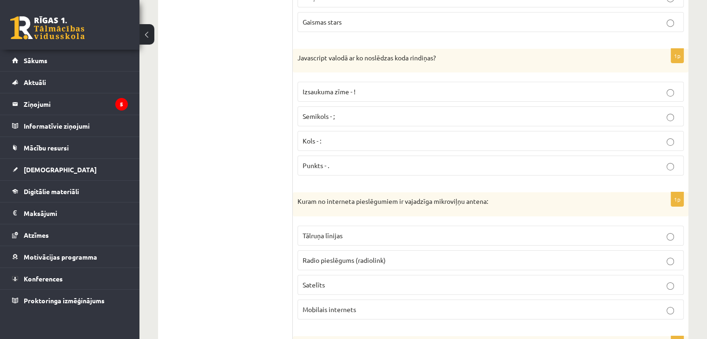
click at [344, 87] on p "Izsaukuma zīme - !" at bounding box center [491, 92] width 376 height 10
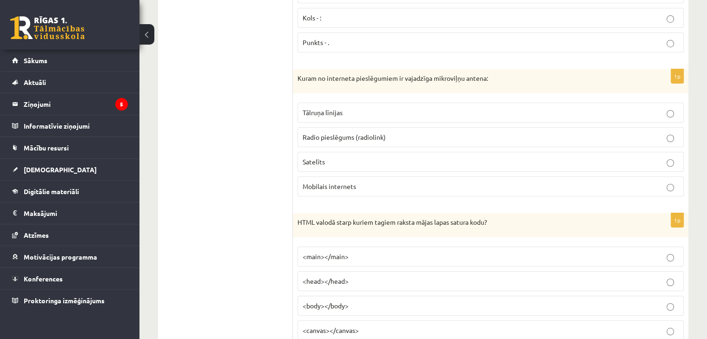
scroll to position [3355, 0]
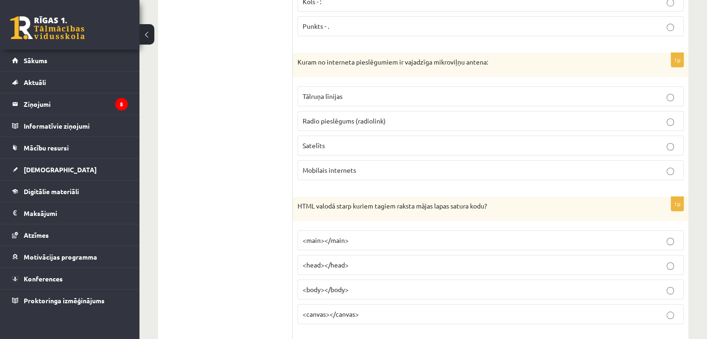
click at [353, 111] on label "Radio pieslēgums (radiolink)" at bounding box center [491, 121] width 386 height 20
click at [368, 82] on fieldset "Tālruņa līnijas Radio pieslēgums (radiolink) Satelīts Mobilais internets" at bounding box center [491, 132] width 386 height 101
click at [365, 92] on p "Tālruņa līnijas" at bounding box center [491, 97] width 376 height 10
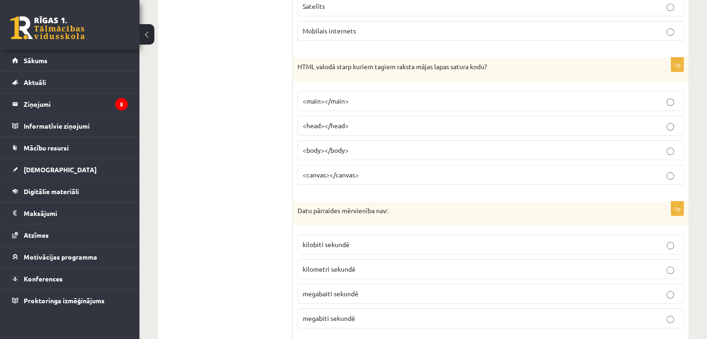
scroll to position [3541, 0]
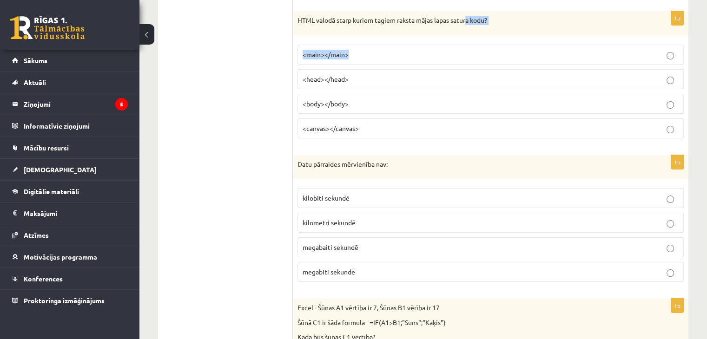
drag, startPoint x: 440, startPoint y: 11, endPoint x: 385, endPoint y: 30, distance: 58.1
click at [398, 21] on div "1p HTML valodā starp kuriem tagiem raksta mājas lapas satura kodu? <main></main…" at bounding box center [491, 78] width 396 height 135
click at [352, 69] on label "<head></head>" at bounding box center [491, 79] width 386 height 20
click at [372, 99] on p "<body></body>" at bounding box center [491, 104] width 376 height 10
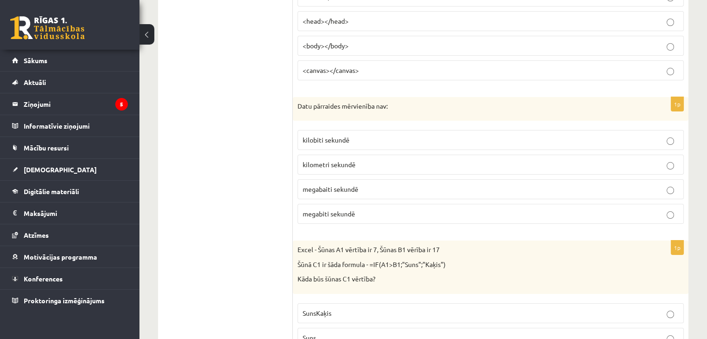
scroll to position [3634, 0]
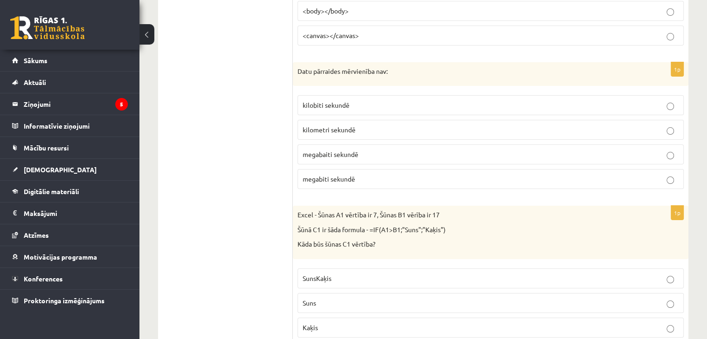
click at [378, 150] on p "megabaiti sekundē" at bounding box center [491, 155] width 376 height 10
click at [393, 174] on p "megabiti sekundē" at bounding box center [491, 179] width 376 height 10
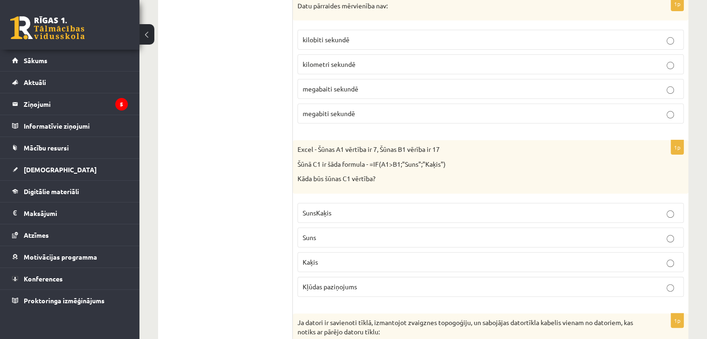
scroll to position [3727, 0]
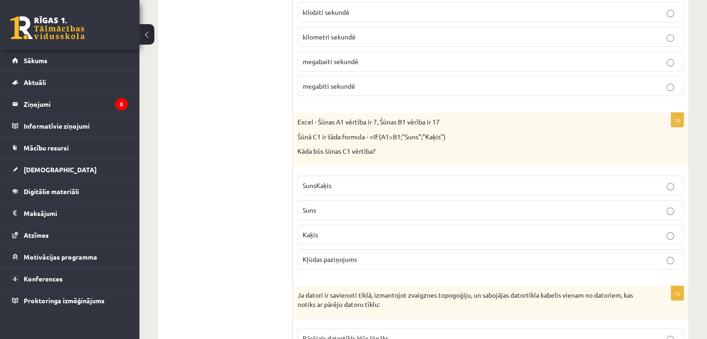
drag, startPoint x: 288, startPoint y: 129, endPoint x: 342, endPoint y: 127, distance: 54.0
click at [407, 138] on div "Excel - Šūnas A1 vērtība ir 7, Šūnas B1 vērība ir 17 Šūnā C1 ir šāda formula - …" at bounding box center [491, 139] width 396 height 53
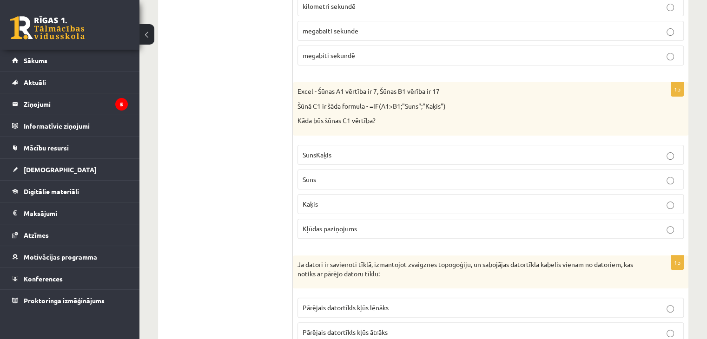
scroll to position [3774, 0]
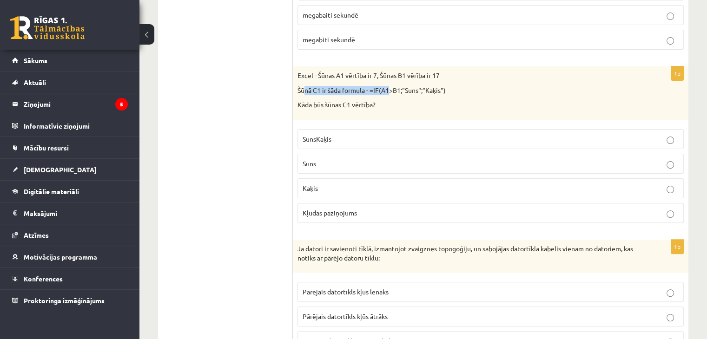
drag, startPoint x: 306, startPoint y: 65, endPoint x: 446, endPoint y: 75, distance: 140.3
click at [393, 71] on div "Excel - Šūnas A1 vērtība ir 7, Šūnas B1 vērība ir 17 Šūnā C1 ir šāda formula - …" at bounding box center [491, 92] width 396 height 53
click at [513, 80] on div "Excel - Šūnas A1 vērtība ir 7, Šūnas B1 vērība ir 17 Šūnā C1 ir šāda formula - …" at bounding box center [491, 92] width 396 height 53
click at [364, 183] on fieldset "SunsKaķis Suns Kaķis Kļūdas paziņojums" at bounding box center [491, 175] width 386 height 101
click at [349, 159] on p "Suns" at bounding box center [491, 164] width 376 height 10
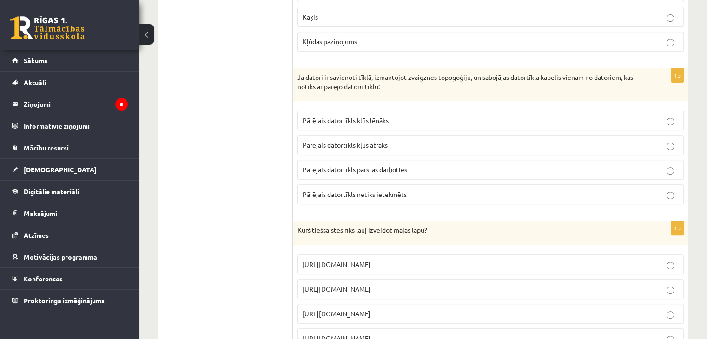
scroll to position [3960, 0]
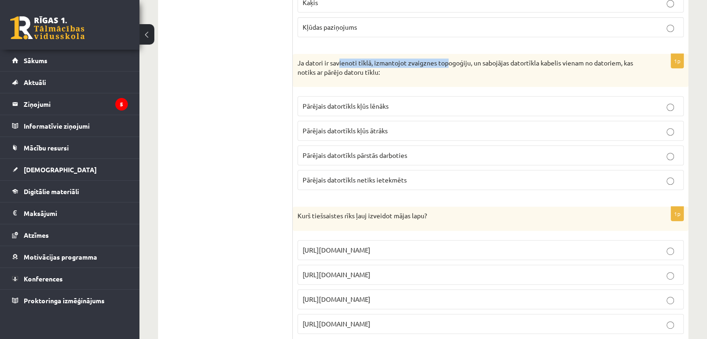
drag, startPoint x: 340, startPoint y: 38, endPoint x: 461, endPoint y: 36, distance: 120.9
click at [454, 54] on div "Ja datori ir savienoti tīklā, izmantojot zvaigznes topogoģiju, un sabojājas dat…" at bounding box center [491, 70] width 396 height 33
click at [485, 59] on p "Ja datori ir savienoti tīklā, izmantojot zvaigznes topogoģiju, un sabojājas dat…" at bounding box center [468, 68] width 340 height 18
drag, startPoint x: 416, startPoint y: 97, endPoint x: 417, endPoint y: 114, distance: 17.2
click at [416, 98] on fieldset "Pārējais datortīkls kļūs lēnāks Pārējais datortīkls kļūs ātrāks Pārējais datort…" at bounding box center [491, 142] width 386 height 101
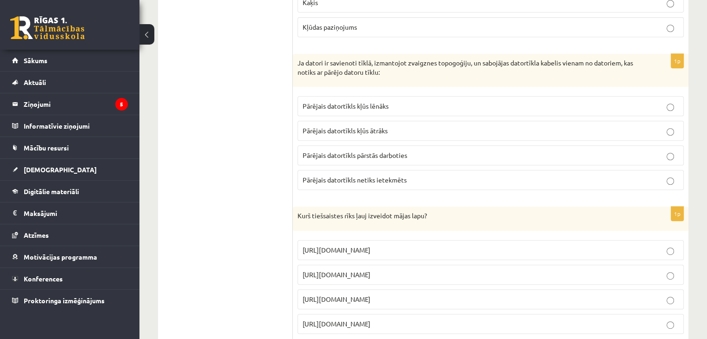
click at [419, 125] on fieldset "Pārējais datortīkls kļūs lēnāks Pārējais datortīkls kļūs ātrāks Pārējais datort…" at bounding box center [491, 142] width 386 height 101
click at [411, 101] on p "Pārējais datortīkls kļūs lēnāks" at bounding box center [491, 106] width 376 height 10
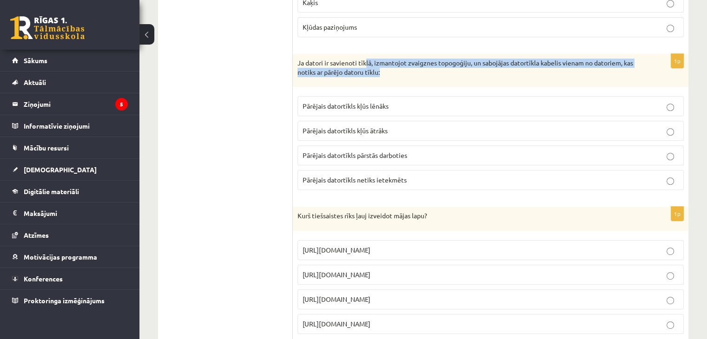
drag, startPoint x: 365, startPoint y: 45, endPoint x: 519, endPoint y: 58, distance: 154.9
click at [517, 59] on p "Ja datori ir savienoti tīklā, izmantojot zvaigznes topogoģiju, un sabojājas dat…" at bounding box center [468, 68] width 340 height 18
click at [519, 62] on div "Ja datori ir savienoti tīklā, izmantojot zvaigznes topogoģiju, un sabojājas dat…" at bounding box center [491, 70] width 396 height 33
click at [515, 63] on div "Ja datori ir savienoti tīklā, izmantojot zvaigznes topogoģiju, un sabojājas dat…" at bounding box center [491, 70] width 396 height 33
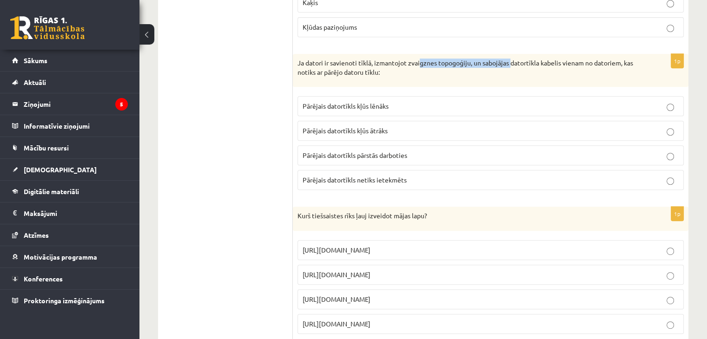
drag, startPoint x: 420, startPoint y: 38, endPoint x: 519, endPoint y: 42, distance: 99.1
click at [519, 54] on div "Ja datori ir savienoti tīklā, izmantojot zvaigznes topogoģiju, un sabojājas dat…" at bounding box center [491, 70] width 396 height 33
click at [512, 59] on p "Ja datori ir savienoti tīklā, izmantojot zvaigznes topogoģiju, un sabojājas dat…" at bounding box center [468, 68] width 340 height 18
drag, startPoint x: 376, startPoint y: 59, endPoint x: 507, endPoint y: 51, distance: 130.9
click at [503, 54] on div "Ja datori ir savienoti tīklā, izmantojot zvaigznes topogoģiju, un sabojājas dat…" at bounding box center [491, 70] width 396 height 33
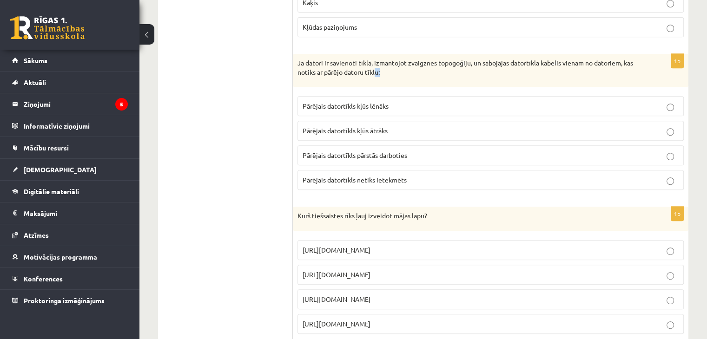
click at [511, 59] on p "Ja datori ir savienoti tīklā, izmantojot zvaigznes topogoģiju, un sabojājas dat…" at bounding box center [468, 68] width 340 height 18
click at [400, 126] on p "Pārējais datortīkls kļūs ātrāks" at bounding box center [491, 131] width 376 height 10
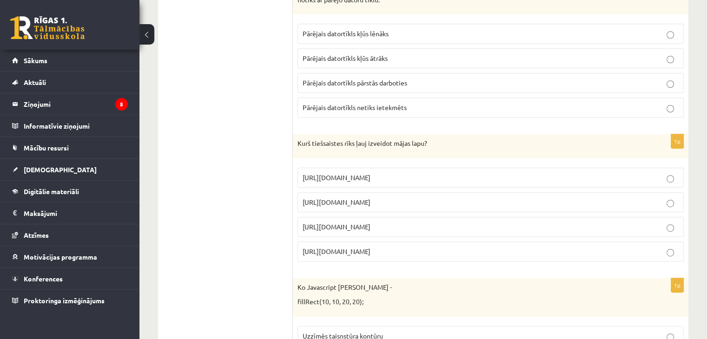
scroll to position [4053, 0]
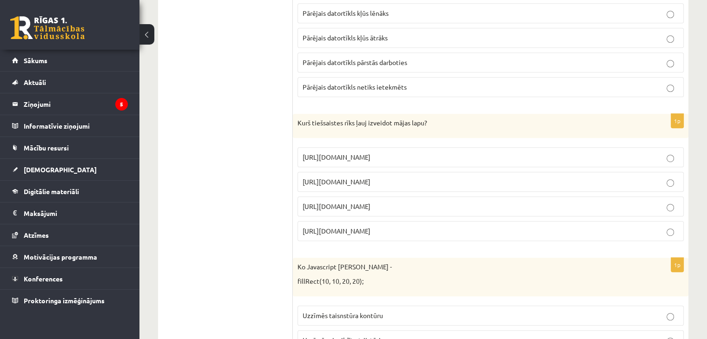
click at [419, 32] on fieldset "Pārējais datortīkls kļūs lēnāks Pārējais datortīkls kļūs ātrāks Pārējais datort…" at bounding box center [491, 49] width 386 height 101
click at [416, 53] on label "Pārējais datortīkls pārstās darboties" at bounding box center [491, 63] width 386 height 20
click at [419, 28] on label "Pārējais datortīkls kļūs ātrāks" at bounding box center [491, 38] width 386 height 20
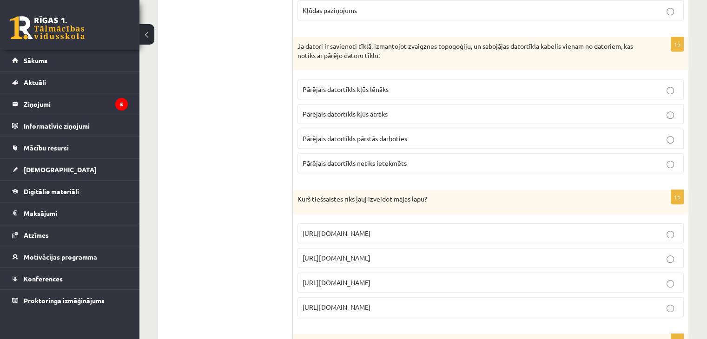
scroll to position [3960, 0]
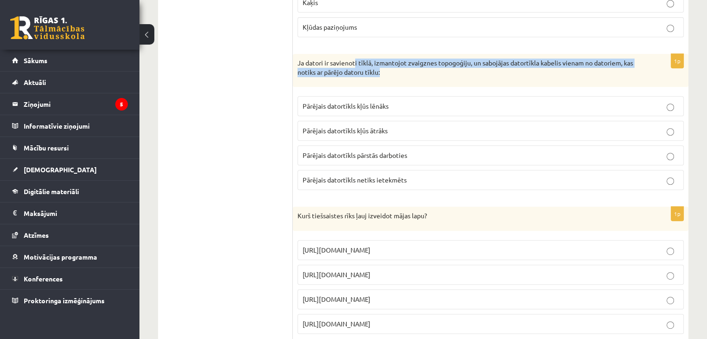
drag, startPoint x: 355, startPoint y: 33, endPoint x: 554, endPoint y: 53, distance: 199.9
click at [551, 59] on p "Ja datori ir savienoti tīklā, izmantojot zvaigznes topogoģiju, un sabojājas dat…" at bounding box center [468, 68] width 340 height 18
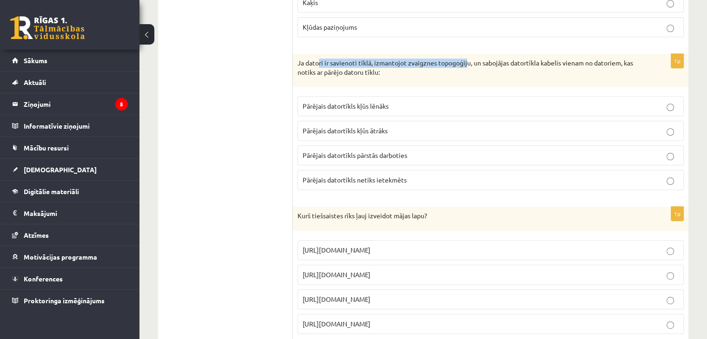
drag, startPoint x: 341, startPoint y: 38, endPoint x: 468, endPoint y: 32, distance: 127.1
click at [479, 59] on p "Ja datori ir savienoti tīklā, izmantojot zvaigznes topogoģiju, un sabojājas dat…" at bounding box center [468, 68] width 340 height 18
drag, startPoint x: 230, startPoint y: 96, endPoint x: 557, endPoint y: 62, distance: 328.7
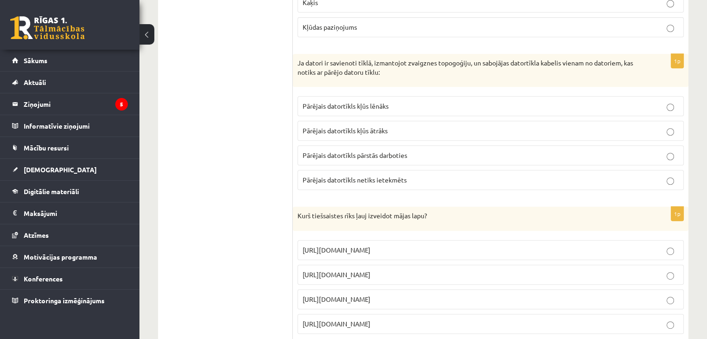
click at [557, 62] on div "Ja datori ir savienoti tīklā, izmantojot zvaigznes topogoģiju, un sabojājas dat…" at bounding box center [491, 70] width 396 height 33
drag, startPoint x: 247, startPoint y: 99, endPoint x: 309, endPoint y: 92, distance: 62.3
click at [309, 101] on p "Pārējais datortīkls kļūs lēnāks" at bounding box center [491, 106] width 376 height 10
drag, startPoint x: 268, startPoint y: 97, endPoint x: 402, endPoint y: 64, distance: 137.5
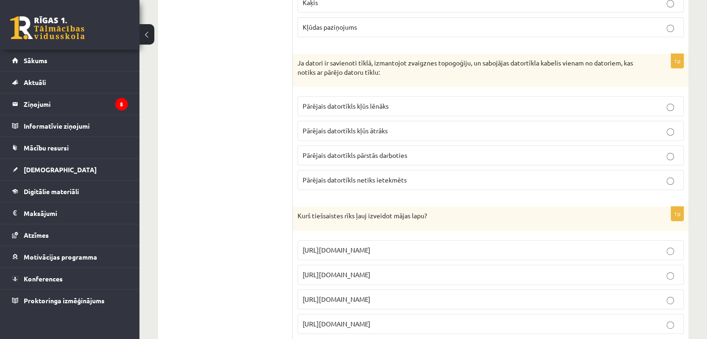
click at [402, 64] on div "Ja datori ir savienoti tīklā, izmantojot zvaigznes topogoģiju, un sabojājas dat…" at bounding box center [491, 70] width 396 height 33
drag, startPoint x: 381, startPoint y: 173, endPoint x: 388, endPoint y: 165, distance: 11.0
click at [388, 168] on fieldset "Pārējais datortīkls kļūs lēnāks Pārējais datortīkls kļūs ātrāks Pārējais datort…" at bounding box center [491, 142] width 386 height 101
click at [388, 170] on label "Pārējais datortīkls netiks ietekmēts" at bounding box center [491, 180] width 386 height 20
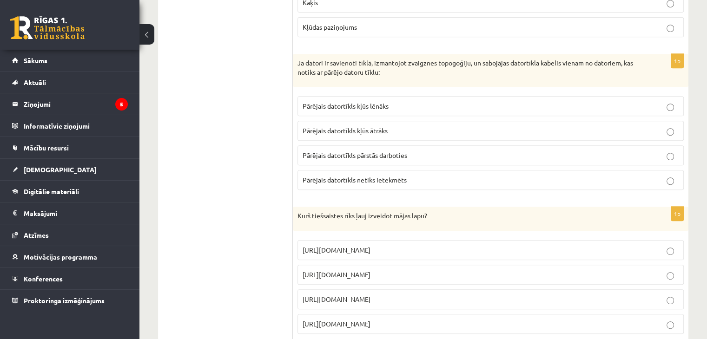
click at [331, 96] on label "Pārējais datortīkls kļūs lēnāks" at bounding box center [491, 106] width 386 height 20
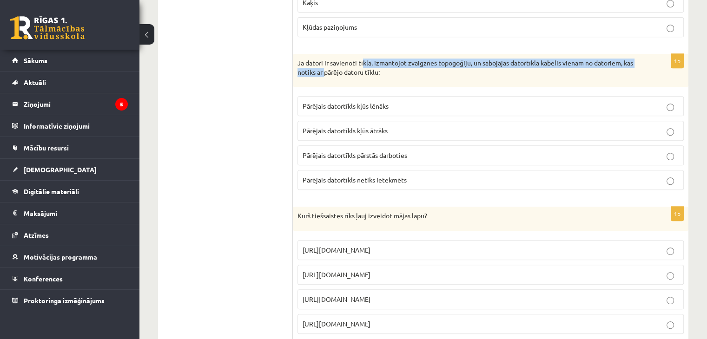
drag, startPoint x: 325, startPoint y: 50, endPoint x: 372, endPoint y: 58, distance: 48.1
click at [365, 59] on p "Ja datori ir savienoti tīklā, izmantojot zvaigznes topogoģiju, un sabojājas dat…" at bounding box center [468, 68] width 340 height 18
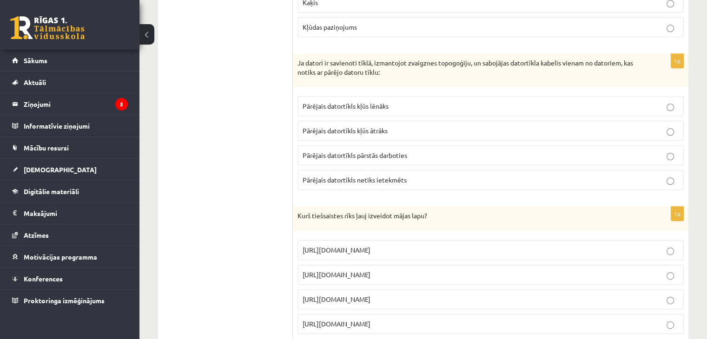
click at [410, 62] on div "Ja datori ir savienoti tīklā, izmantojot zvaigznes topogoģiju, un sabojājas dat…" at bounding box center [491, 70] width 396 height 33
drag, startPoint x: 298, startPoint y: 43, endPoint x: 427, endPoint y: 40, distance: 129.8
click at [427, 54] on div "Ja datori ir savienoti tīklā, izmantojot zvaigznes topogoģiju, un sabojājas dat…" at bounding box center [491, 70] width 396 height 33
click at [427, 59] on p "Ja datori ir savienoti tīklā, izmantojot zvaigznes topogoģiju, un sabojājas dat…" at bounding box center [468, 68] width 340 height 18
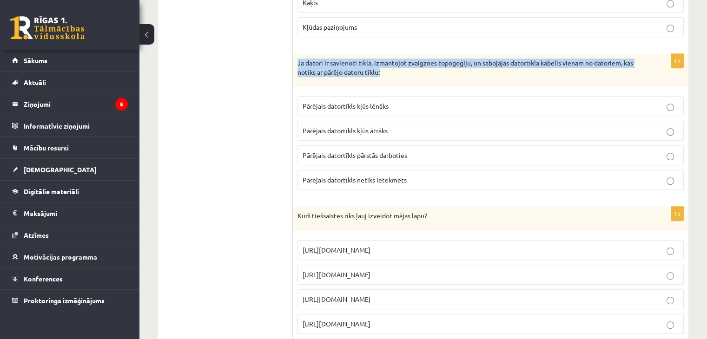
click at [427, 59] on p "Ja datori ir savienoti tīklā, izmantojot zvaigznes topogoģiju, un sabojājas dat…" at bounding box center [468, 68] width 340 height 18
click at [396, 59] on p "Ja datori ir savienoti tīklā, izmantojot zvaigznes topogoģiju, un sabojājas dat…" at bounding box center [468, 68] width 340 height 18
drag, startPoint x: 293, startPoint y: 41, endPoint x: 562, endPoint y: 62, distance: 269.1
click at [562, 62] on div "Ja datori ir savienoti tīklā, izmantojot zvaigznes topogoģiju, un sabojājas dat…" at bounding box center [491, 70] width 396 height 33
click at [554, 59] on p "Ja datori ir savienoti tīklā, izmantojot zvaigznes topogoģiju, un sabojājas dat…" at bounding box center [468, 68] width 340 height 18
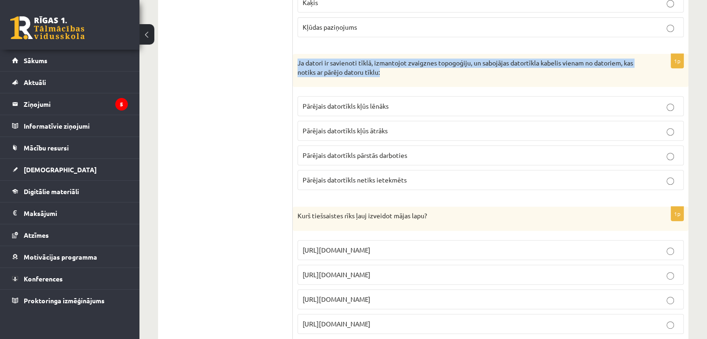
drag, startPoint x: 328, startPoint y: 71, endPoint x: 422, endPoint y: 54, distance: 95.0
click at [422, 59] on p "Ja datori ir savienoti tīklā, izmantojot zvaigznes topogoģiju, un sabojājas dat…" at bounding box center [468, 68] width 340 height 18
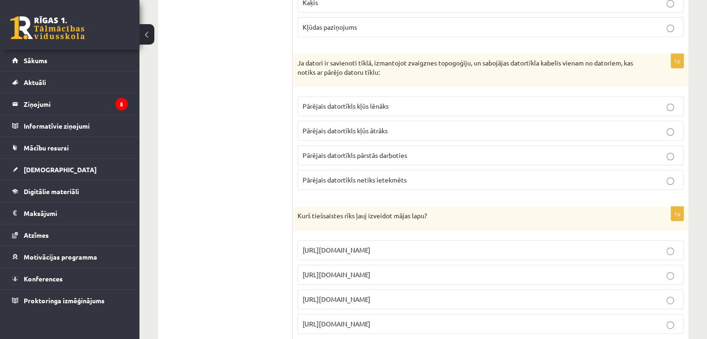
scroll to position [4006, 0]
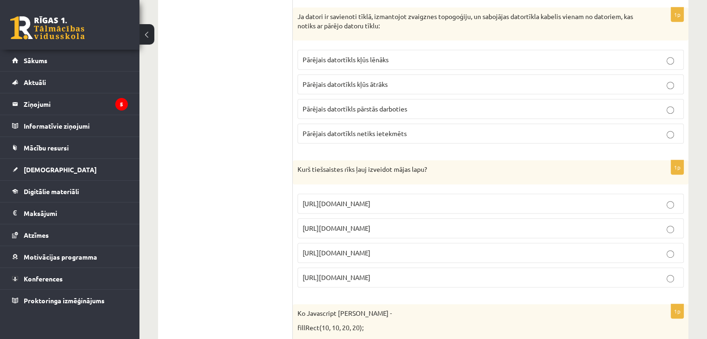
click at [361, 74] on label "Pārējais datortīkls kļūs ātrāks" at bounding box center [491, 84] width 386 height 20
click at [361, 78] on fieldset "Pārējais datortīkls kļūs lēnāks Pārējais datortīkls kļūs ātrāks Pārējais datort…" at bounding box center [491, 95] width 386 height 101
click at [359, 99] on label "Pārējais datortīkls pārstās darboties" at bounding box center [491, 109] width 386 height 20
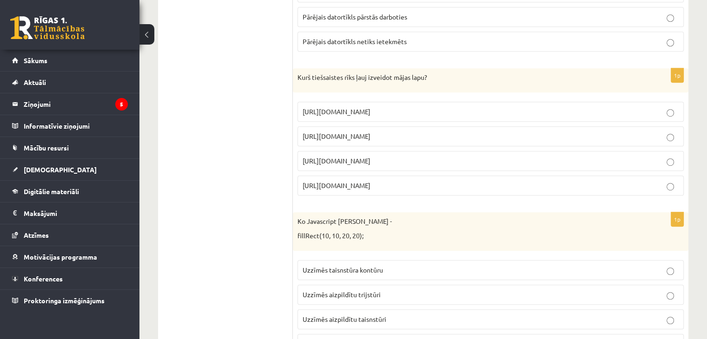
scroll to position [4099, 0]
click at [400, 155] on p "https://www.mozello.lv" at bounding box center [491, 160] width 376 height 10
click at [420, 154] on fieldset "https://www.zoho.com/mail https://www.ribbet.com/ https://www.mozello.lv https:…" at bounding box center [491, 146] width 386 height 101
drag, startPoint x: 433, startPoint y: 56, endPoint x: 355, endPoint y: 64, distance: 78.0
click at [355, 67] on div "Kurš tiešsaistes rīks ļauj izveidot mājas lapu?" at bounding box center [491, 79] width 396 height 24
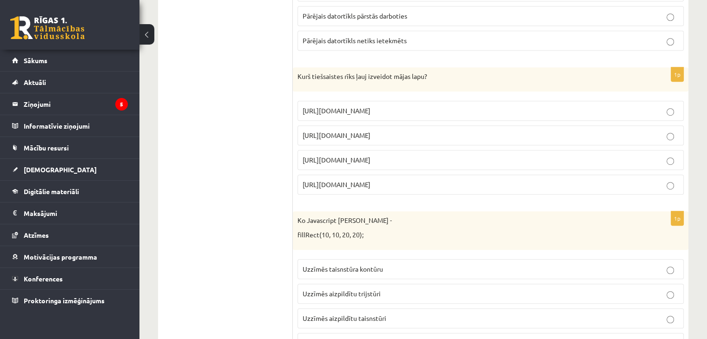
click at [384, 131] on p "https://www.ribbet.com/" at bounding box center [491, 136] width 376 height 10
drag, startPoint x: 349, startPoint y: 90, endPoint x: 359, endPoint y: 82, distance: 11.9
click at [350, 106] on span "https://www.zoho.com/mail" at bounding box center [337, 110] width 68 height 8
drag, startPoint x: 435, startPoint y: 111, endPoint x: 433, endPoint y: 105, distance: 6.2
click at [434, 126] on label "https://www.ribbet.com/" at bounding box center [491, 136] width 386 height 20
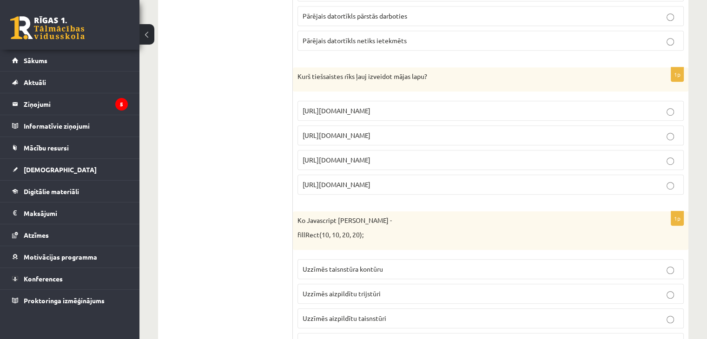
click at [424, 96] on fieldset "https://www.zoho.com/mail https://www.ribbet.com/ https://www.mozello.lv https:…" at bounding box center [491, 146] width 386 height 101
click at [421, 106] on p "https://www.zoho.com/mail" at bounding box center [491, 111] width 376 height 10
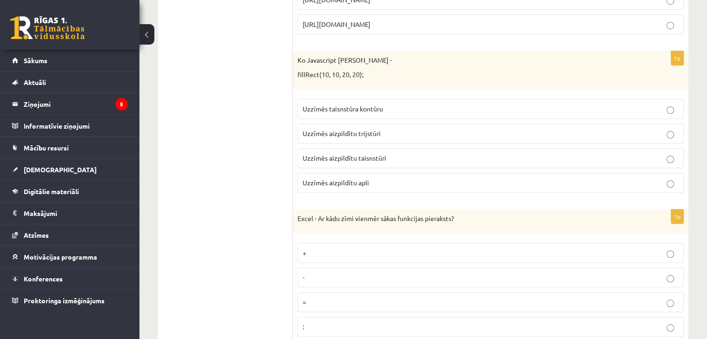
scroll to position [4271, 0]
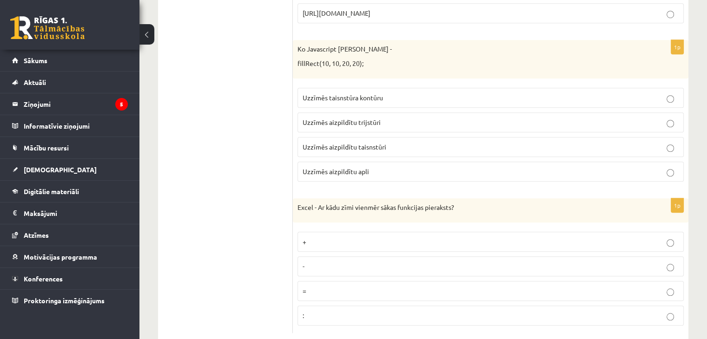
click at [358, 93] on span "Uzzīmēs taisnstūra kontūru" at bounding box center [343, 97] width 80 height 8
click at [357, 113] on label "Uzzīmēs aizpildītu trijstūri" at bounding box center [491, 123] width 386 height 20
click at [368, 88] on label "Uzzīmēs taisnstūra kontūru" at bounding box center [491, 98] width 386 height 20
click at [384, 118] on p "Uzzīmēs aizpildītu trijstūri" at bounding box center [491, 123] width 376 height 10
click at [384, 93] on p "Uzzīmēs taisnstūra kontūru" at bounding box center [491, 98] width 376 height 10
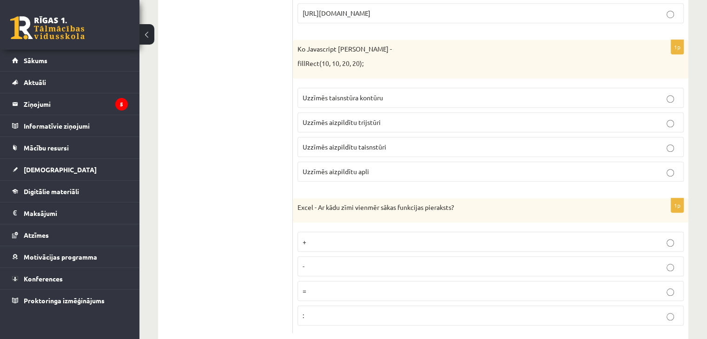
click at [360, 118] on span "Uzzīmēs aizpildītu trijstūri" at bounding box center [342, 122] width 78 height 8
click at [375, 143] on span "Uzzīmēs aizpildītu taisnstūri" at bounding box center [345, 147] width 84 height 8
click at [389, 237] on p "+" at bounding box center [491, 242] width 376 height 10
click at [299, 281] on label "=" at bounding box center [491, 291] width 386 height 20
click at [335, 311] on p ":" at bounding box center [491, 316] width 376 height 10
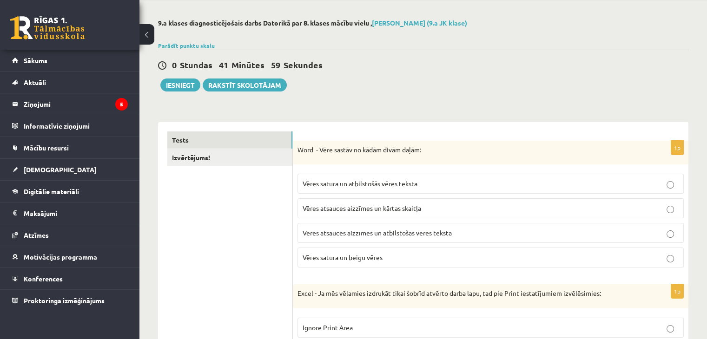
scroll to position [0, 0]
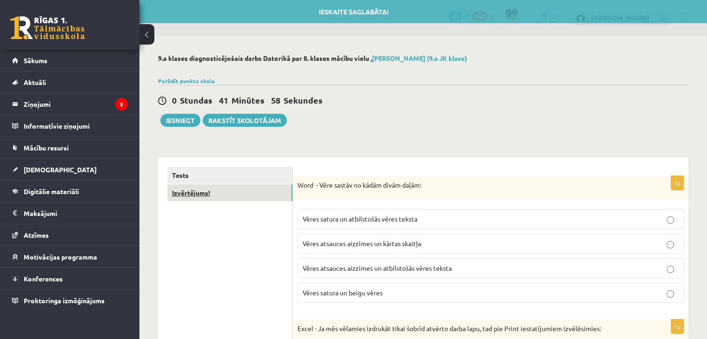
click at [260, 189] on link "Izvērtējums!" at bounding box center [229, 193] width 125 height 17
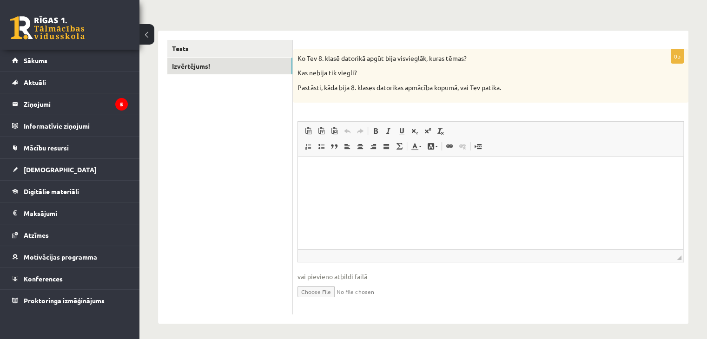
scroll to position [130, 0]
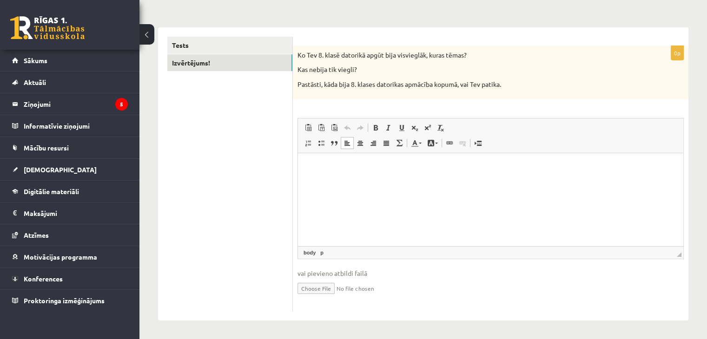
click at [375, 178] on html at bounding box center [491, 167] width 386 height 28
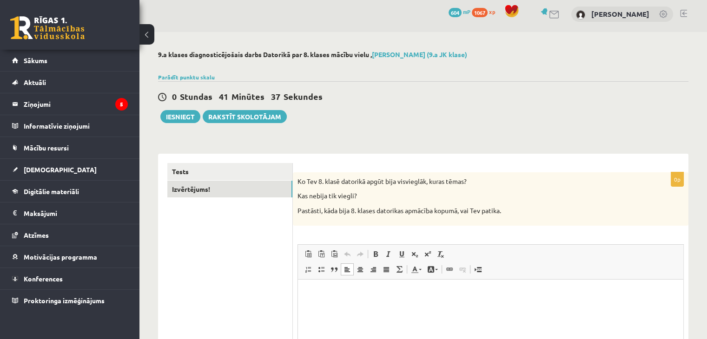
scroll to position [0, 0]
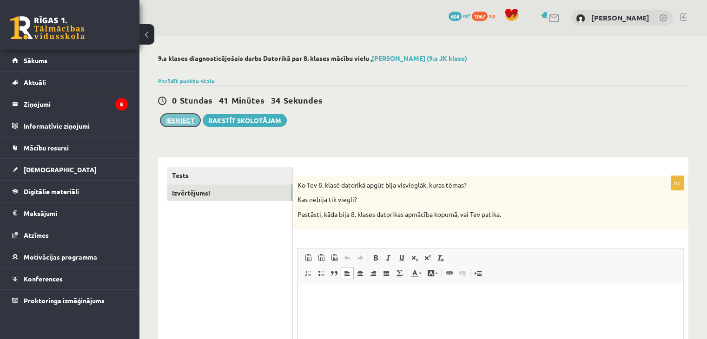
click at [182, 122] on button "Iesniegt" at bounding box center [180, 120] width 40 height 13
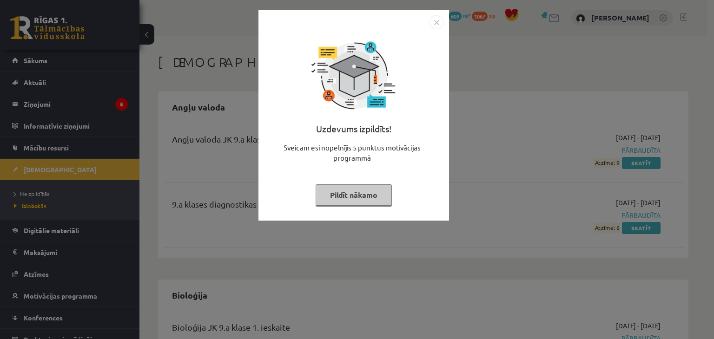
click at [432, 23] on img "Close" at bounding box center [437, 22] width 14 height 14
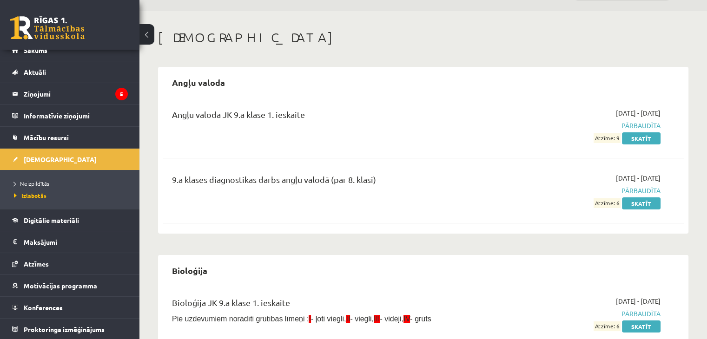
scroll to position [47, 0]
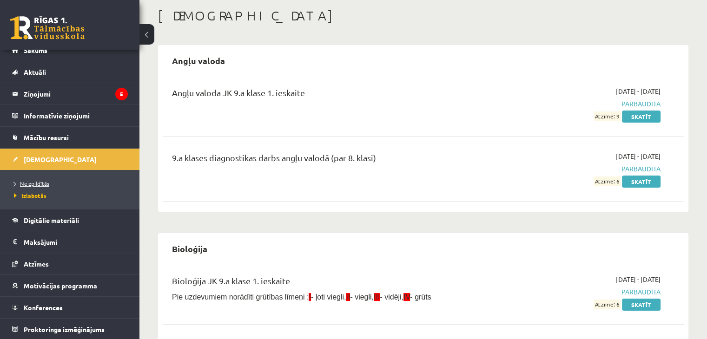
click at [37, 183] on span "Neizpildītās" at bounding box center [31, 183] width 35 height 7
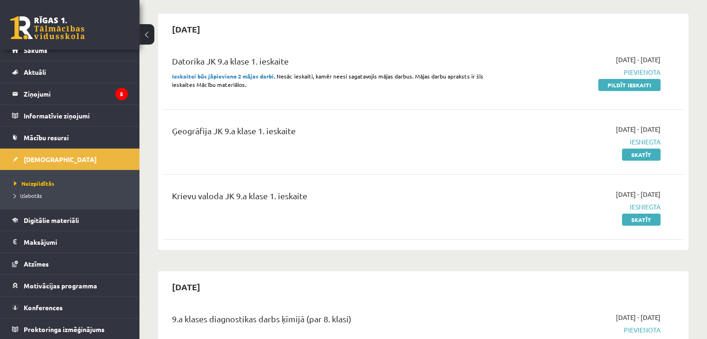
scroll to position [93, 0]
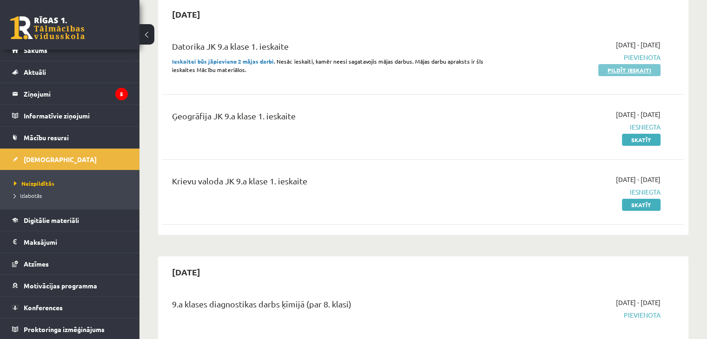
click at [650, 71] on link "Pildīt ieskaiti" at bounding box center [629, 70] width 62 height 12
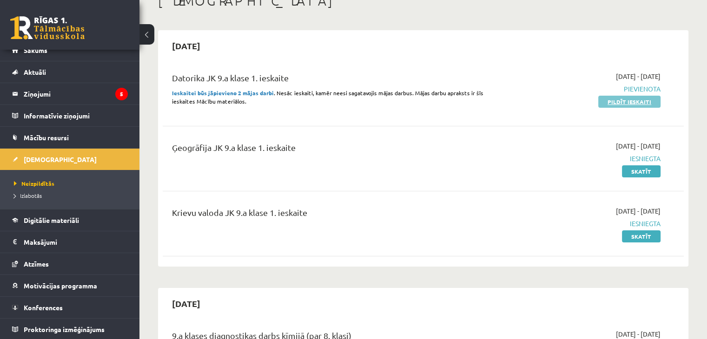
scroll to position [47, 0]
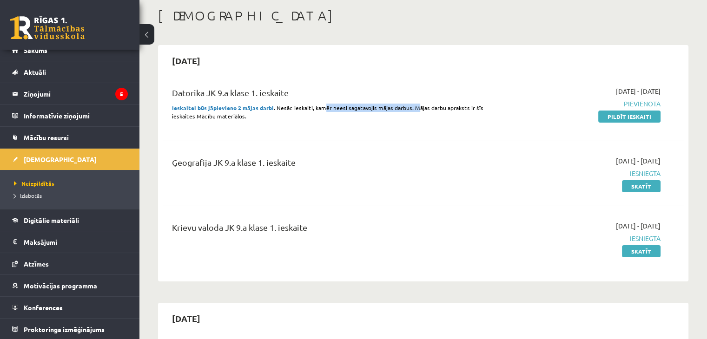
drag, startPoint x: 320, startPoint y: 104, endPoint x: 432, endPoint y: 107, distance: 111.6
click at [415, 109] on span ". Nesāc ieskaiti, kamēr neesi sagatavojis mājas darbus. Mājas darbu apraksts ir…" at bounding box center [328, 112] width 312 height 16
click at [496, 98] on div "Datorika JK 9.a klase 1. ieskaite Ieskaitei būs jāpievieno 2 mājas darbi . Nesā…" at bounding box center [332, 106] width 335 height 40
click at [615, 120] on link "Pildīt ieskaiti" at bounding box center [629, 117] width 62 height 12
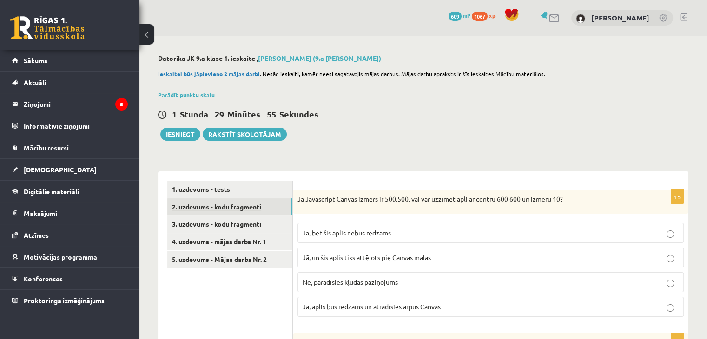
click at [214, 209] on link "2. uzdevums - kodu fragmenti" at bounding box center [229, 207] width 125 height 17
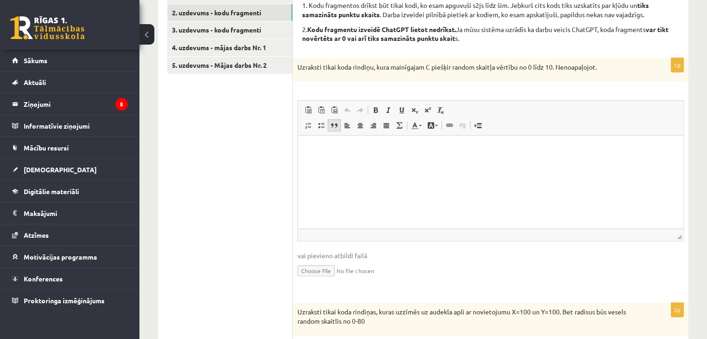
scroll to position [179, 0]
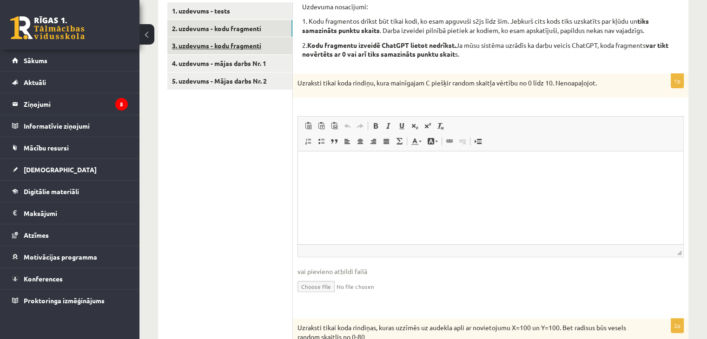
click at [220, 40] on link "3. uzdevums - kodu fragmenti" at bounding box center [229, 45] width 125 height 17
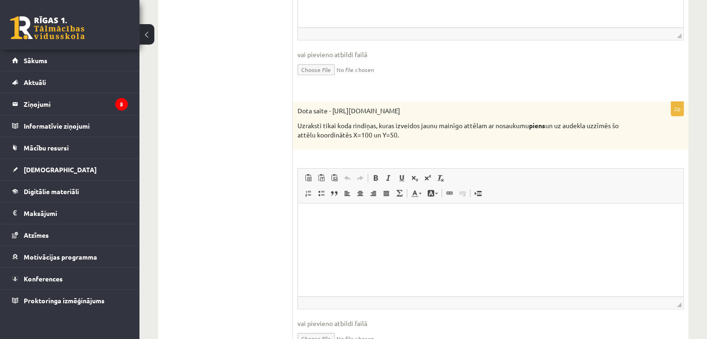
scroll to position [458, 0]
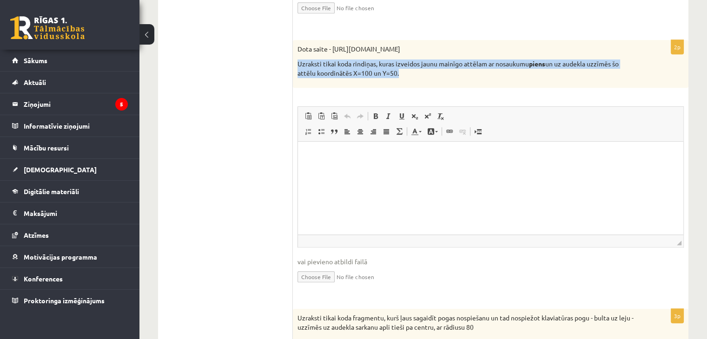
drag, startPoint x: 294, startPoint y: 54, endPoint x: 474, endPoint y: 84, distance: 182.8
click at [463, 83] on div "Dota saite - [URL][DOMAIN_NAME] Uzraksti tikai koda rindiņas, [PERSON_NAME] izv…" at bounding box center [491, 64] width 396 height 48
click at [474, 84] on div "Dota saite - [URL][DOMAIN_NAME] Uzraksti tikai koda rindiņas, [PERSON_NAME] izv…" at bounding box center [491, 64] width 396 height 48
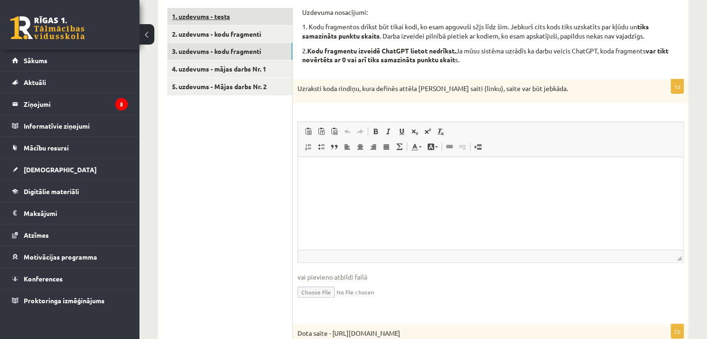
scroll to position [86, 0]
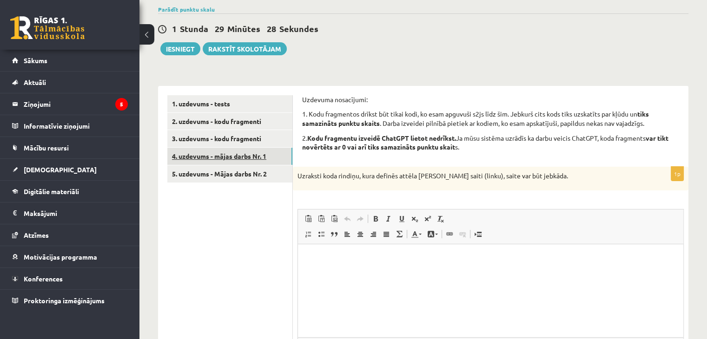
click at [234, 155] on link "4. uzdevums - mājas darbs Nr. 1" at bounding box center [229, 156] width 125 height 17
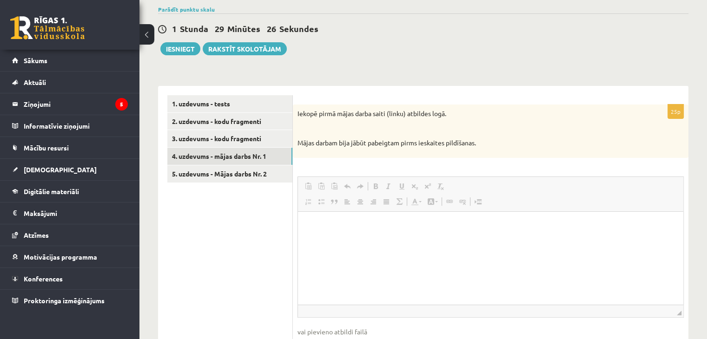
scroll to position [0, 0]
drag, startPoint x: 328, startPoint y: 113, endPoint x: 348, endPoint y: 115, distance: 19.6
click at [348, 115] on p "Iekopē pirmā mājas darba saiti (linku) atbildes logā." at bounding box center [468, 113] width 340 height 9
click at [348, 129] on p at bounding box center [468, 128] width 340 height 9
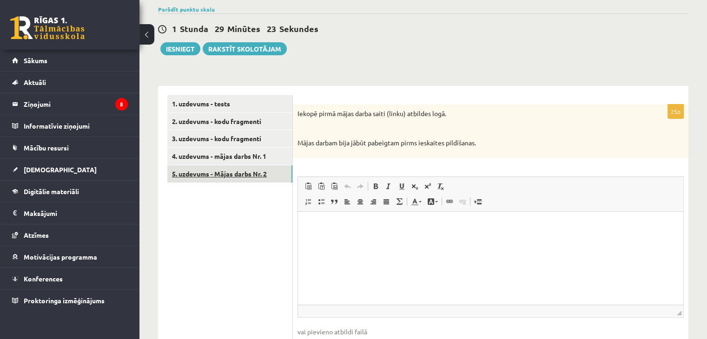
click at [228, 171] on link "5. uzdevums - Mājas darbs Nr. 2" at bounding box center [229, 174] width 125 height 17
click at [223, 103] on link "1. uzdevums - tests" at bounding box center [229, 103] width 125 height 17
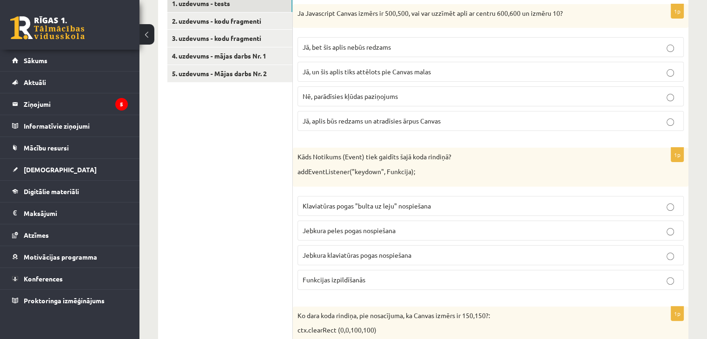
scroll to position [185, 0]
click at [366, 118] on span "Jā, aplis būs redzams un atradīsies ārpus Canvas" at bounding box center [372, 122] width 138 height 8
click at [357, 57] on label "Jā, bet šis aplis nebūs redzams" at bounding box center [491, 48] width 386 height 20
click at [374, 45] on span "Jā, bet šis aplis nebūs redzams" at bounding box center [347, 48] width 88 height 8
click at [415, 120] on span "Jā, aplis būs redzams un atradīsies ārpus Canvas" at bounding box center [372, 122] width 138 height 8
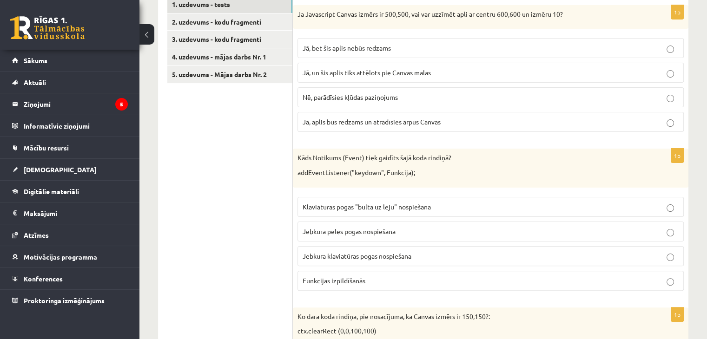
click at [398, 50] on p "Jā, bet šis aplis nebūs redzams" at bounding box center [491, 48] width 376 height 10
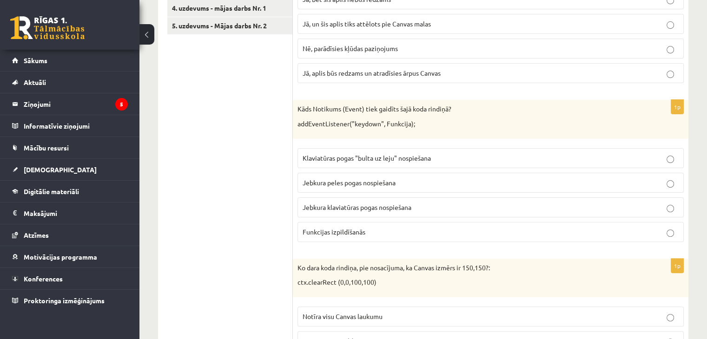
scroll to position [278, 0]
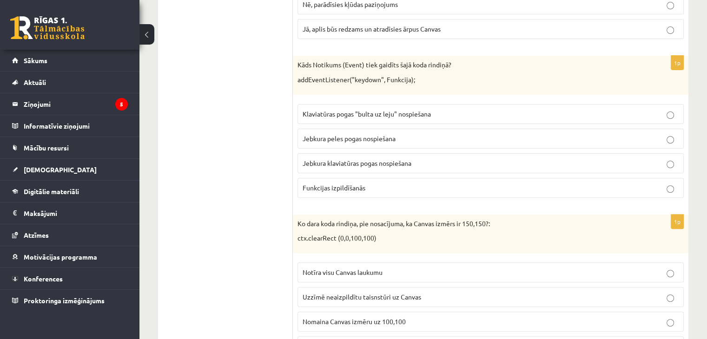
click at [415, 145] on label "Jebkura peles pogas nospiešana" at bounding box center [491, 139] width 386 height 20
click at [415, 165] on p "Jebkura klaviatūras pogas nospiešana" at bounding box center [491, 164] width 376 height 10
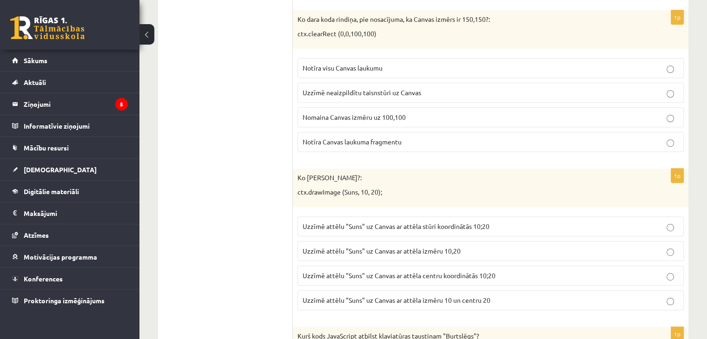
scroll to position [488, 0]
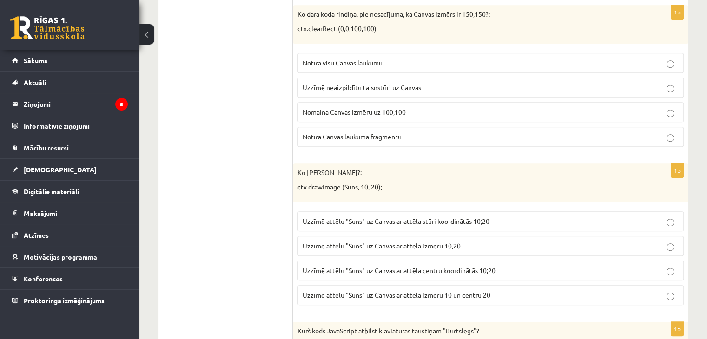
click at [364, 138] on p "Notīra Canvas laukuma fragmentu" at bounding box center [491, 137] width 376 height 10
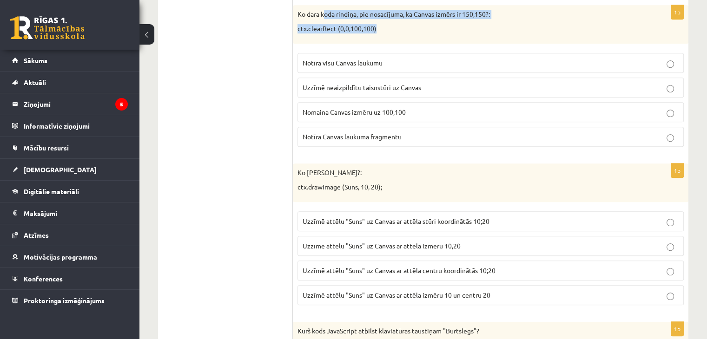
drag, startPoint x: 354, startPoint y: 16, endPoint x: 437, endPoint y: 32, distance: 84.2
click at [437, 32] on div "Ko dara koda rindiņa, pie nosacījuma, ka Canvas izmērs ir 150,150?: ctx.clearRe…" at bounding box center [491, 24] width 396 height 39
drag, startPoint x: 281, startPoint y: 19, endPoint x: 406, endPoint y: 43, distance: 126.9
click at [406, 43] on div "**********" at bounding box center [423, 154] width 531 height 941
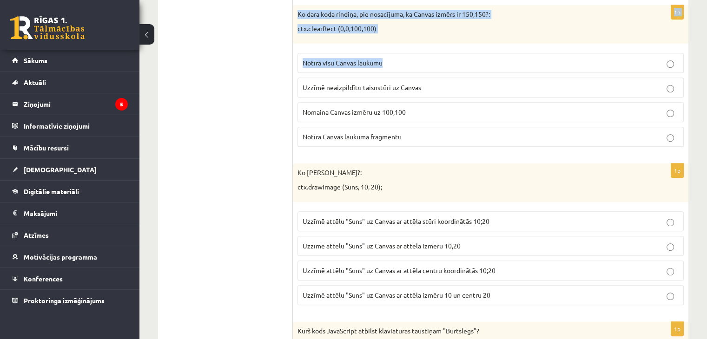
click at [403, 37] on div "Ko dara koda rindiņa, pie nosacījuma, ka Canvas izmērs ir 150,150?: ctx.clearRe…" at bounding box center [491, 24] width 396 height 39
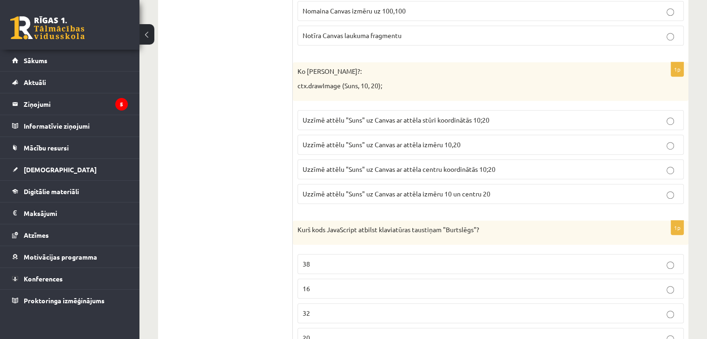
scroll to position [627, 0]
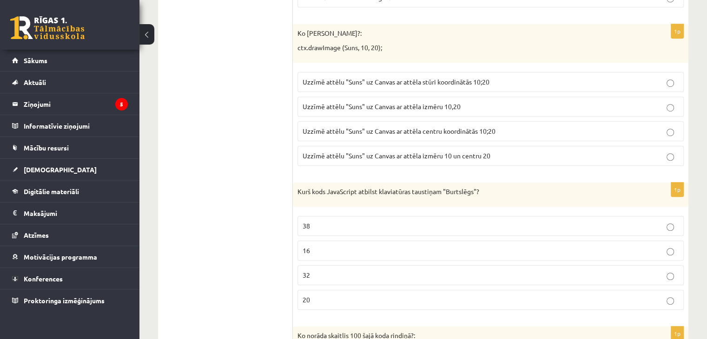
click at [409, 127] on span "Uzzīmē attēlu "Suns" uz Canvas ar attēla centru koordinātās 10;20" at bounding box center [399, 131] width 193 height 8
drag, startPoint x: 272, startPoint y: 127, endPoint x: 298, endPoint y: 125, distance: 26.1
click at [298, 125] on div "**********" at bounding box center [423, 14] width 531 height 941
click at [298, 125] on label "Uzzīmē attēlu "Suns" uz Canvas ar attēla centru koordinātās 10;20" at bounding box center [491, 131] width 386 height 20
click at [275, 126] on ul "1. uzdevums - tests 2. uzdevums - kodu fragmenti 3. uzdevums - kodu fragmenti 4…" at bounding box center [230, 15] width 126 height 923
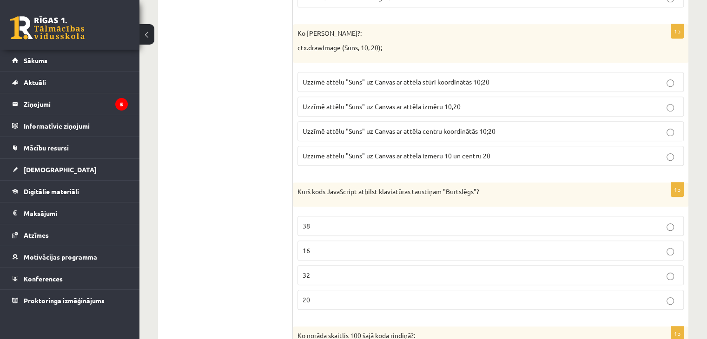
click at [376, 152] on span "Uzzīmē attēlu "Suns" uz Canvas ar attēla izmēru 10 un centru 20" at bounding box center [397, 156] width 188 height 8
click at [383, 121] on label "Uzzīmē attēlu "Suns" uz Canvas ar attēla centru koordinātās 10;20" at bounding box center [491, 131] width 386 height 20
drag, startPoint x: 407, startPoint y: 164, endPoint x: 408, endPoint y: 111, distance: 52.6
click at [407, 160] on fieldset "Uzzīmē attēlu "Suns" uz Canvas ar attēla stūri koordinātās 10;20 Uzzīmē attēlu …" at bounding box center [491, 117] width 386 height 101
click at [411, 67] on fieldset "Uzzīmē attēlu "Suns" uz Canvas ar attēla stūri koordinātās 10;20 Uzzīmē attēlu …" at bounding box center [491, 117] width 386 height 101
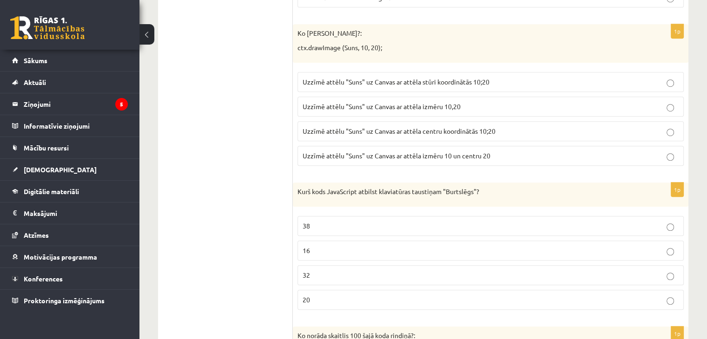
click at [412, 79] on span "Uzzīmē attēlu "Suns" uz Canvas ar attēla stūri koordinātās 10;20" at bounding box center [396, 82] width 187 height 8
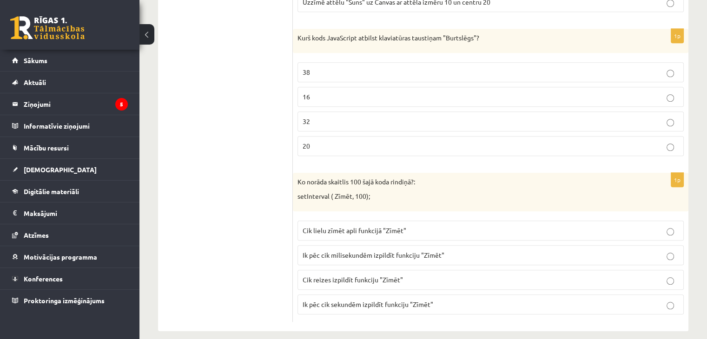
scroll to position [788, 0]
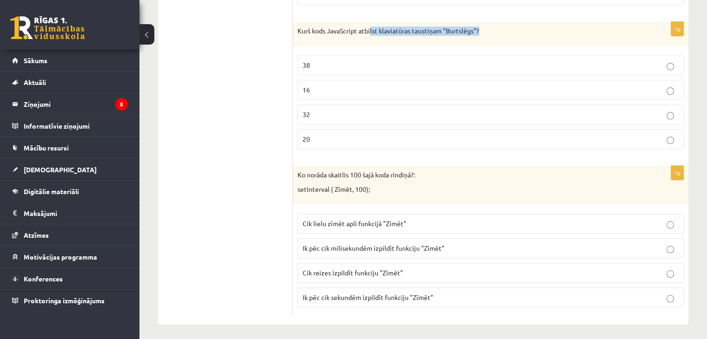
drag, startPoint x: 371, startPoint y: 21, endPoint x: 510, endPoint y: 27, distance: 138.7
click at [502, 24] on div "Kurš kods JavaScript atbilst klaviatūras taustiņam "Burtslēgs"?" at bounding box center [491, 34] width 396 height 24
click at [515, 30] on p "Kurš kods JavaScript atbilst klaviatūras taustiņam "Burtslēgs"?" at bounding box center [468, 31] width 340 height 9
click at [408, 92] on label "16" at bounding box center [491, 90] width 386 height 20
click at [413, 66] on p "38" at bounding box center [491, 65] width 376 height 10
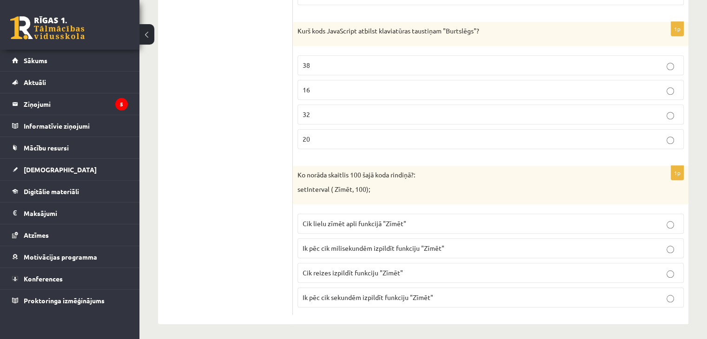
click at [379, 129] on label "20" at bounding box center [491, 139] width 386 height 20
click at [390, 245] on span "Ik pēc cik milisekundēm izpildīt funkciju "Zīmēt"" at bounding box center [374, 248] width 142 height 8
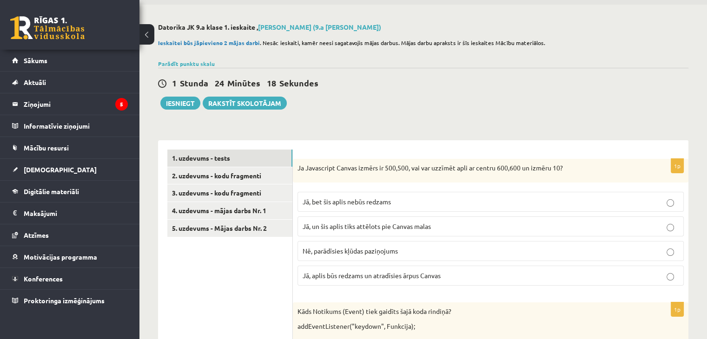
scroll to position [0, 0]
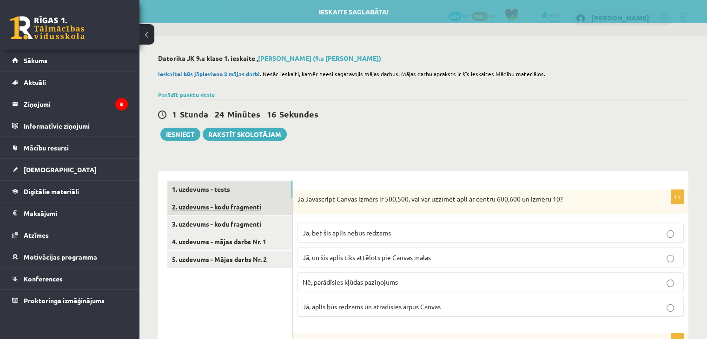
click at [259, 206] on link "2. uzdevums - kodu fragmenti" at bounding box center [229, 207] width 125 height 17
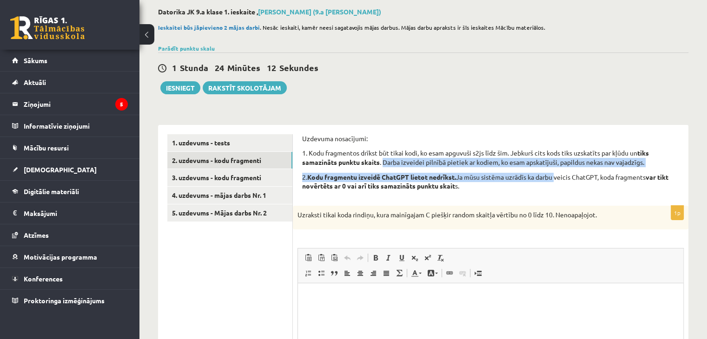
drag, startPoint x: 407, startPoint y: 164, endPoint x: 562, endPoint y: 175, distance: 155.2
click at [562, 175] on div "Uzdevuma nosacījumi: 1. Kodu fragmentos drīkst būt tikai kodi, ko esam apguvuši…" at bounding box center [490, 165] width 377 height 62
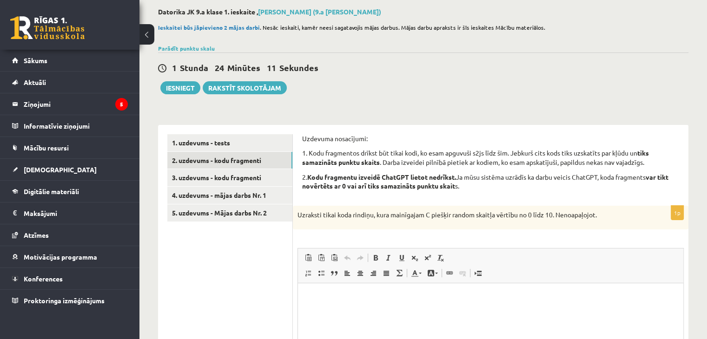
click at [572, 191] on div "Uzdevuma nosacījumi: 1. Kodu fragmentos drīkst būt tikai kodi, ko esam apguvuši…" at bounding box center [490, 165] width 377 height 62
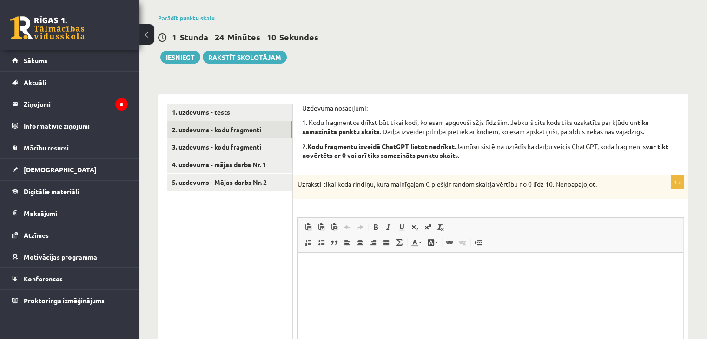
scroll to position [93, 0]
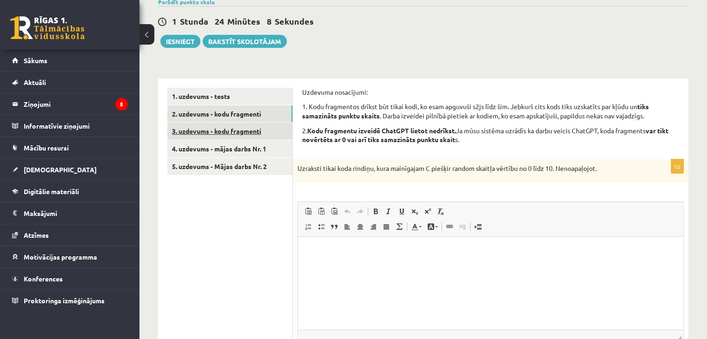
click at [212, 125] on link "3. uzdevums - kodu fragmenti" at bounding box center [229, 131] width 125 height 17
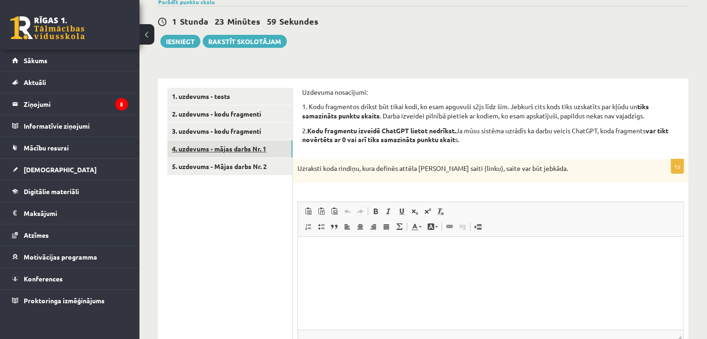
click at [222, 149] on link "4. uzdevums - mājas darbs Nr. 1" at bounding box center [229, 148] width 125 height 17
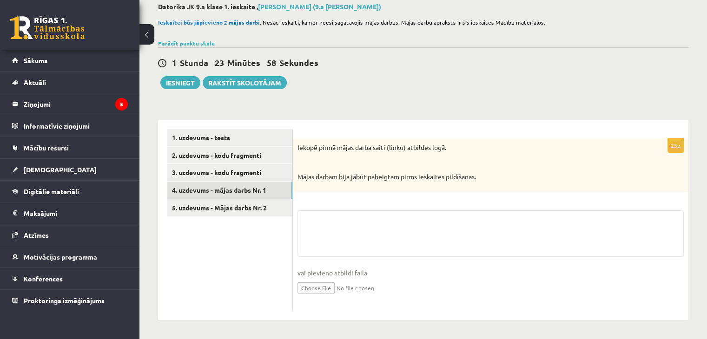
scroll to position [52, 0]
click at [193, 120] on div "1. uzdevums - tests 2. uzdevums - kodu fragmenti 3. uzdevums - kodu fragmenti 4…" at bounding box center [225, 220] width 135 height 200
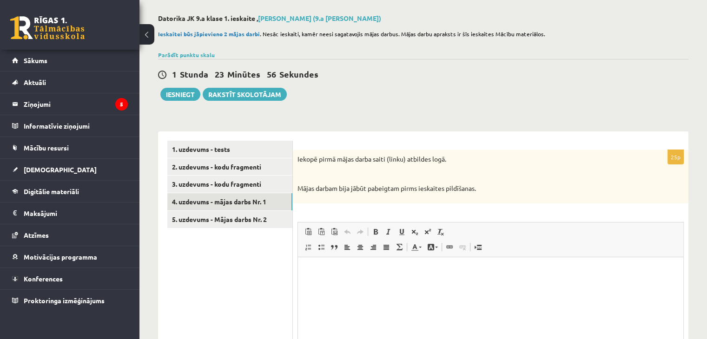
scroll to position [0, 0]
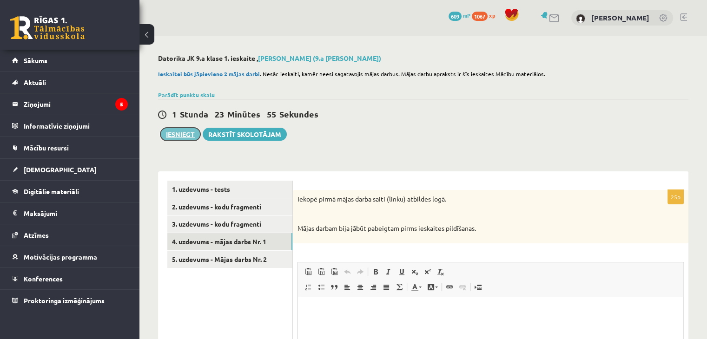
click at [174, 128] on button "Iesniegt" at bounding box center [180, 134] width 40 height 13
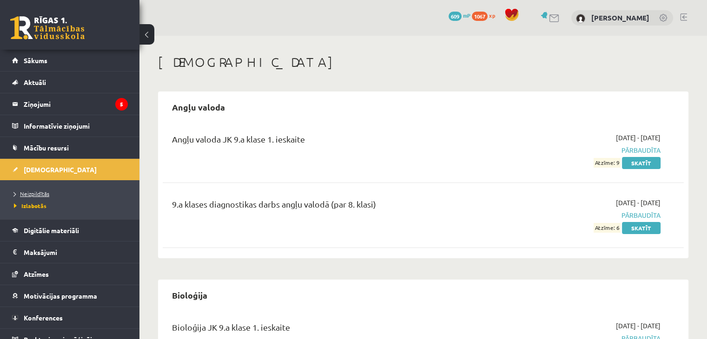
click at [40, 193] on span "Neizpildītās" at bounding box center [31, 193] width 35 height 7
